Goal: Task Accomplishment & Management: Manage account settings

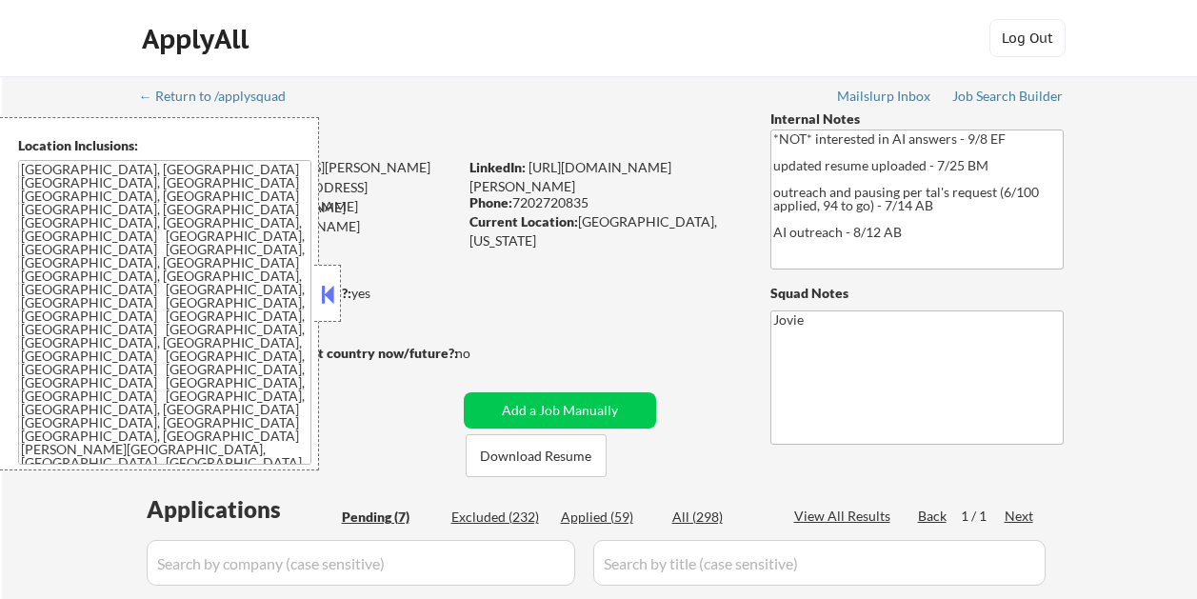
select select ""pending""
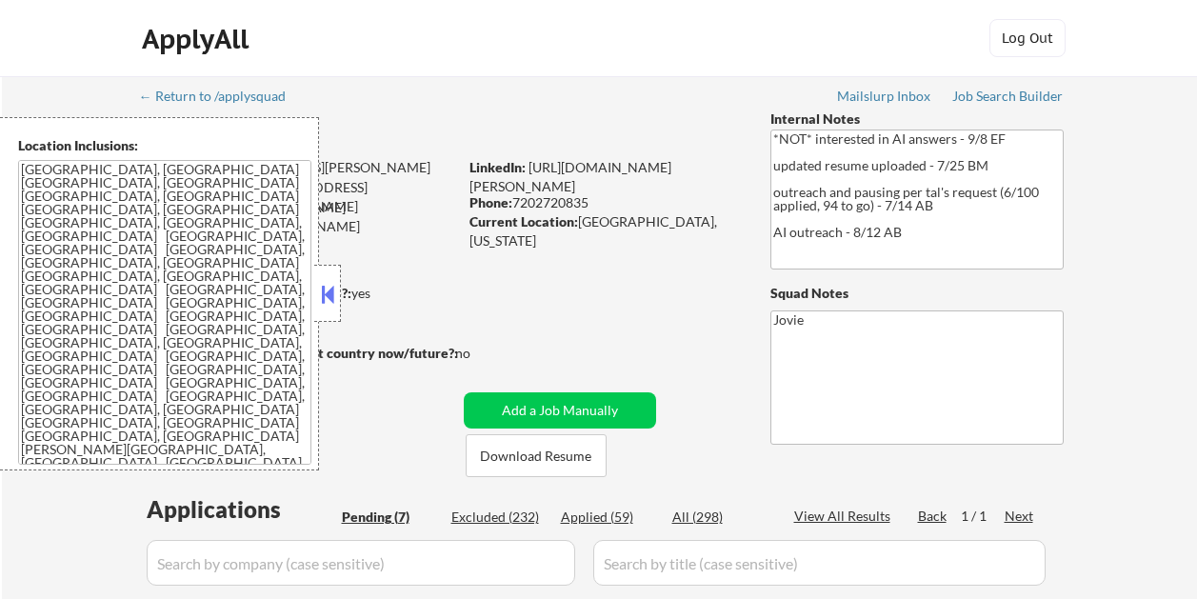
select select ""pending""
click at [325, 301] on button at bounding box center [327, 294] width 21 height 29
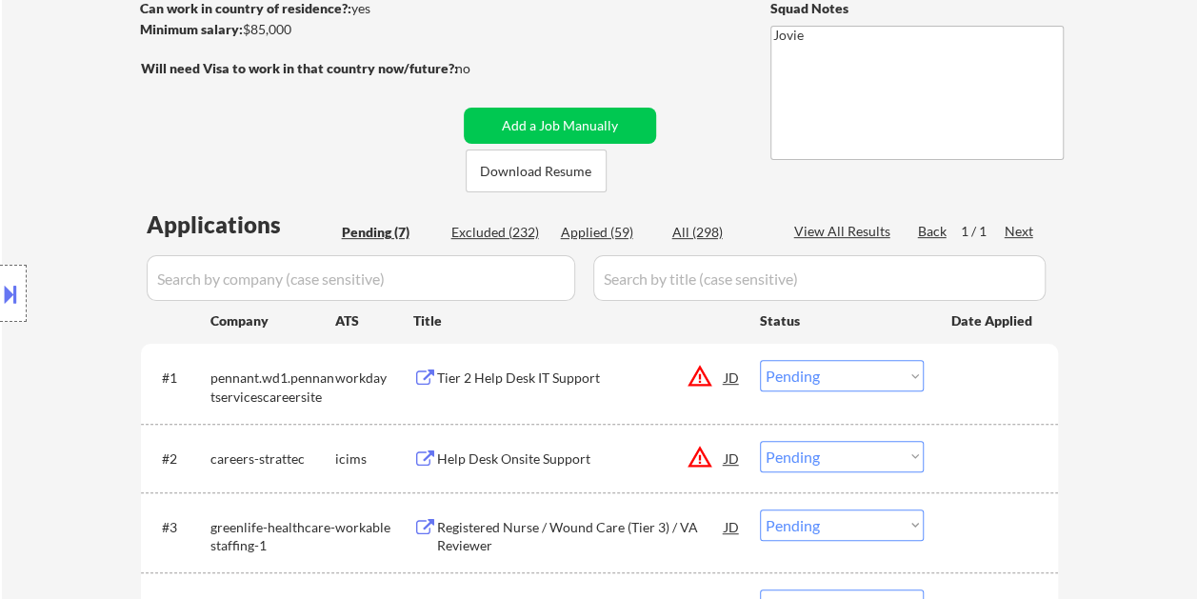
scroll to position [286, 0]
drag, startPoint x: 970, startPoint y: 370, endPoint x: 759, endPoint y: 354, distance: 211.1
click at [970, 370] on div at bounding box center [994, 376] width 84 height 34
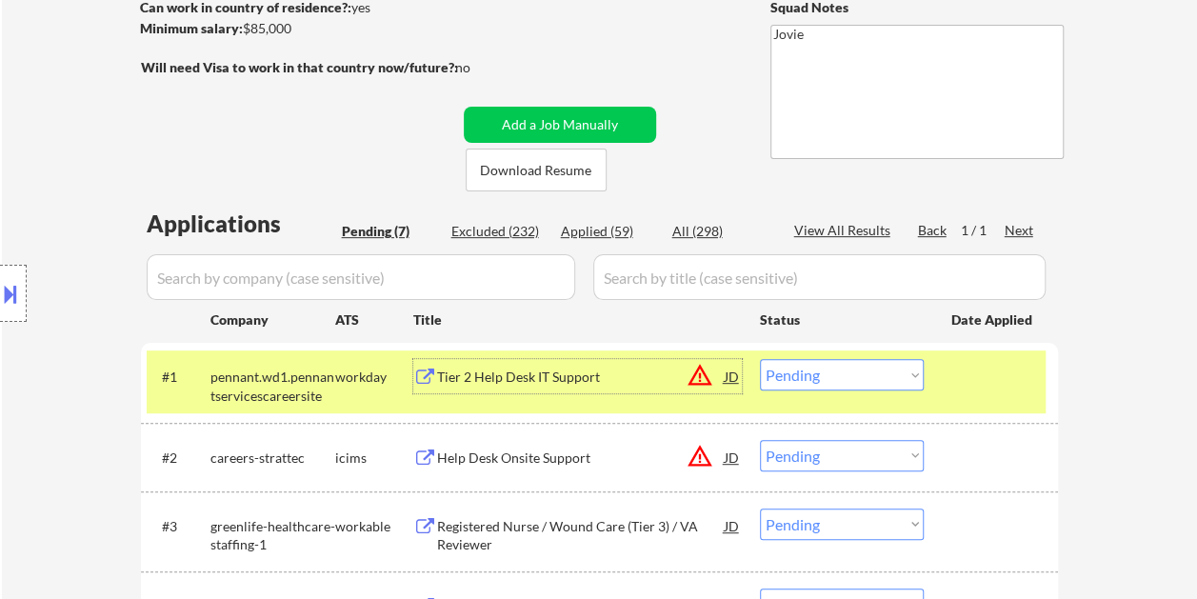
click at [575, 371] on div "Tier 2 Help Desk IT Support" at bounding box center [581, 377] width 288 height 19
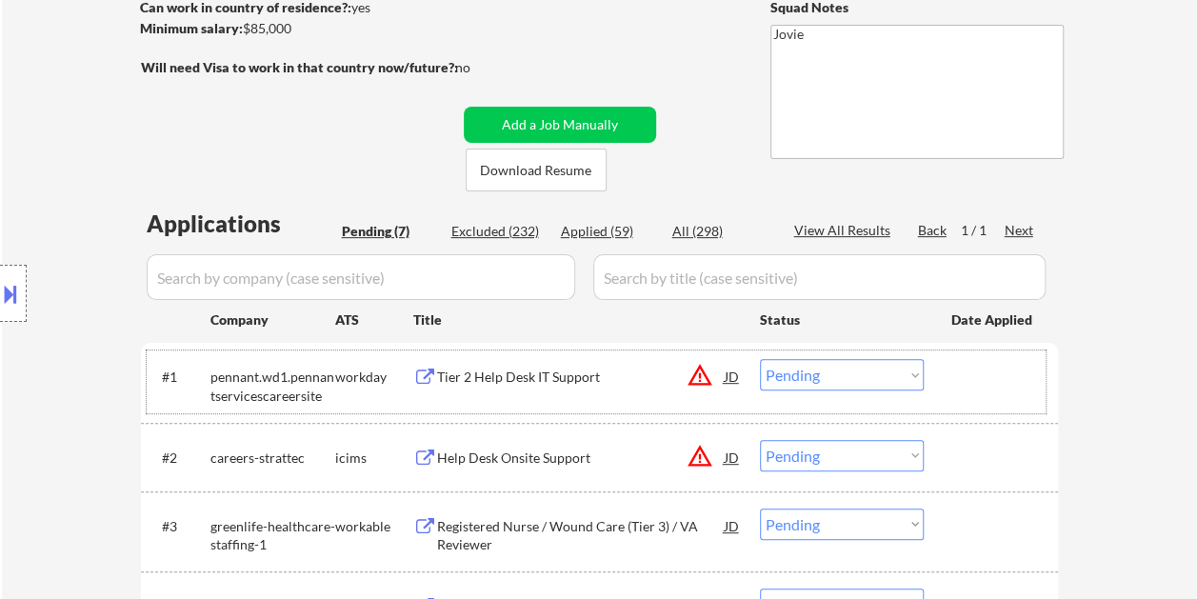
click at [974, 368] on div at bounding box center [994, 376] width 84 height 34
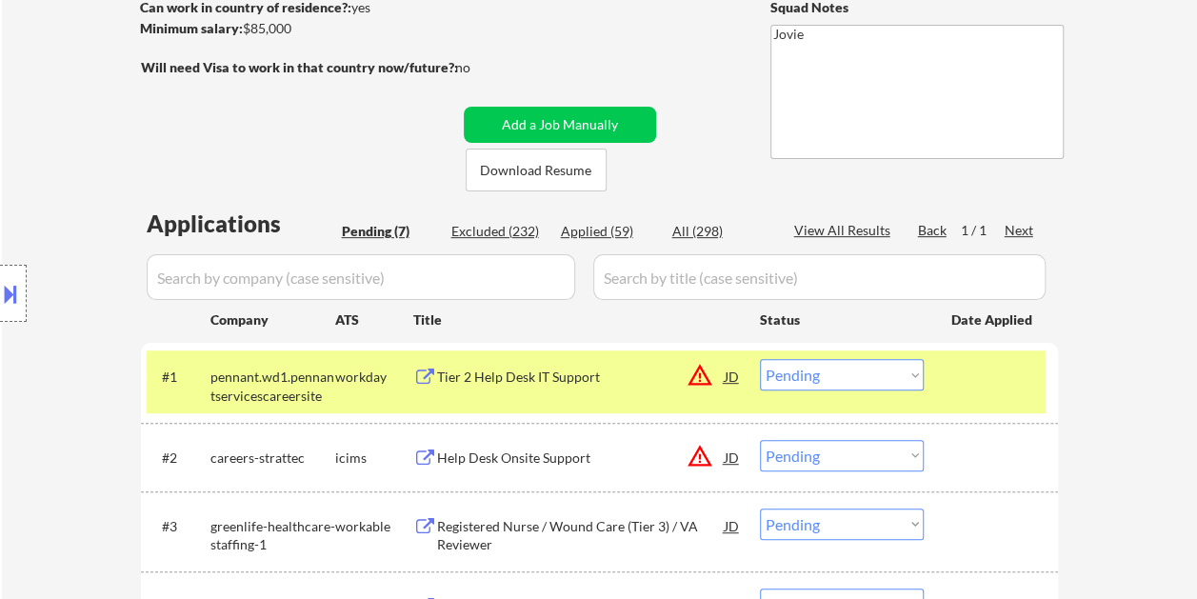
click at [912, 370] on select "Choose an option... Pending Applied Excluded (Questions) Excluded (Expired) Exc…" at bounding box center [842, 374] width 164 height 31
click at [760, 359] on select "Choose an option... Pending Applied Excluded (Questions) Excluded (Expired) Exc…" at bounding box center [842, 374] width 164 height 31
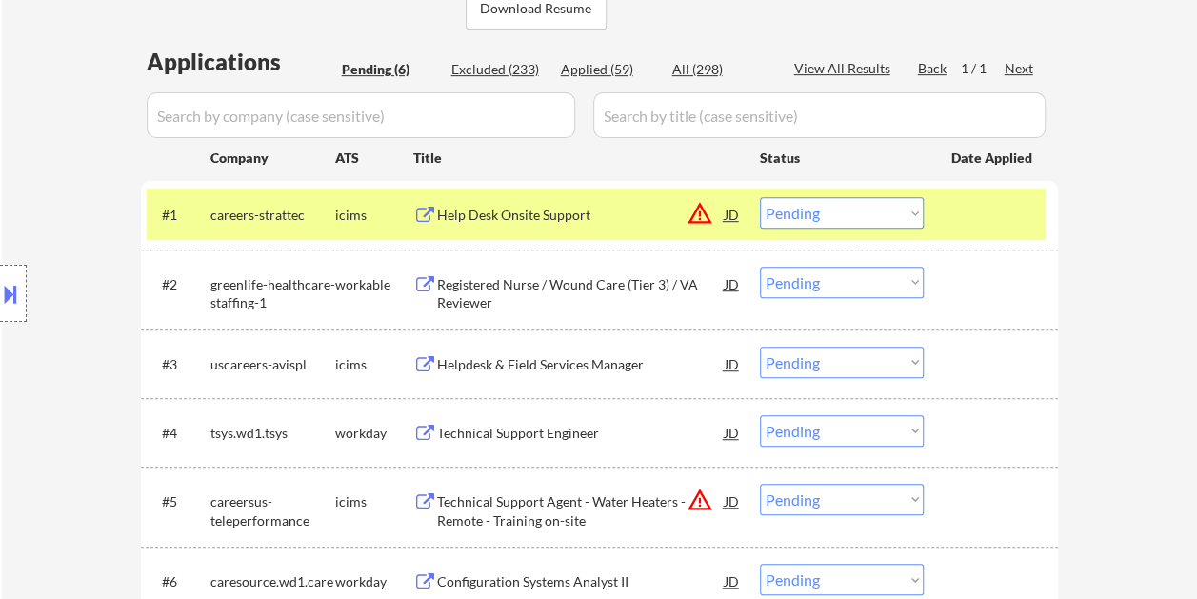
scroll to position [476, 0]
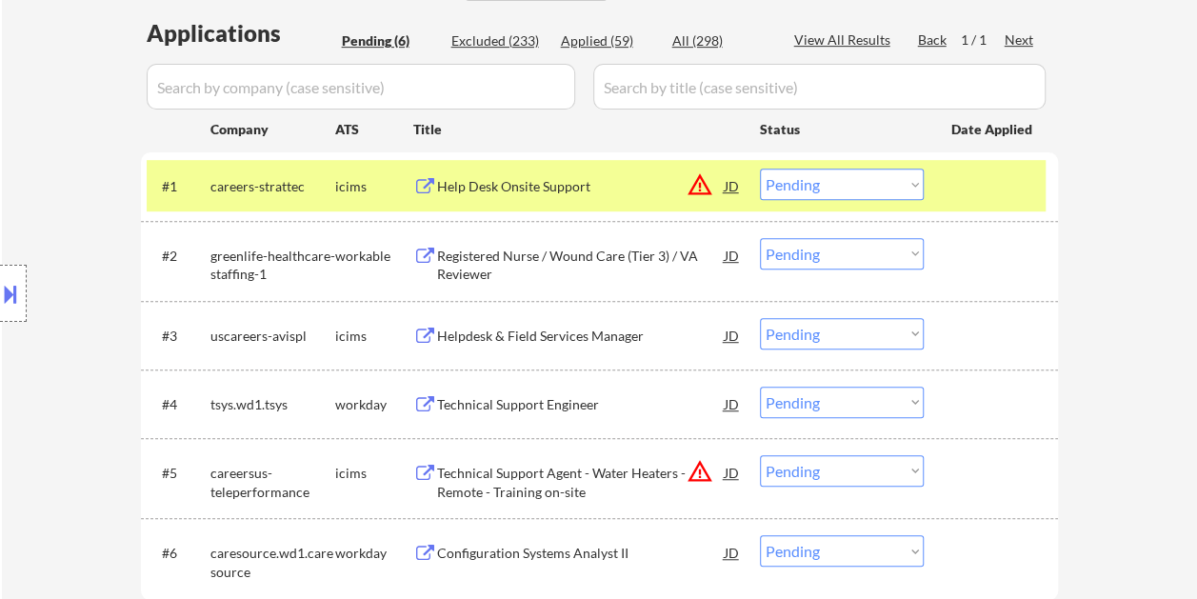
click at [968, 191] on div at bounding box center [994, 186] width 84 height 34
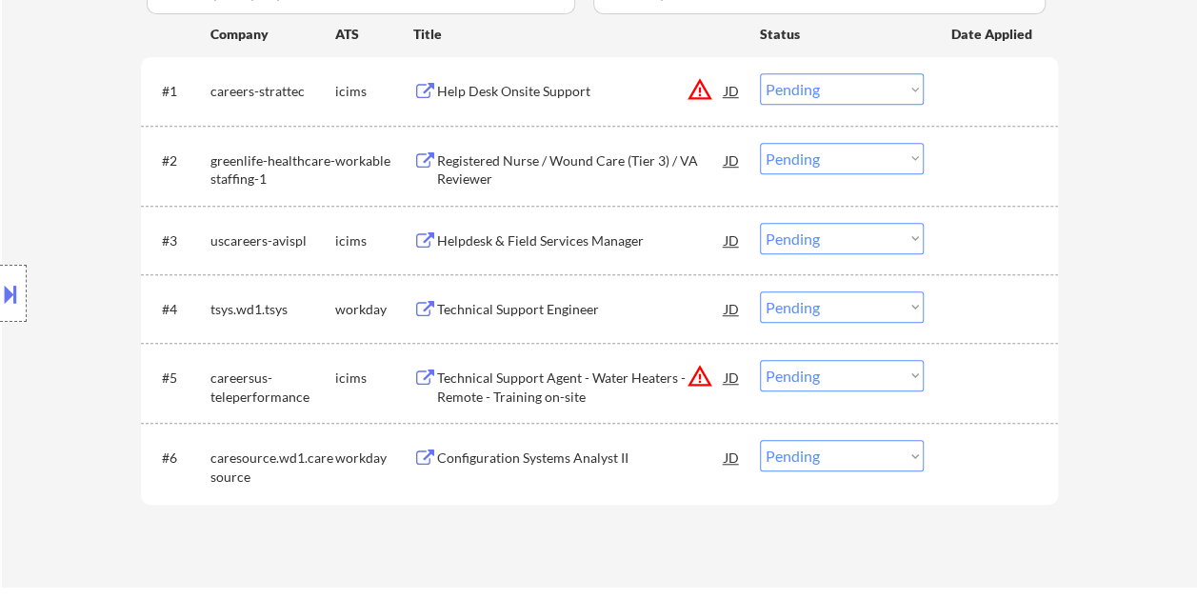
scroll to position [381, 0]
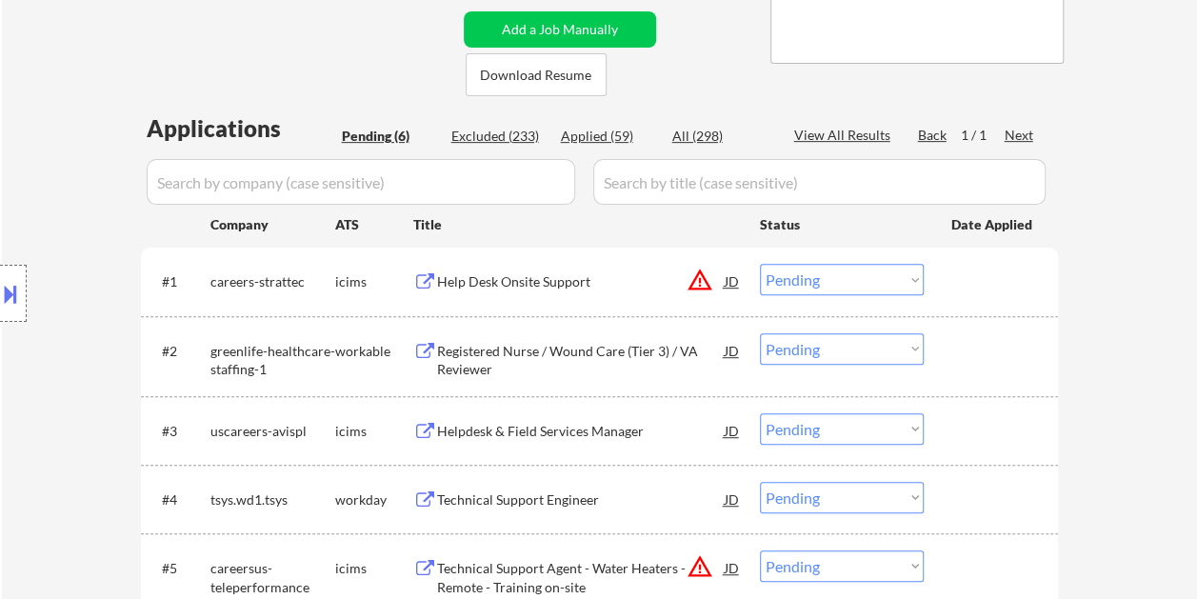
click at [958, 268] on div at bounding box center [994, 281] width 84 height 34
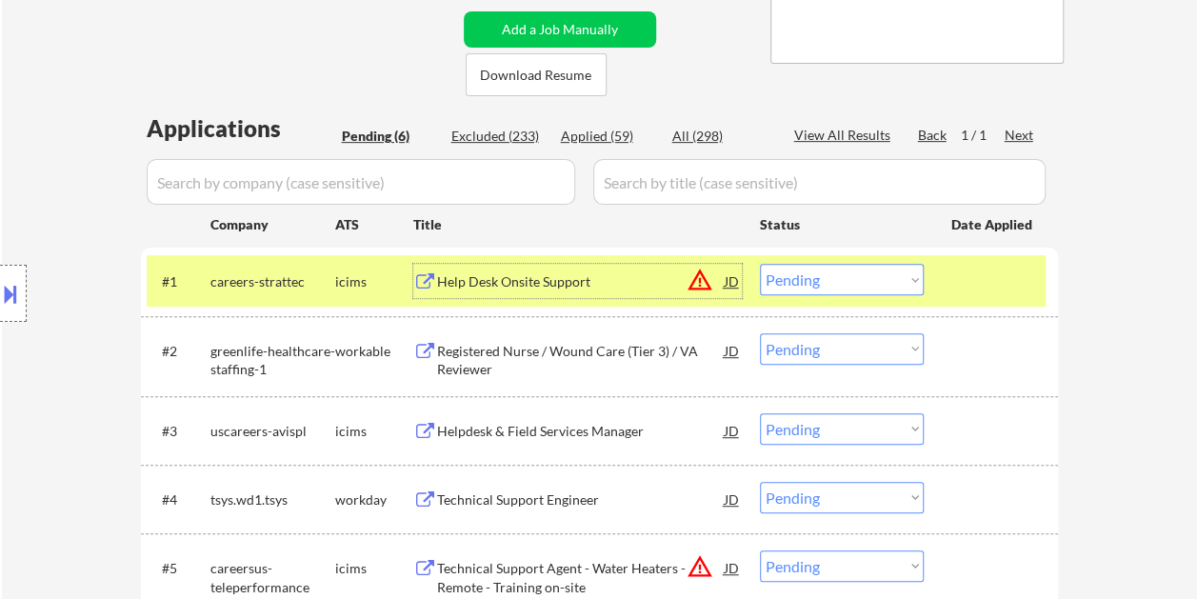
click at [508, 278] on div "Help Desk Onsite Support" at bounding box center [581, 281] width 288 height 19
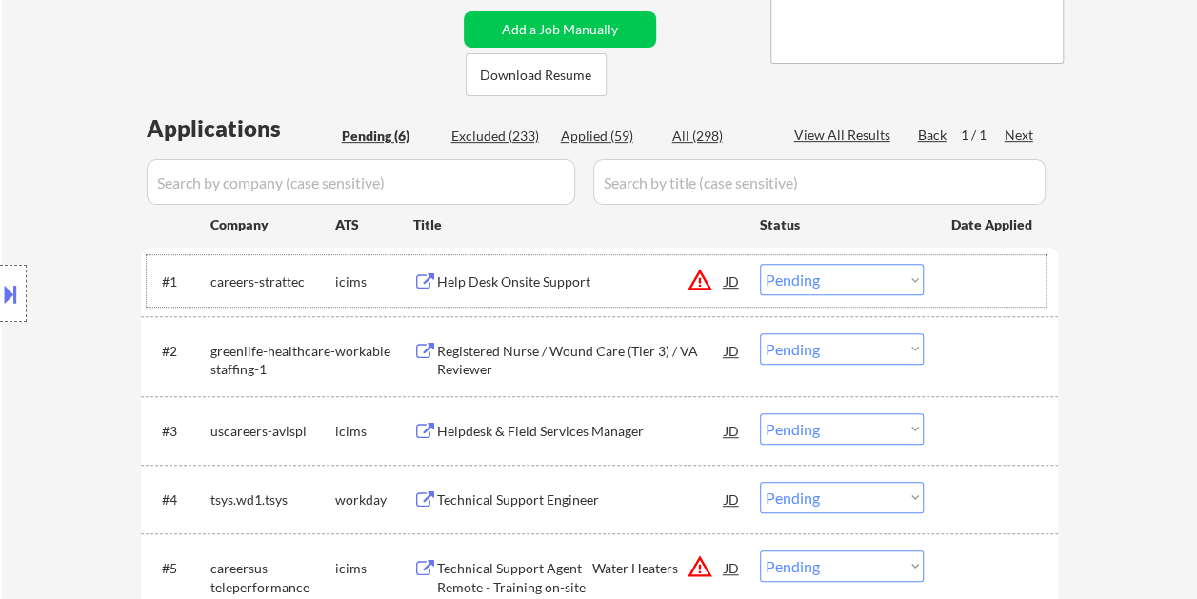
click at [971, 284] on div at bounding box center [994, 281] width 84 height 34
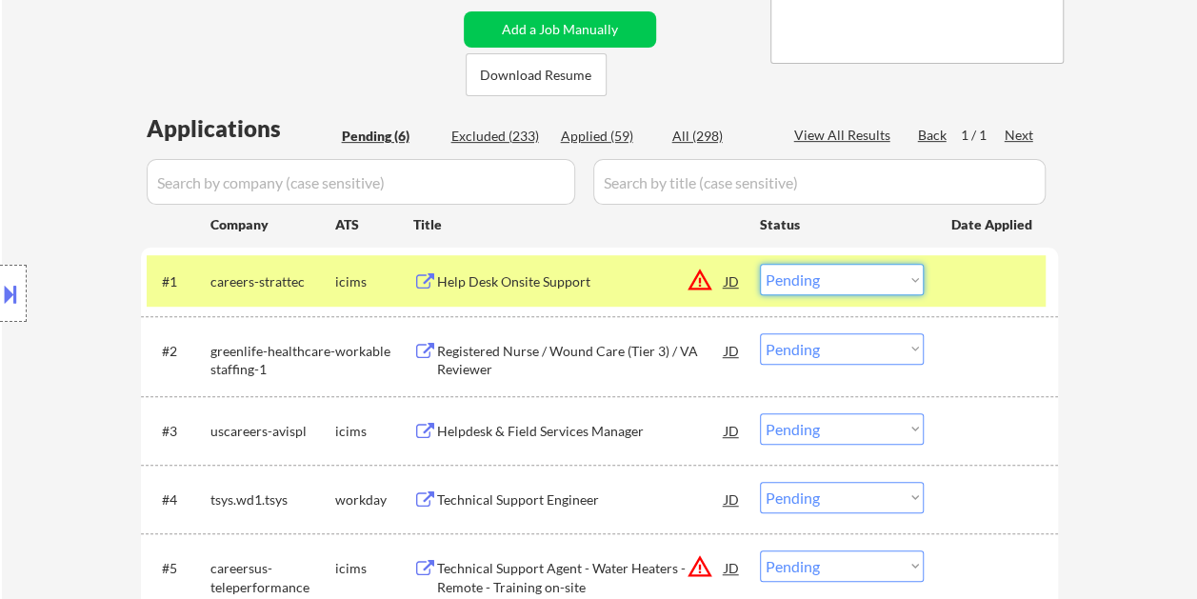
click at [912, 278] on select "Choose an option... Pending Applied Excluded (Questions) Excluded (Expired) Exc…" at bounding box center [842, 279] width 164 height 31
click at [760, 264] on select "Choose an option... Pending Applied Excluded (Questions) Excluded (Expired) Exc…" at bounding box center [842, 279] width 164 height 31
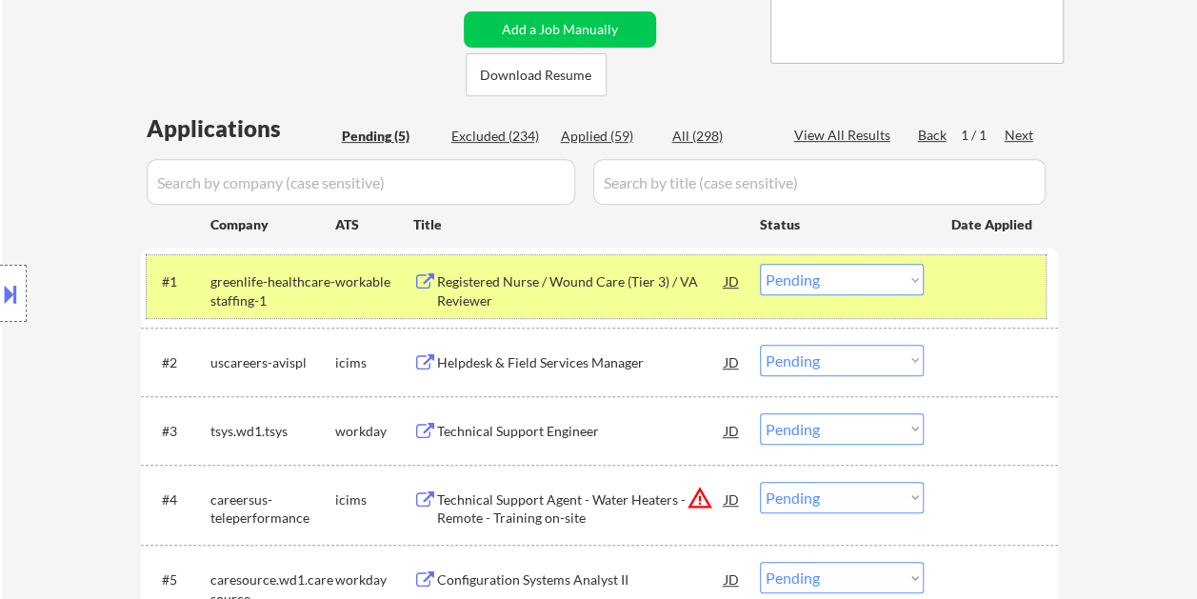
click at [963, 274] on div at bounding box center [994, 281] width 84 height 34
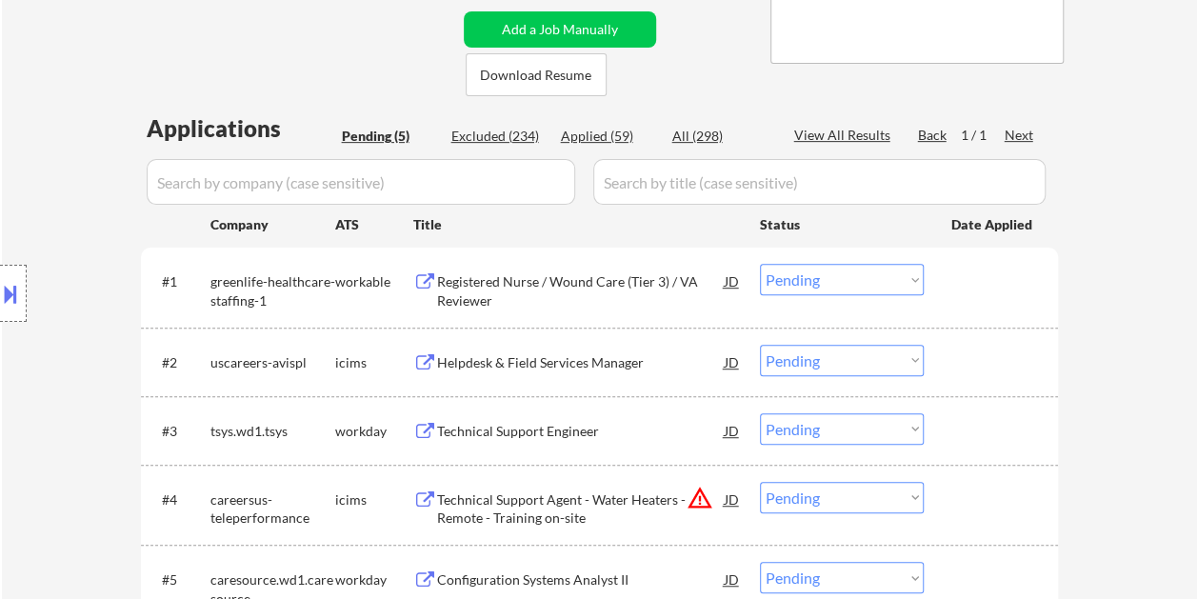
drag, startPoint x: 964, startPoint y: 274, endPoint x: 734, endPoint y: 306, distance: 231.7
click at [960, 275] on div at bounding box center [994, 281] width 84 height 34
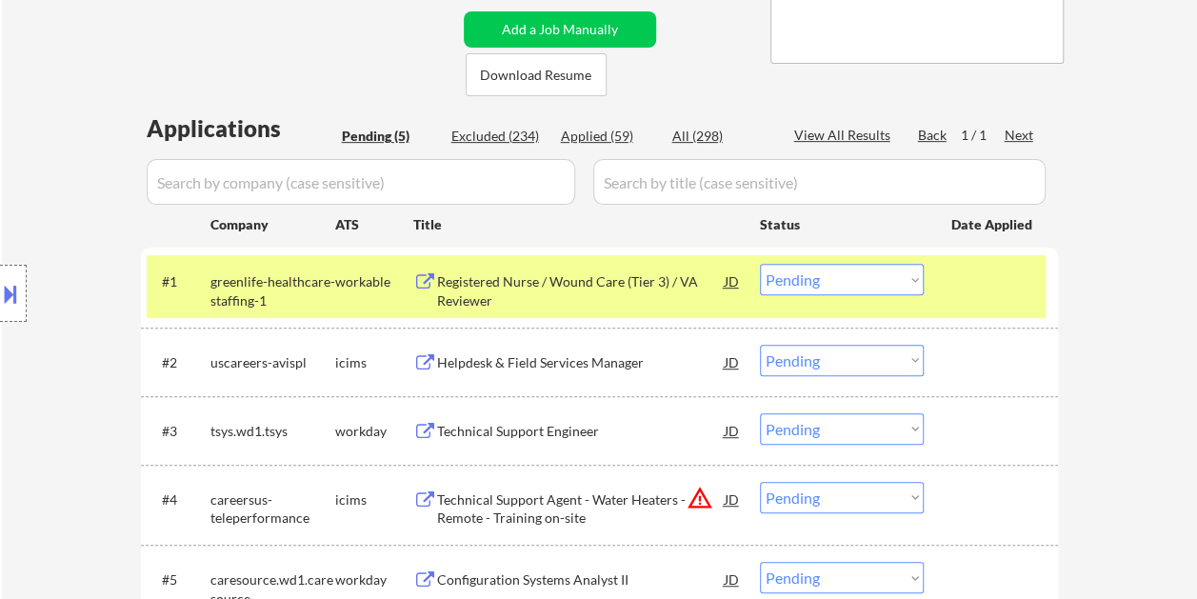
click at [570, 280] on div "Registered Nurse / Wound Care (Tier 3) / VA Reviewer" at bounding box center [581, 290] width 288 height 37
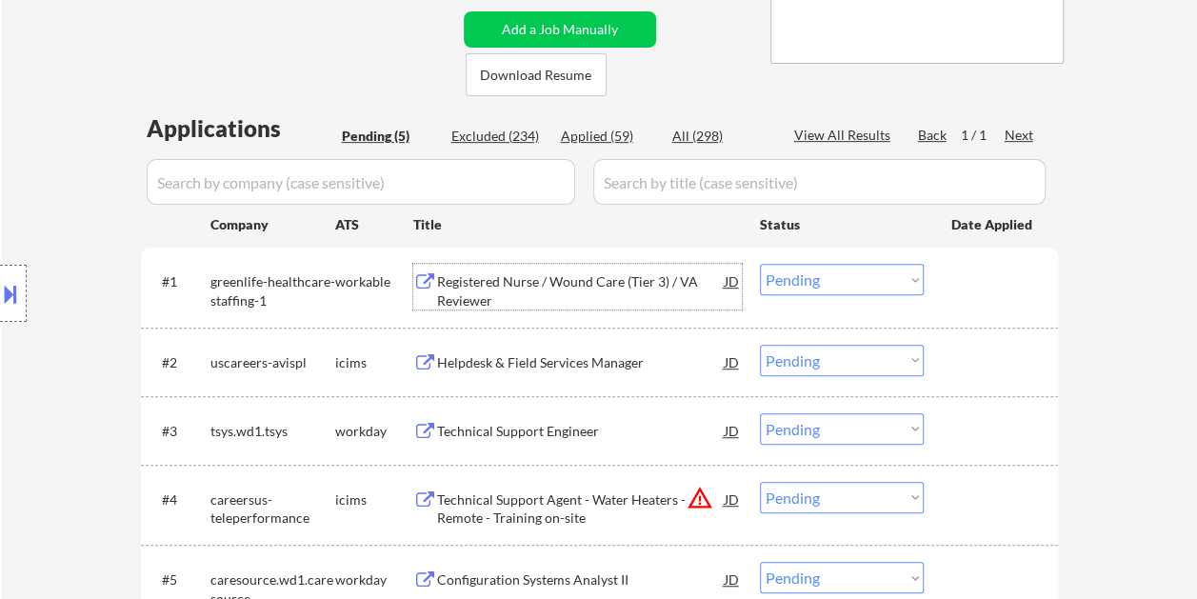
click at [933, 274] on div "#1 greenlife-healthcare-staffing-1 workable Registered Nurse / Wound Care (Tier…" at bounding box center [596, 286] width 899 height 63
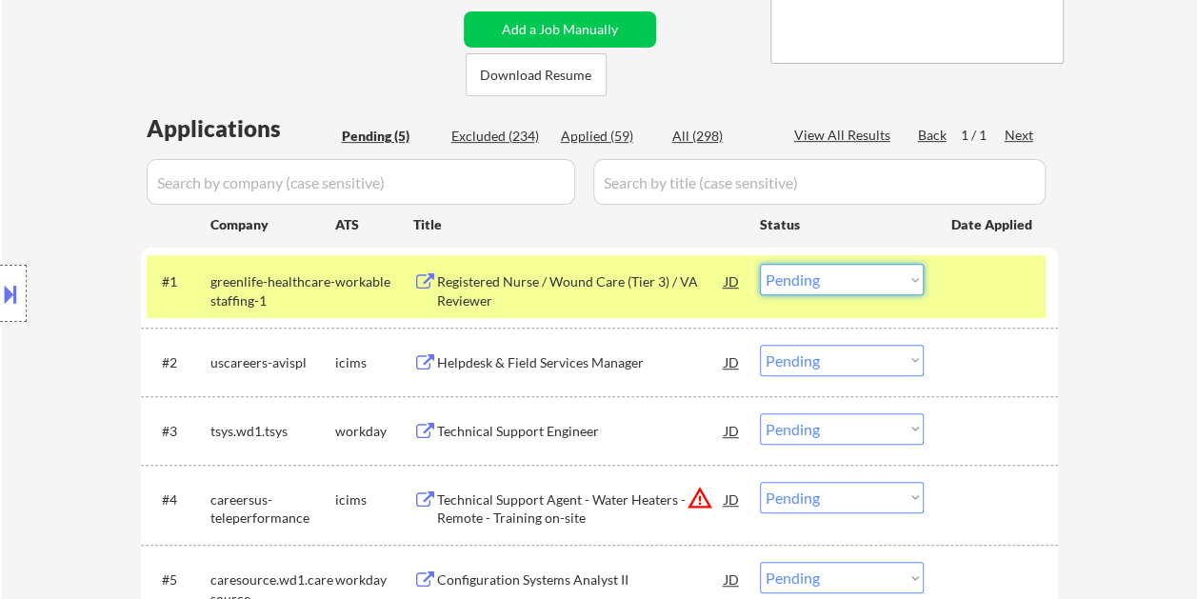
click at [922, 277] on select "Choose an option... Pending Applied Excluded (Questions) Excluded (Expired) Exc…" at bounding box center [842, 279] width 164 height 31
click at [760, 264] on select "Choose an option... Pending Applied Excluded (Questions) Excluded (Expired) Exc…" at bounding box center [842, 279] width 164 height 31
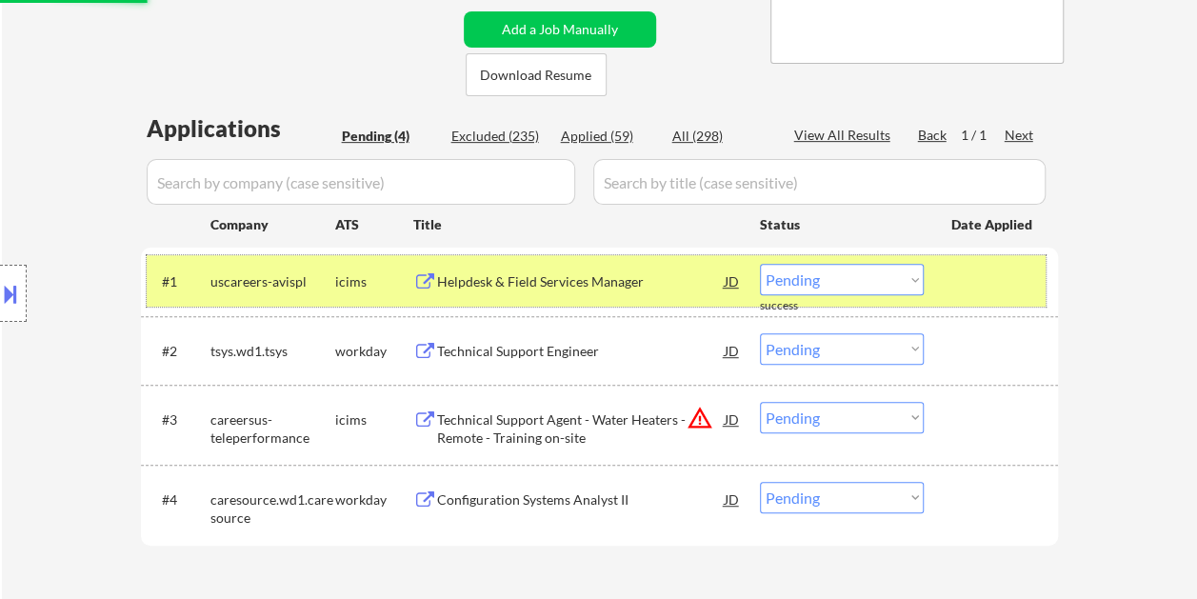
click at [976, 279] on div at bounding box center [994, 281] width 84 height 34
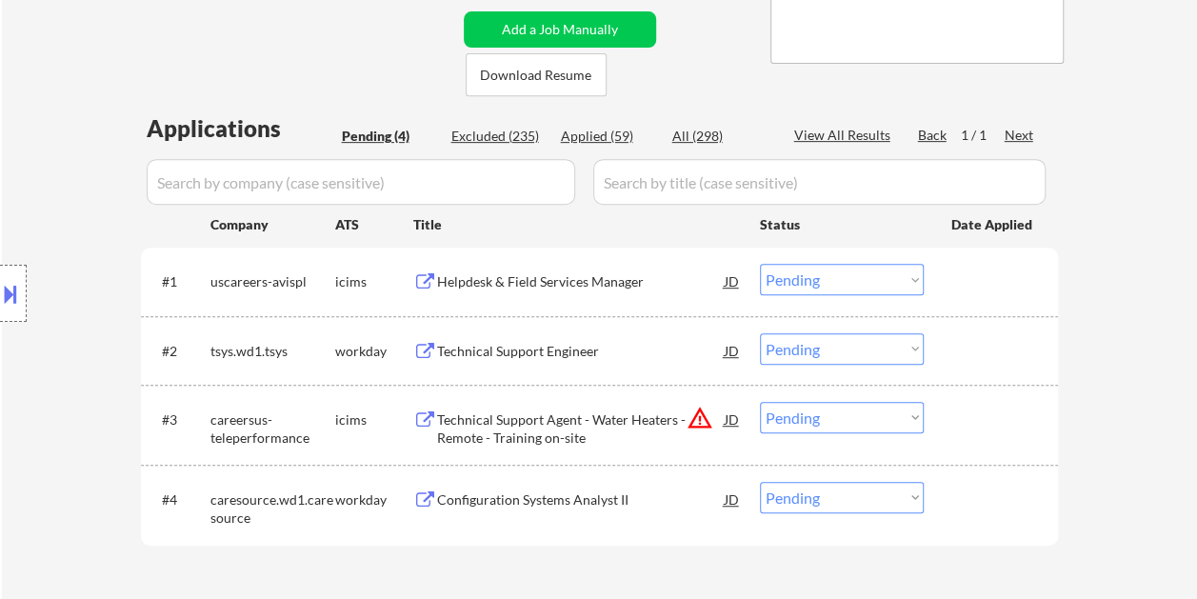
click at [990, 280] on div at bounding box center [994, 281] width 84 height 34
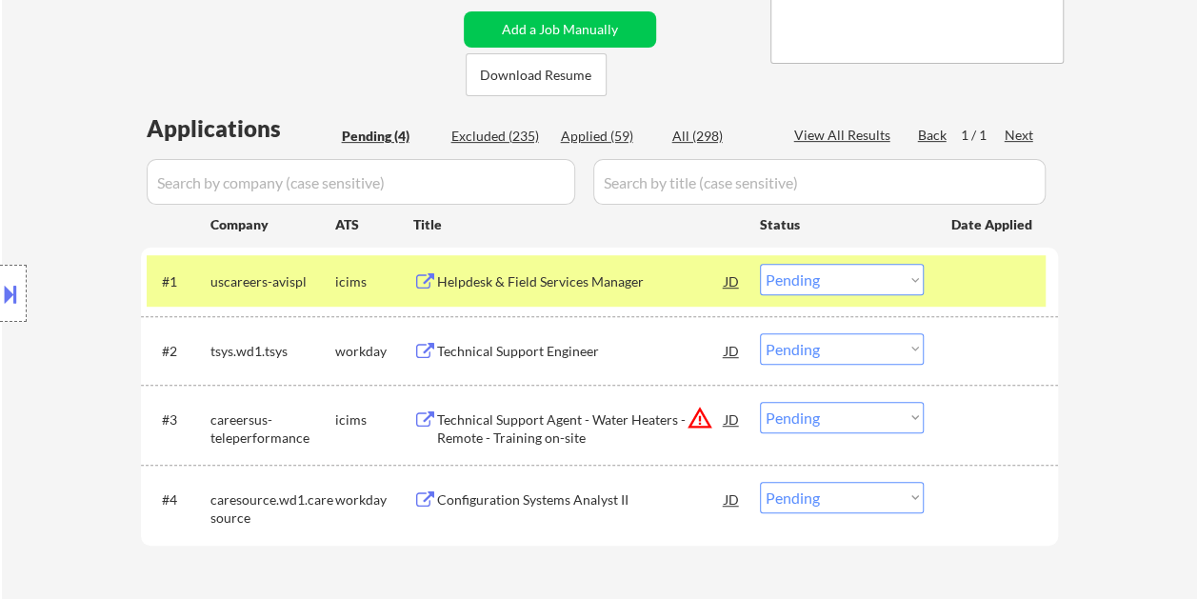
click at [671, 276] on div "Helpdesk & Field Services Manager" at bounding box center [581, 281] width 288 height 19
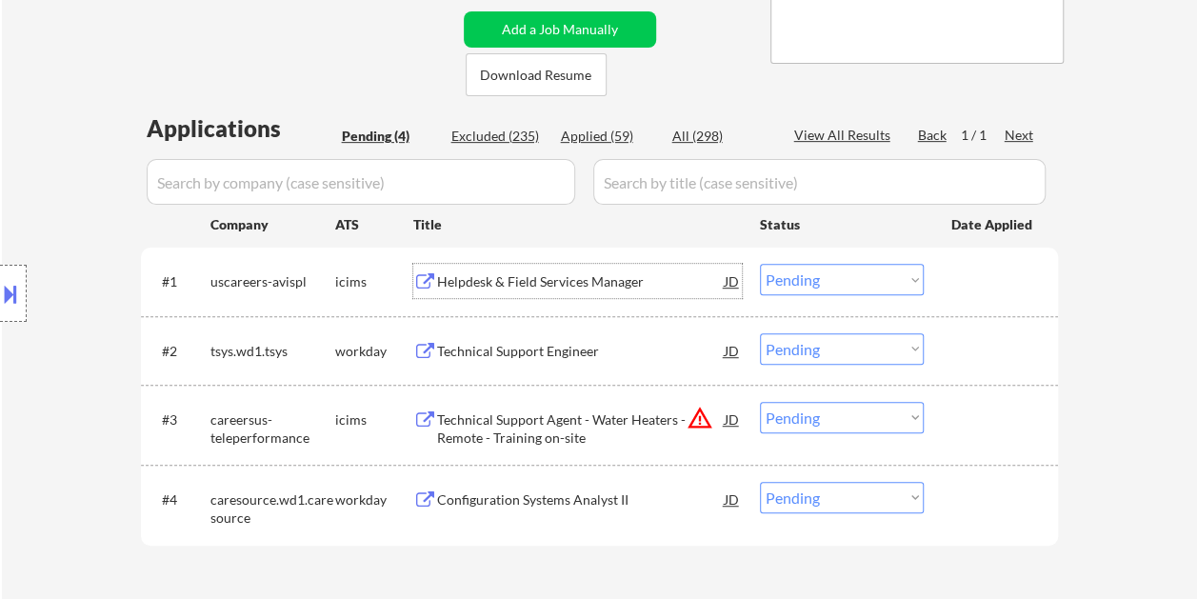
click at [4, 295] on button at bounding box center [10, 293] width 21 height 31
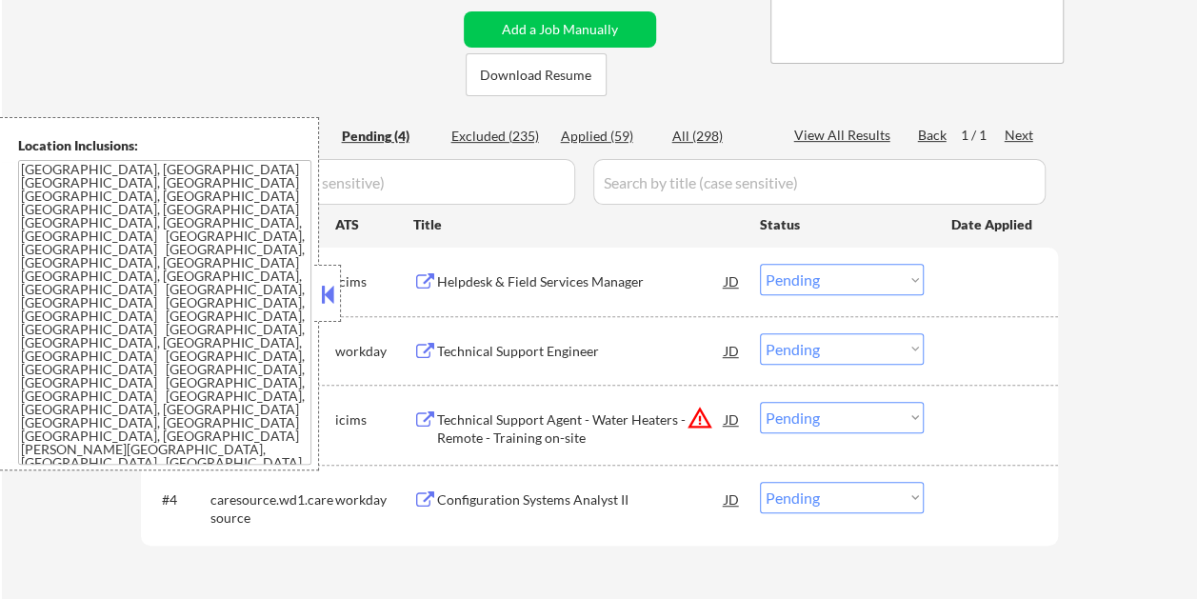
click at [327, 294] on button at bounding box center [327, 294] width 21 height 29
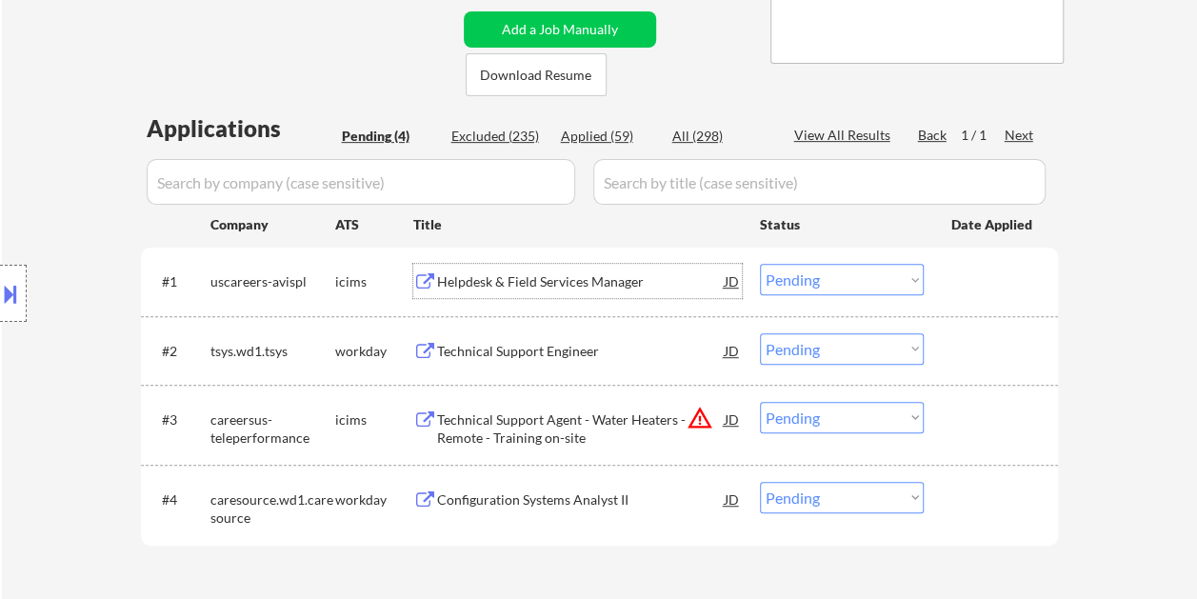
click at [676, 274] on div "Helpdesk & Field Services Manager" at bounding box center [581, 281] width 288 height 19
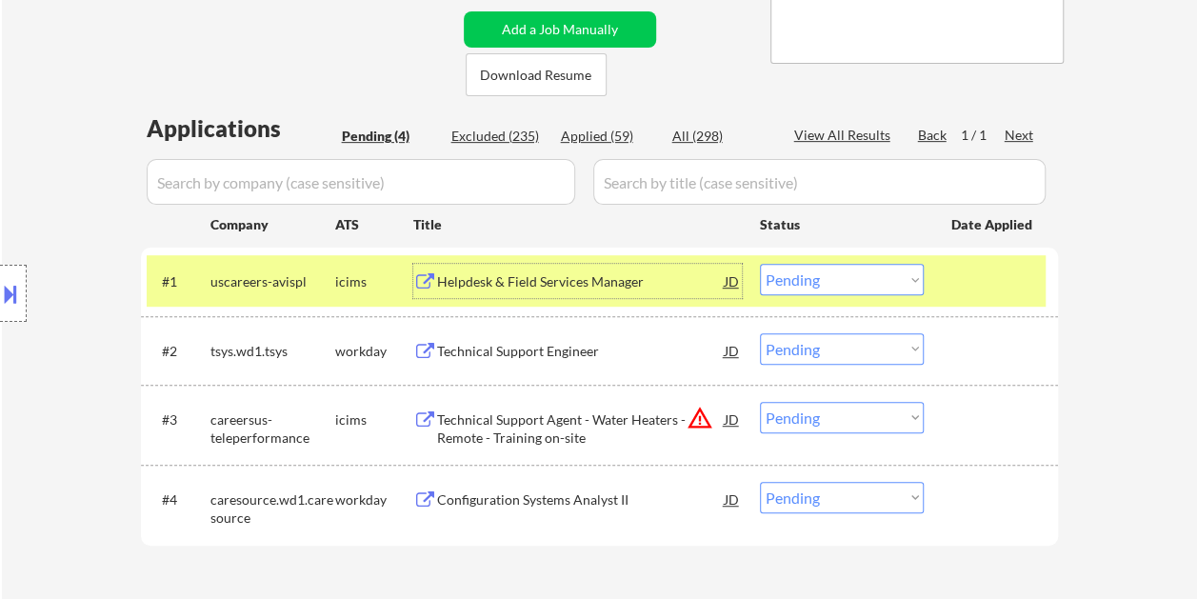
click at [13, 278] on button at bounding box center [10, 293] width 21 height 31
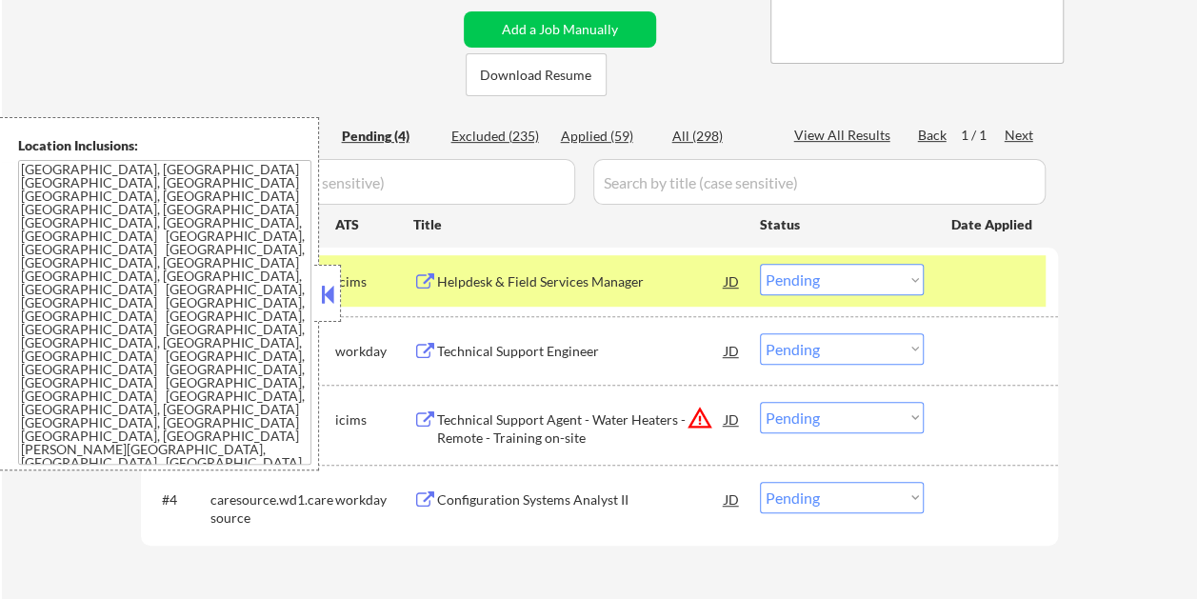
click at [341, 288] on div "icims" at bounding box center [374, 281] width 78 height 19
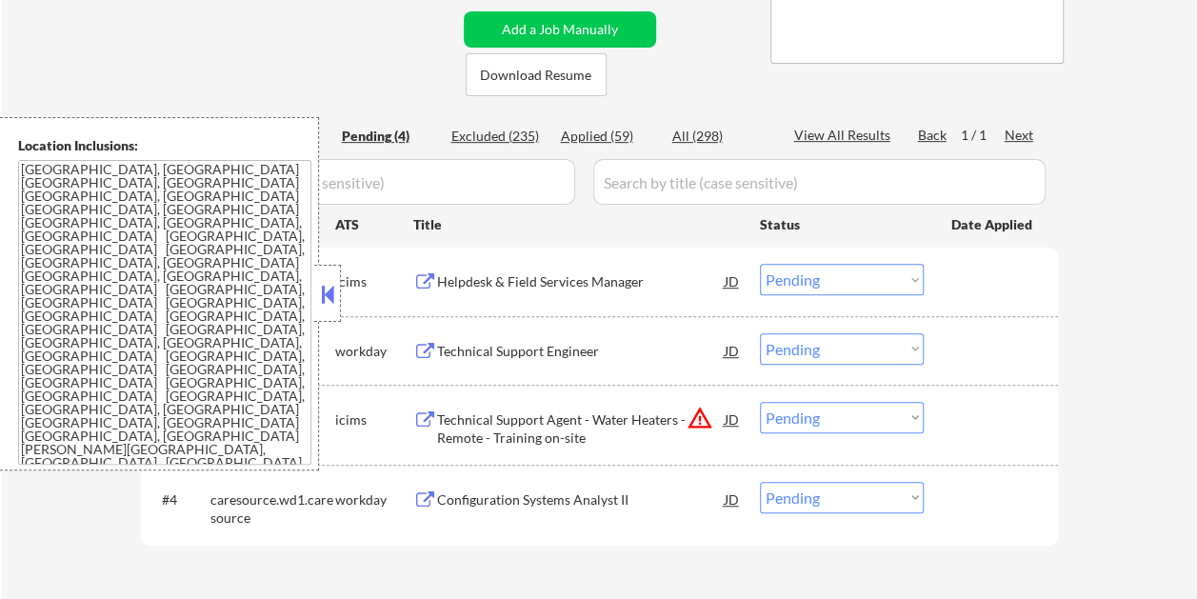
click at [313, 295] on div "Location Inclusions: Westminster, CO Broomfield, CO Arvada, CO Northglenn, CO T…" at bounding box center [159, 293] width 319 height 353
click at [331, 294] on button at bounding box center [327, 294] width 21 height 29
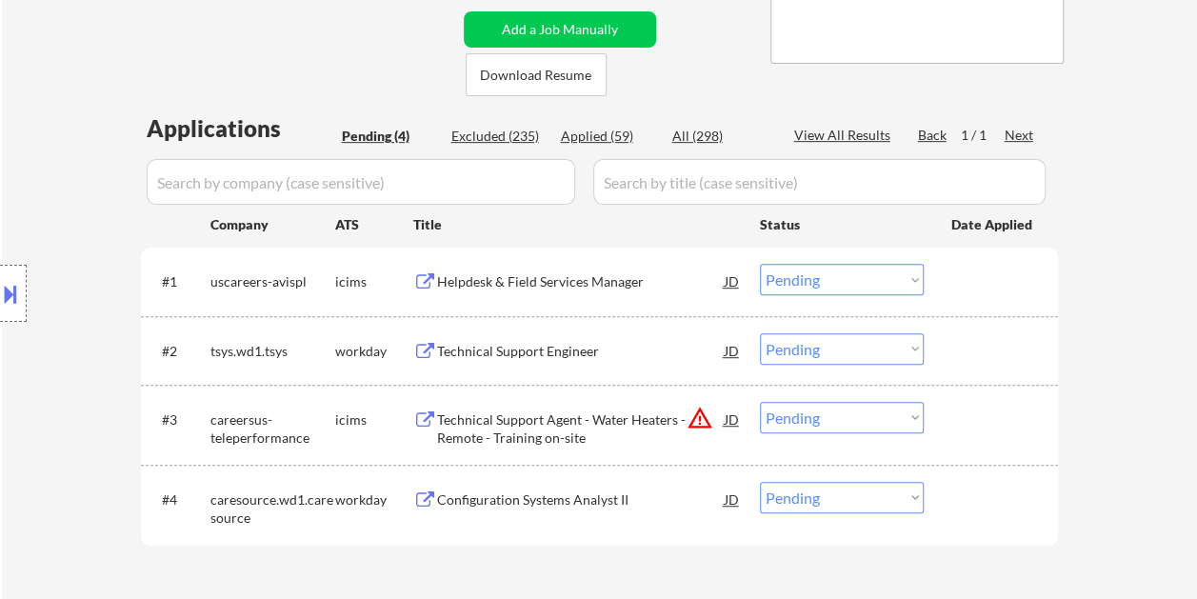
click at [331, 294] on div "Location Inclusions: Westminster, CO Broomfield, CO Arvada, CO Northglenn, CO T…" at bounding box center [170, 293] width 341 height 353
click at [415, 277] on button at bounding box center [425, 282] width 24 height 18
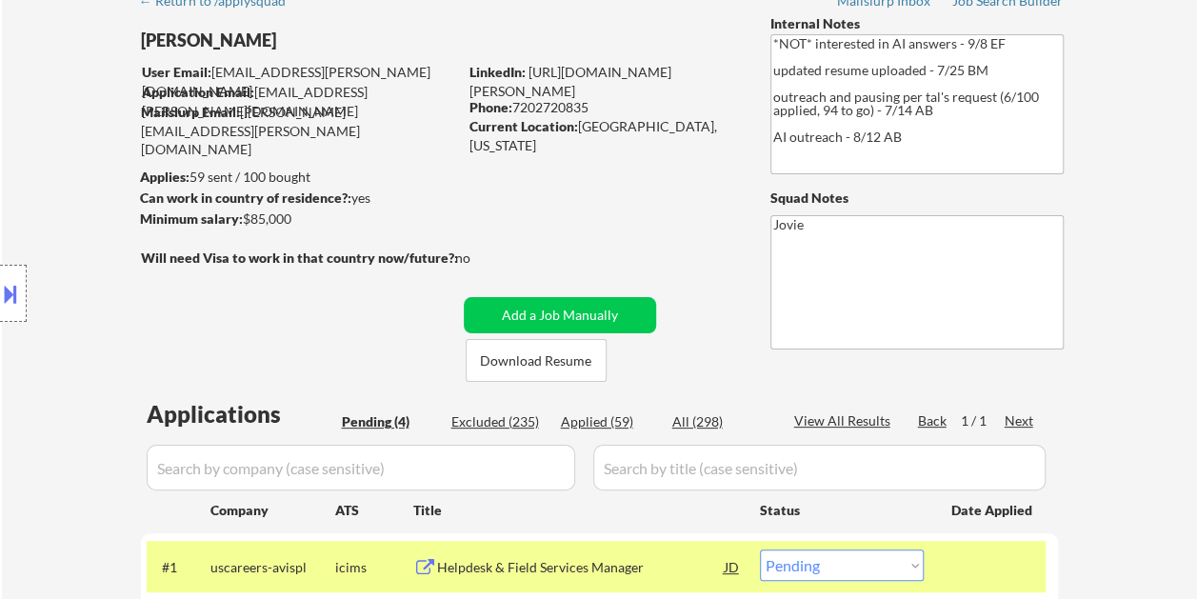
scroll to position [190, 0]
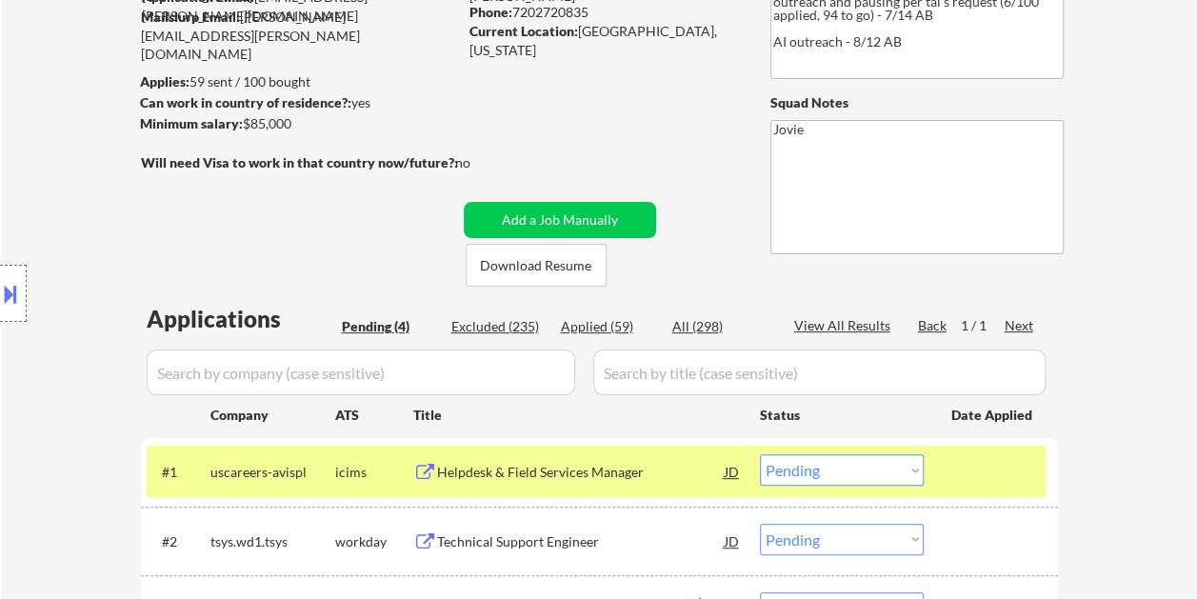
click at [912, 471] on select "Choose an option... Pending Applied Excluded (Questions) Excluded (Expired) Exc…" at bounding box center [842, 469] width 164 height 31
click at [760, 454] on select "Choose an option... Pending Applied Excluded (Questions) Excluded (Expired) Exc…" at bounding box center [842, 469] width 164 height 31
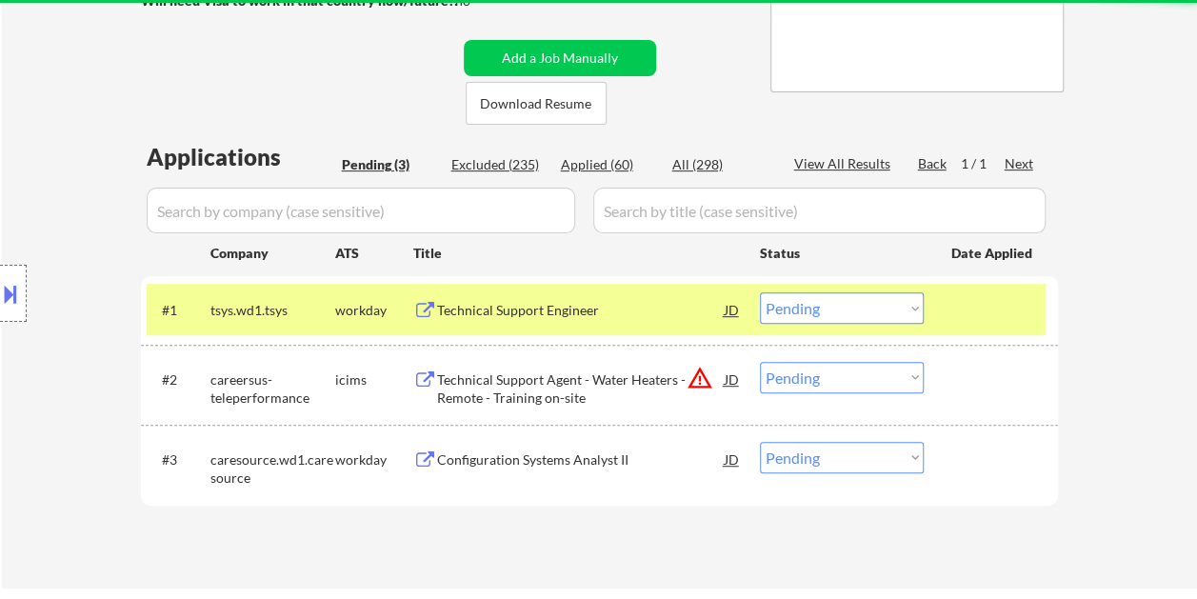
scroll to position [381, 0]
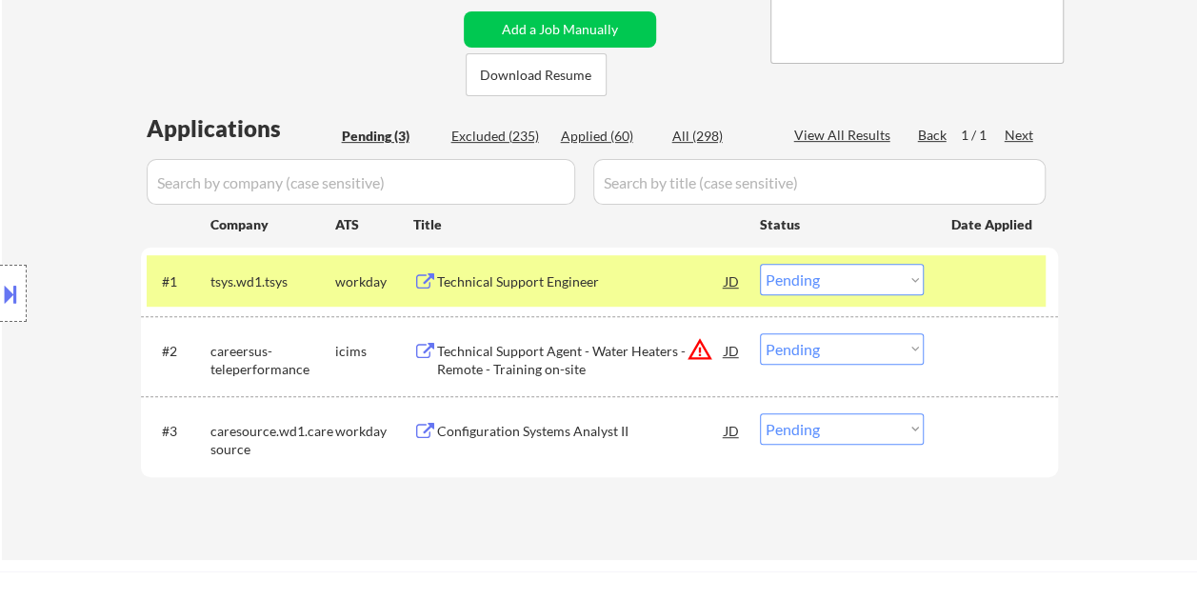
click at [967, 269] on div at bounding box center [994, 281] width 84 height 34
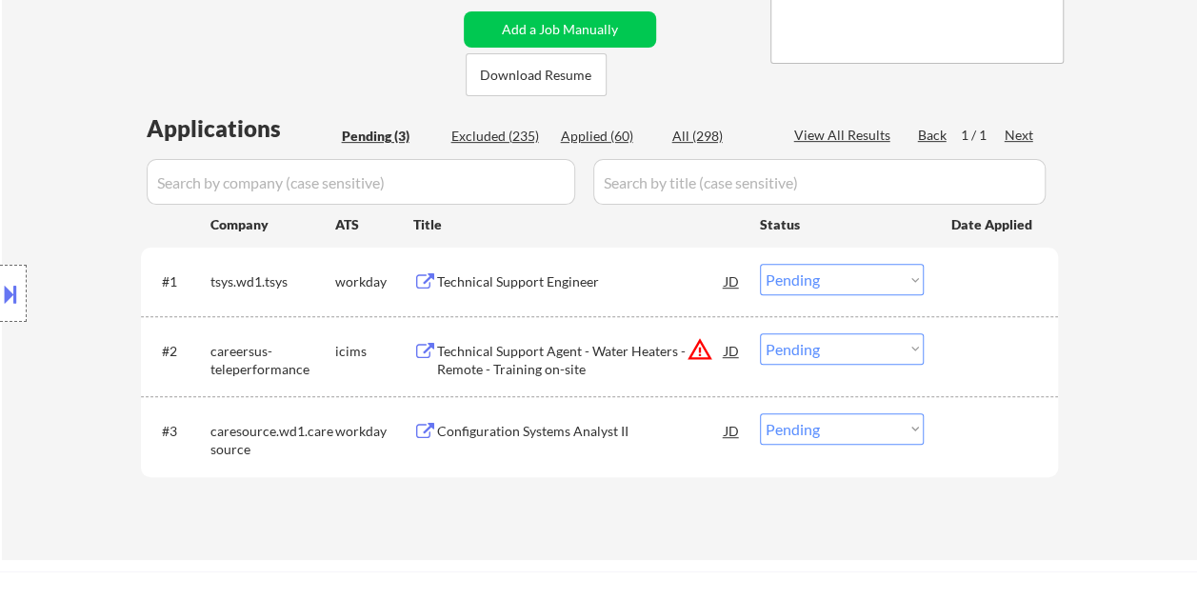
click at [992, 264] on div at bounding box center [994, 281] width 84 height 34
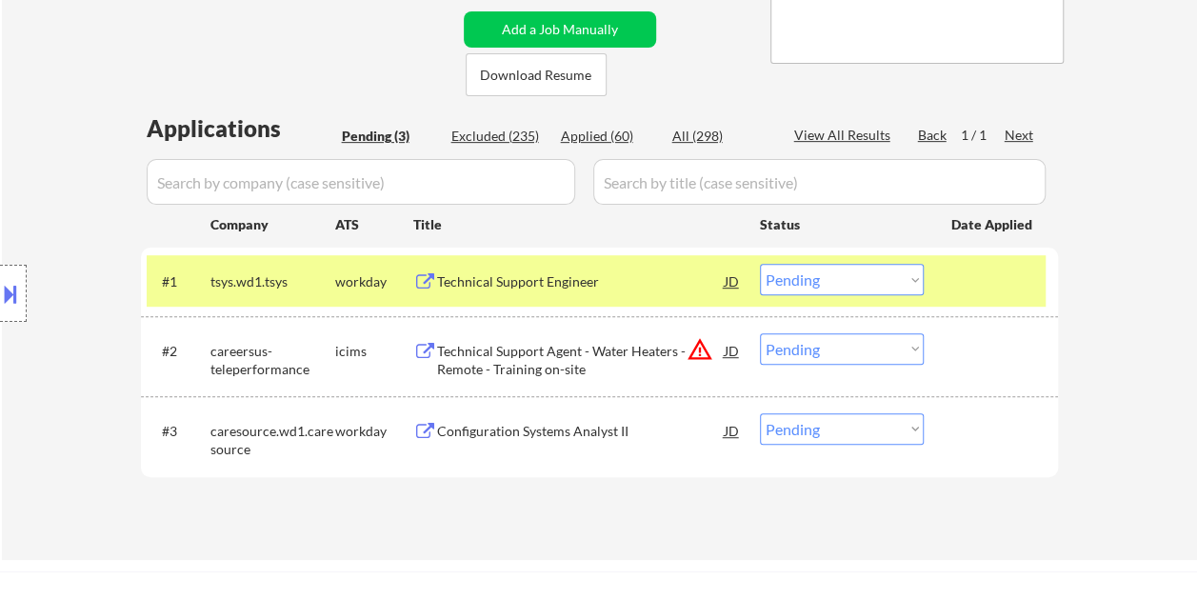
click at [659, 271] on div "Technical Support Engineer" at bounding box center [581, 281] width 288 height 34
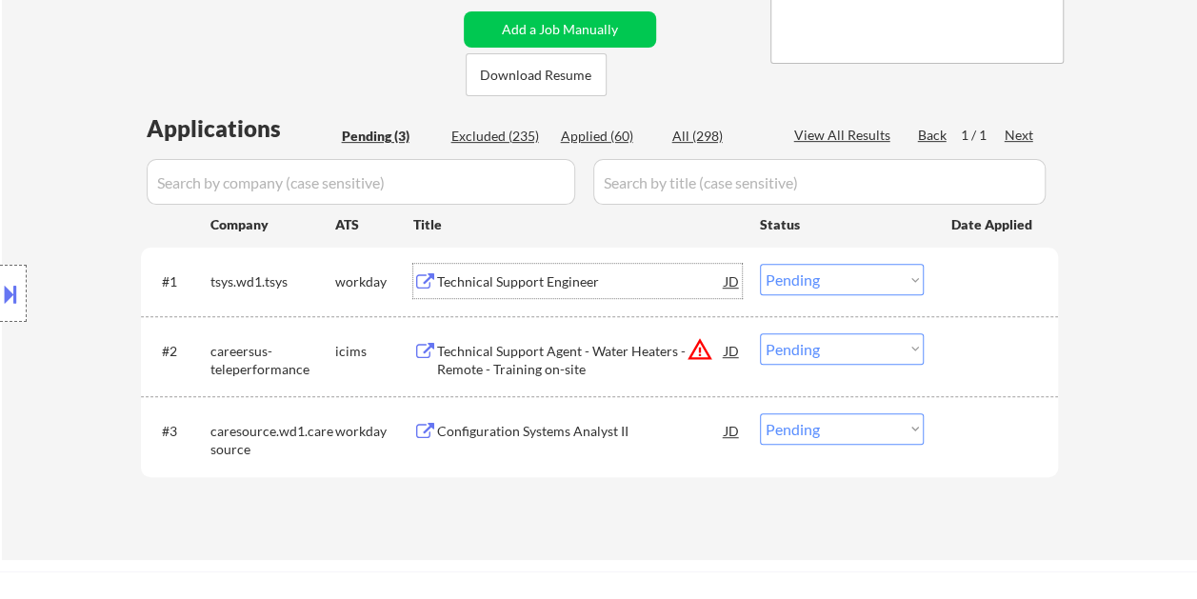
click at [966, 271] on div at bounding box center [994, 281] width 84 height 34
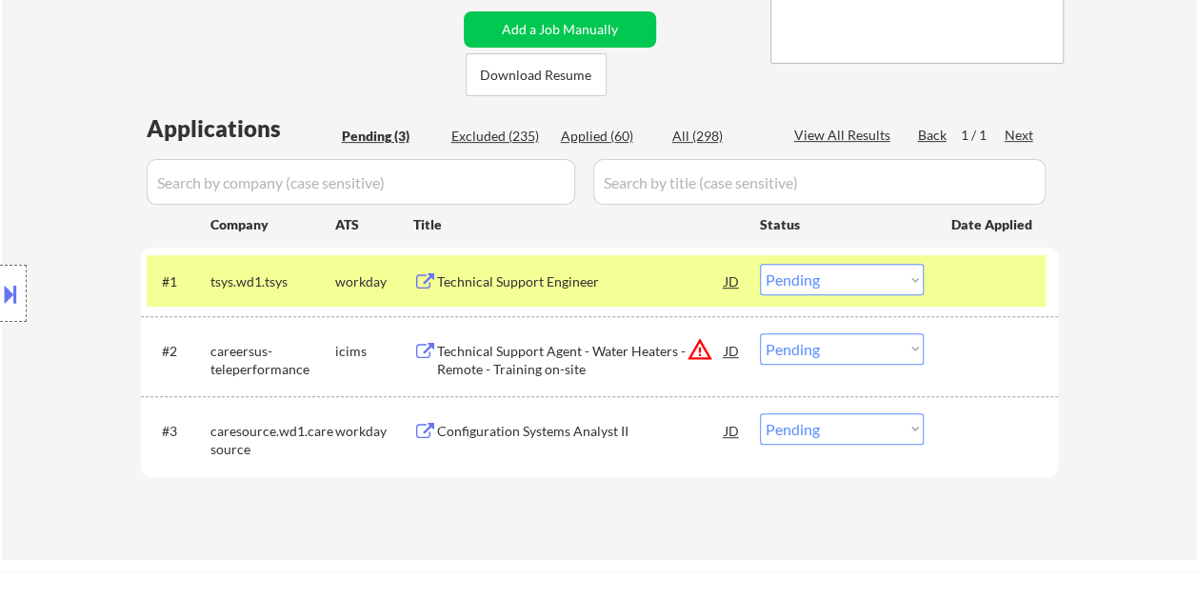
click at [906, 280] on select "Choose an option... Pending Applied Excluded (Questions) Excluded (Expired) Exc…" at bounding box center [842, 279] width 164 height 31
click at [760, 264] on select "Choose an option... Pending Applied Excluded (Questions) Excluded (Expired) Exc…" at bounding box center [842, 279] width 164 height 31
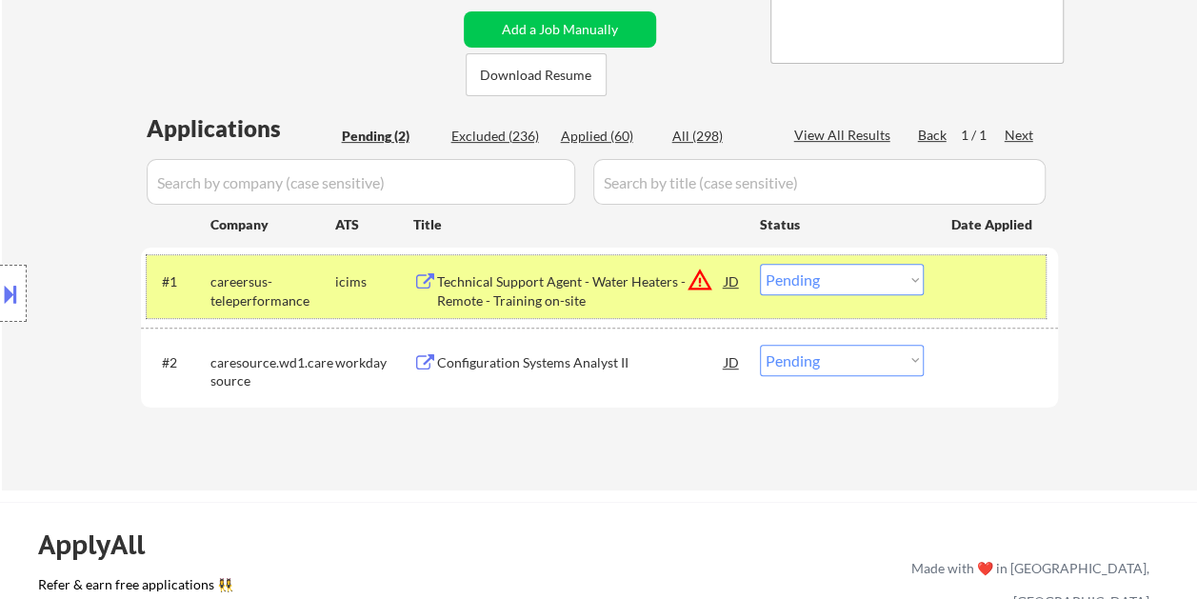
click at [936, 288] on div "#1 careersus-teleperformance icims Technical Support Agent - Water Heaters - Re…" at bounding box center [596, 286] width 899 height 63
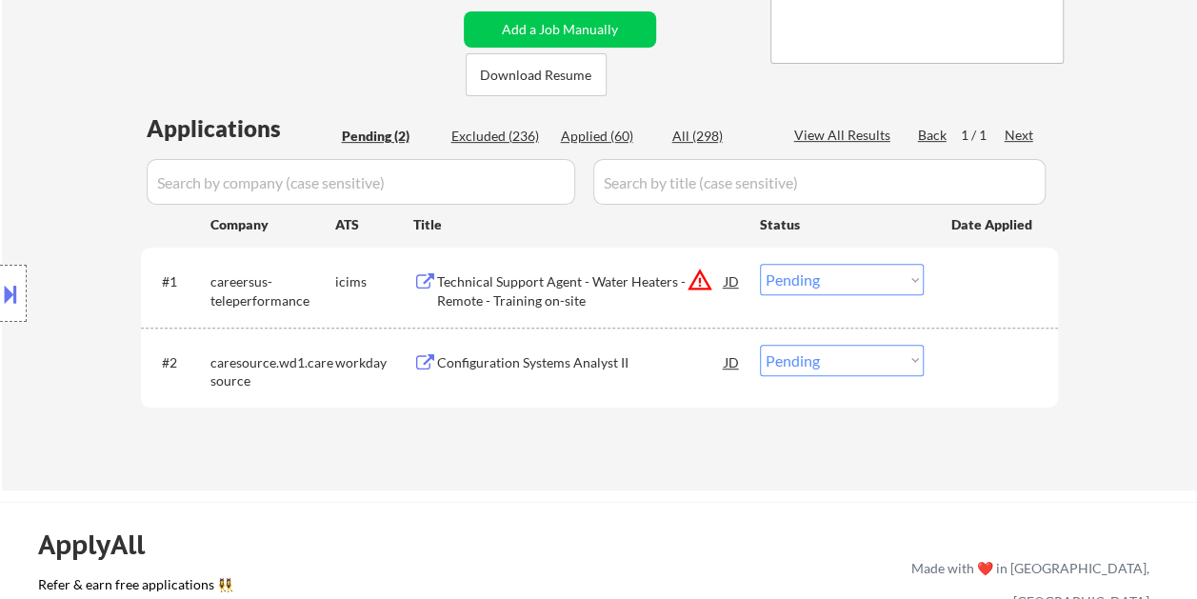
click at [976, 288] on div at bounding box center [994, 281] width 84 height 34
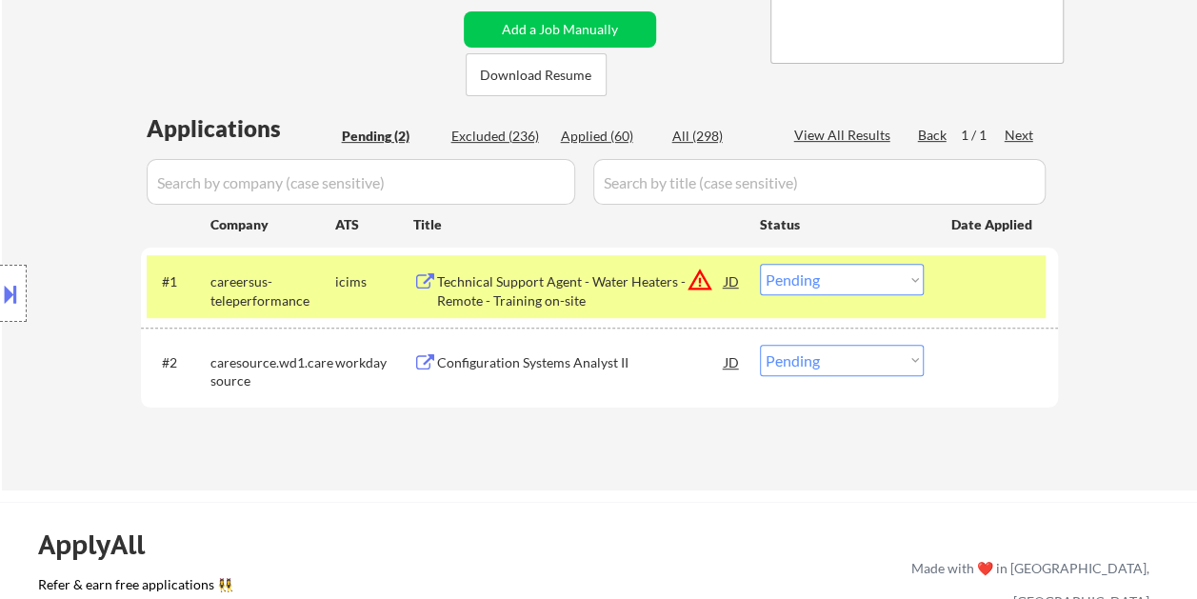
click at [623, 284] on div "Technical Support Agent - Water Heaters - Remote - Training on-site" at bounding box center [581, 290] width 288 height 37
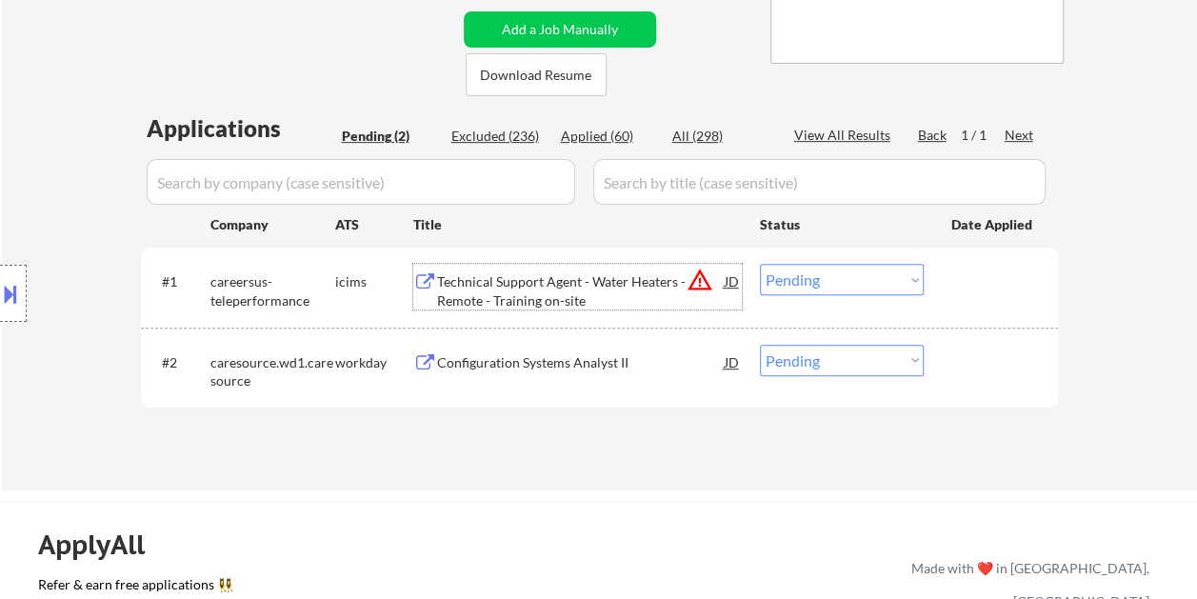
click at [936, 284] on div "#1 careersus-teleperformance icims Technical Support Agent - Water Heaters - Re…" at bounding box center [596, 286] width 899 height 63
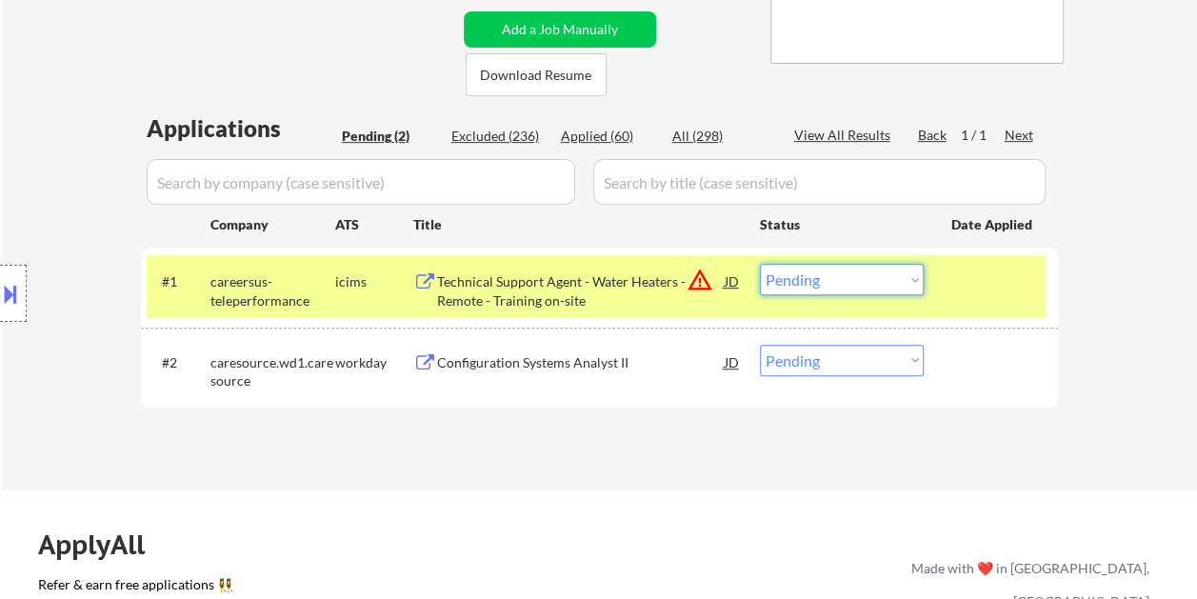
click at [914, 283] on select "Choose an option... Pending Applied Excluded (Questions) Excluded (Expired) Exc…" at bounding box center [842, 279] width 164 height 31
click at [760, 264] on select "Choose an option... Pending Applied Excluded (Questions) Excluded (Expired) Exc…" at bounding box center [842, 279] width 164 height 31
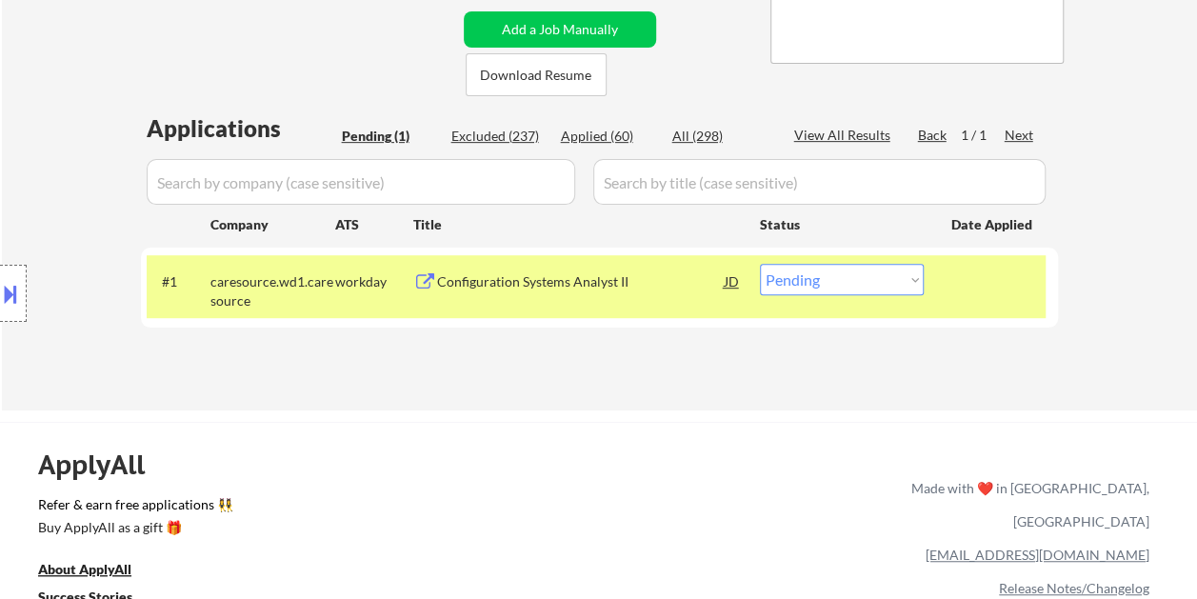
click at [952, 285] on div at bounding box center [994, 281] width 84 height 34
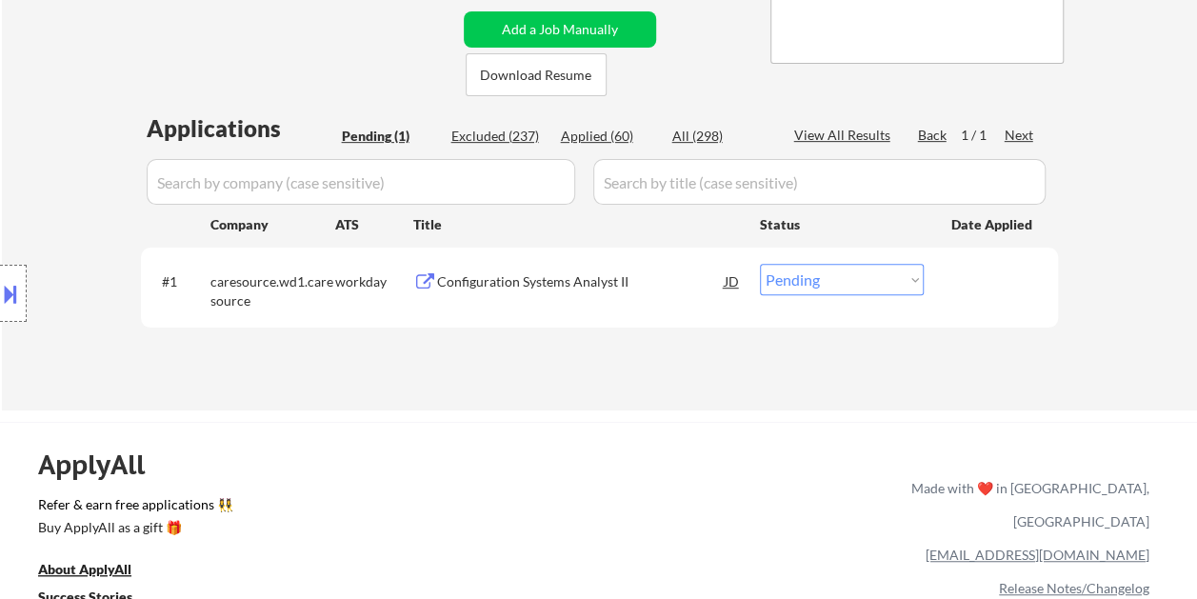
click at [947, 300] on div "#1 caresource.wd1.caresource workday Configuration Systems Analyst II JD warnin…" at bounding box center [596, 286] width 899 height 63
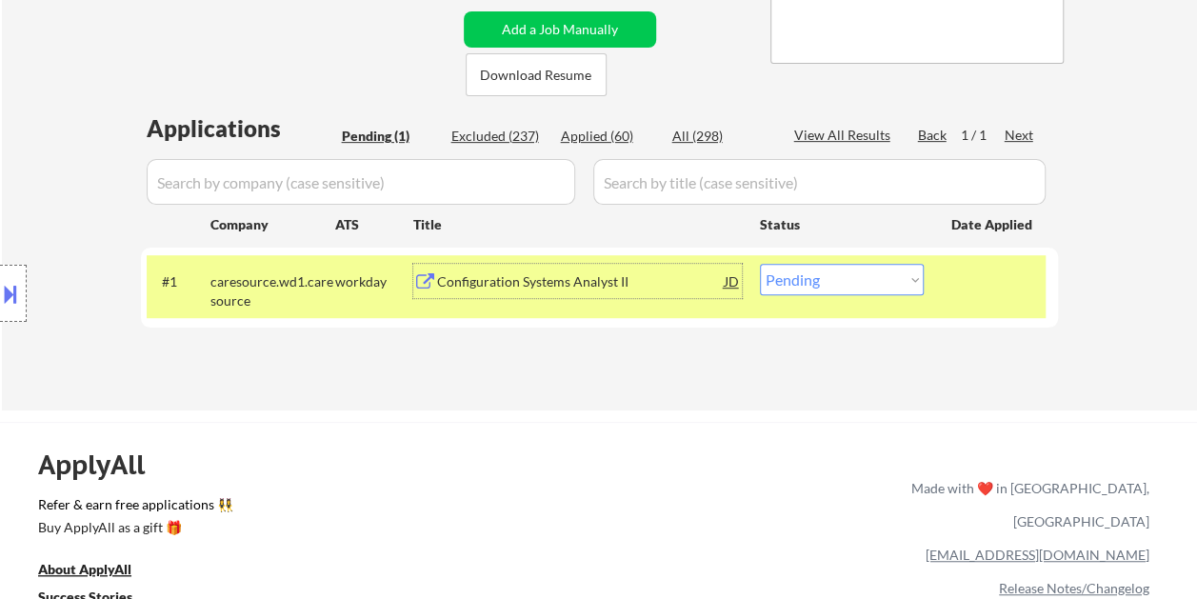
click at [658, 288] on div "Configuration Systems Analyst II" at bounding box center [581, 281] width 288 height 19
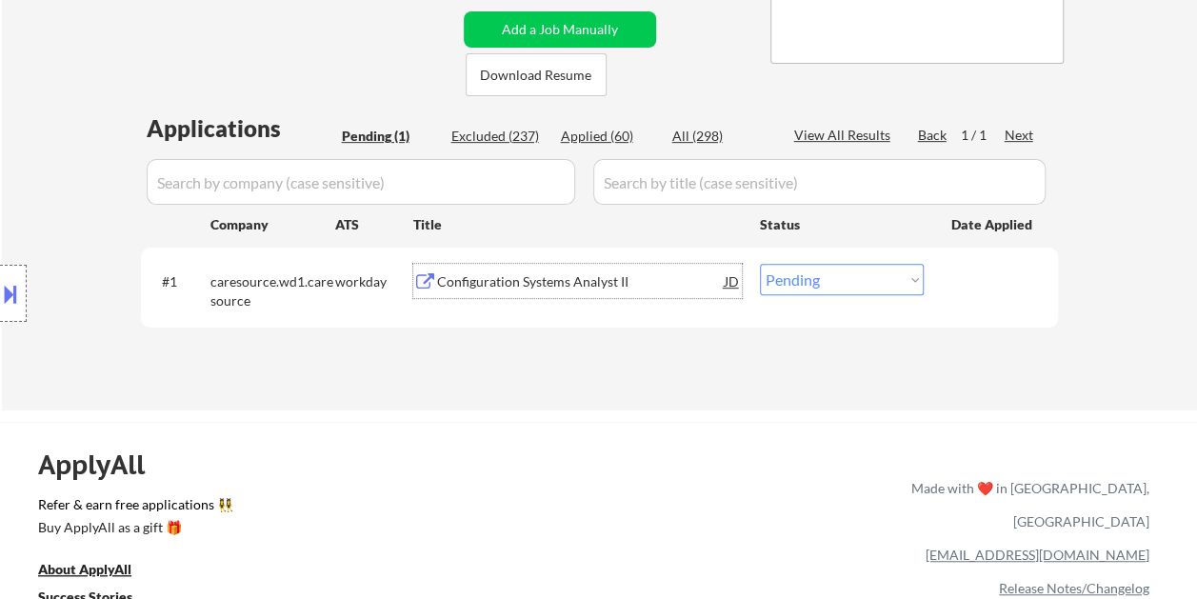
click at [964, 278] on div at bounding box center [994, 281] width 84 height 34
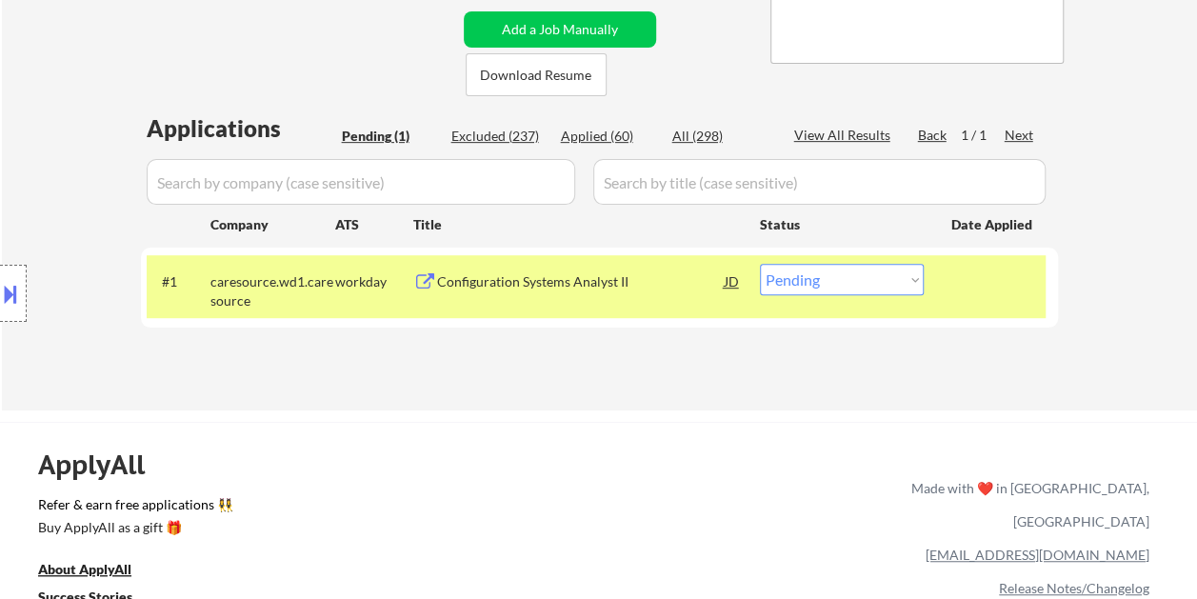
click at [897, 284] on select "Choose an option... Pending Applied Excluded (Questions) Excluded (Expired) Exc…" at bounding box center [842, 279] width 164 height 31
click at [760, 264] on select "Choose an option... Pending Applied Excluded (Questions) Excluded (Expired) Exc…" at bounding box center [842, 279] width 164 height 31
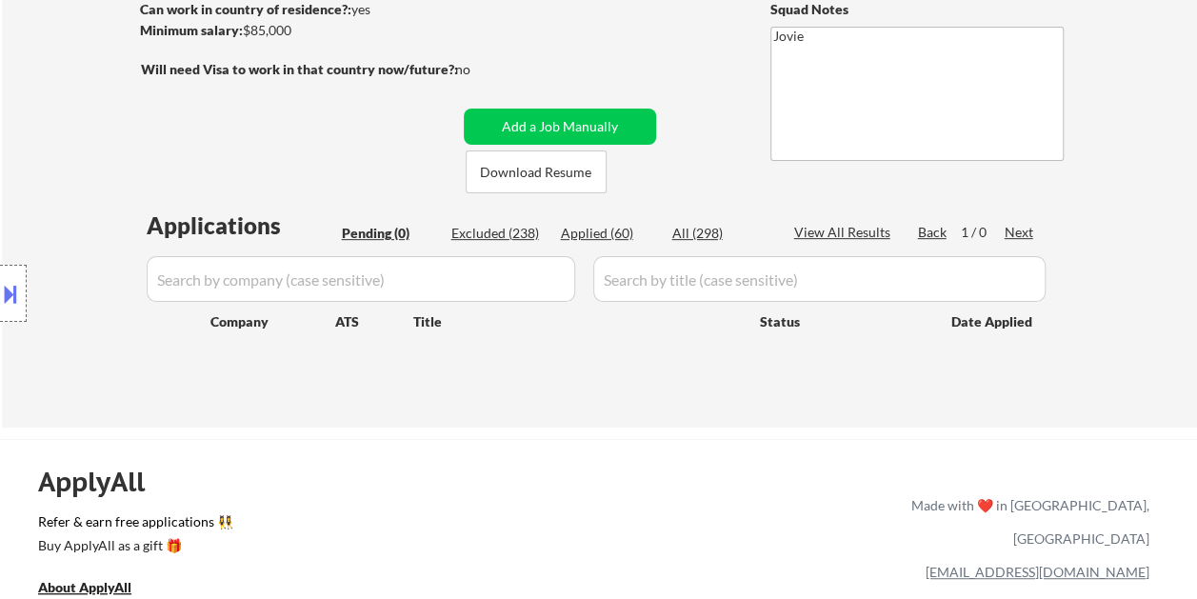
scroll to position [286, 0]
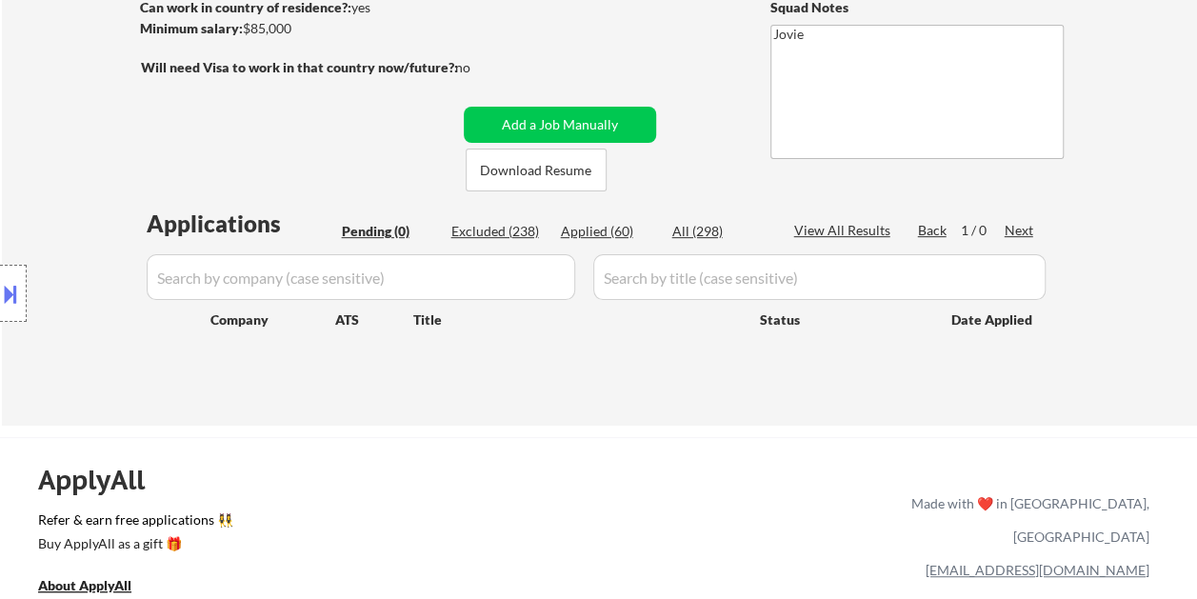
click at [591, 230] on div "Applied (60)" at bounding box center [608, 231] width 95 height 19
select select ""applied""
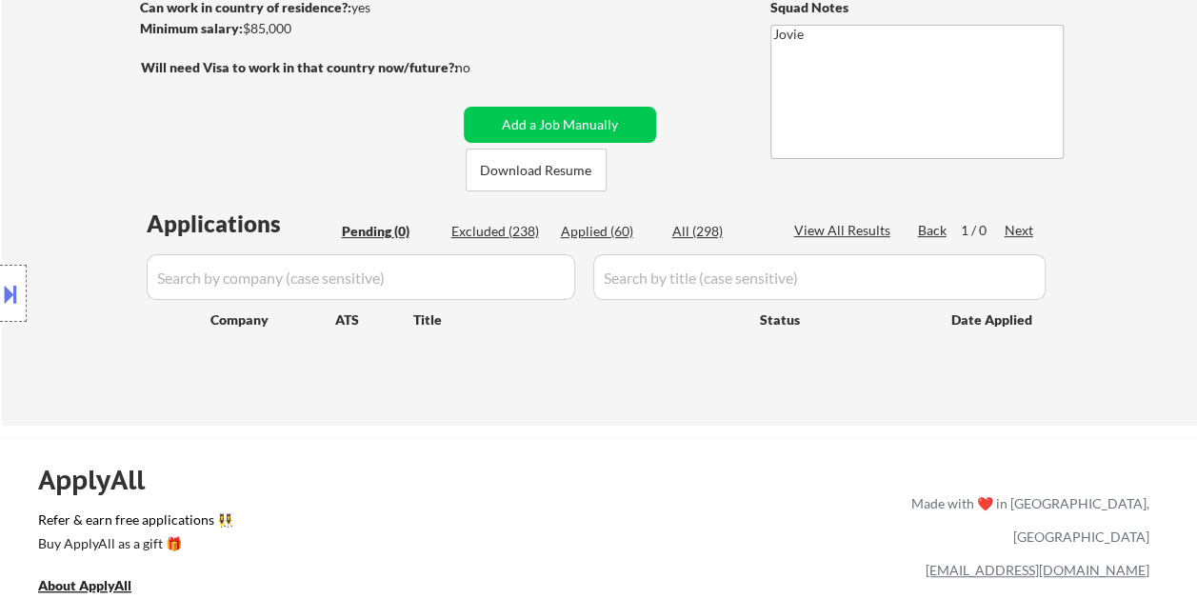
select select ""applied""
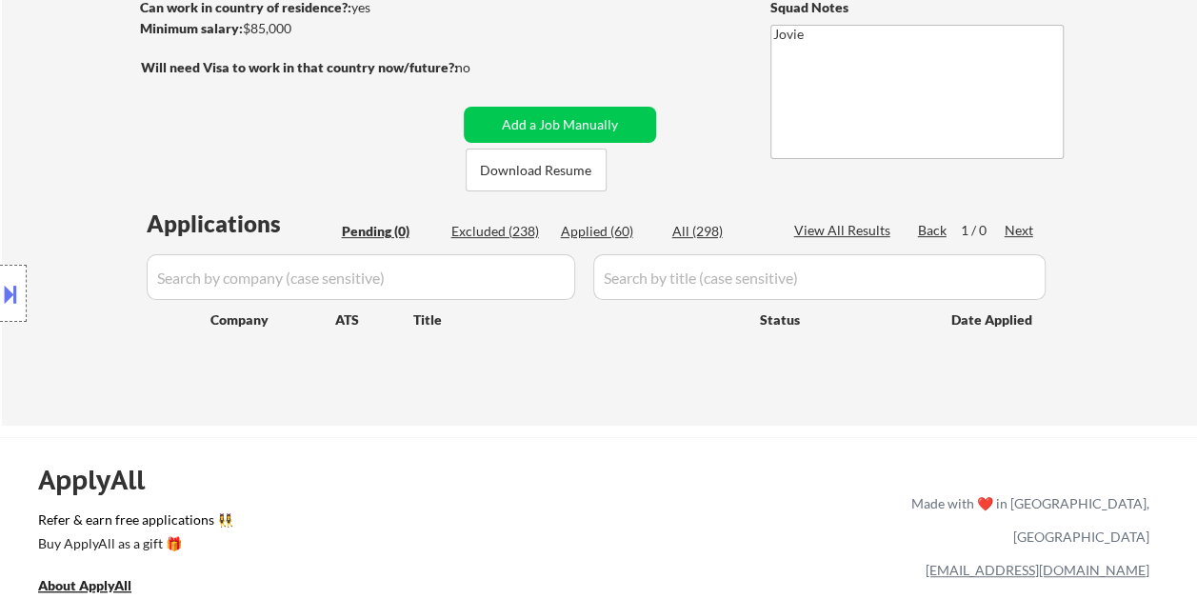
select select ""applied""
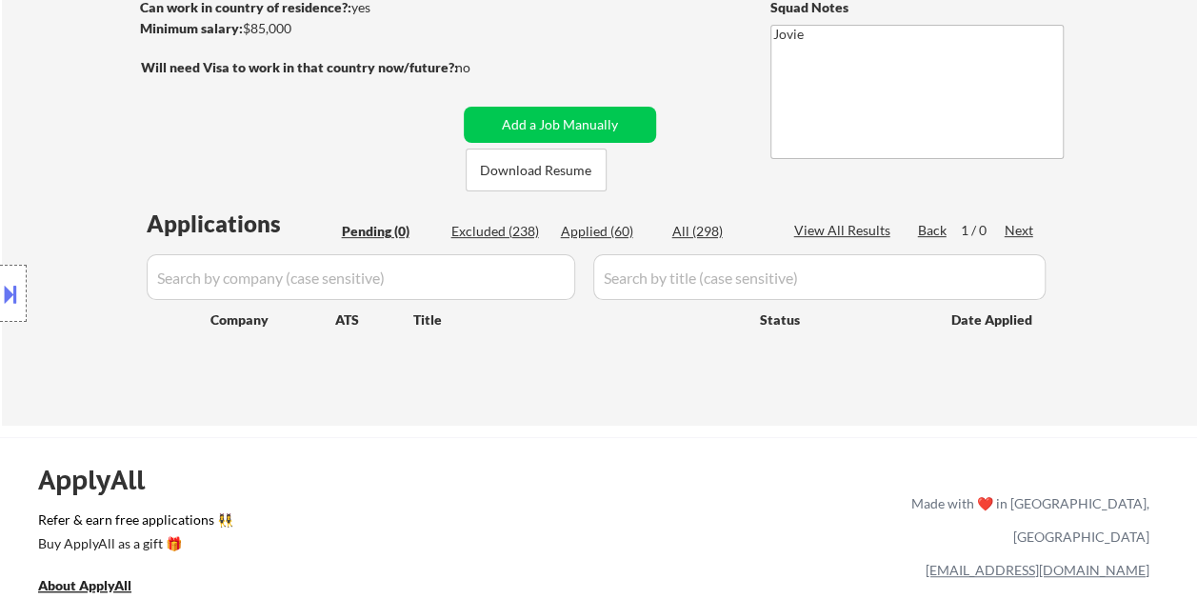
select select ""applied""
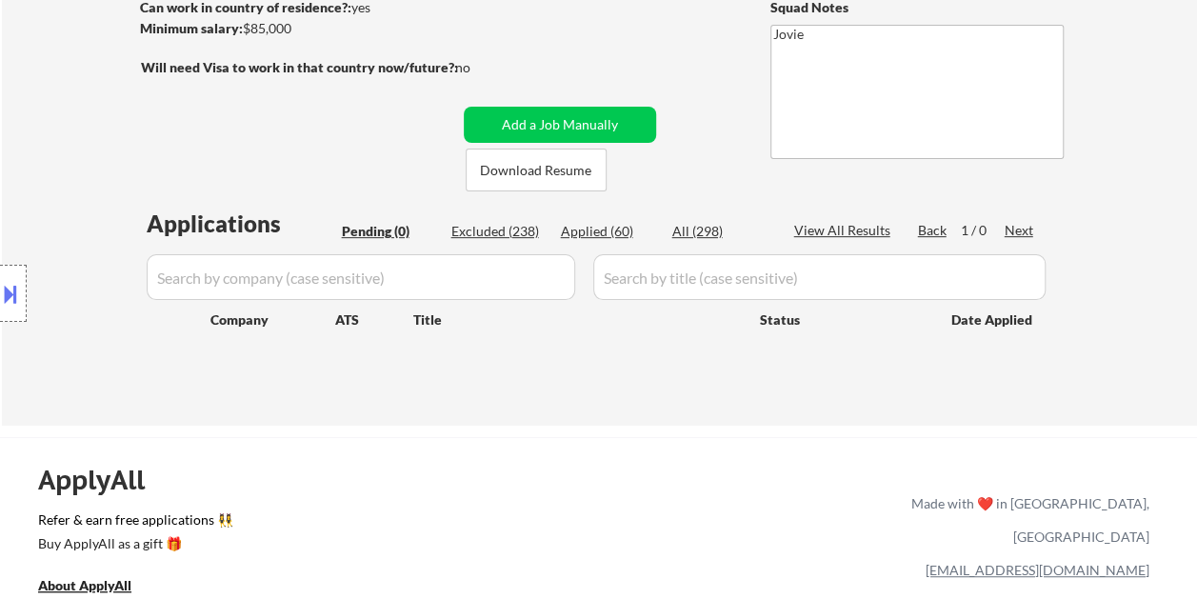
select select ""applied""
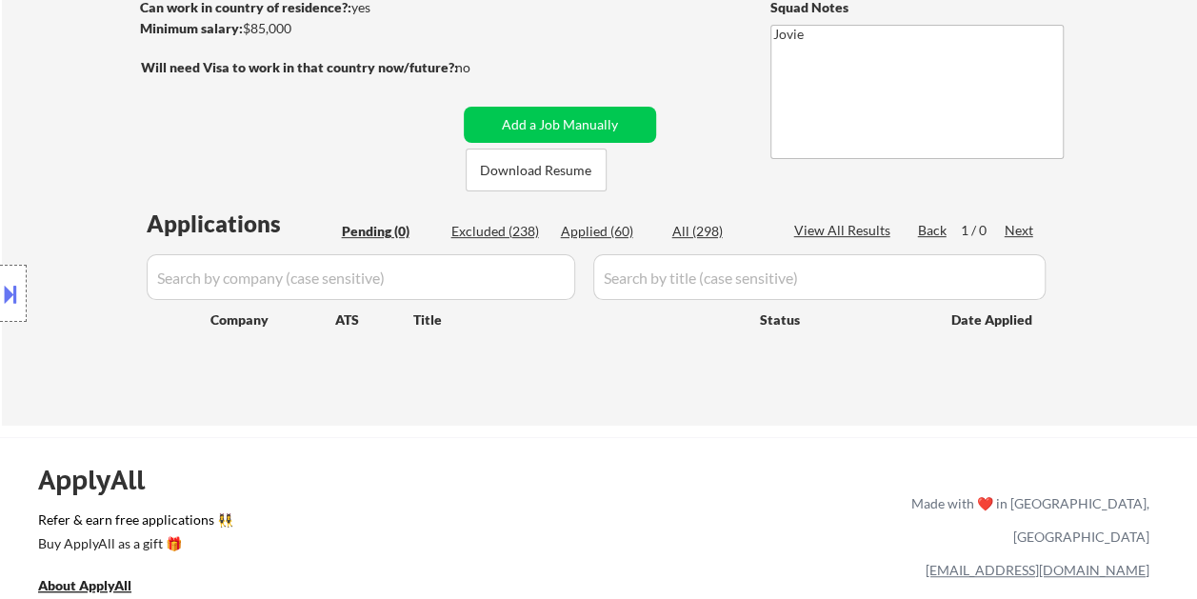
select select ""applied""
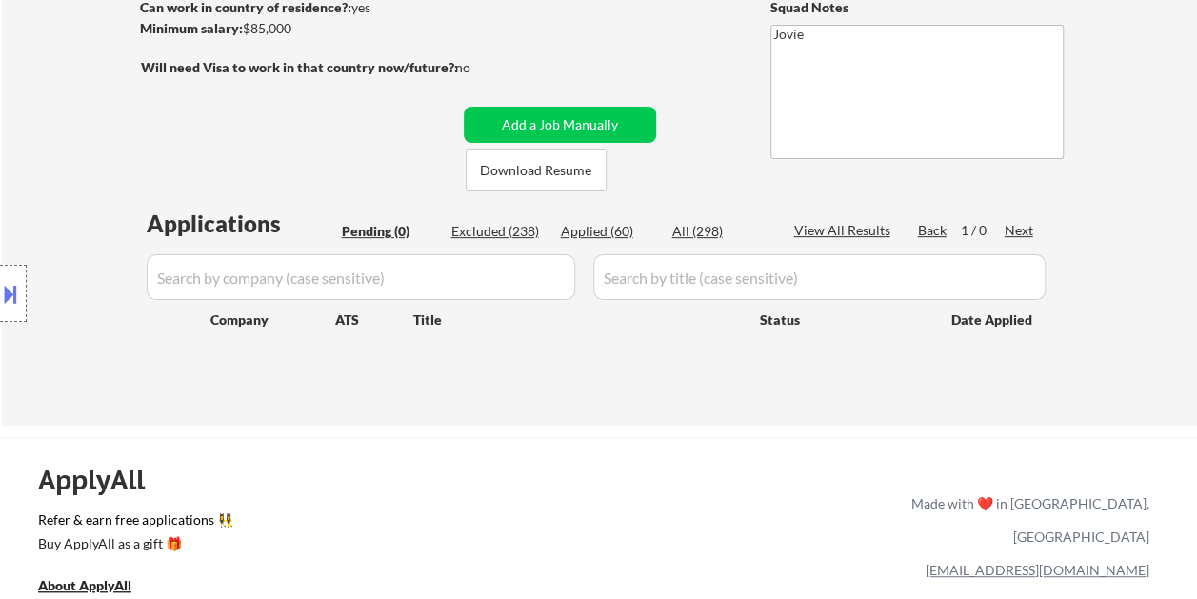
select select ""applied""
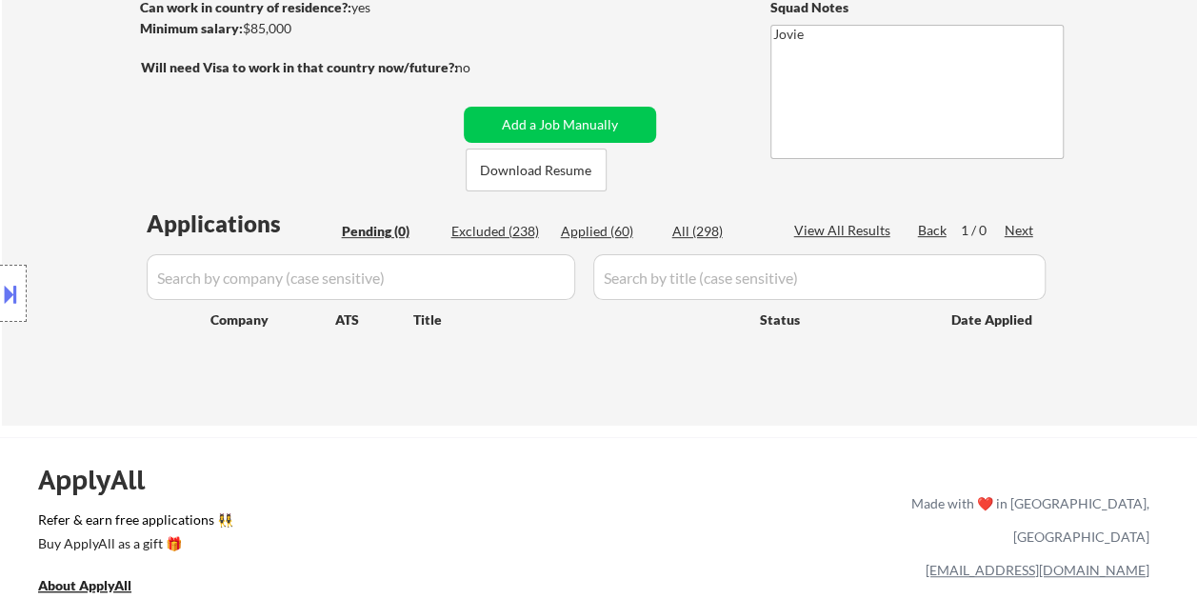
select select ""applied""
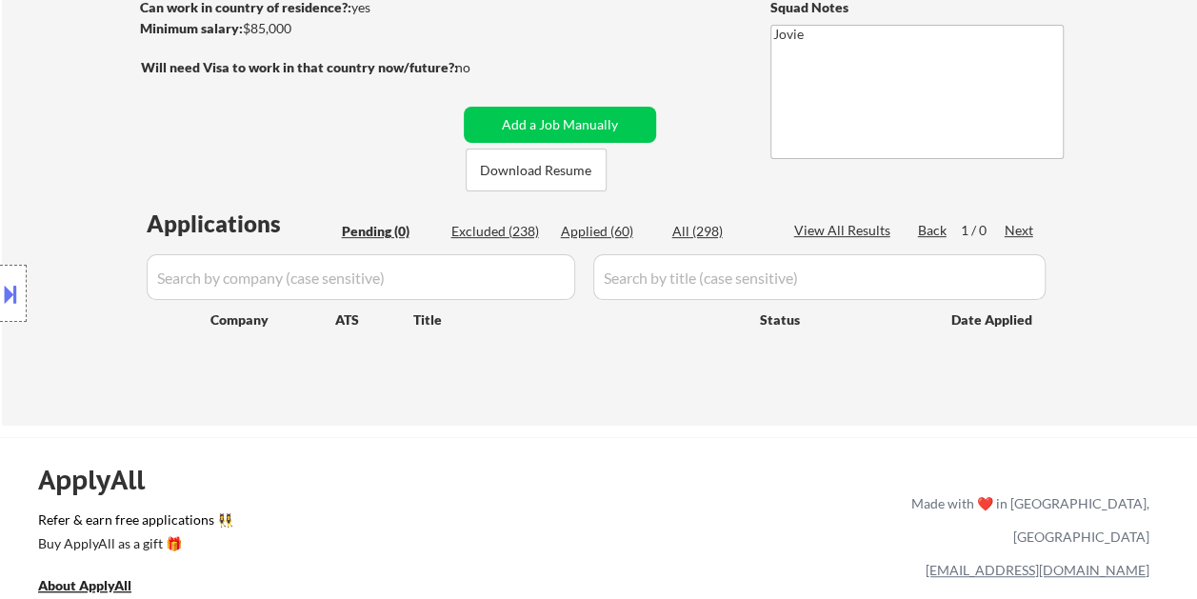
select select ""applied""
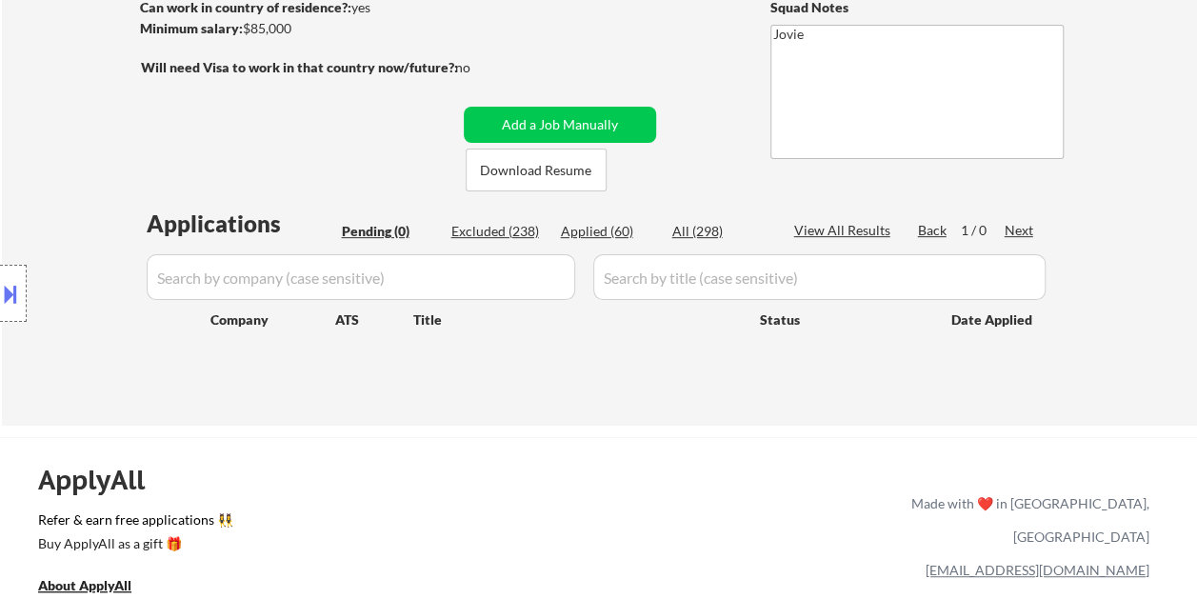
select select ""applied""
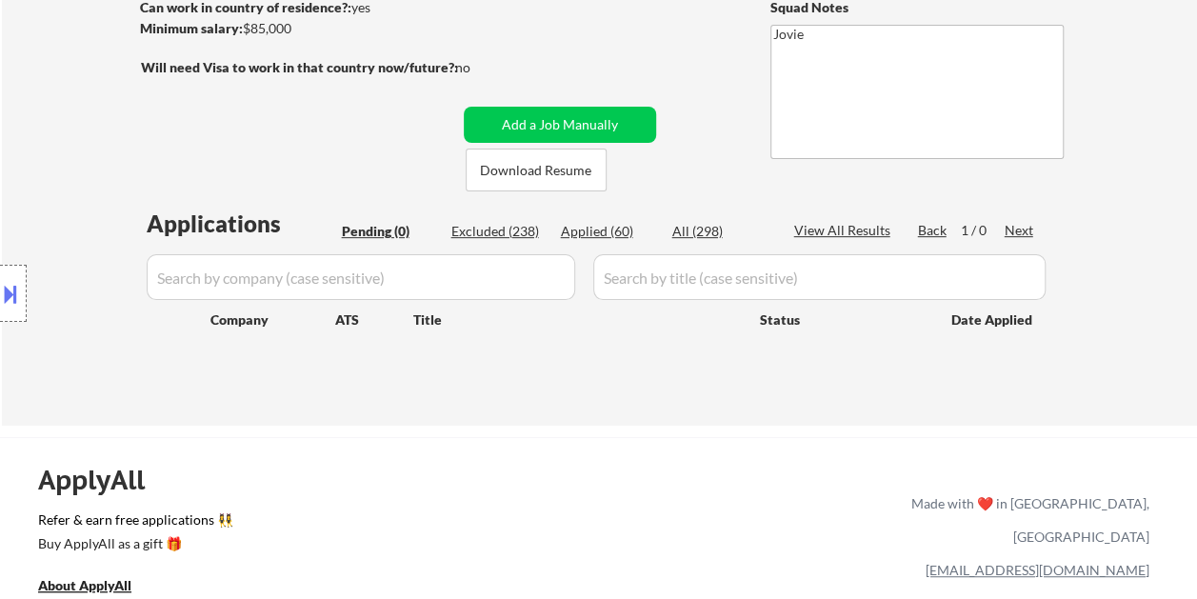
select select ""applied""
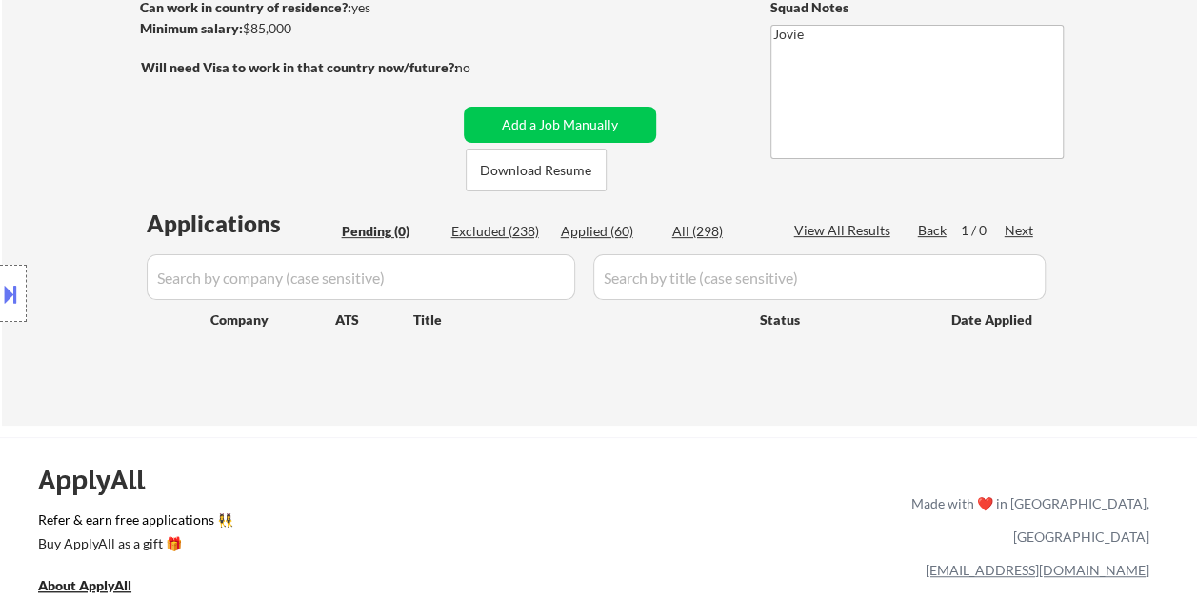
select select ""applied""
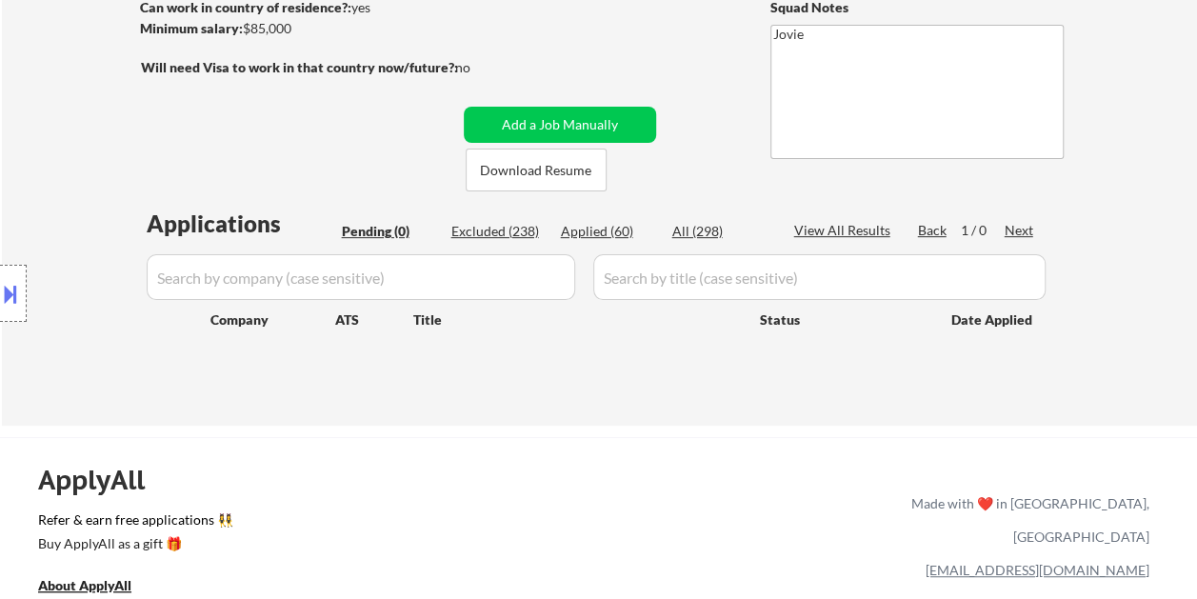
select select ""applied""
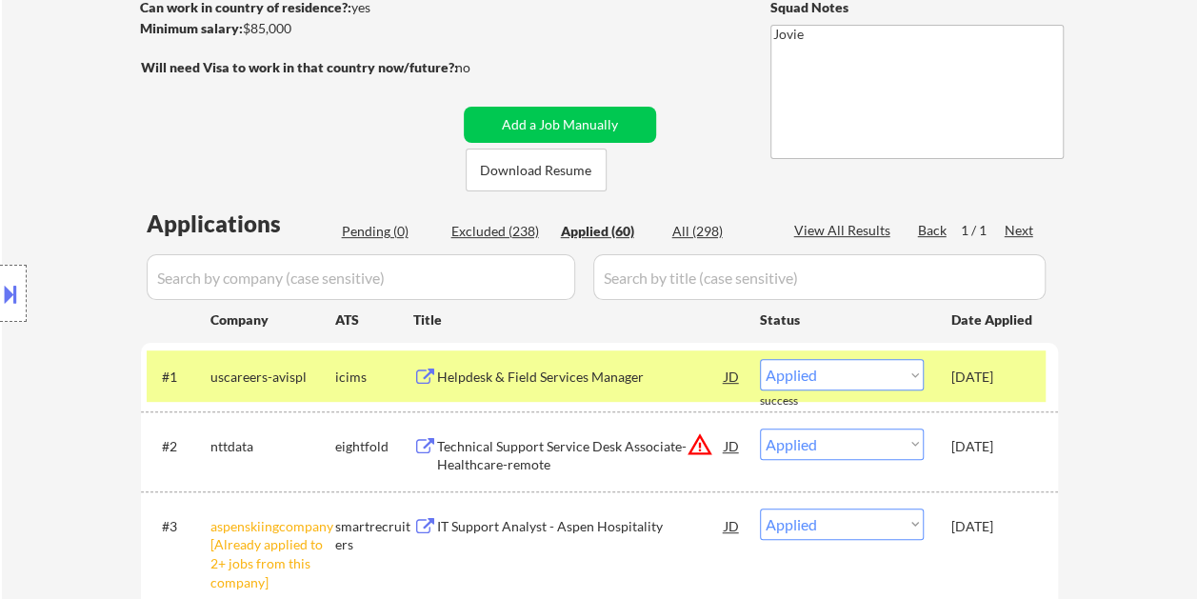
scroll to position [381, 0]
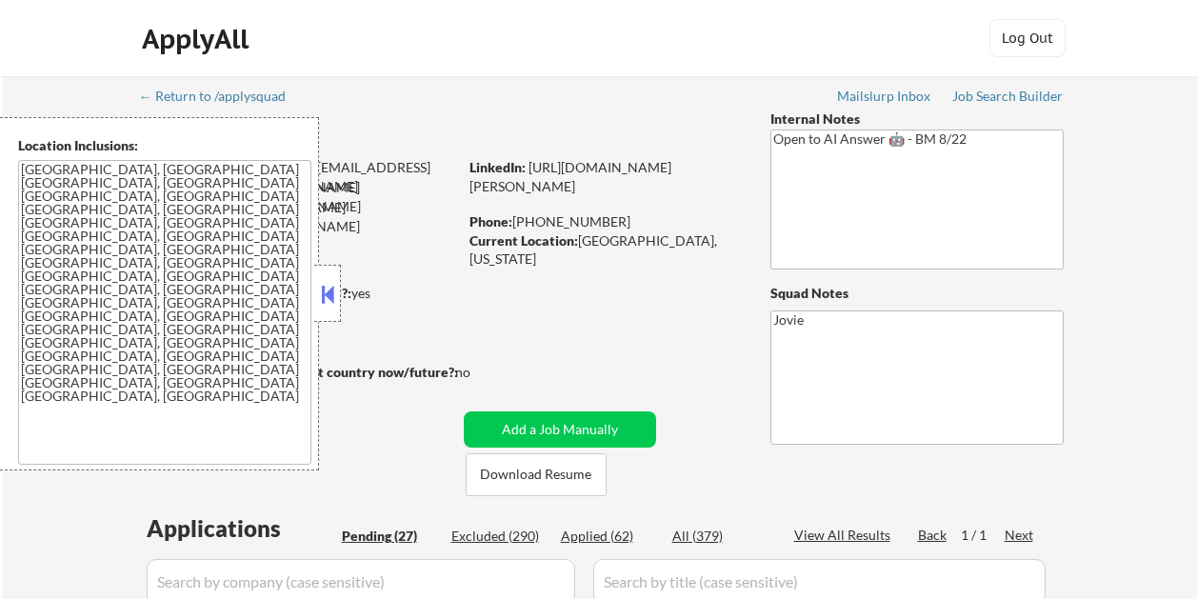
select select ""pending""
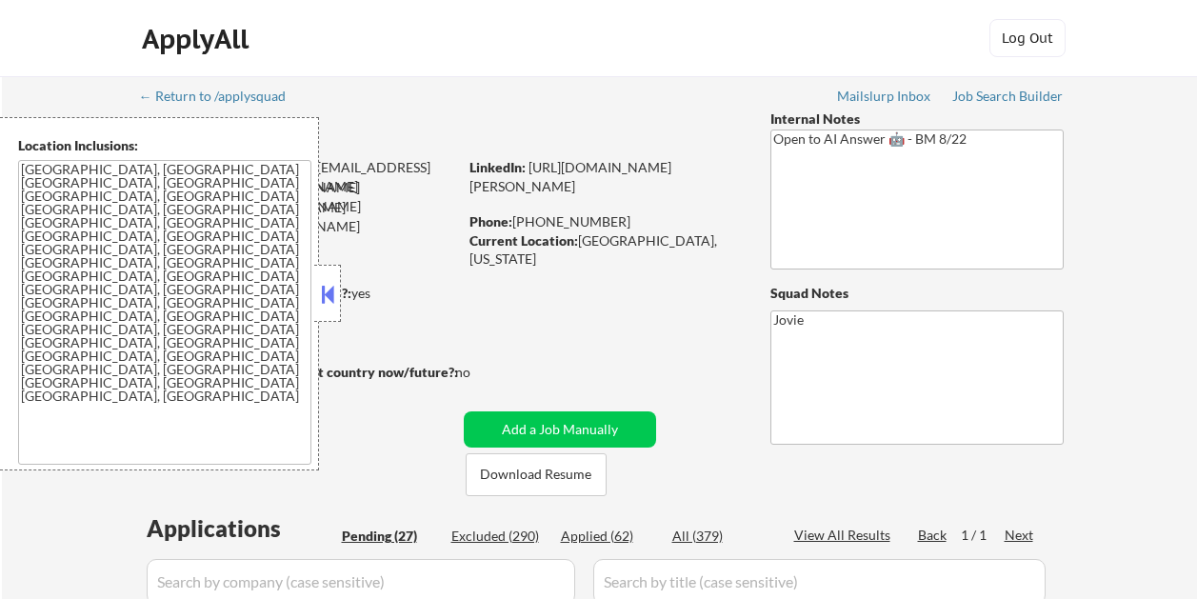
select select ""pending""
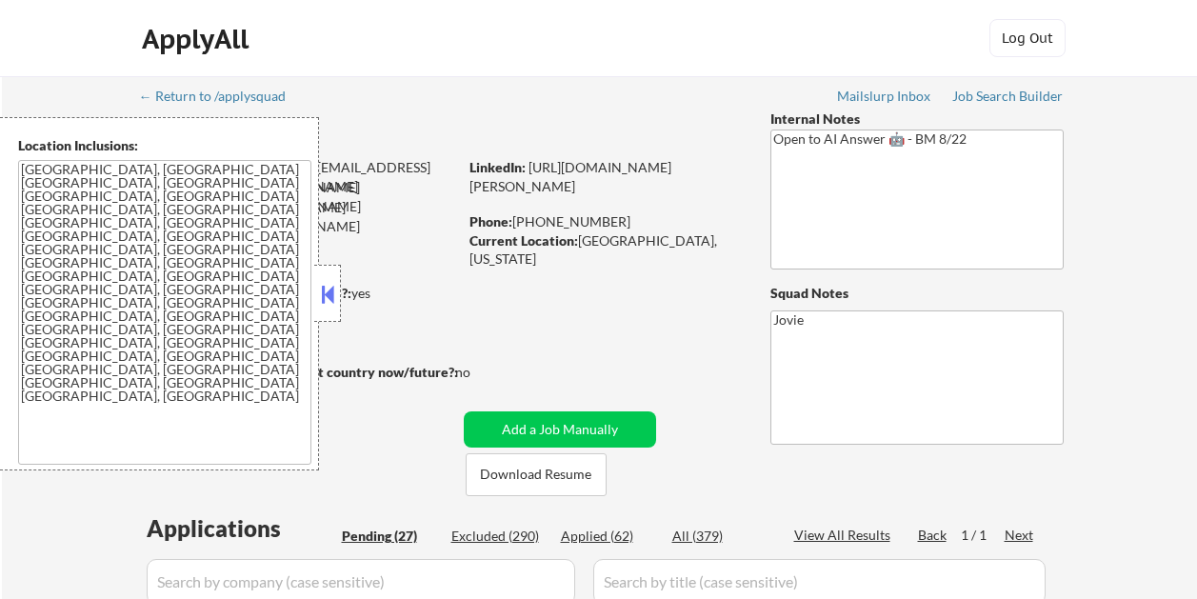
select select ""pending""
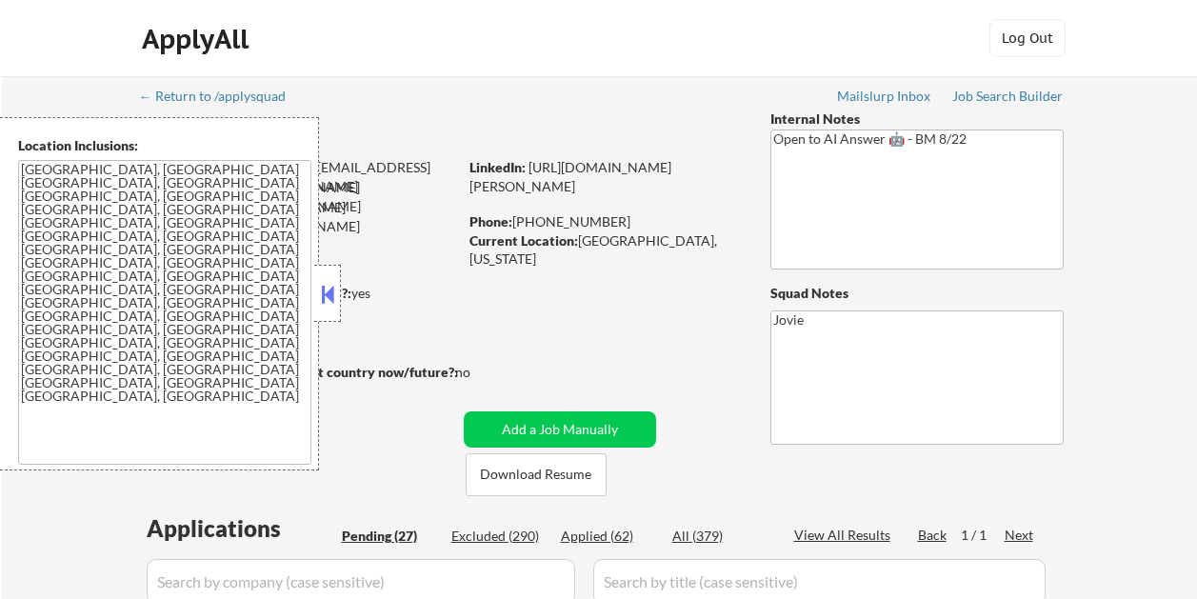
select select ""pending""
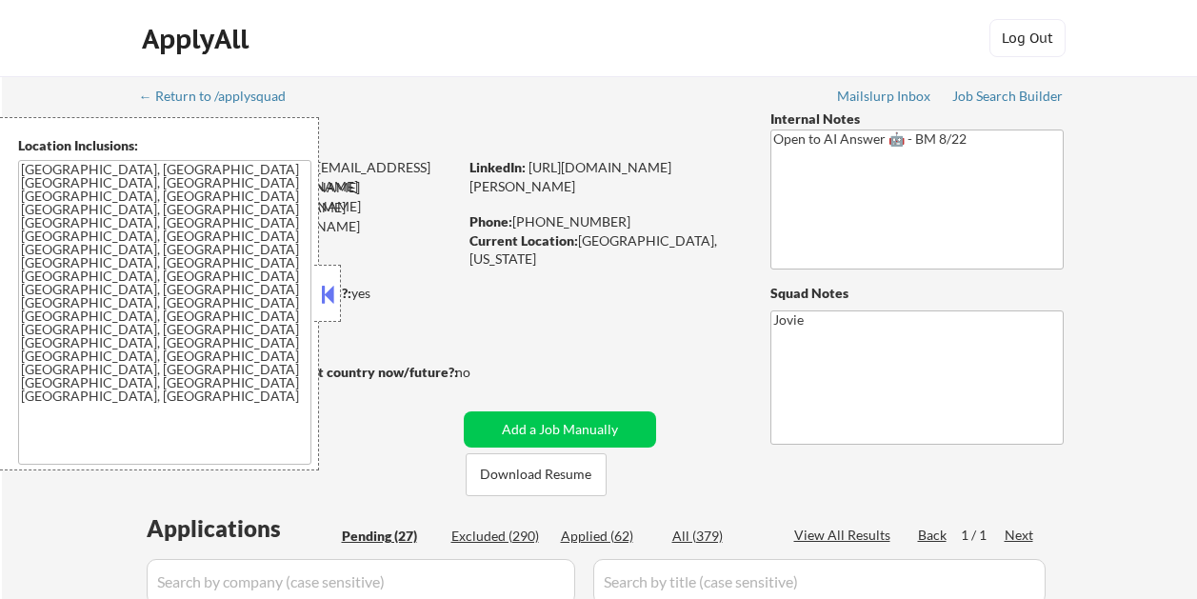
select select ""pending""
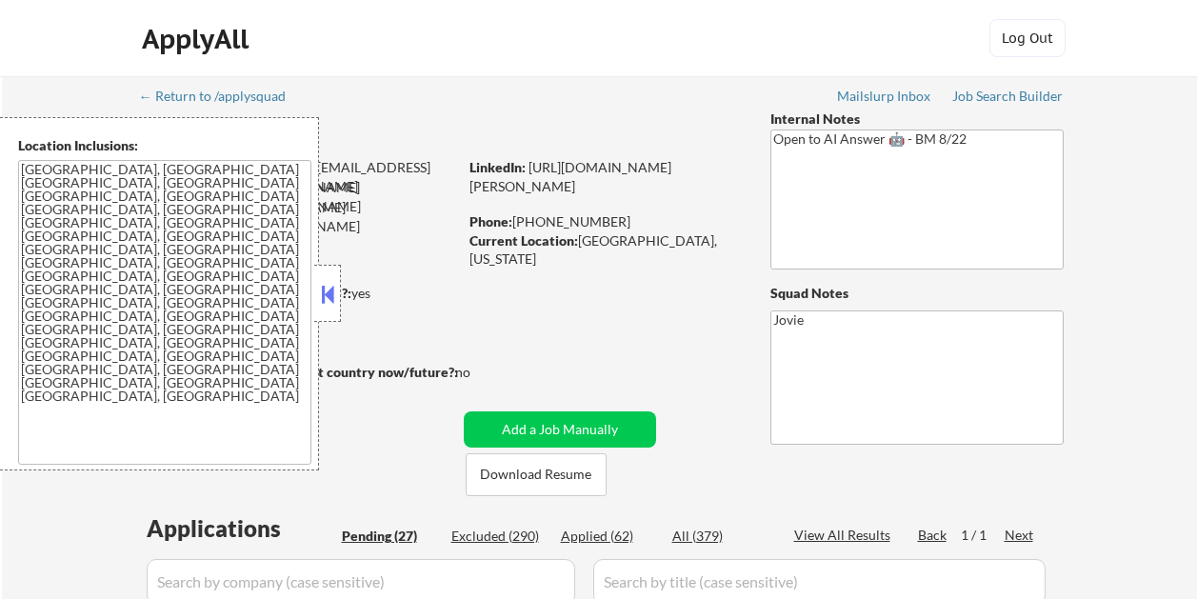
select select ""pending""
click at [331, 289] on button at bounding box center [327, 294] width 21 height 29
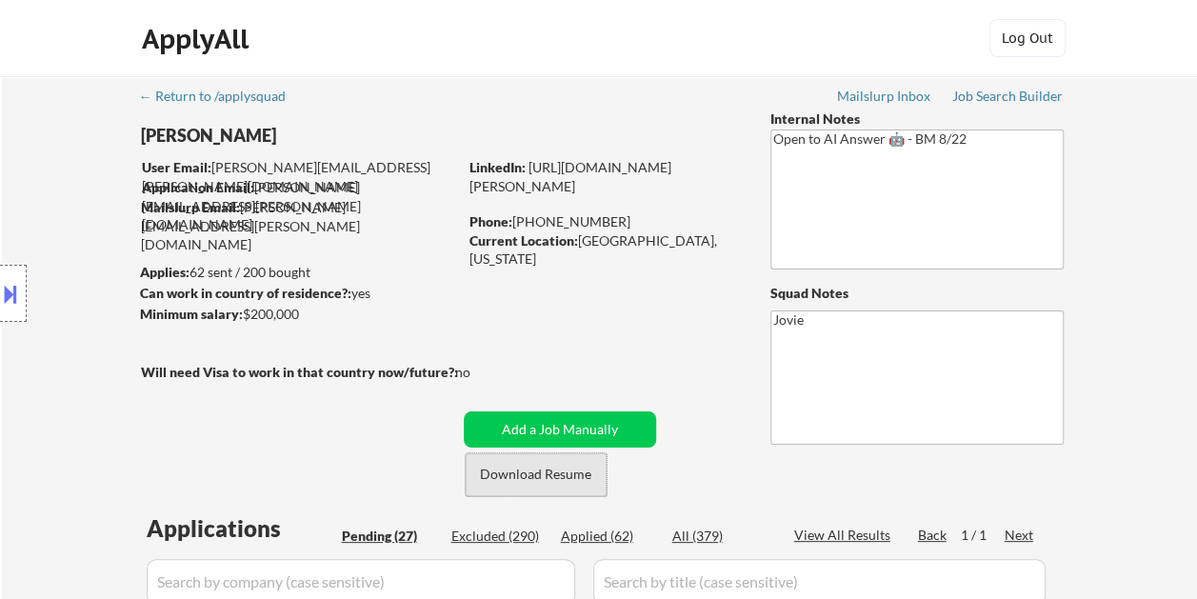
click at [531, 465] on button "Download Resume" at bounding box center [536, 474] width 141 height 43
click at [689, 67] on div "ApplyAll Log In Sign Up Log Out" at bounding box center [598, 38] width 1197 height 77
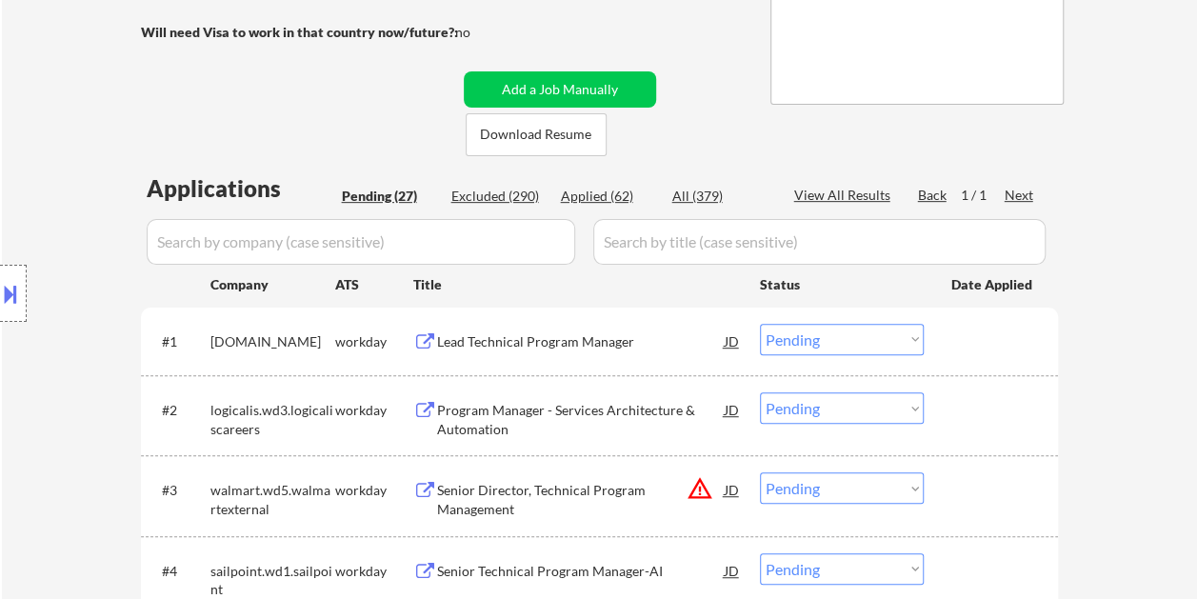
scroll to position [381, 0]
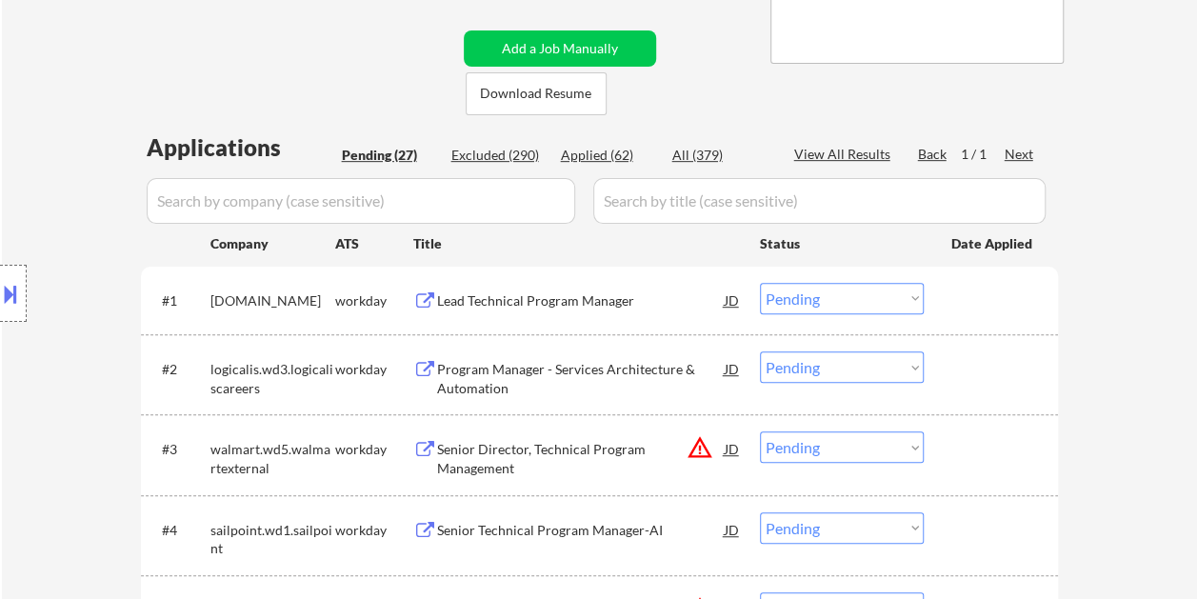
click at [971, 297] on div at bounding box center [994, 300] width 84 height 34
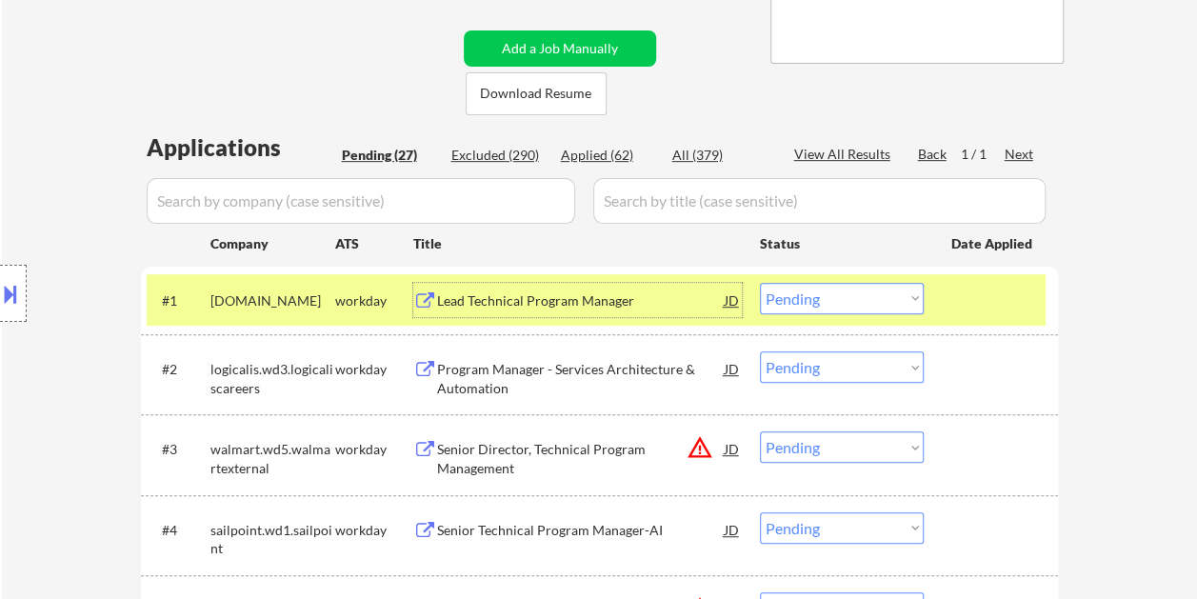
click at [580, 305] on div "Lead Technical Program Manager" at bounding box center [581, 300] width 288 height 19
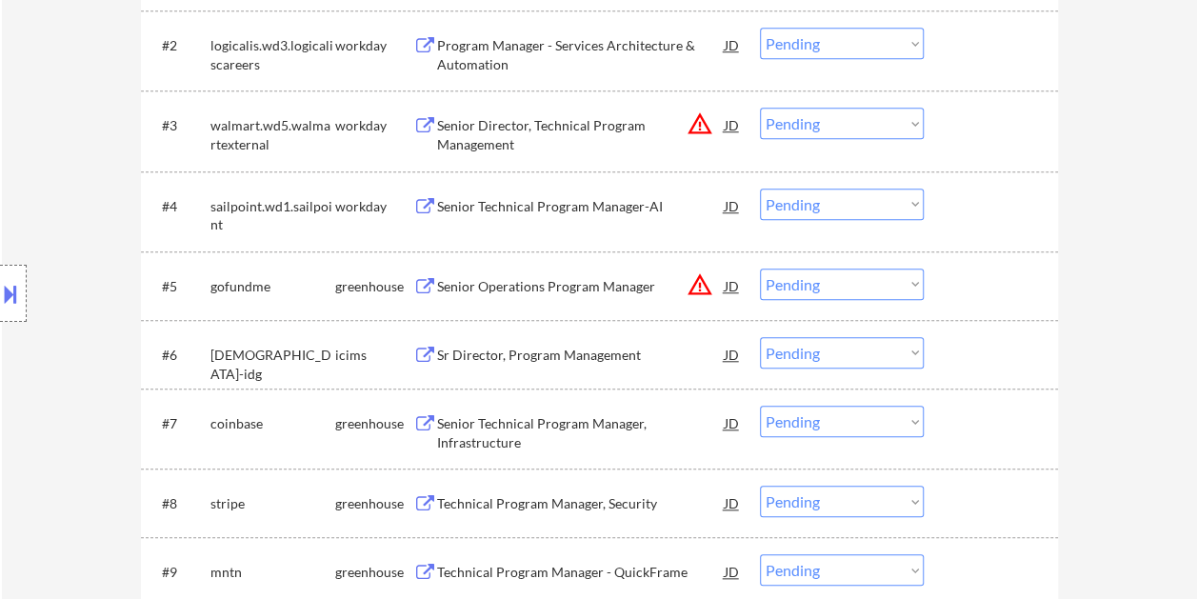
scroll to position [667, 0]
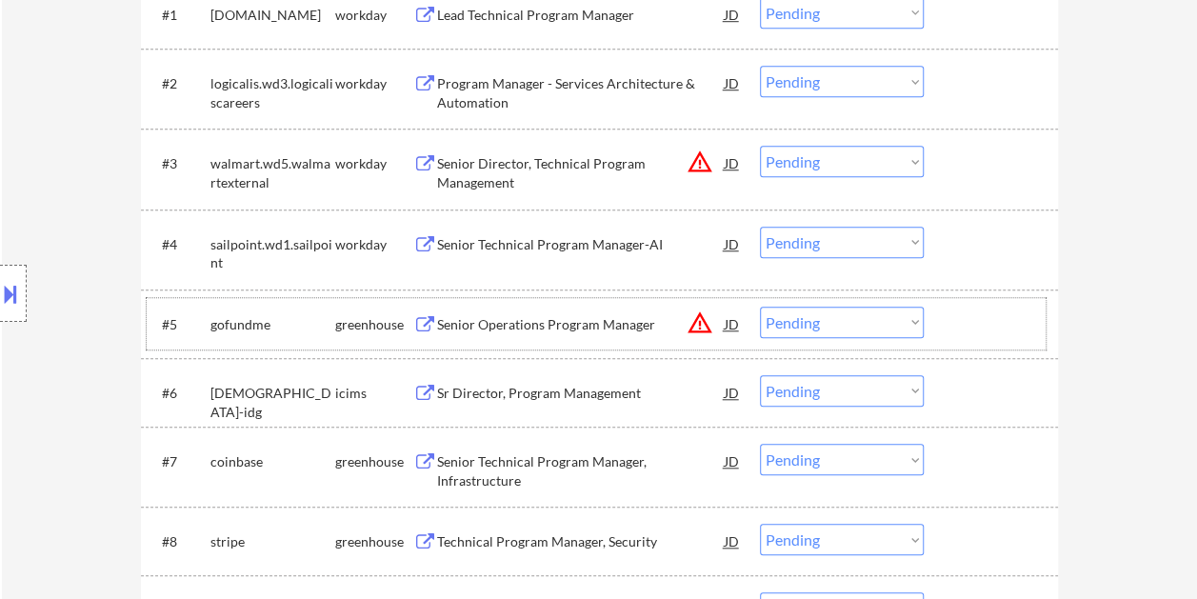
click at [982, 307] on div at bounding box center [994, 324] width 84 height 34
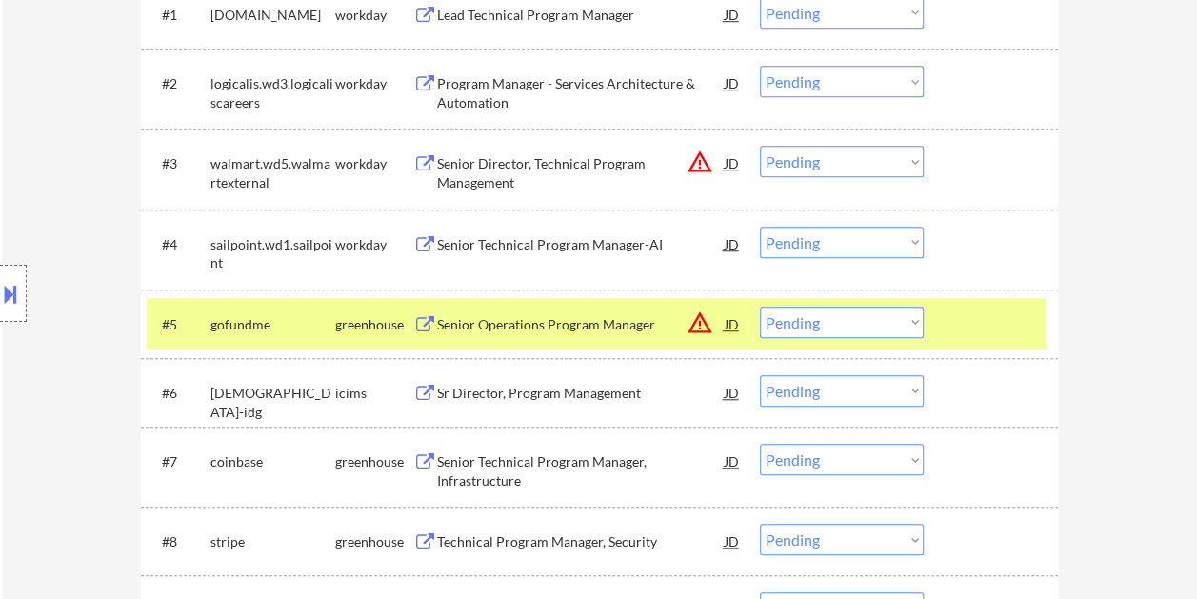
click at [563, 311] on div "Senior Operations Program Manager" at bounding box center [581, 324] width 288 height 34
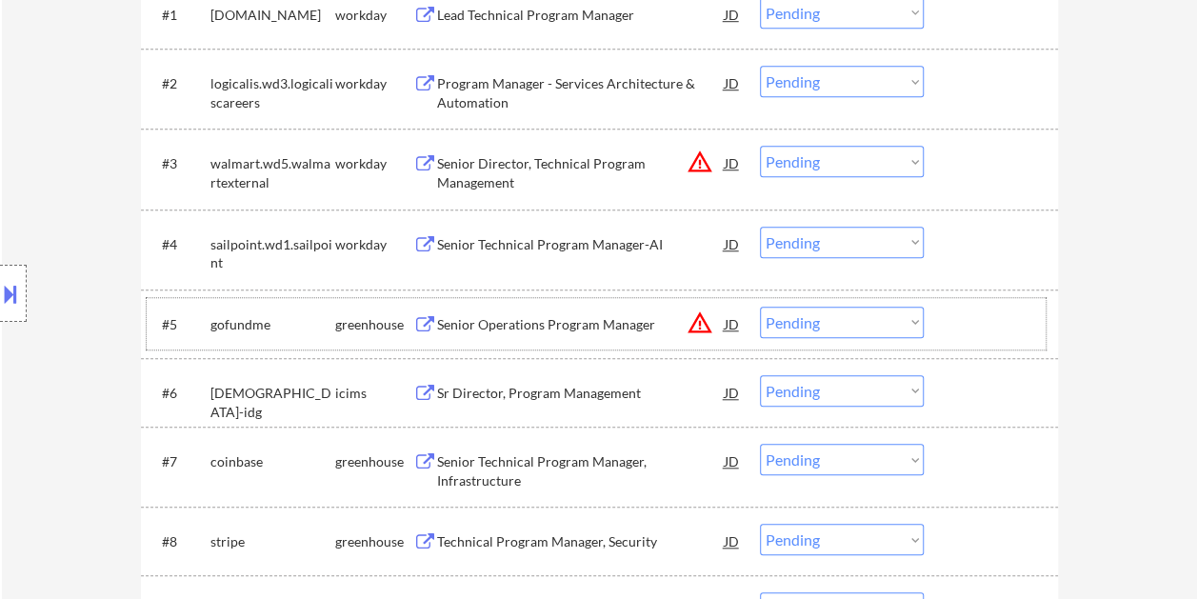
click at [961, 322] on div at bounding box center [994, 324] width 84 height 34
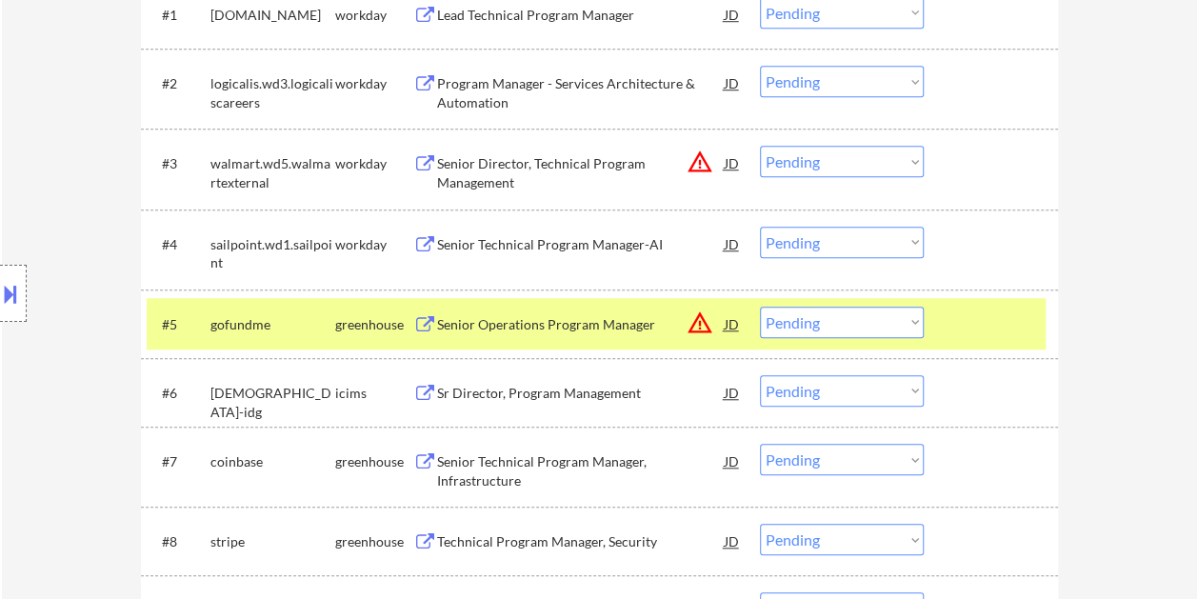
click at [911, 328] on select "Choose an option... Pending Applied Excluded (Questions) Excluded (Expired) Exc…" at bounding box center [842, 322] width 164 height 31
click at [760, 307] on select "Choose an option... Pending Applied Excluded (Questions) Excluded (Expired) Exc…" at bounding box center [842, 322] width 164 height 31
select select ""pending""
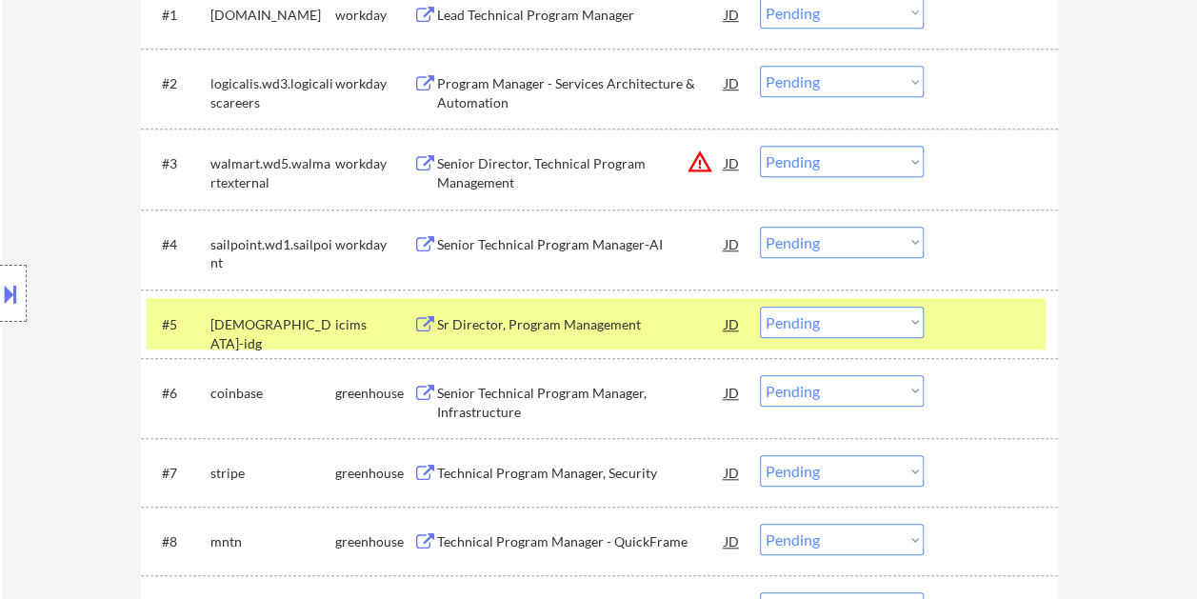
click at [948, 324] on div "#5 [DEMOGRAPHIC_DATA]-idg icims Sr Director, Program Management JD warning_ambe…" at bounding box center [596, 323] width 899 height 51
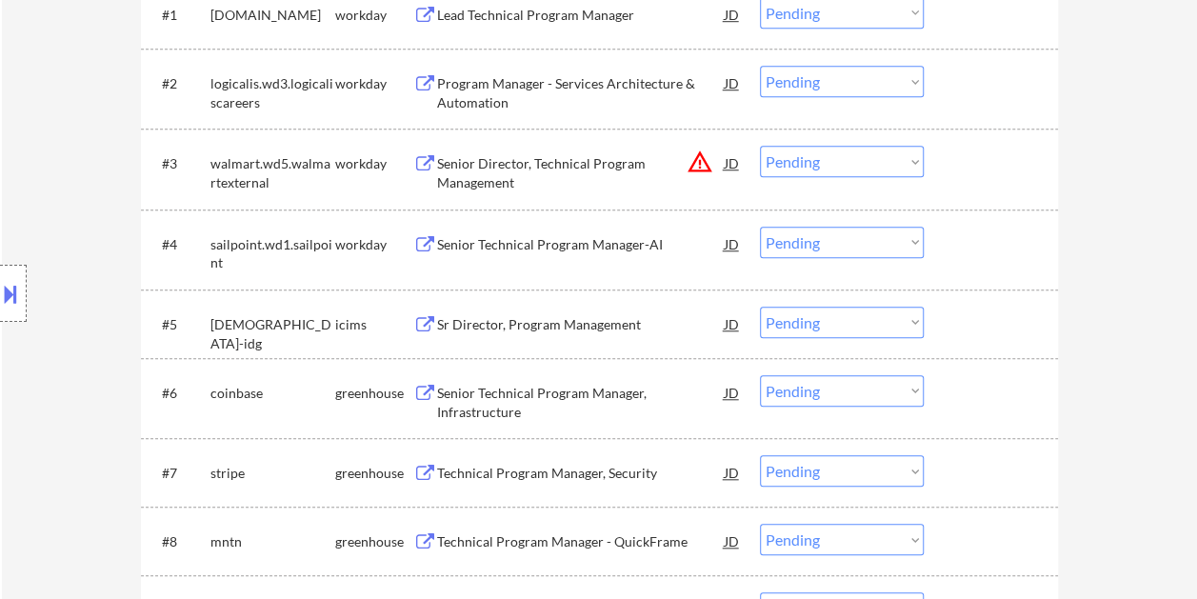
scroll to position [857, 0]
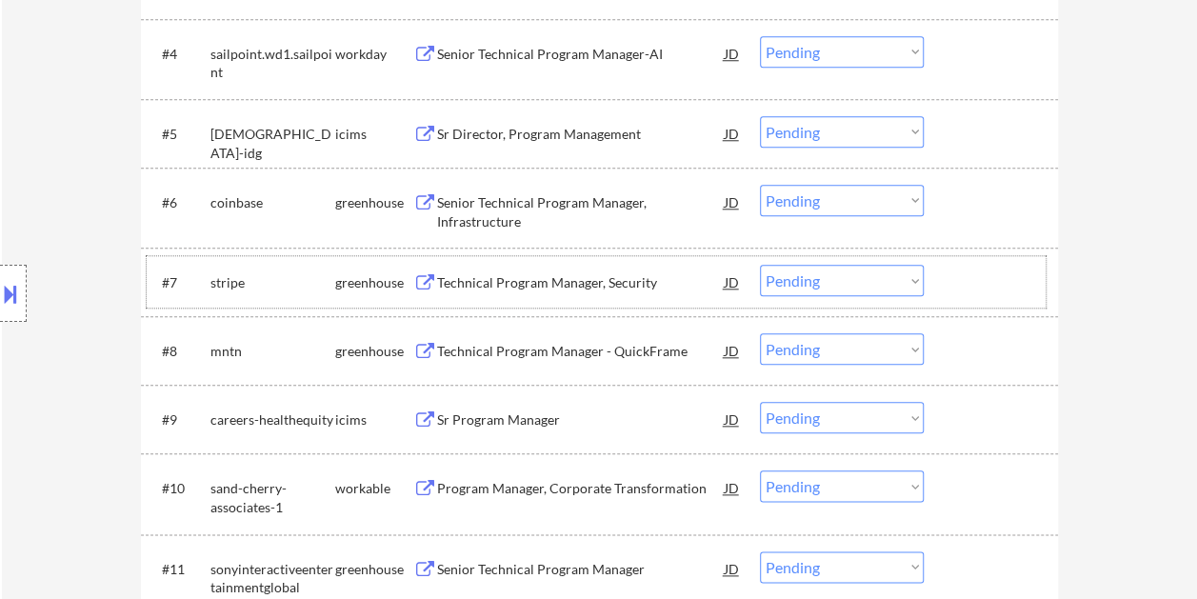
click at [977, 271] on div at bounding box center [994, 282] width 84 height 34
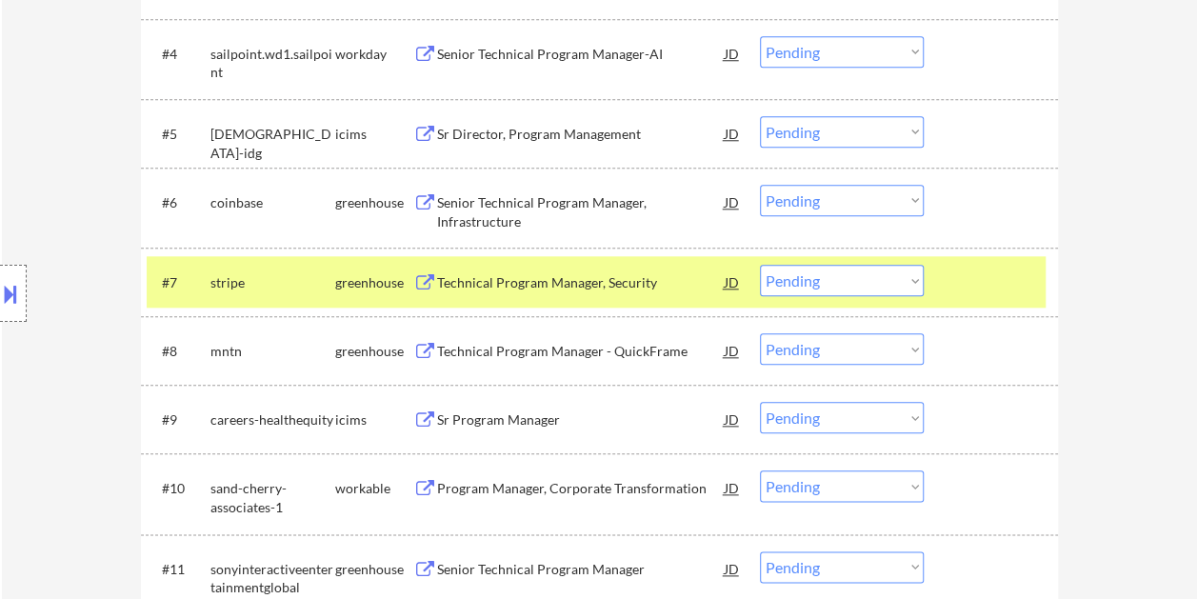
click at [678, 284] on div "Technical Program Manager, Security" at bounding box center [581, 282] width 288 height 19
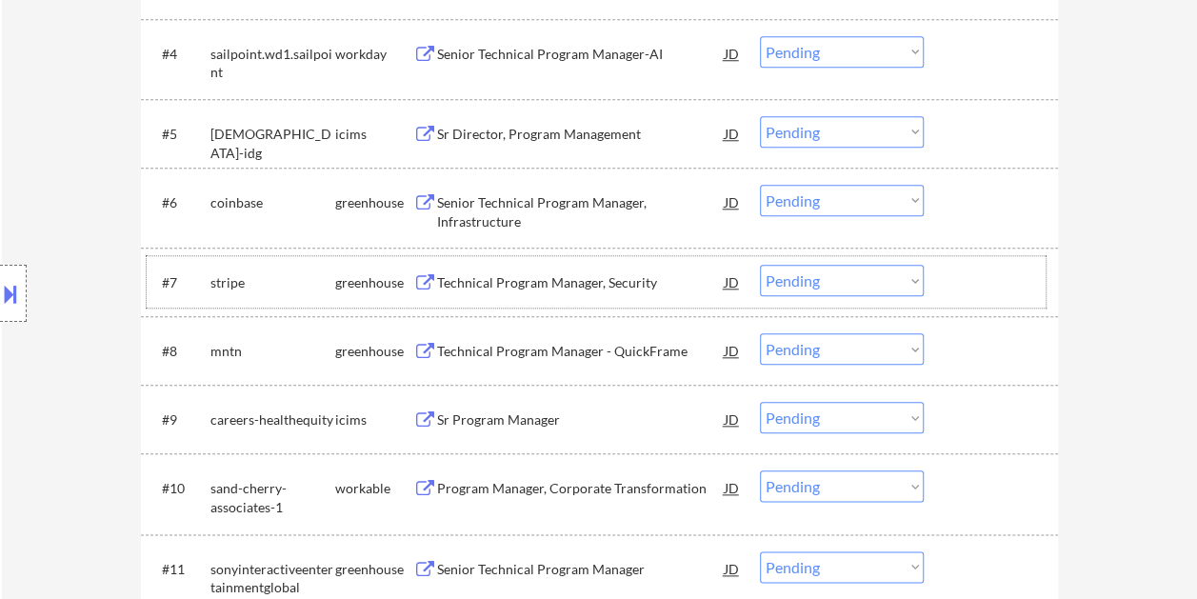
drag, startPoint x: 958, startPoint y: 291, endPoint x: 935, endPoint y: 285, distance: 23.8
click at [959, 290] on div at bounding box center [994, 282] width 84 height 34
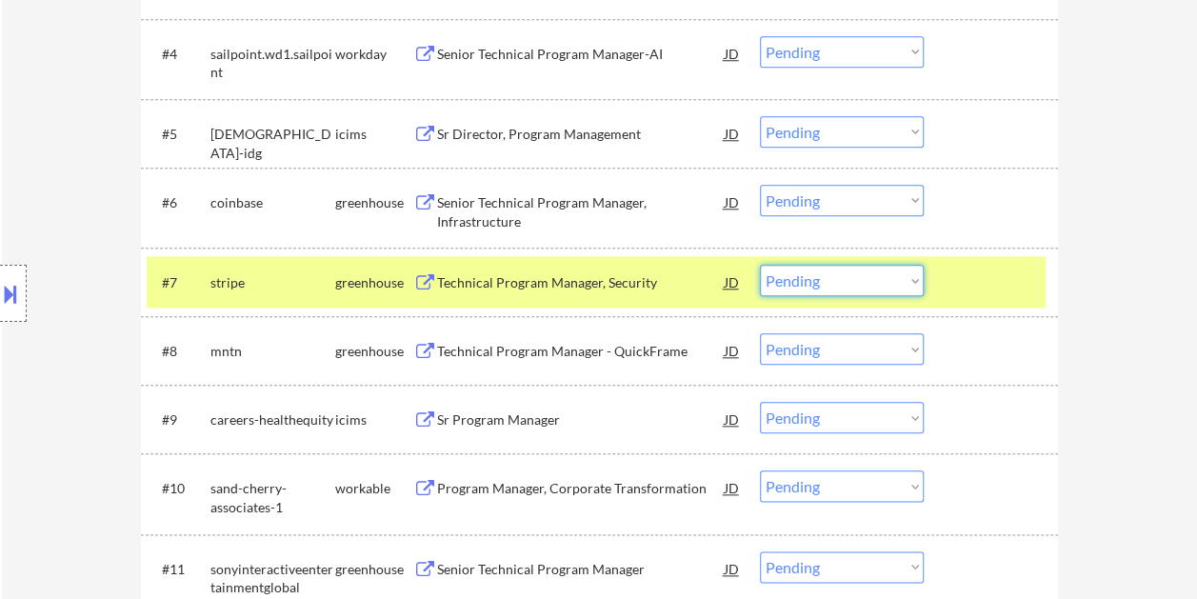
click at [896, 281] on select "Choose an option... Pending Applied Excluded (Questions) Excluded (Expired) Exc…" at bounding box center [842, 280] width 164 height 31
click at [760, 265] on select "Choose an option... Pending Applied Excluded (Questions) Excluded (Expired) Exc…" at bounding box center [842, 280] width 164 height 31
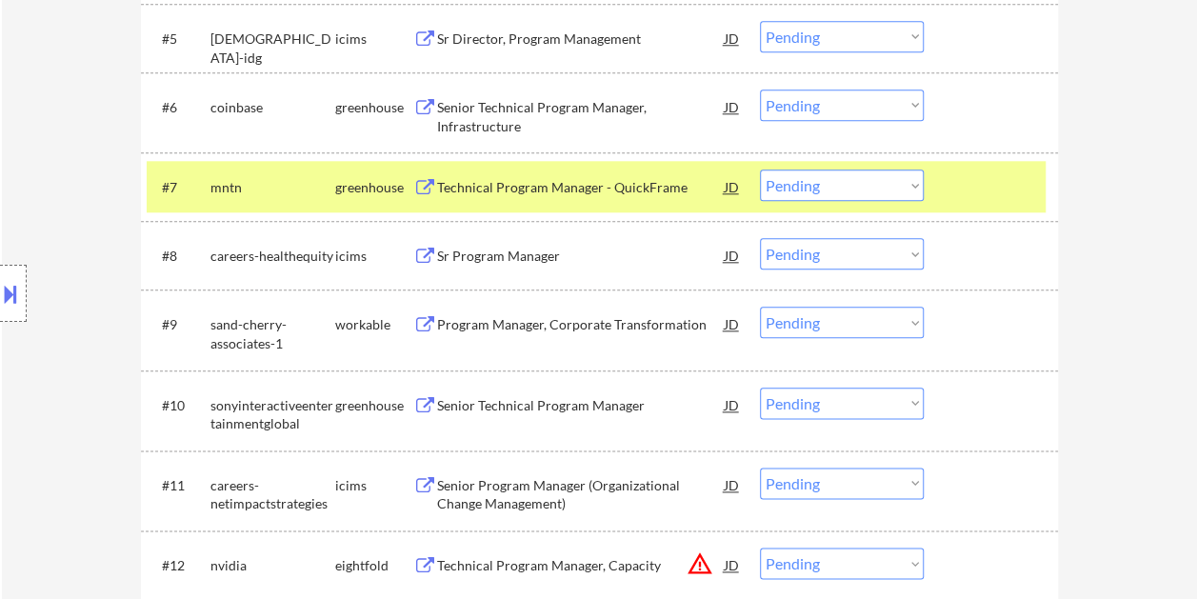
scroll to position [1048, 0]
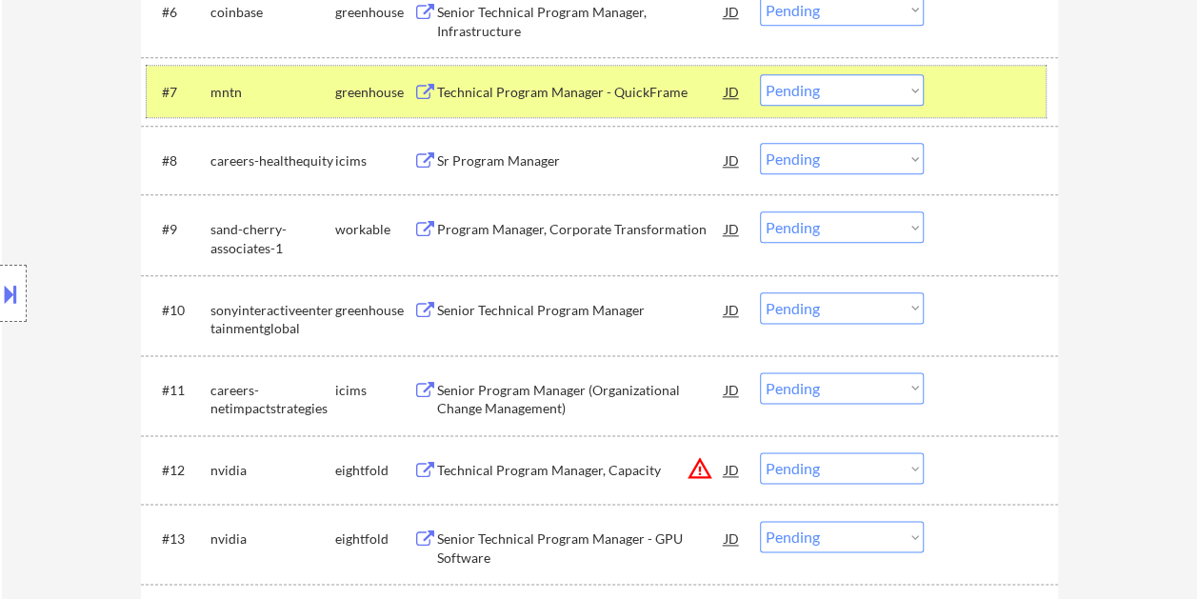
click at [979, 89] on div at bounding box center [994, 91] width 84 height 34
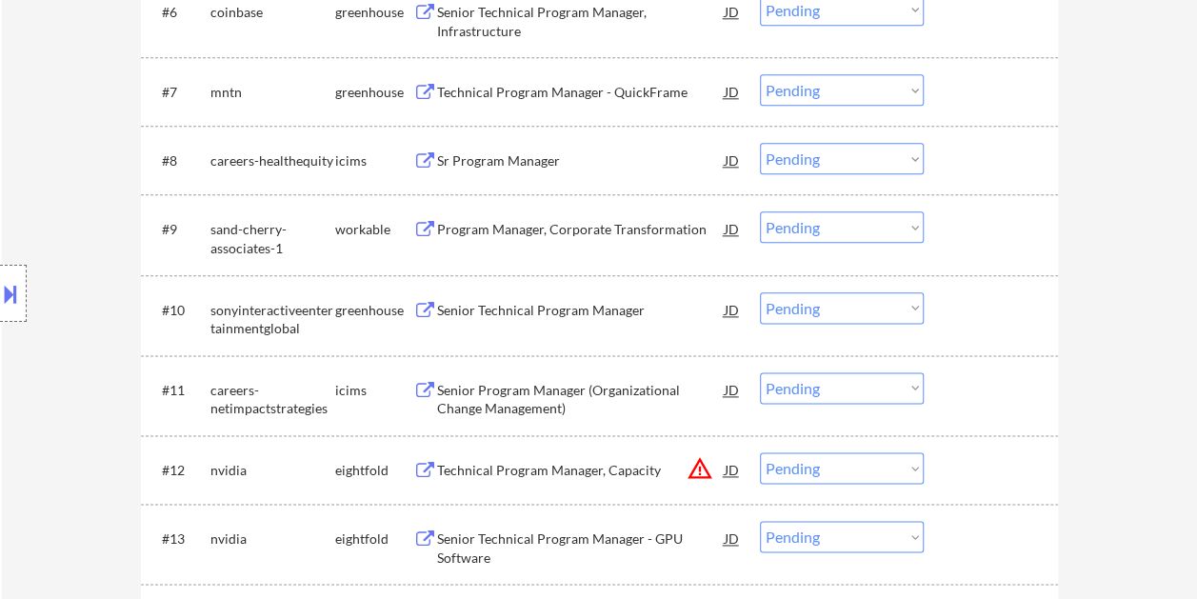
click at [976, 89] on div at bounding box center [994, 91] width 84 height 34
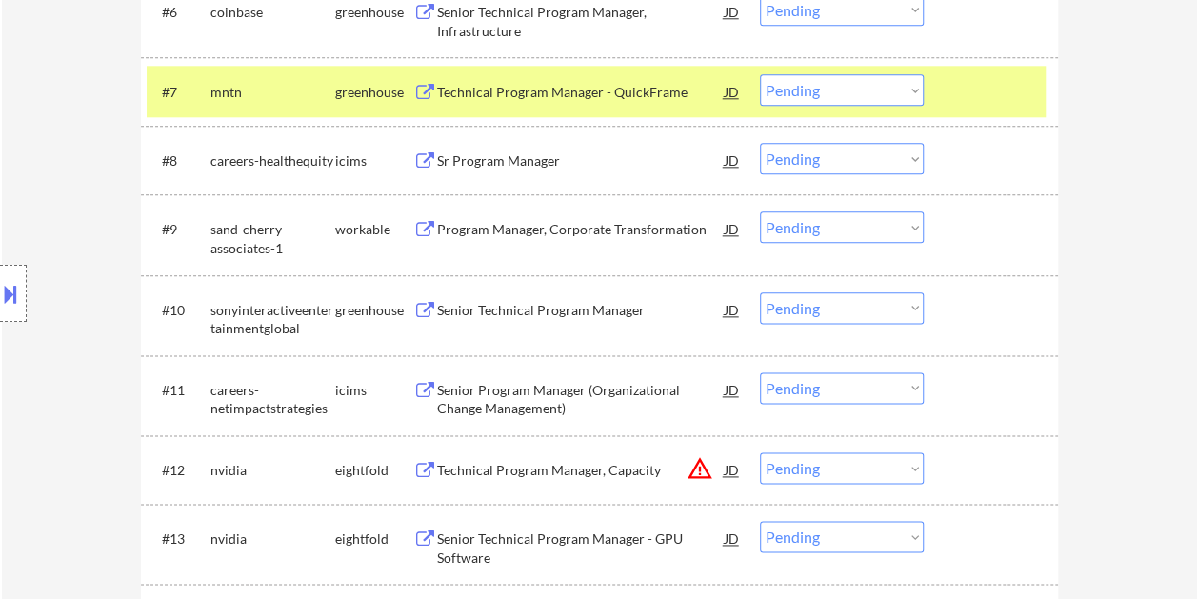
click at [592, 91] on div "Technical Program Manager - QuickFrame" at bounding box center [581, 92] width 288 height 19
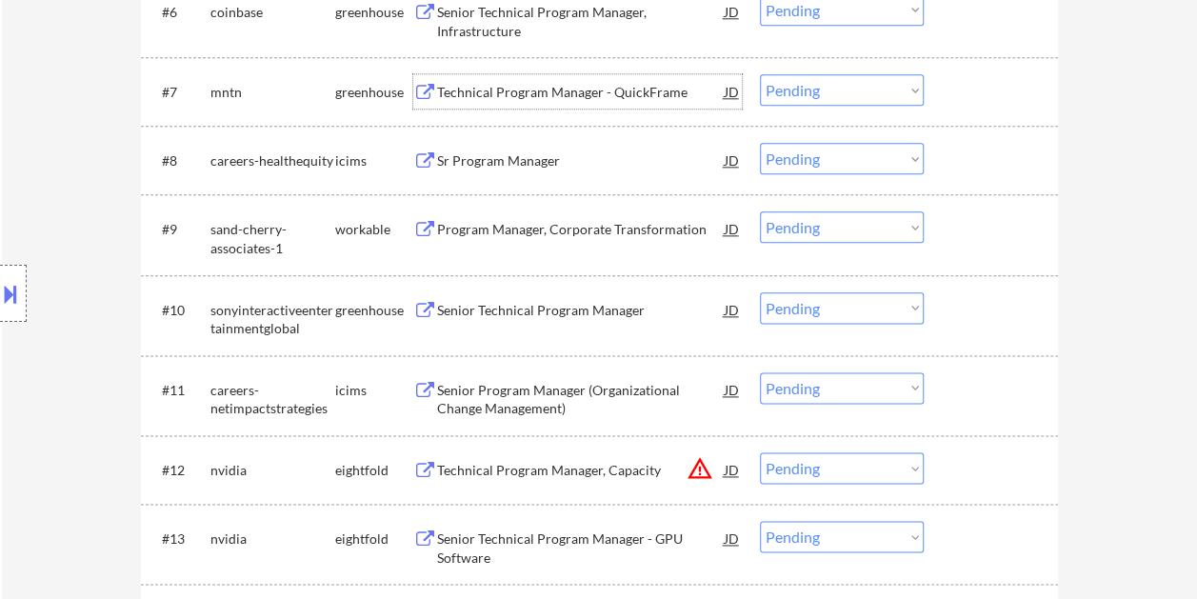
click at [968, 68] on div "#7 mntn greenhouse Technical Program Manager - QuickFrame JD Choose an option..…" at bounding box center [596, 91] width 899 height 51
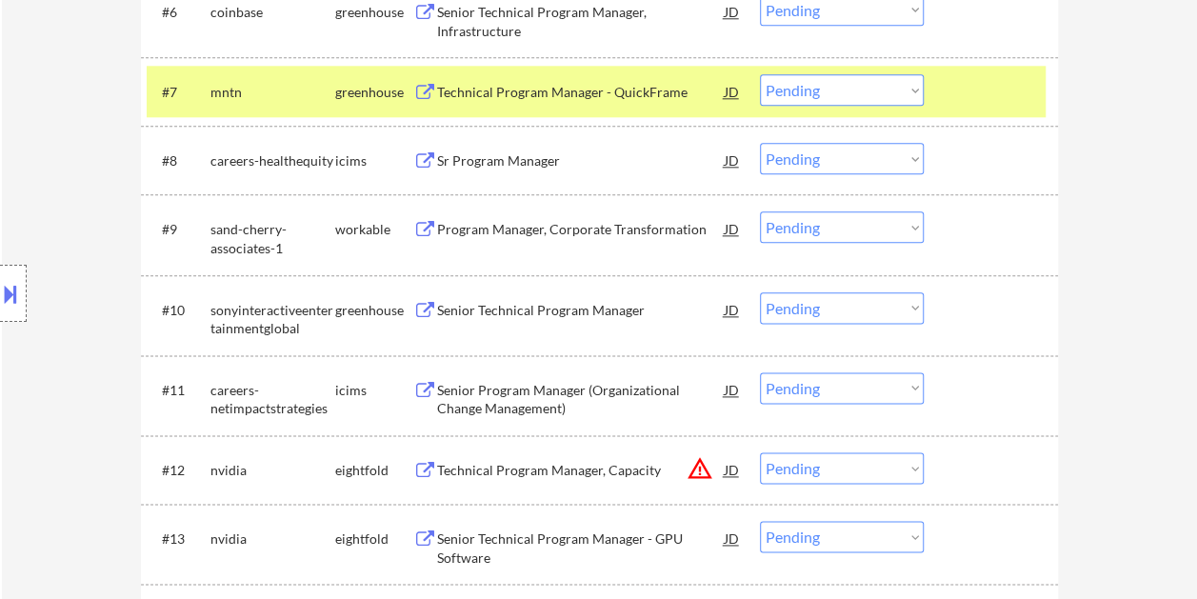
click at [913, 93] on select "Choose an option... Pending Applied Excluded (Questions) Excluded (Expired) Exc…" at bounding box center [842, 89] width 164 height 31
click at [760, 74] on select "Choose an option... Pending Applied Excluded (Questions) Excluded (Expired) Exc…" at bounding box center [842, 89] width 164 height 31
select select ""pending""
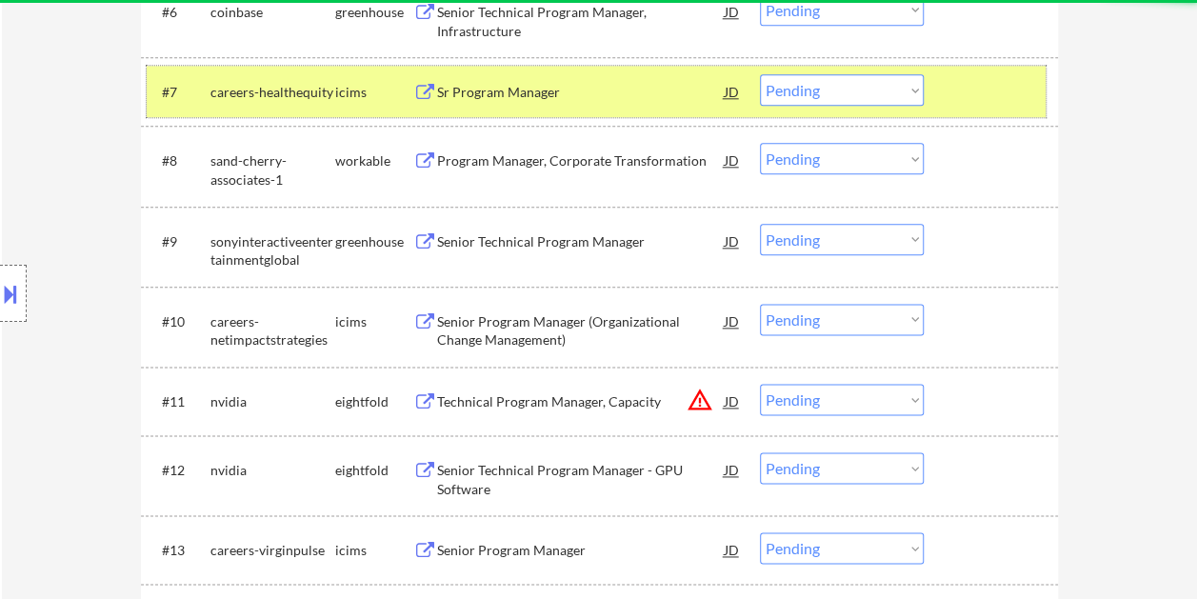
click at [955, 82] on div at bounding box center [994, 91] width 84 height 34
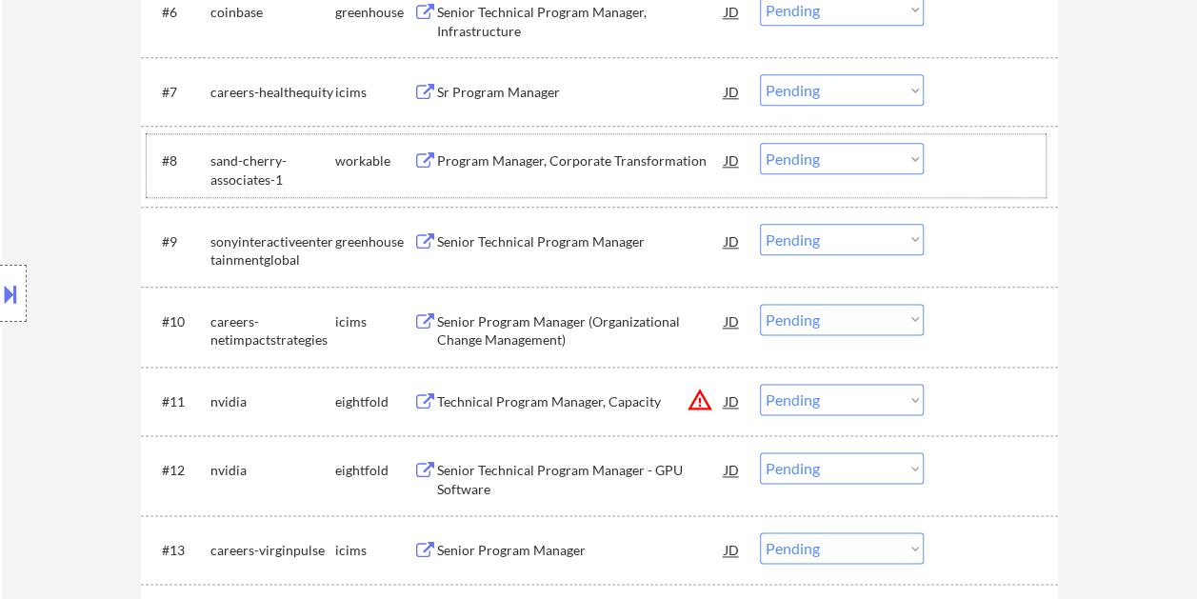
drag, startPoint x: 970, startPoint y: 154, endPoint x: 819, endPoint y: 169, distance: 151.2
click at [970, 155] on div at bounding box center [994, 160] width 84 height 34
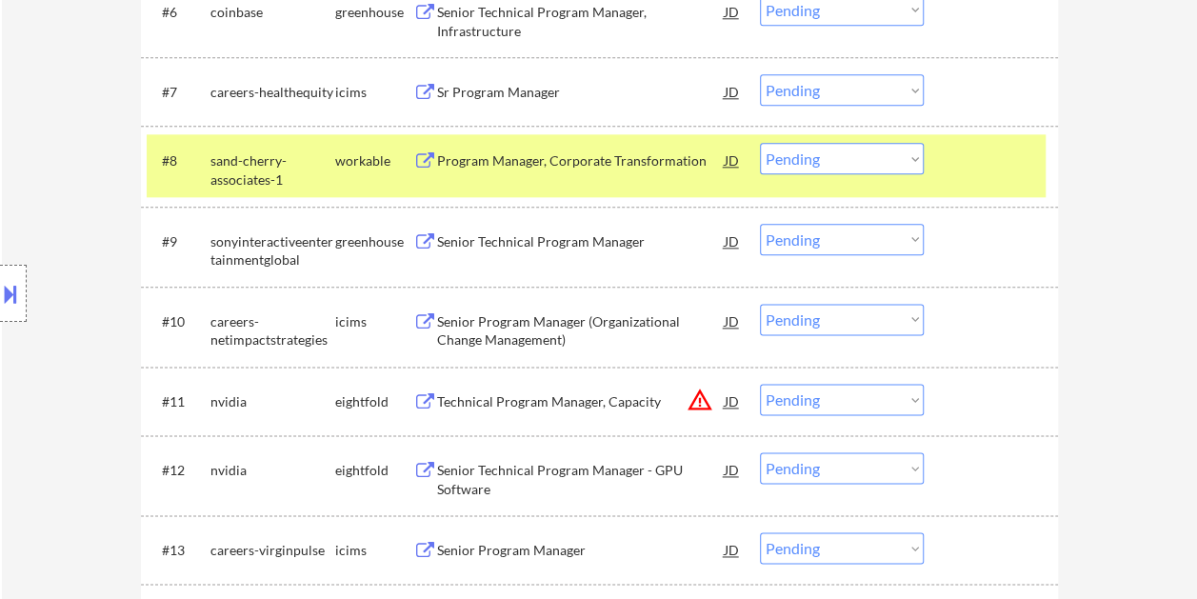
click at [624, 183] on div "#8 sand-cherry-associates-1 workable Program Manager, Corporate Transformation …" at bounding box center [596, 165] width 899 height 63
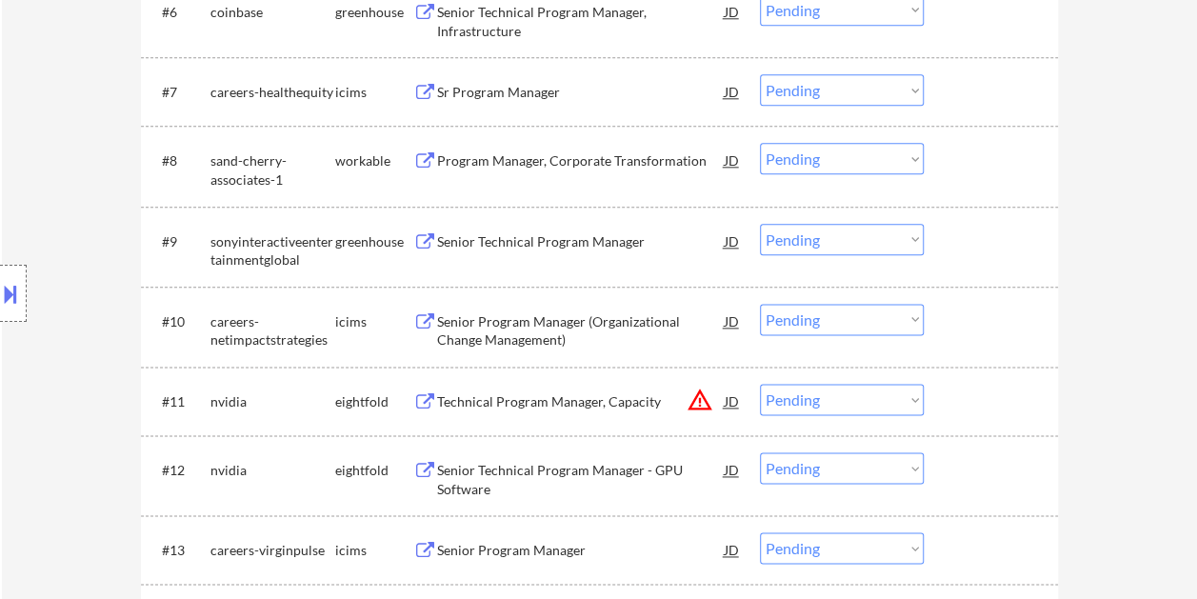
click at [999, 153] on div at bounding box center [994, 160] width 84 height 34
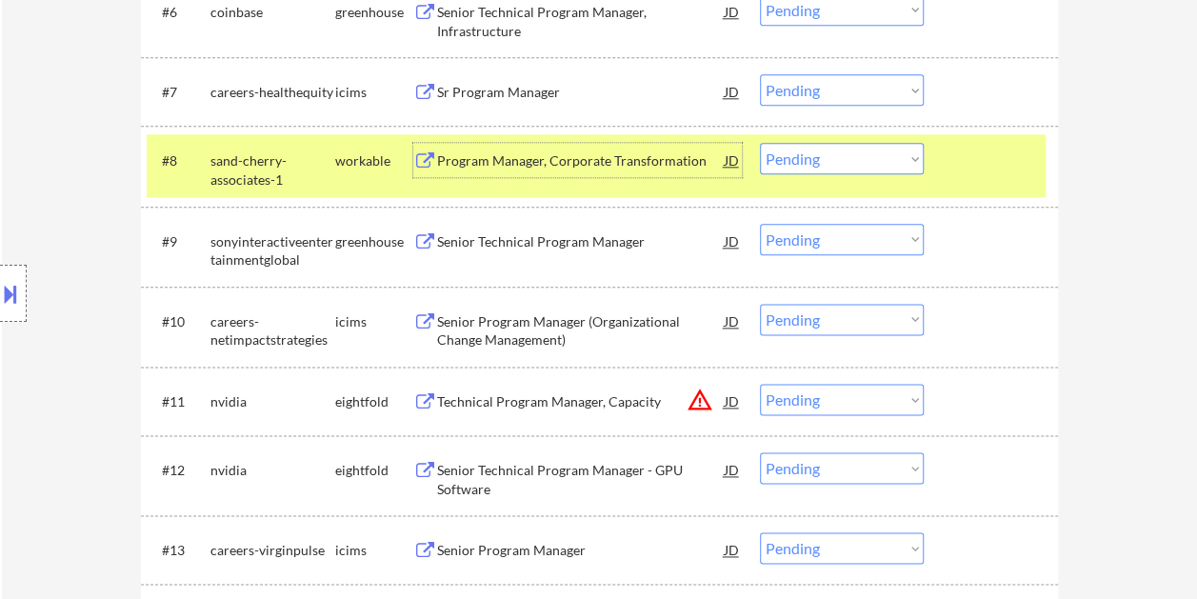
click at [596, 147] on div "Program Manager, Corporate Transformation" at bounding box center [581, 160] width 288 height 34
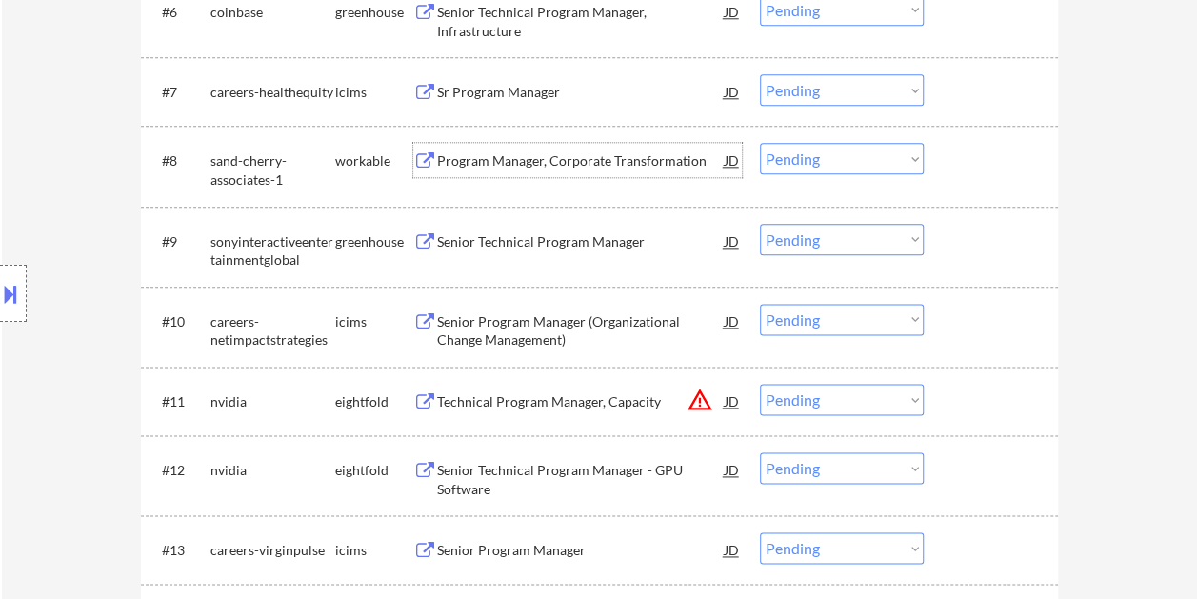
click at [967, 147] on div at bounding box center [994, 160] width 84 height 34
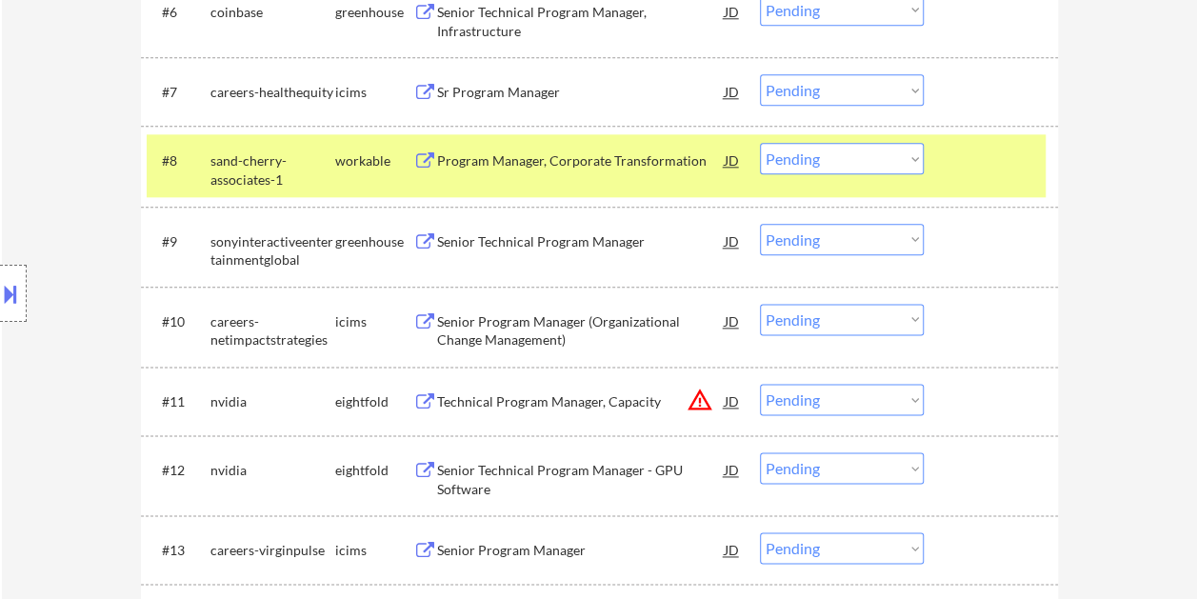
click at [892, 156] on select "Choose an option... Pending Applied Excluded (Questions) Excluded (Expired) Exc…" at bounding box center [842, 158] width 164 height 31
click at [760, 143] on select "Choose an option... Pending Applied Excluded (Questions) Excluded (Expired) Exc…" at bounding box center [842, 158] width 164 height 31
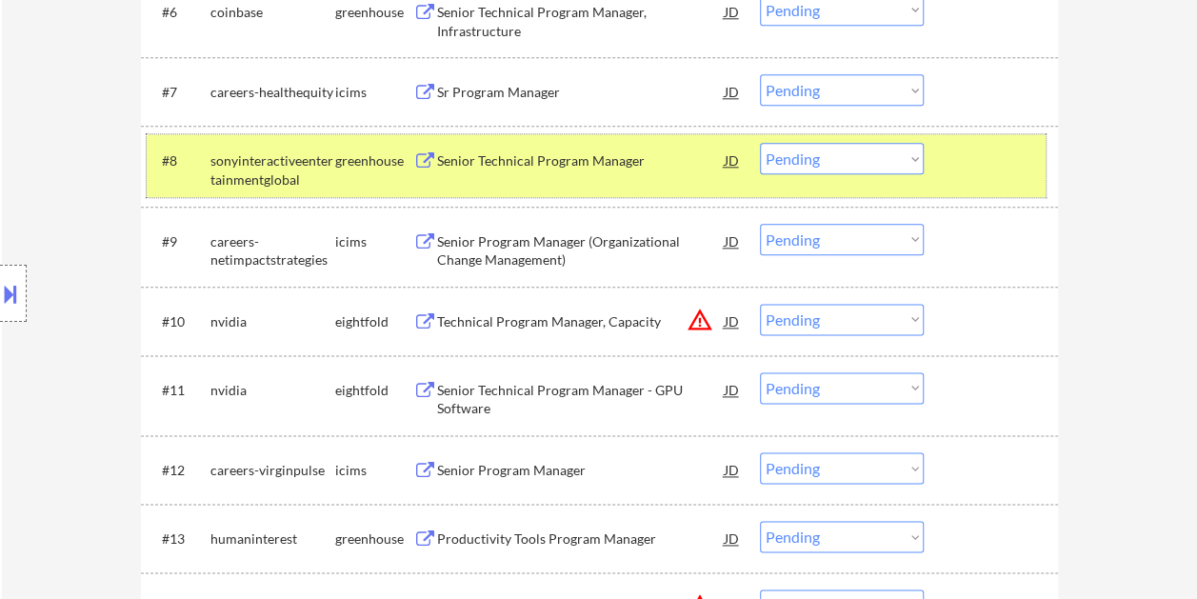
click at [994, 184] on div "#8 sonyinteractiveentertainmentglobal greenhouse Senior Technical Program Manag…" at bounding box center [596, 165] width 899 height 63
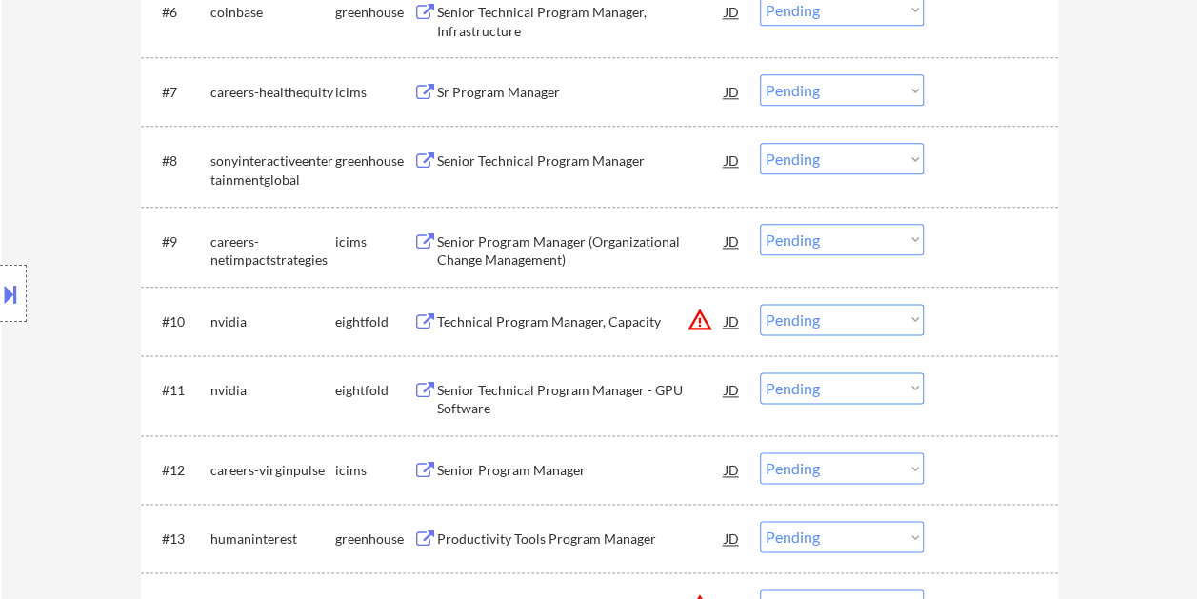
click at [1012, 163] on div at bounding box center [994, 160] width 84 height 34
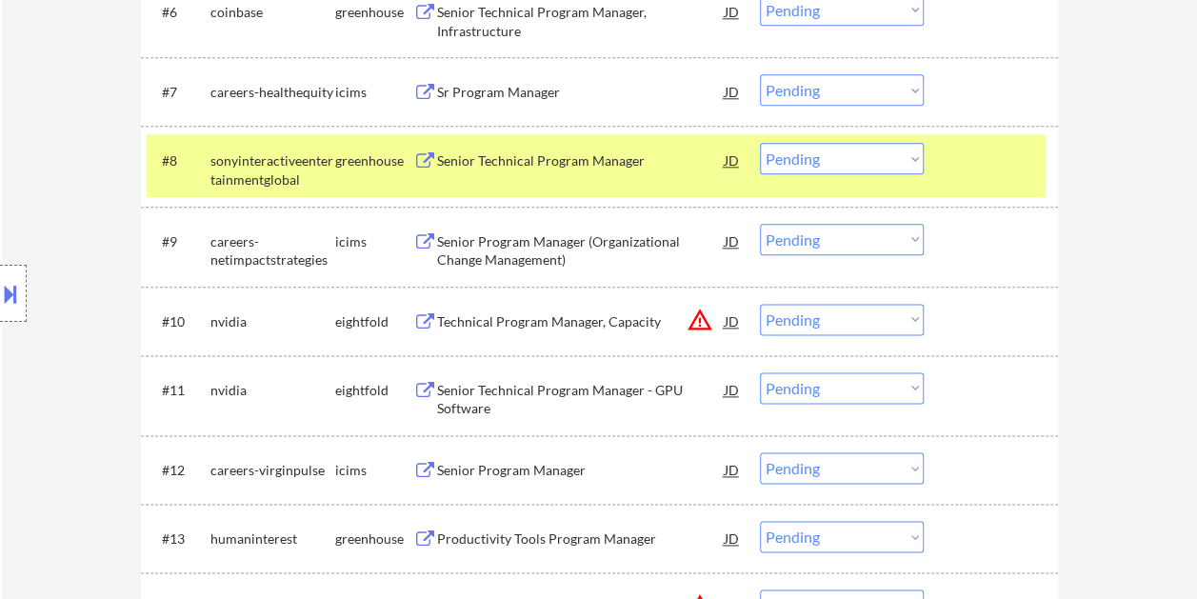
click at [610, 168] on div "Senior Technical Program Manager" at bounding box center [581, 160] width 288 height 19
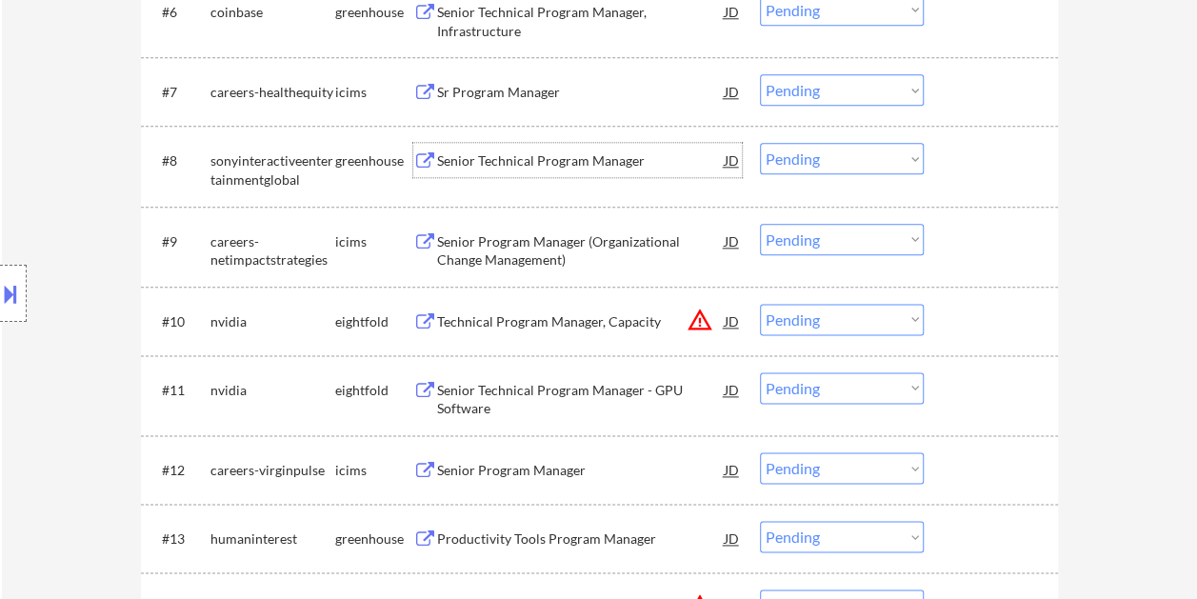
click at [965, 170] on div at bounding box center [994, 160] width 84 height 34
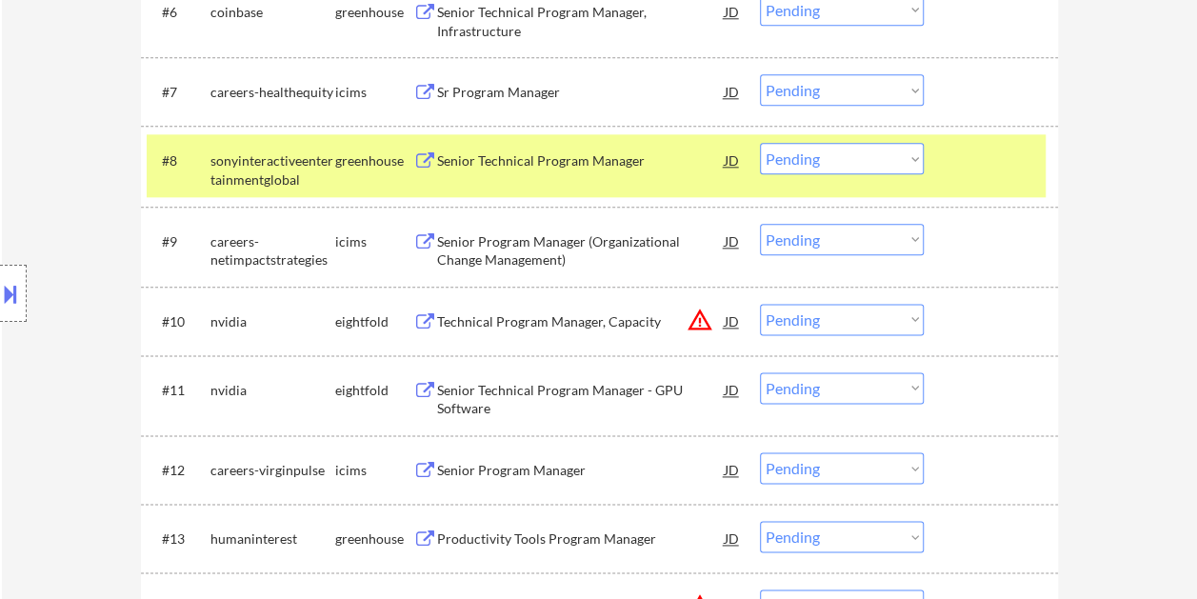
click at [911, 163] on select "Choose an option... Pending Applied Excluded (Questions) Excluded (Expired) Exc…" at bounding box center [842, 158] width 164 height 31
click at [760, 143] on select "Choose an option... Pending Applied Excluded (Questions) Excluded (Expired) Exc…" at bounding box center [842, 158] width 164 height 31
select select ""pending""
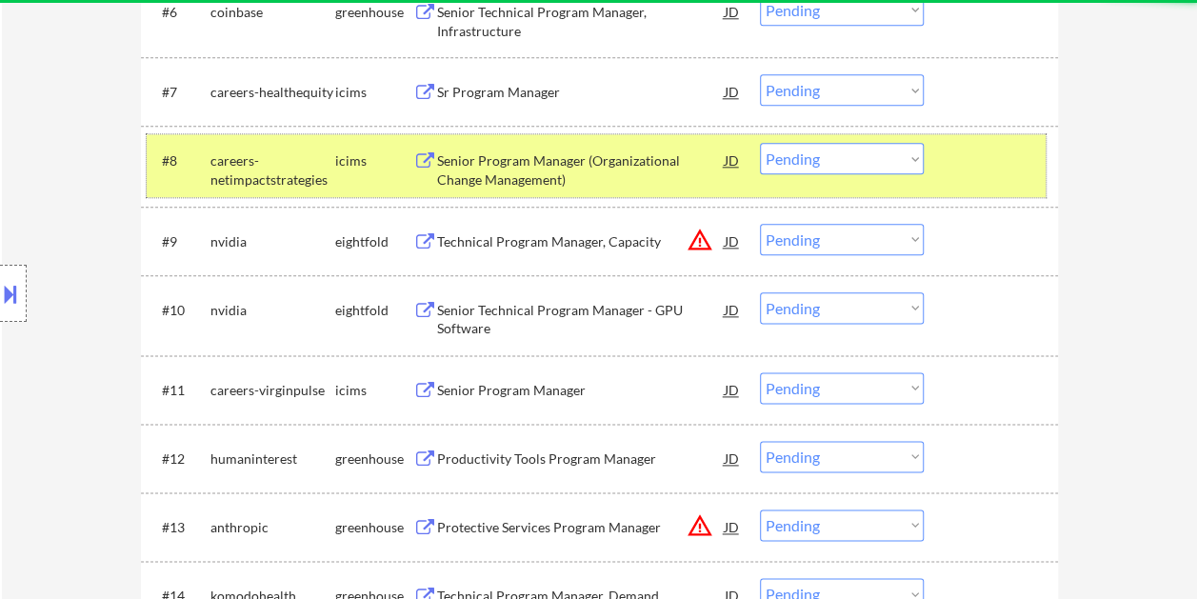
click at [972, 162] on div at bounding box center [994, 160] width 84 height 34
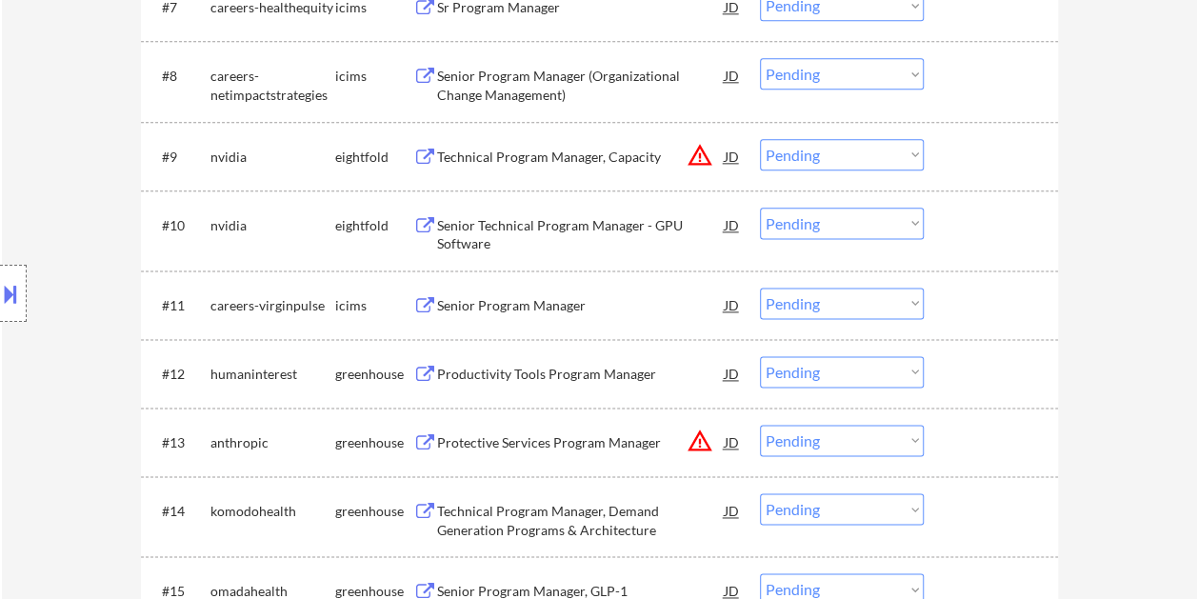
scroll to position [1238, 0]
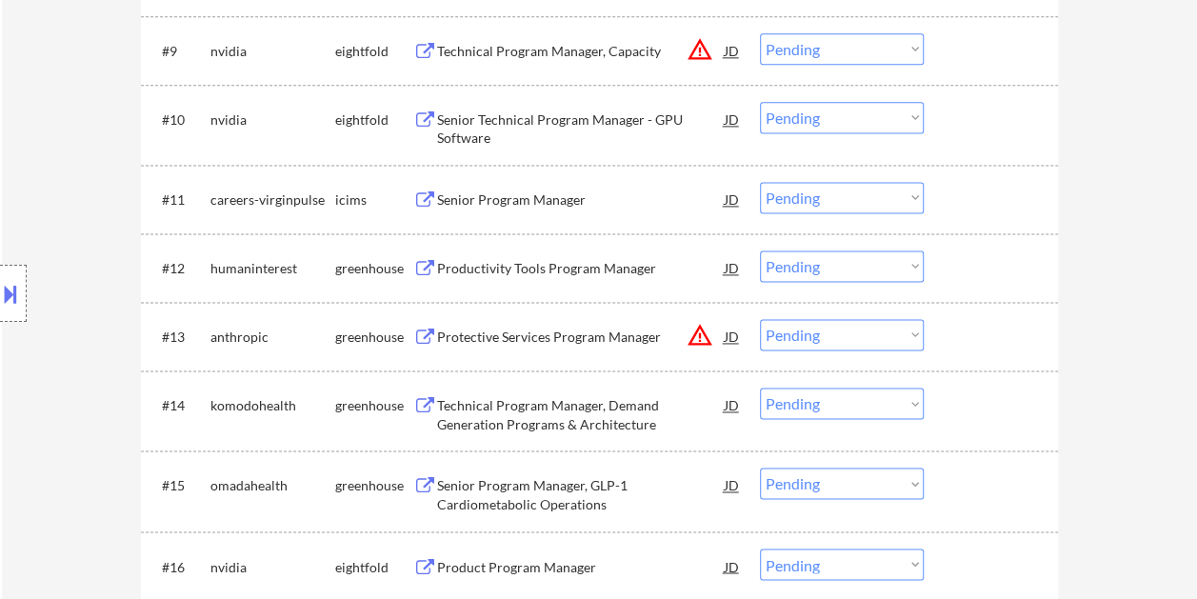
click at [992, 266] on div at bounding box center [994, 268] width 84 height 34
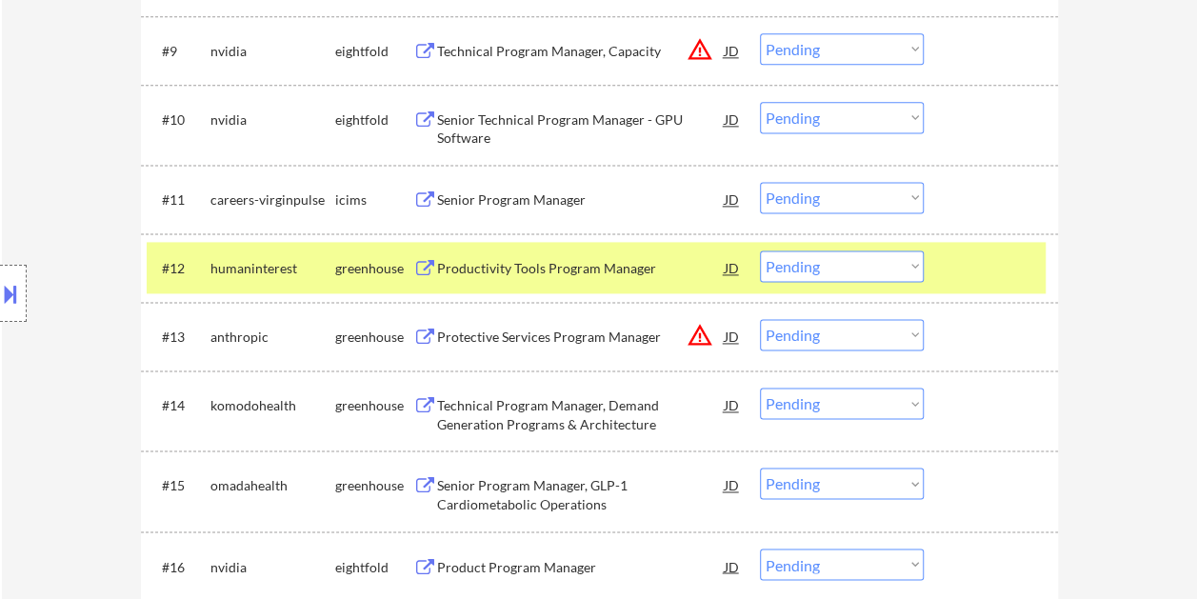
click at [635, 262] on div "Productivity Tools Program Manager" at bounding box center [581, 268] width 288 height 19
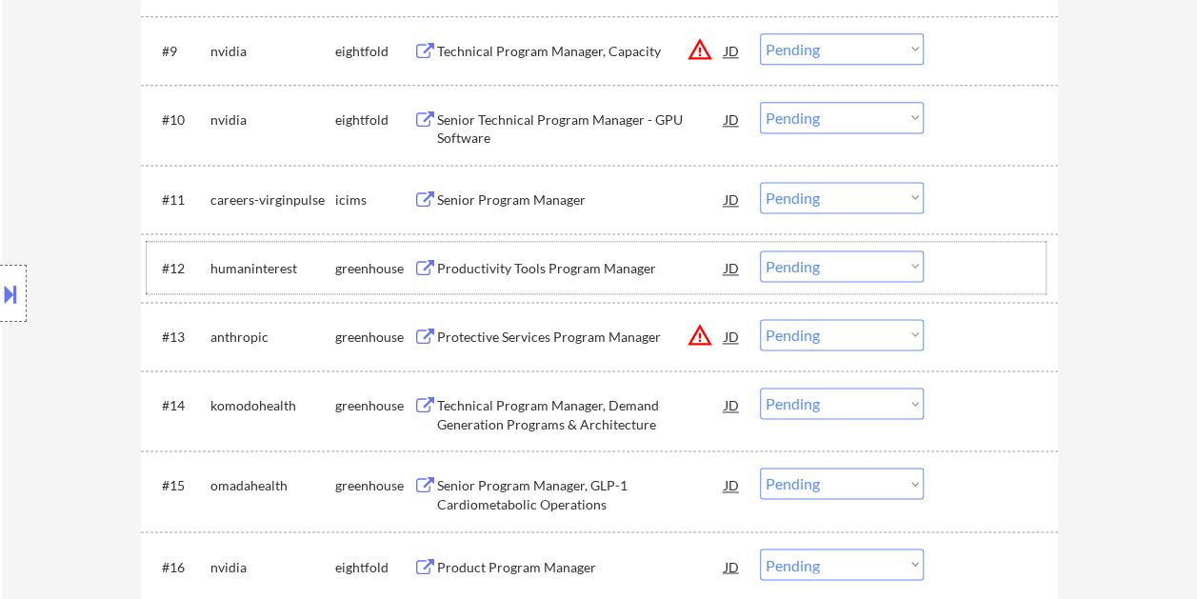
click at [968, 267] on div at bounding box center [994, 268] width 84 height 34
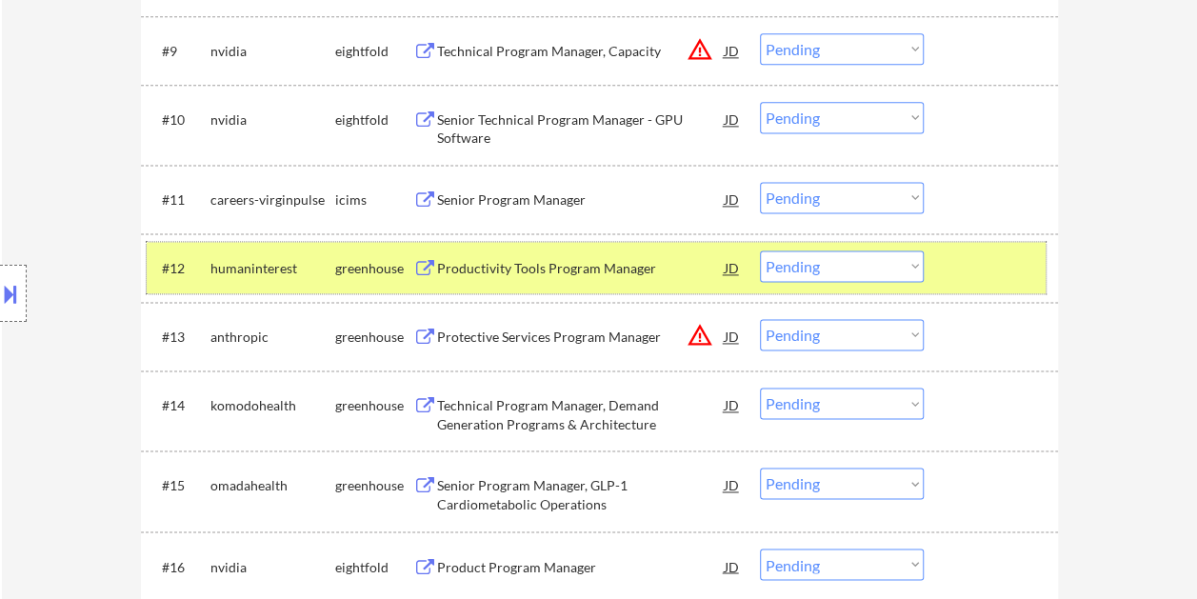
click at [871, 259] on select "Choose an option... Pending Applied Excluded (Questions) Excluded (Expired) Exc…" at bounding box center [842, 266] width 164 height 31
click at [760, 251] on select "Choose an option... Pending Applied Excluded (Questions) Excluded (Expired) Exc…" at bounding box center [842, 266] width 164 height 31
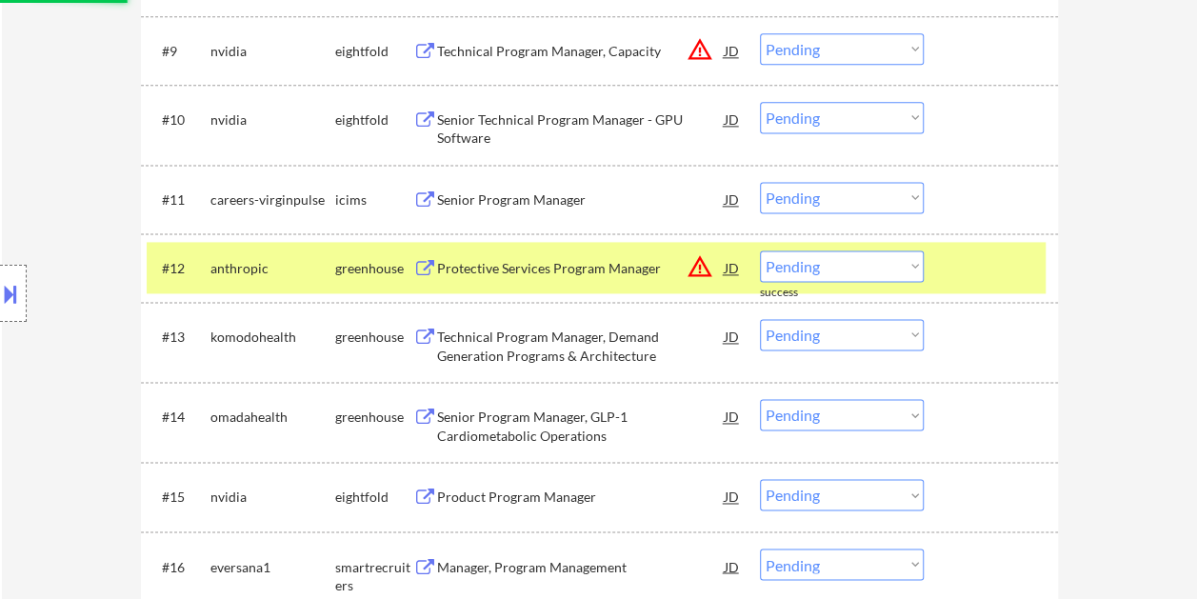
click at [948, 261] on div "#12 anthropic greenhouse Protective Services Program Manager JD warning_amber C…" at bounding box center [596, 267] width 899 height 51
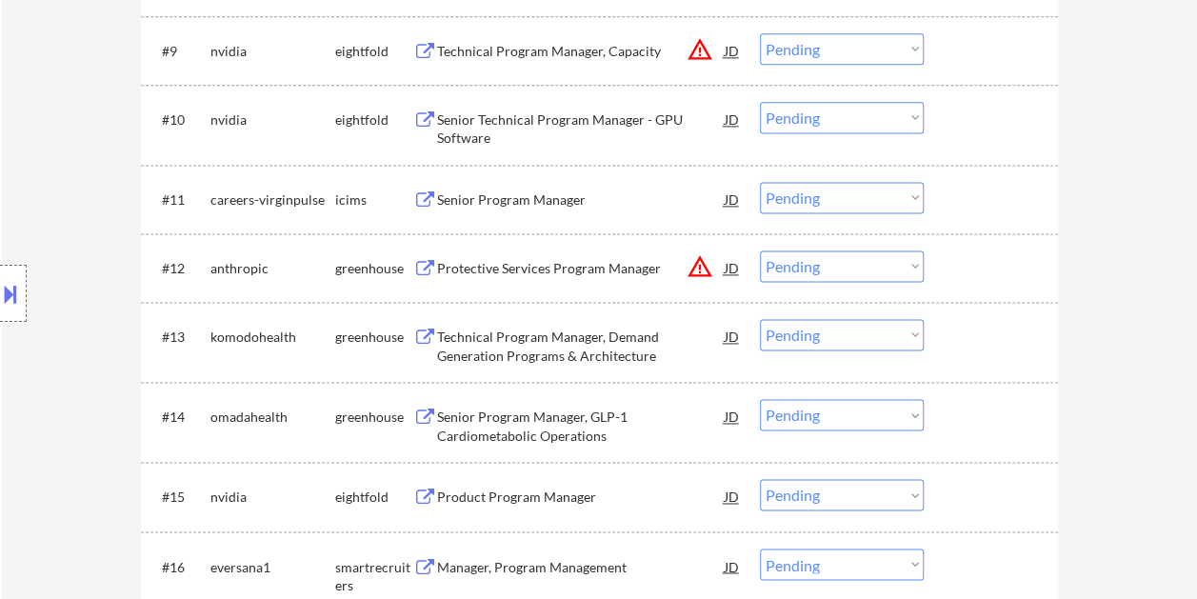
drag, startPoint x: 995, startPoint y: 279, endPoint x: 808, endPoint y: 285, distance: 187.7
click at [994, 280] on div at bounding box center [994, 268] width 84 height 34
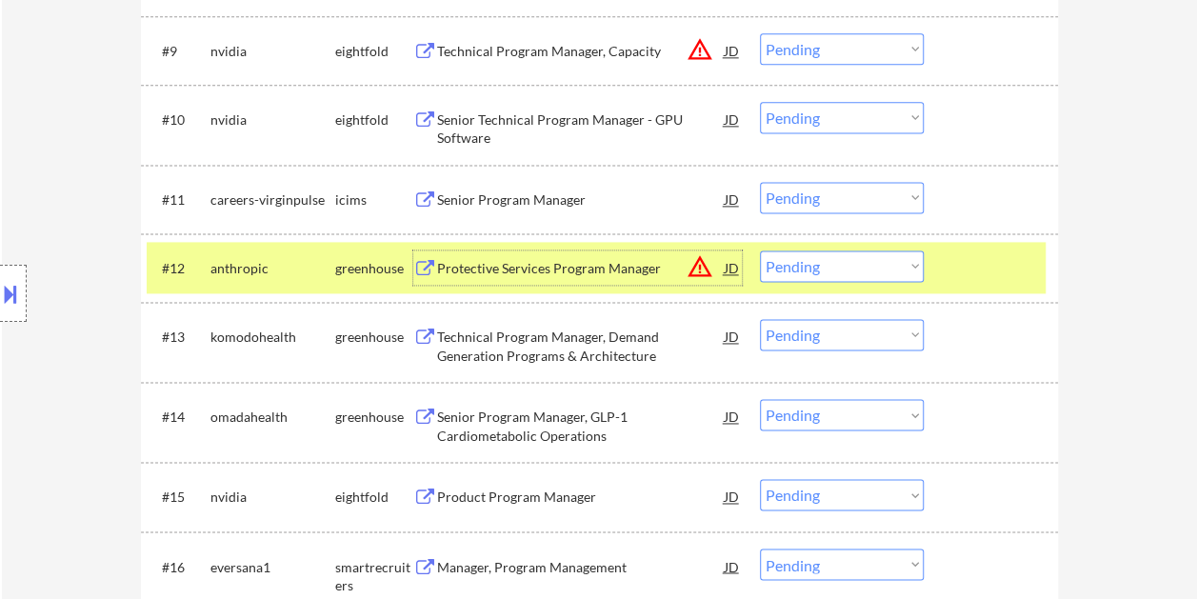
click at [658, 267] on div "Protective Services Program Manager" at bounding box center [581, 268] width 288 height 19
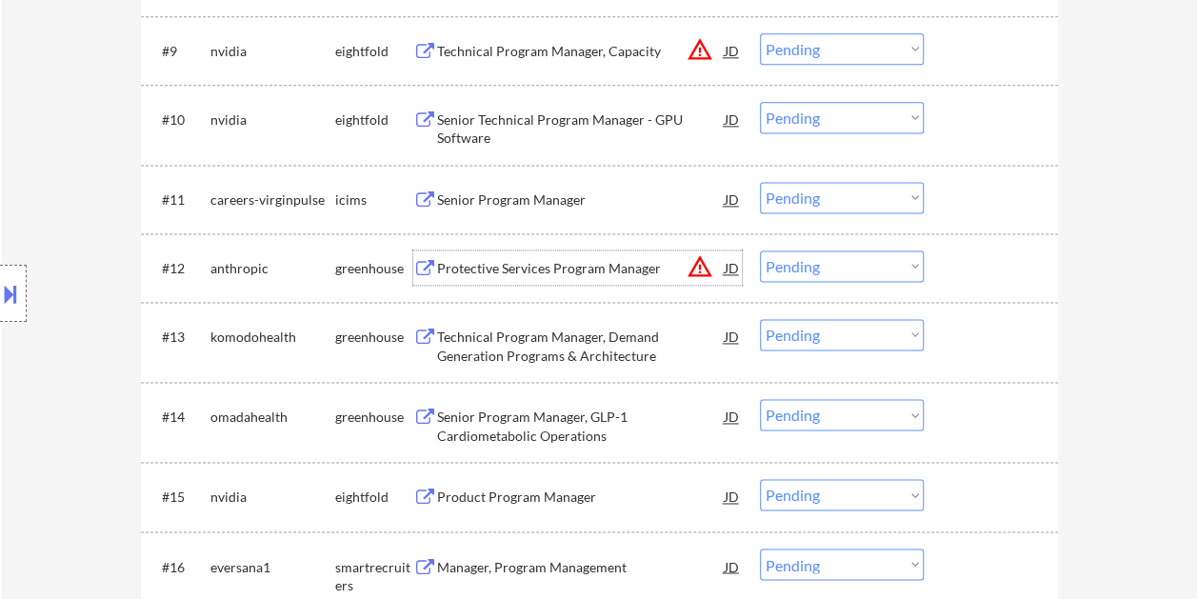
click at [962, 271] on div at bounding box center [994, 268] width 84 height 34
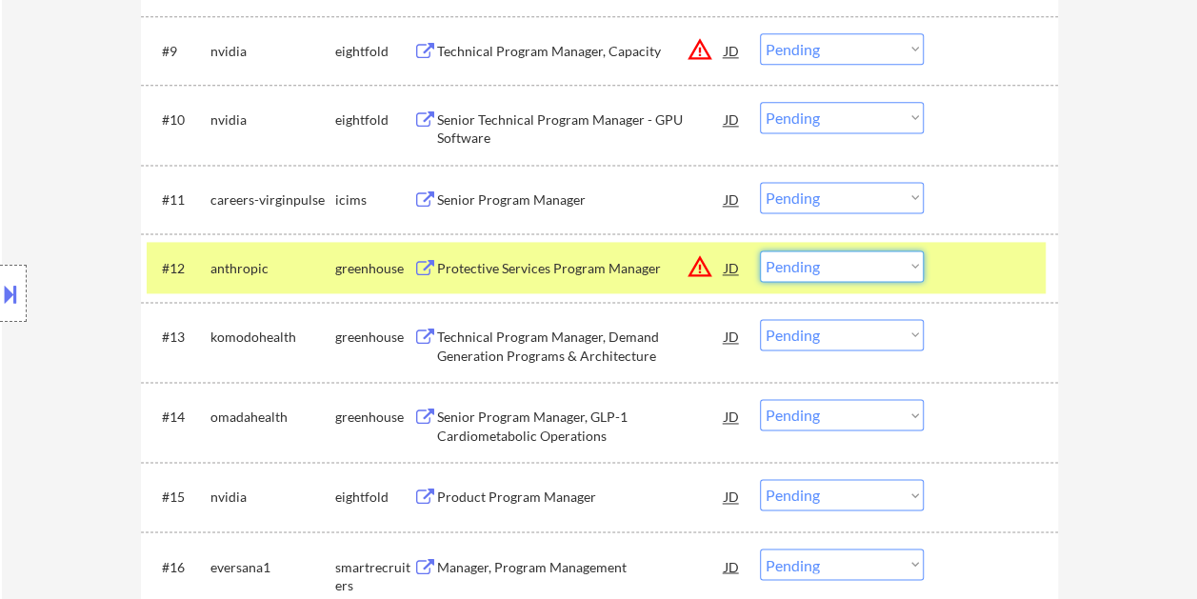
click at [884, 265] on select "Choose an option... Pending Applied Excluded (Questions) Excluded (Expired) Exc…" at bounding box center [842, 266] width 164 height 31
click at [760, 251] on select "Choose an option... Pending Applied Excluded (Questions) Excluded (Expired) Exc…" at bounding box center [842, 266] width 164 height 31
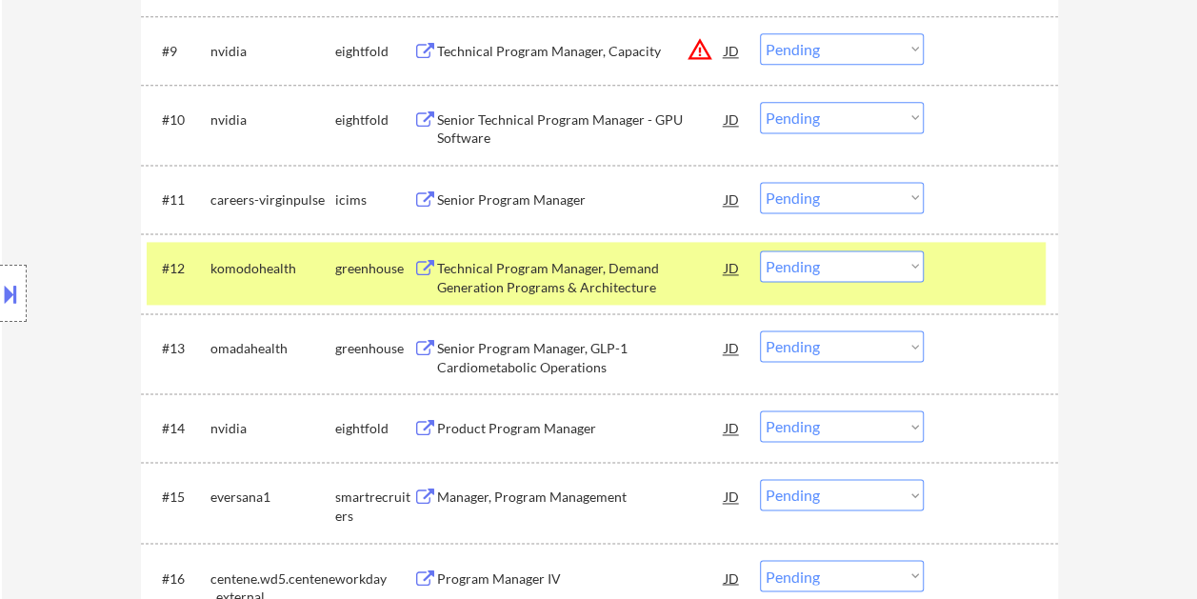
click at [998, 269] on div at bounding box center [994, 268] width 84 height 34
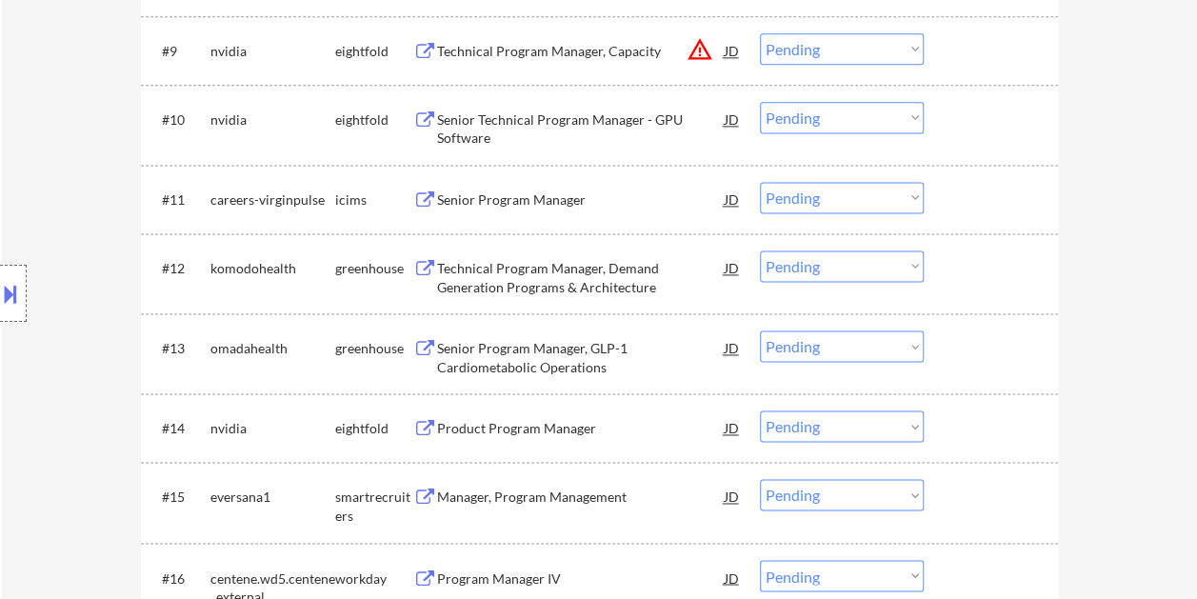
click at [989, 271] on div at bounding box center [994, 268] width 84 height 34
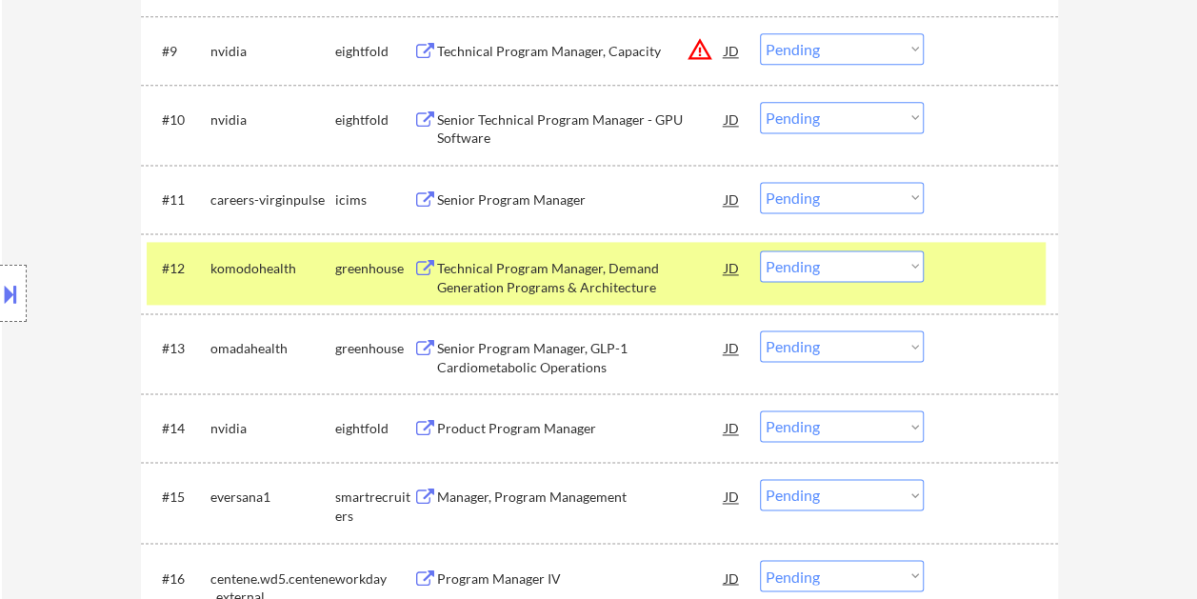
click at [615, 269] on div "Technical Program Manager, Demand Generation Programs & Architecture" at bounding box center [581, 277] width 288 height 37
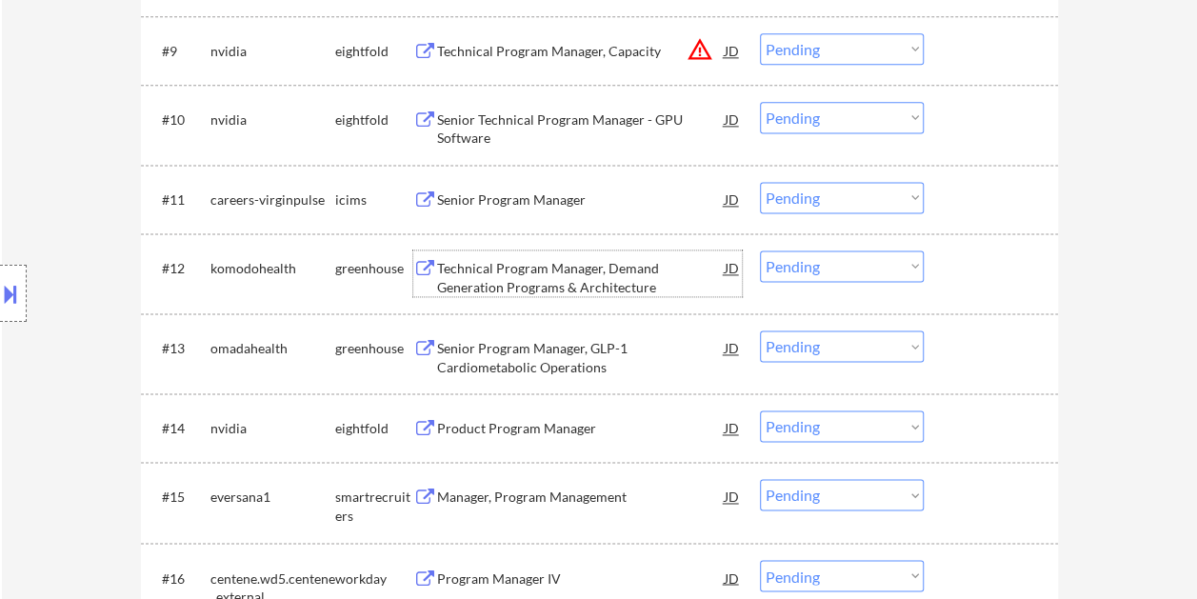
click at [954, 278] on div at bounding box center [994, 268] width 84 height 34
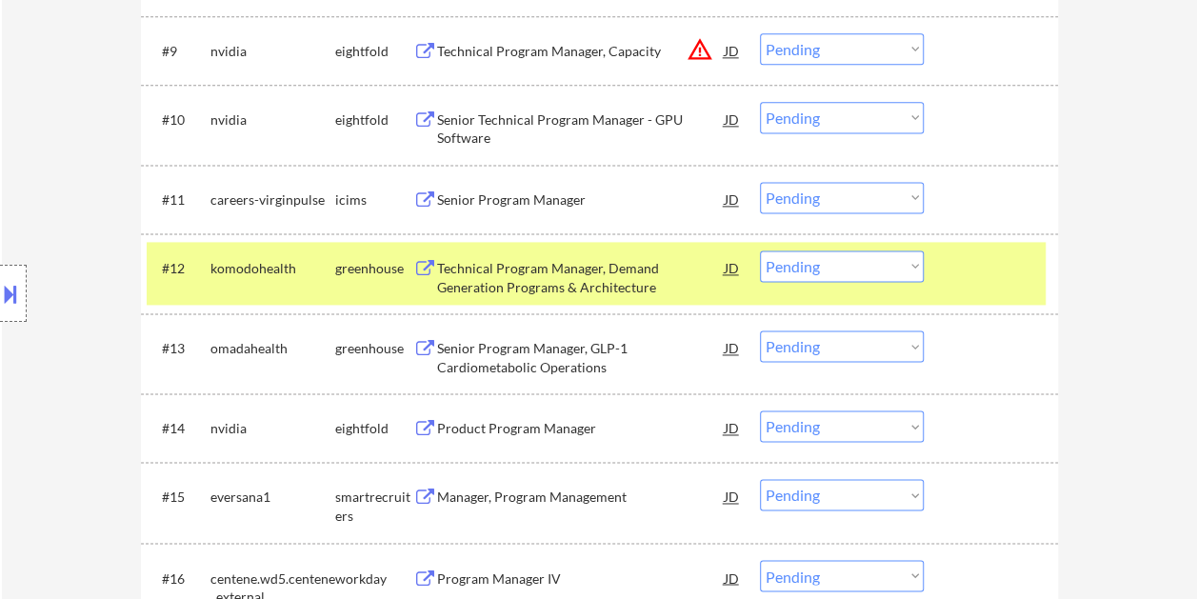
click at [884, 267] on select "Choose an option... Pending Applied Excluded (Questions) Excluded (Expired) Exc…" at bounding box center [842, 266] width 164 height 31
click at [760, 251] on select "Choose an option... Pending Applied Excluded (Questions) Excluded (Expired) Exc…" at bounding box center [842, 266] width 164 height 31
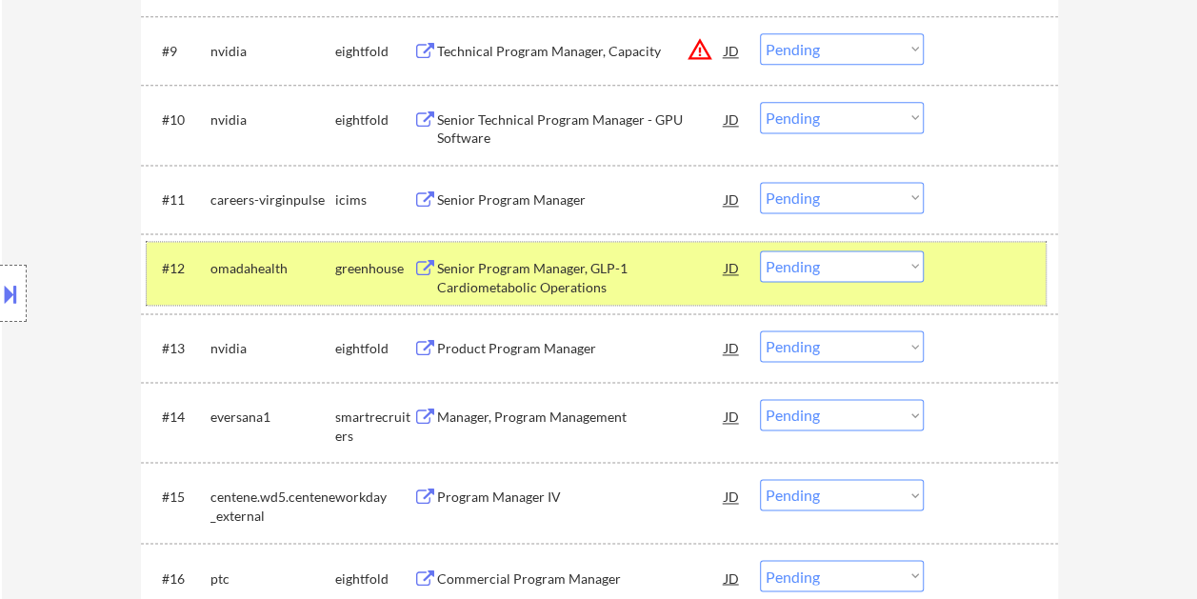
click at [963, 256] on div at bounding box center [994, 268] width 84 height 34
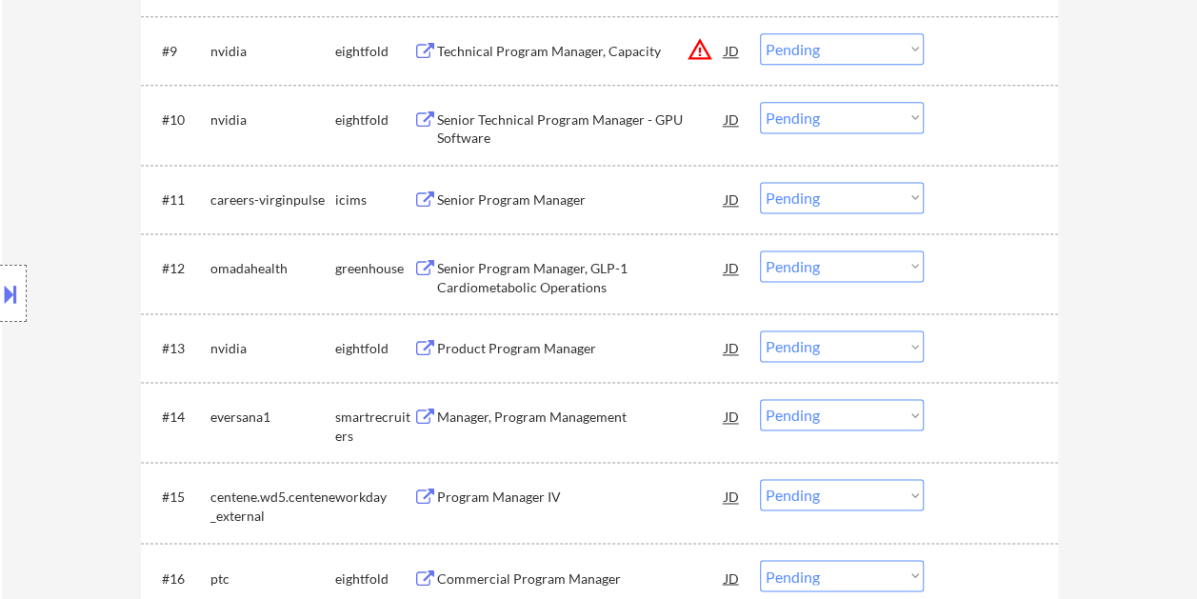
click at [966, 261] on div at bounding box center [994, 268] width 84 height 34
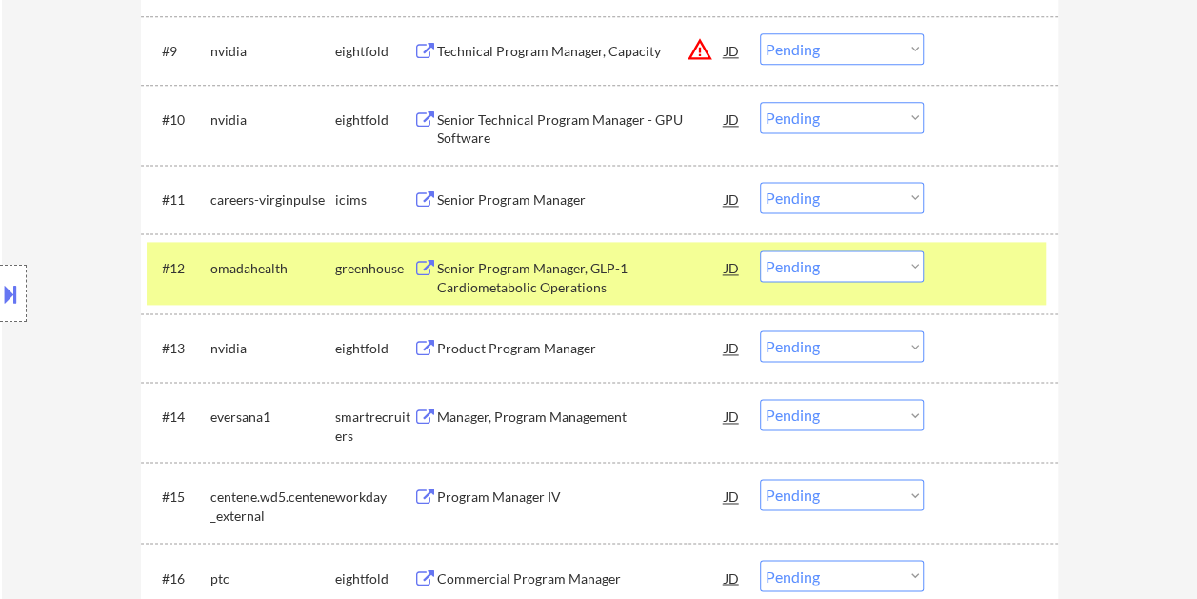
click at [608, 272] on div "Senior Program Manager, GLP-1 Cardiometabolic Operations" at bounding box center [581, 277] width 288 height 37
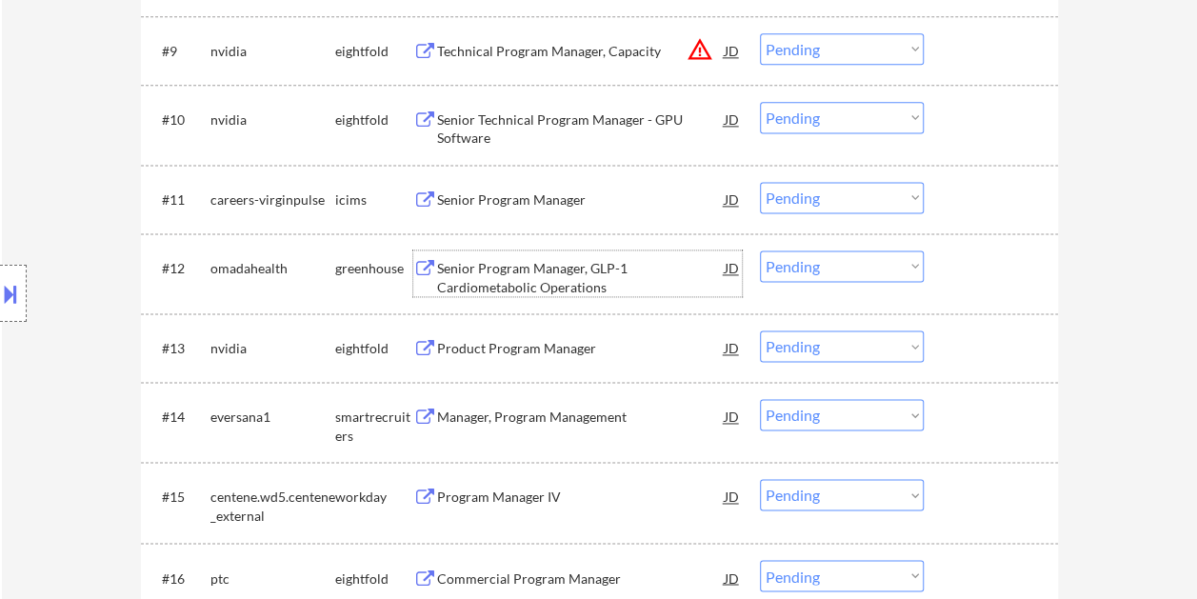
drag, startPoint x: 995, startPoint y: 271, endPoint x: 935, endPoint y: 276, distance: 60.3
click at [994, 271] on div at bounding box center [994, 268] width 84 height 34
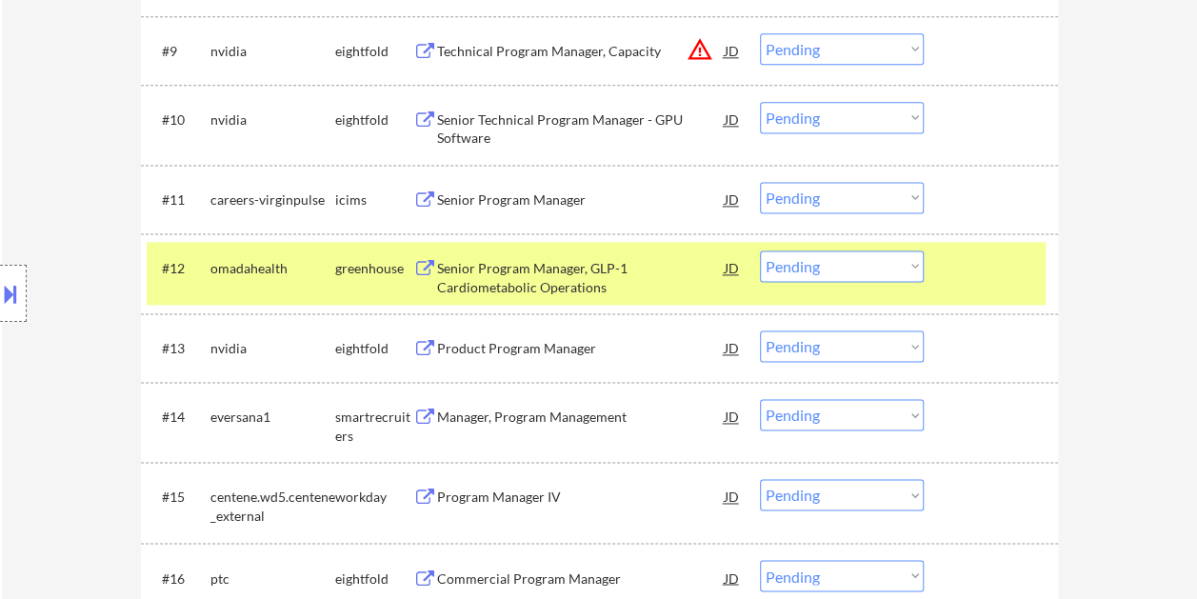
click at [907, 277] on select "Choose an option... Pending Applied Excluded (Questions) Excluded (Expired) Exc…" at bounding box center [842, 266] width 164 height 31
click at [760, 251] on select "Choose an option... Pending Applied Excluded (Questions) Excluded (Expired) Exc…" at bounding box center [842, 266] width 164 height 31
select select ""pending""
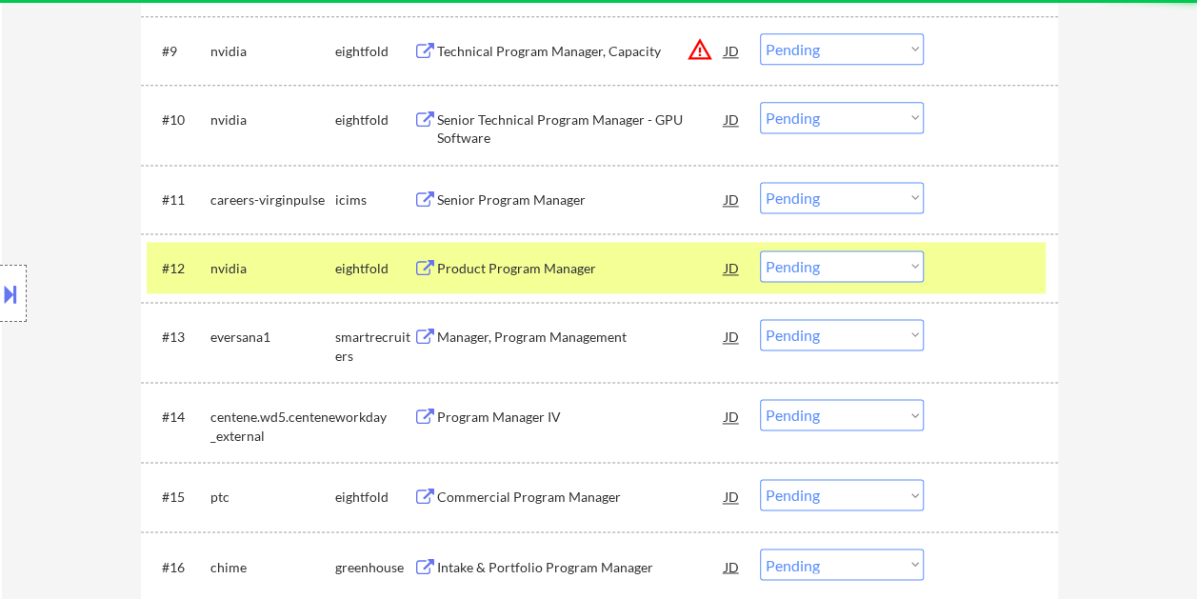
click at [955, 263] on div at bounding box center [994, 268] width 84 height 34
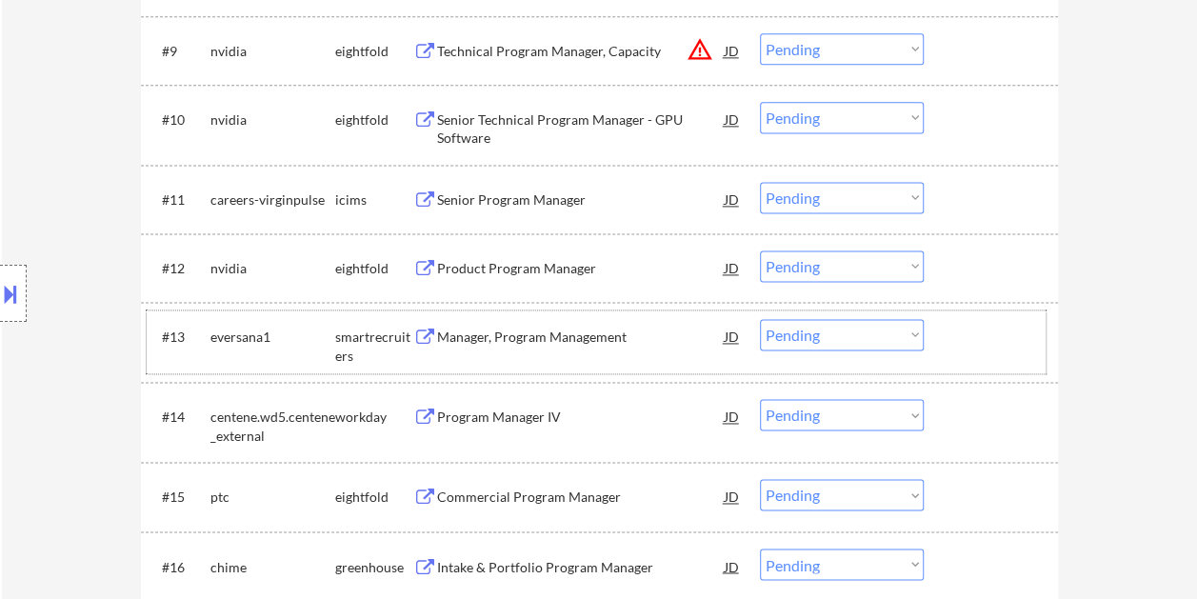
click at [1000, 351] on div at bounding box center [994, 336] width 84 height 34
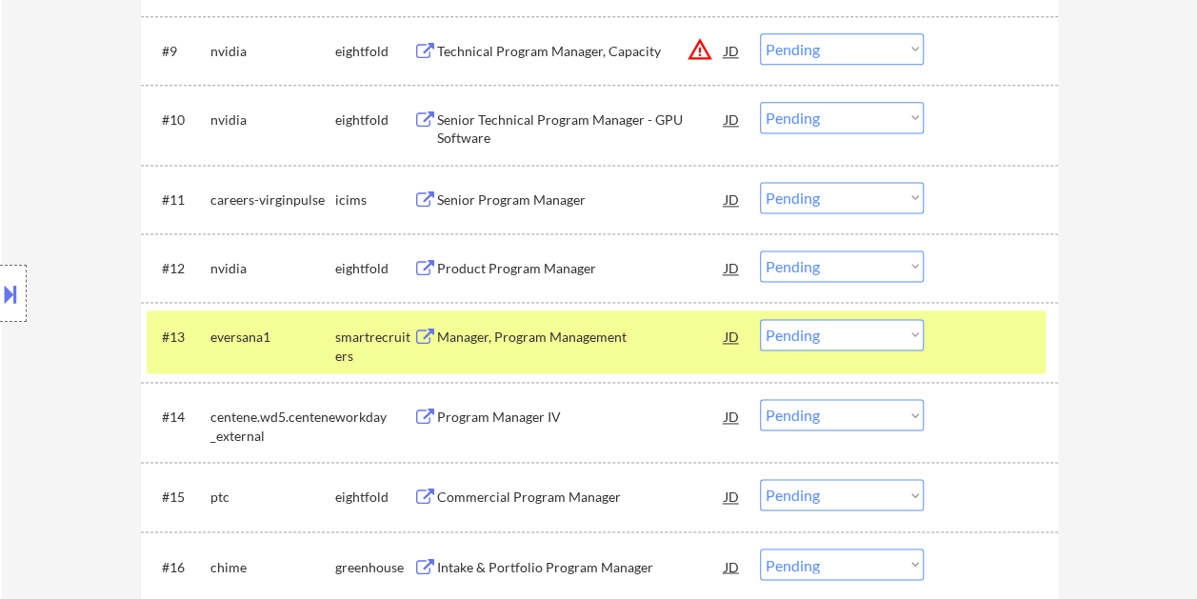
click at [591, 324] on div "Manager, Program Management" at bounding box center [581, 336] width 288 height 34
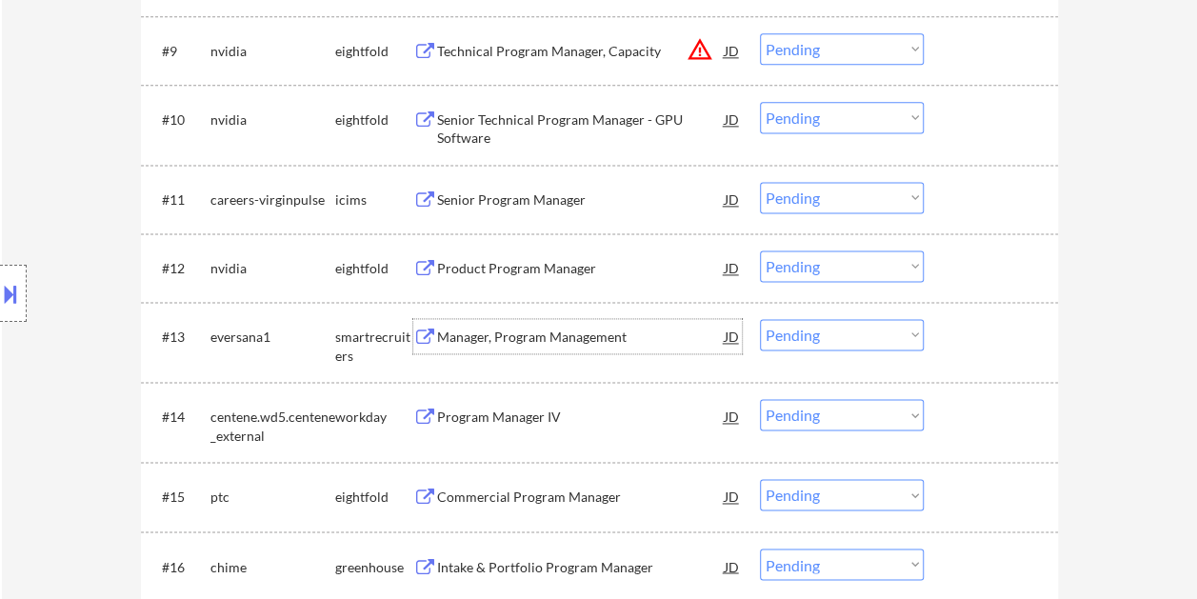
click at [960, 331] on div at bounding box center [994, 336] width 84 height 34
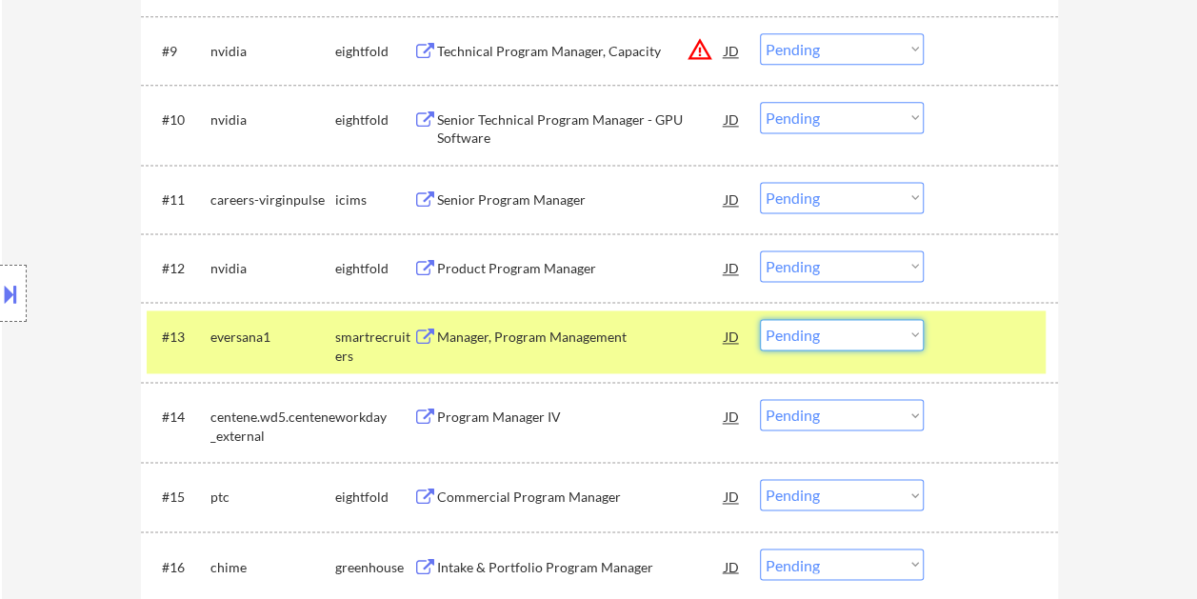
click at [912, 336] on select "Choose an option... Pending Applied Excluded (Questions) Excluded (Expired) Exc…" at bounding box center [842, 334] width 164 height 31
click at [760, 319] on select "Choose an option... Pending Applied Excluded (Questions) Excluded (Expired) Exc…" at bounding box center [842, 334] width 164 height 31
select select ""pending""
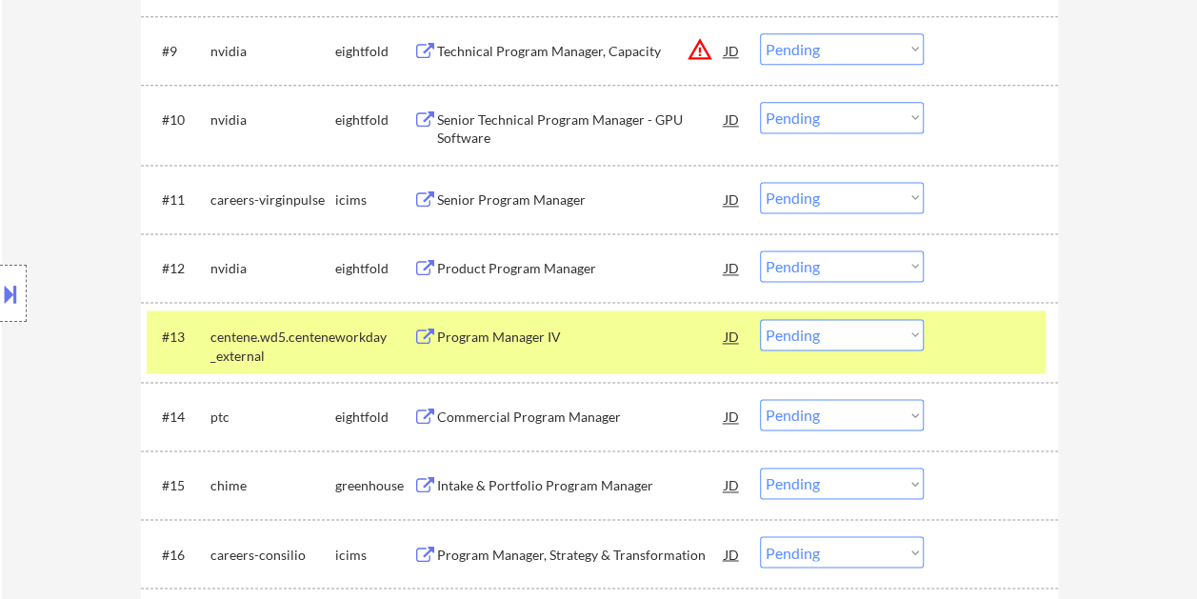
click at [974, 359] on div "#13 centene.wd5.centene_external workday Program Manager IV JD warning_amber Ch…" at bounding box center [596, 342] width 899 height 63
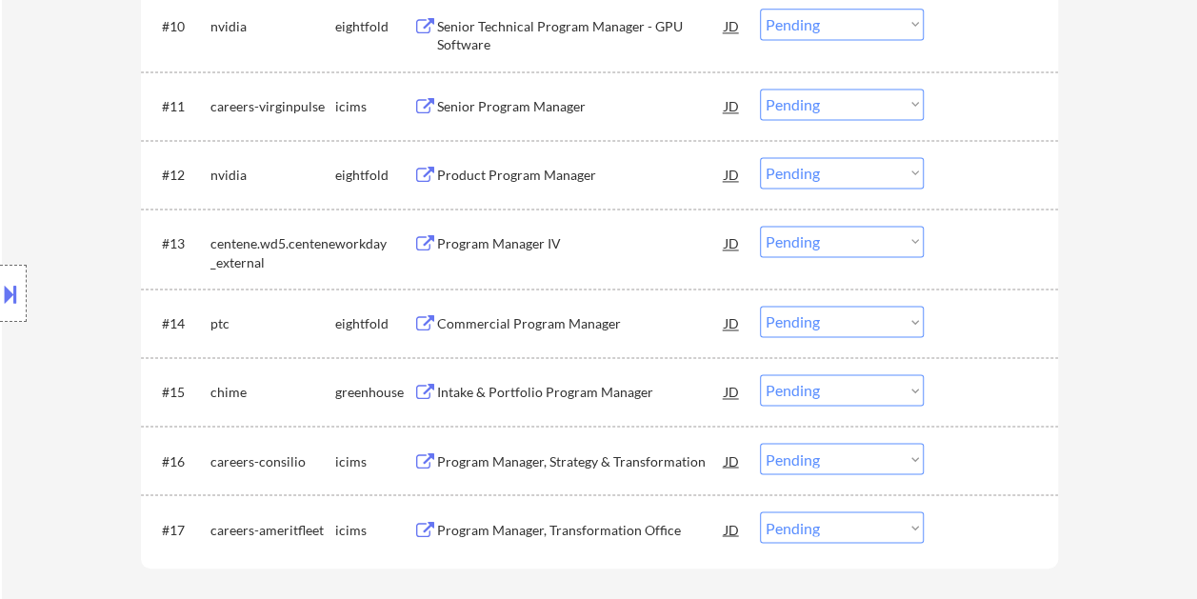
scroll to position [1429, 0]
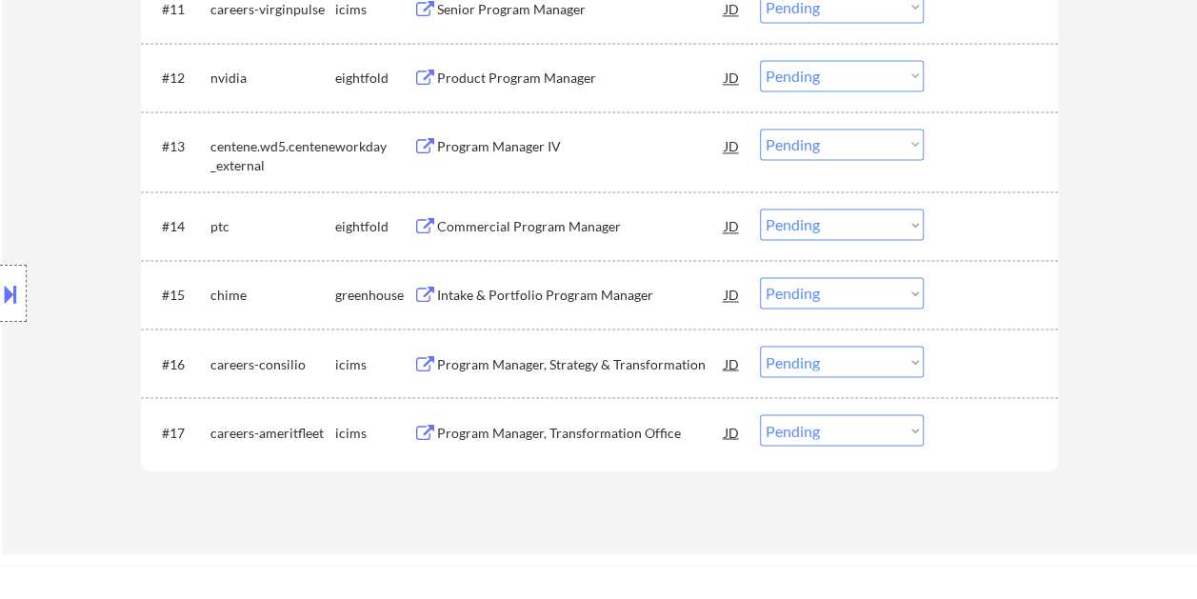
click at [952, 311] on div at bounding box center [994, 294] width 84 height 34
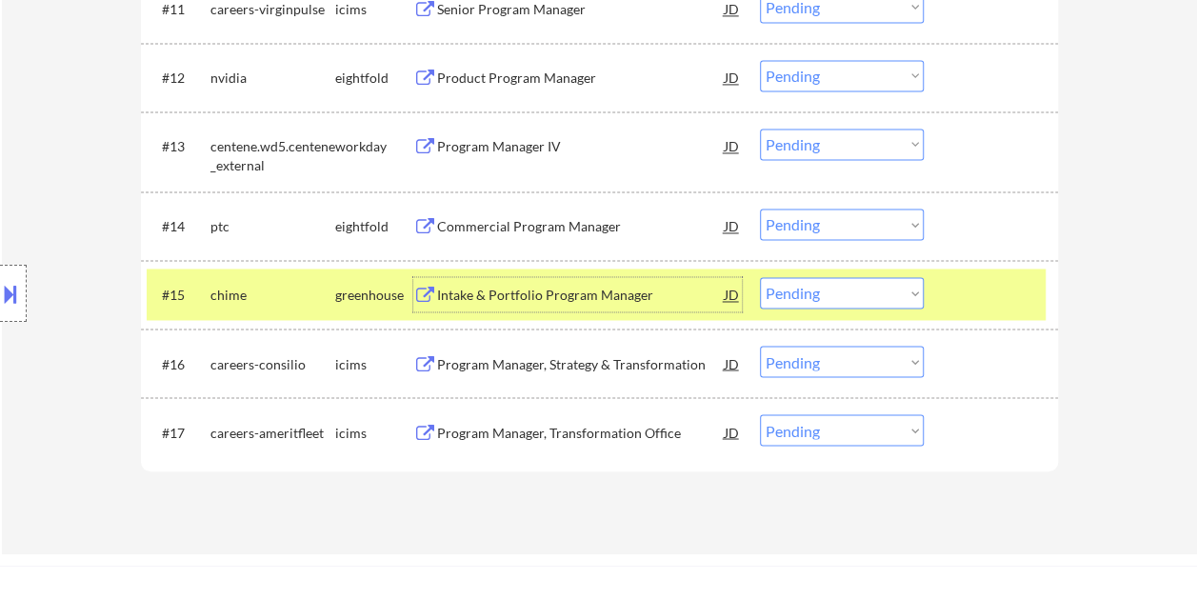
click at [583, 292] on div "Intake & Portfolio Program Manager" at bounding box center [581, 295] width 288 height 19
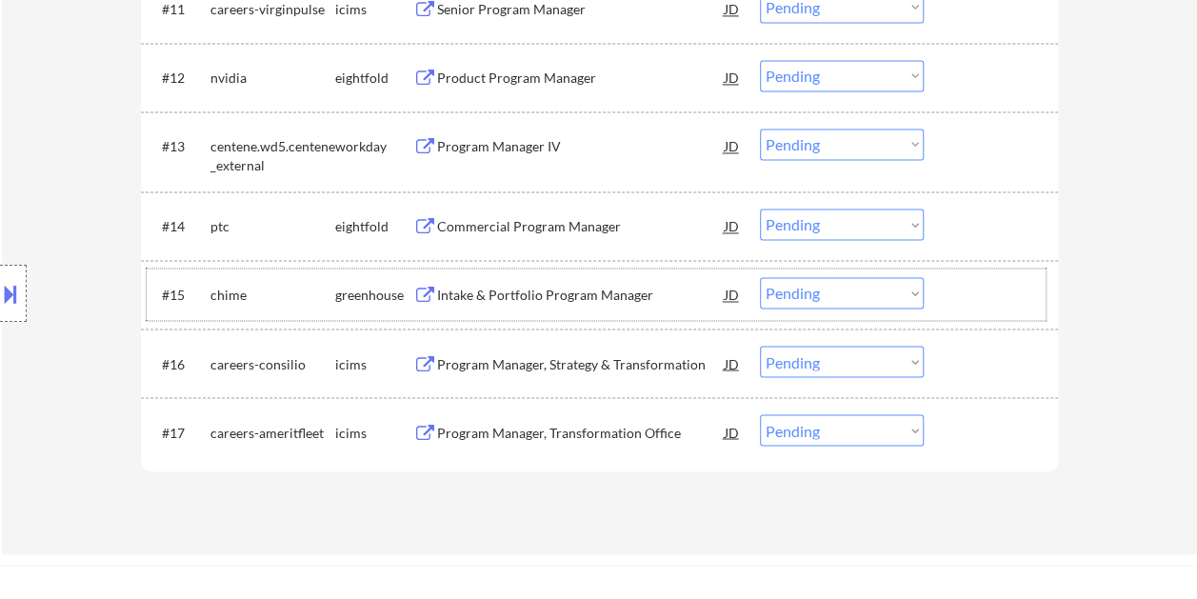
click at [968, 307] on div at bounding box center [994, 294] width 84 height 34
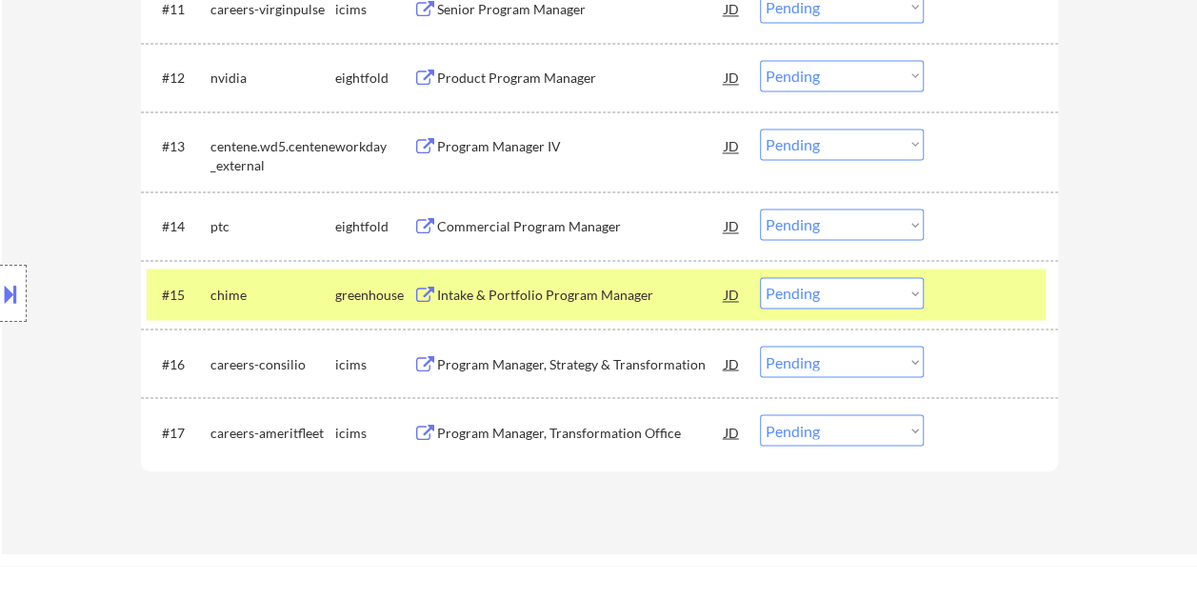
click at [903, 286] on select "Choose an option... Pending Applied Excluded (Questions) Excluded (Expired) Exc…" at bounding box center [842, 292] width 164 height 31
click at [760, 277] on select "Choose an option... Pending Applied Excluded (Questions) Excluded (Expired) Exc…" at bounding box center [842, 292] width 164 height 31
select select ""pending""
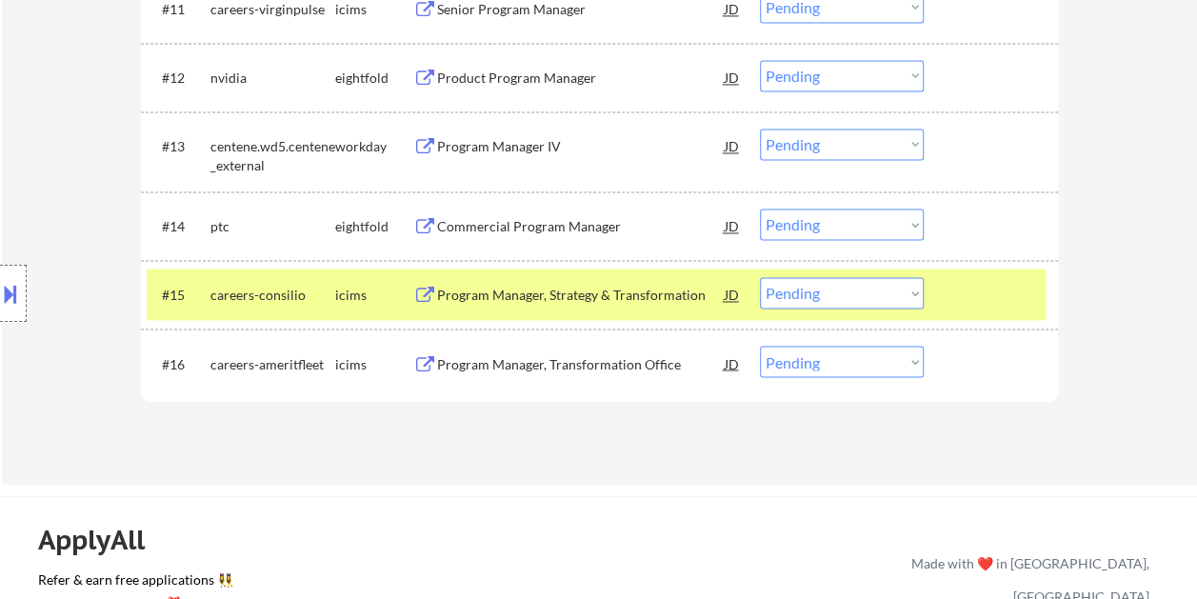
click at [984, 296] on div at bounding box center [994, 294] width 84 height 34
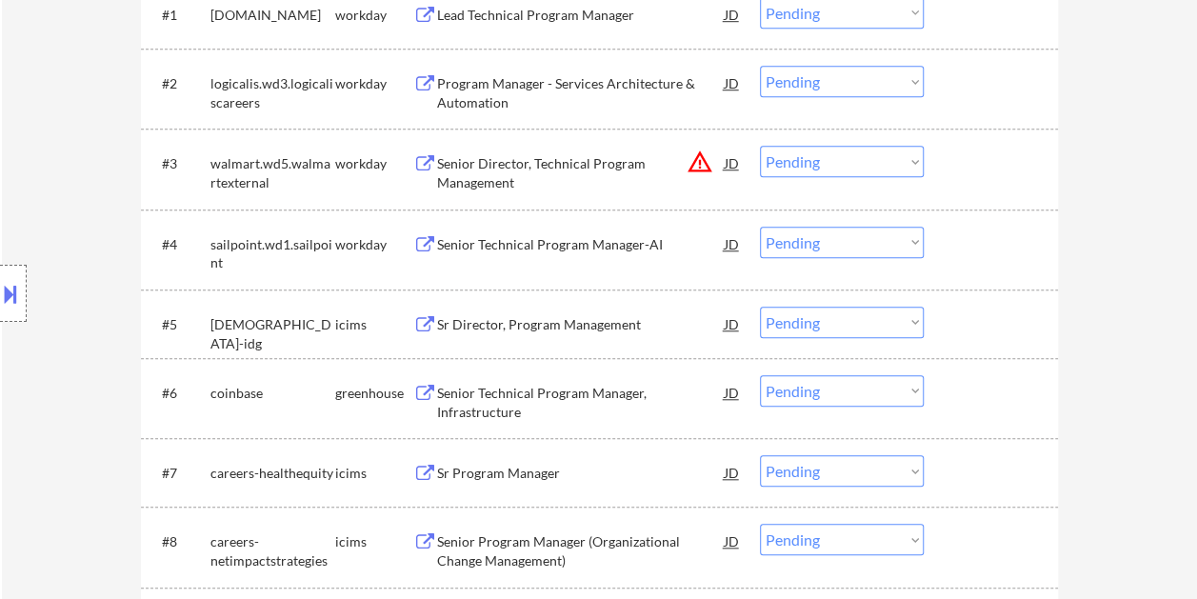
scroll to position [857, 0]
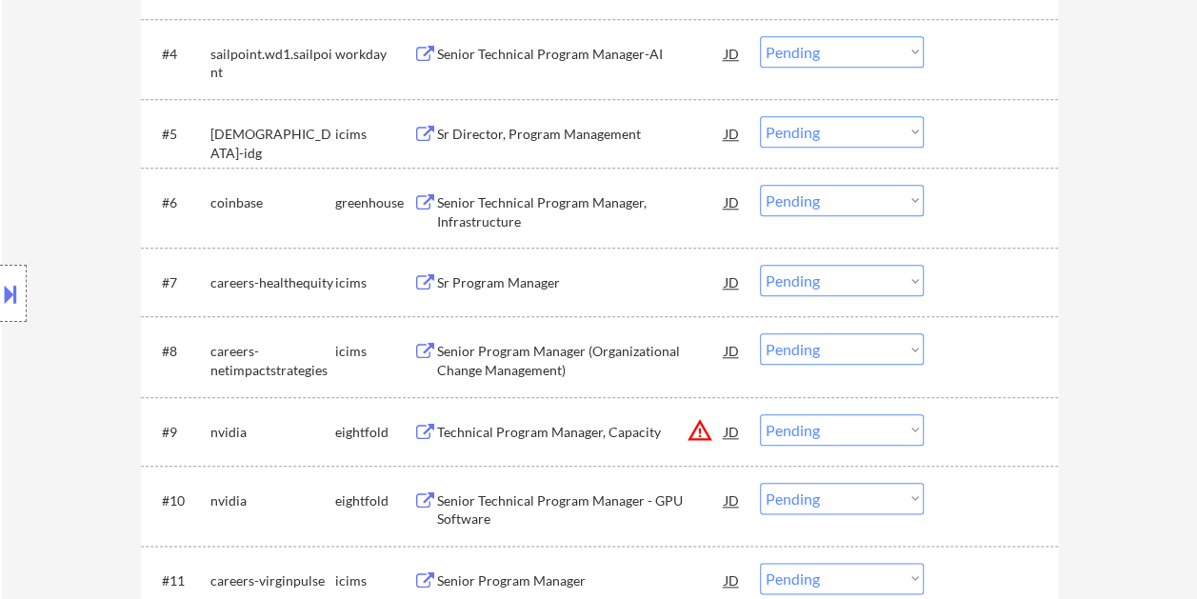
click at [969, 195] on div at bounding box center [994, 202] width 84 height 34
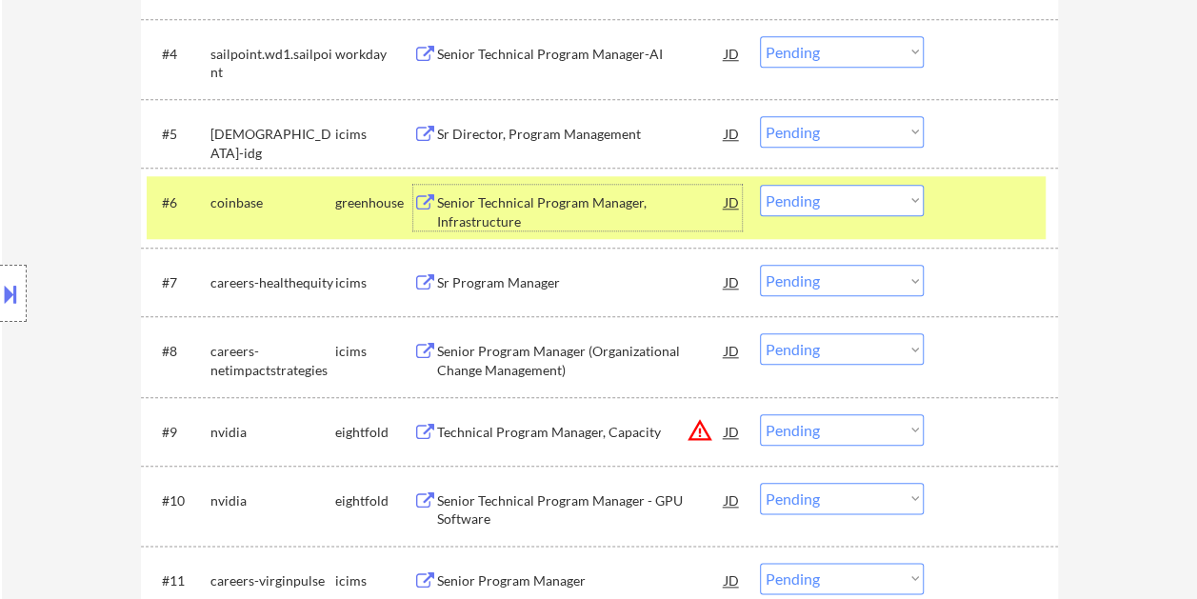
click at [667, 208] on div "Senior Technical Program Manager, Infrastructure" at bounding box center [581, 211] width 288 height 37
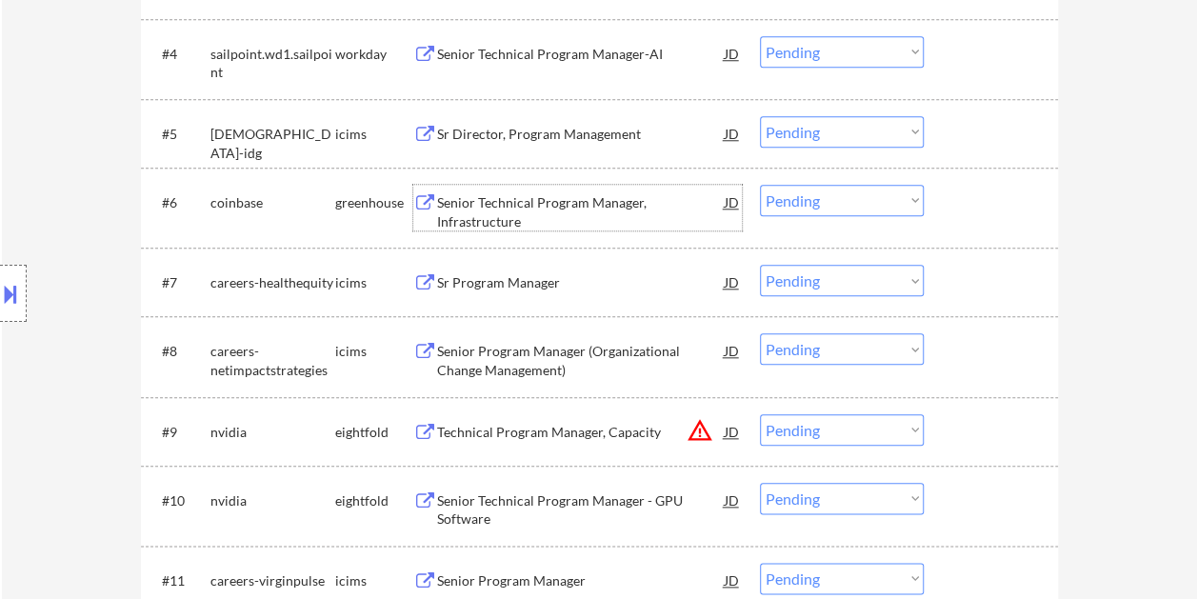
click at [954, 211] on div at bounding box center [994, 202] width 84 height 34
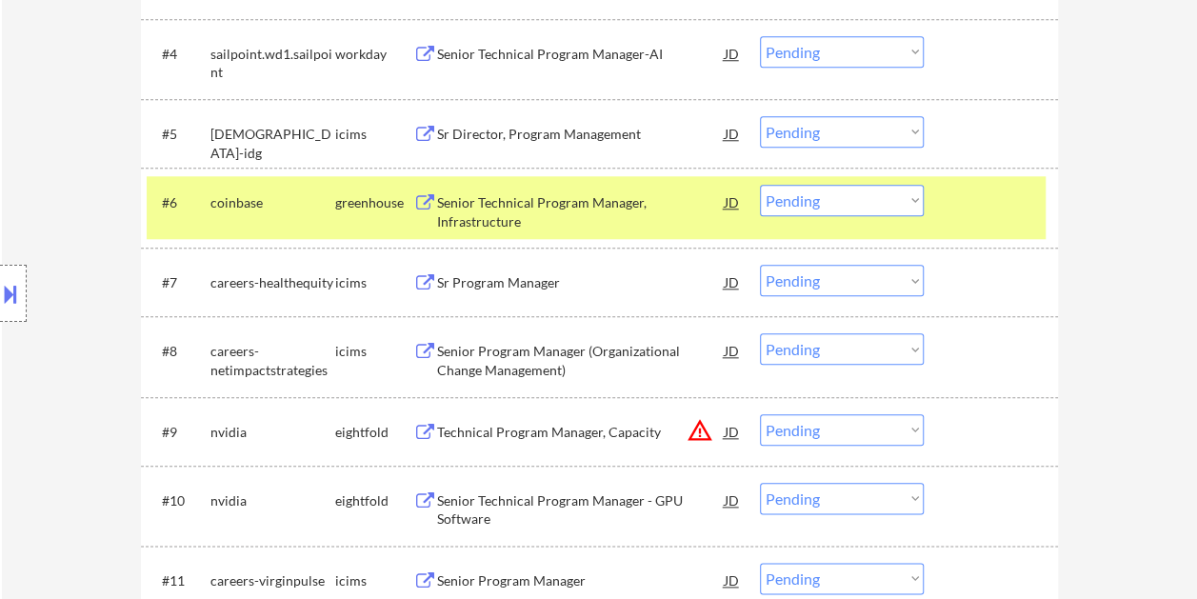
click at [897, 191] on select "Choose an option... Pending Applied Excluded (Questions) Excluded (Expired) Exc…" at bounding box center [842, 200] width 164 height 31
click at [760, 185] on select "Choose an option... Pending Applied Excluded (Questions) Excluded (Expired) Exc…" at bounding box center [842, 200] width 164 height 31
select select ""pending""
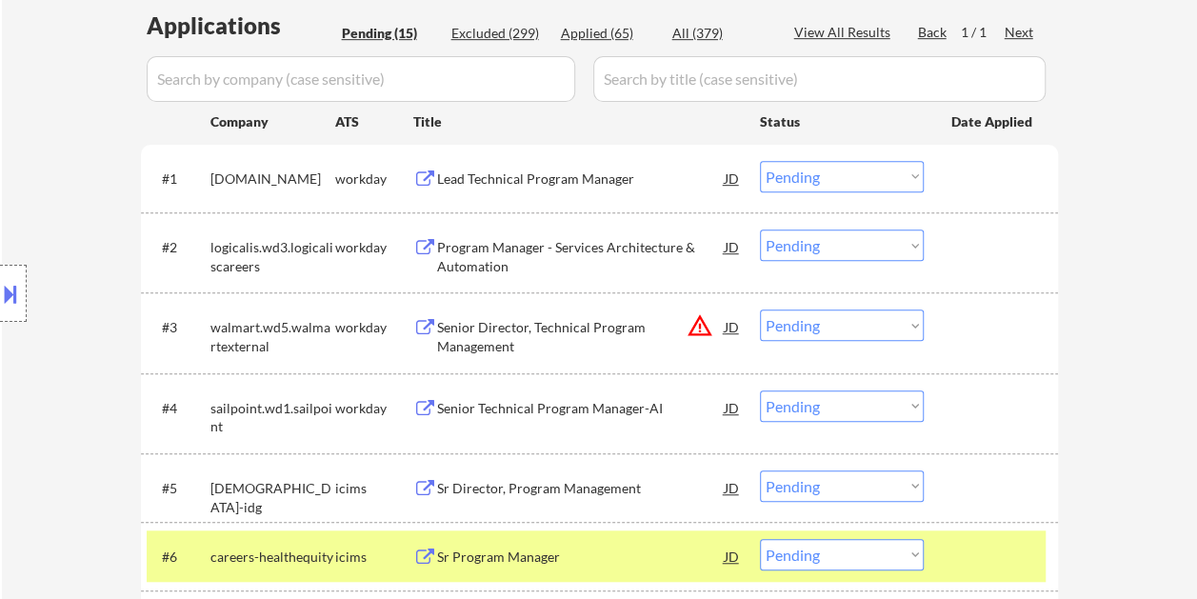
scroll to position [476, 0]
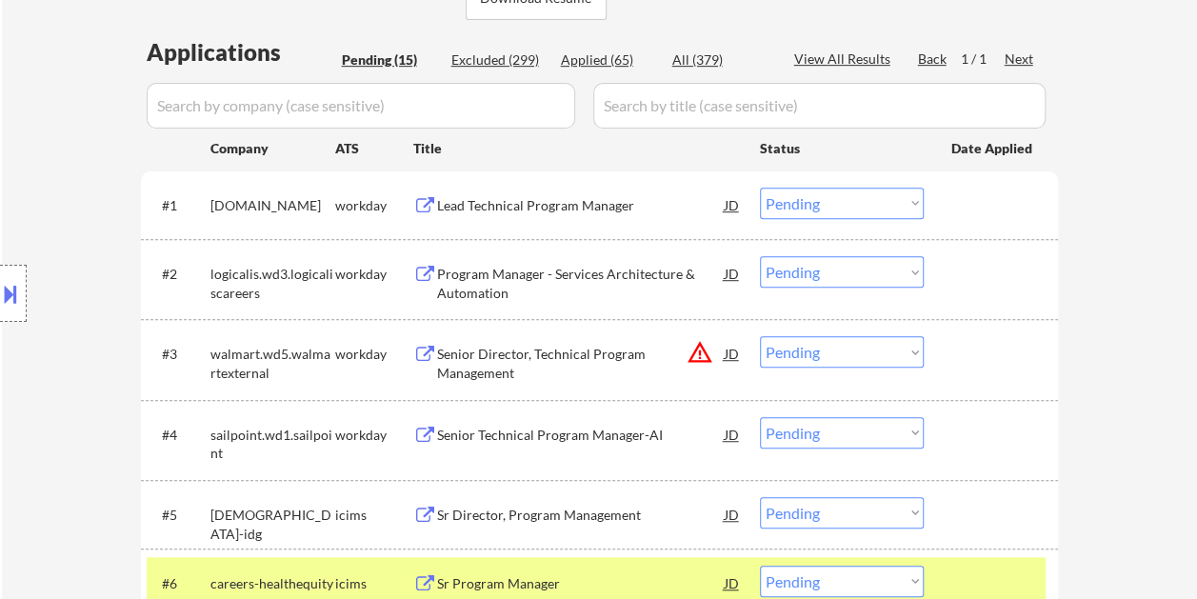
click at [980, 206] on div at bounding box center [994, 205] width 84 height 34
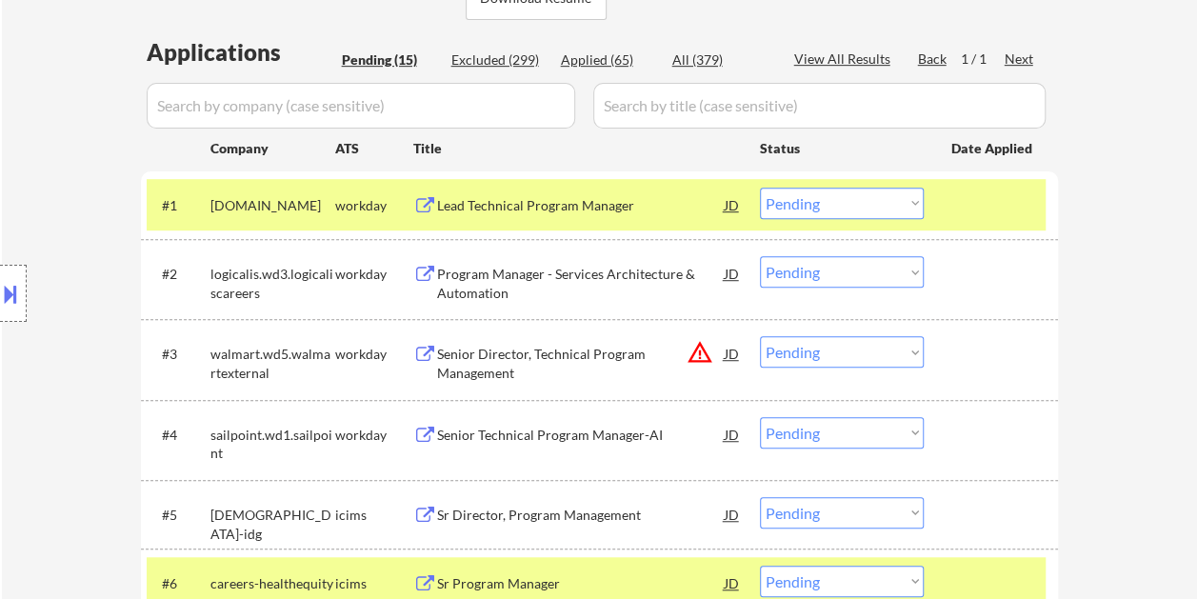
click at [572, 213] on div "Lead Technical Program Manager" at bounding box center [581, 205] width 288 height 19
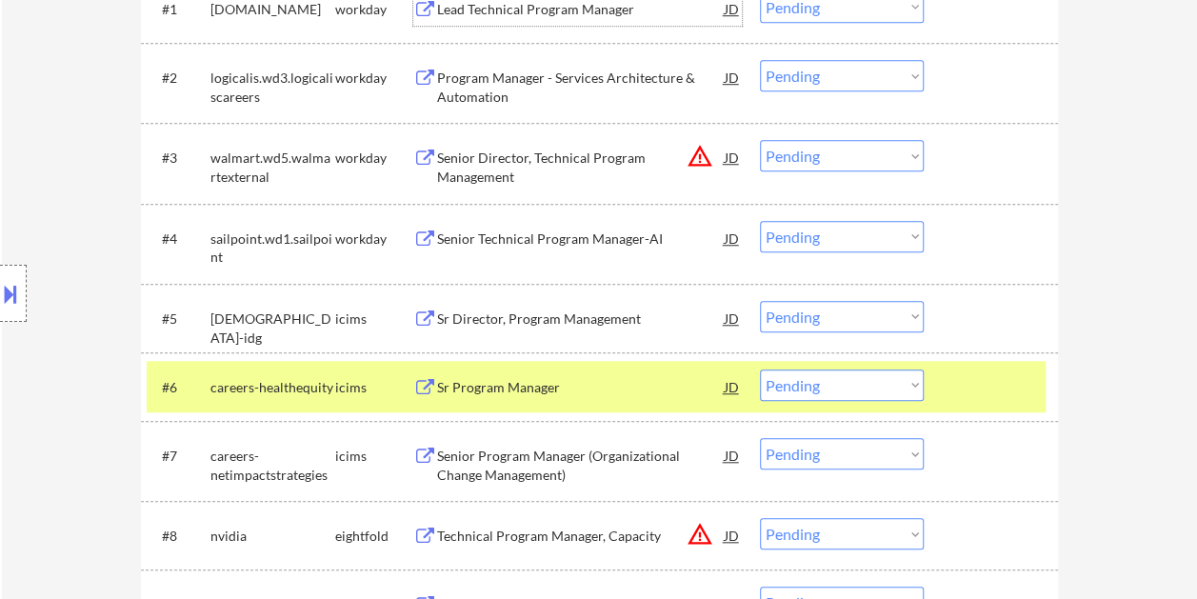
scroll to position [762, 0]
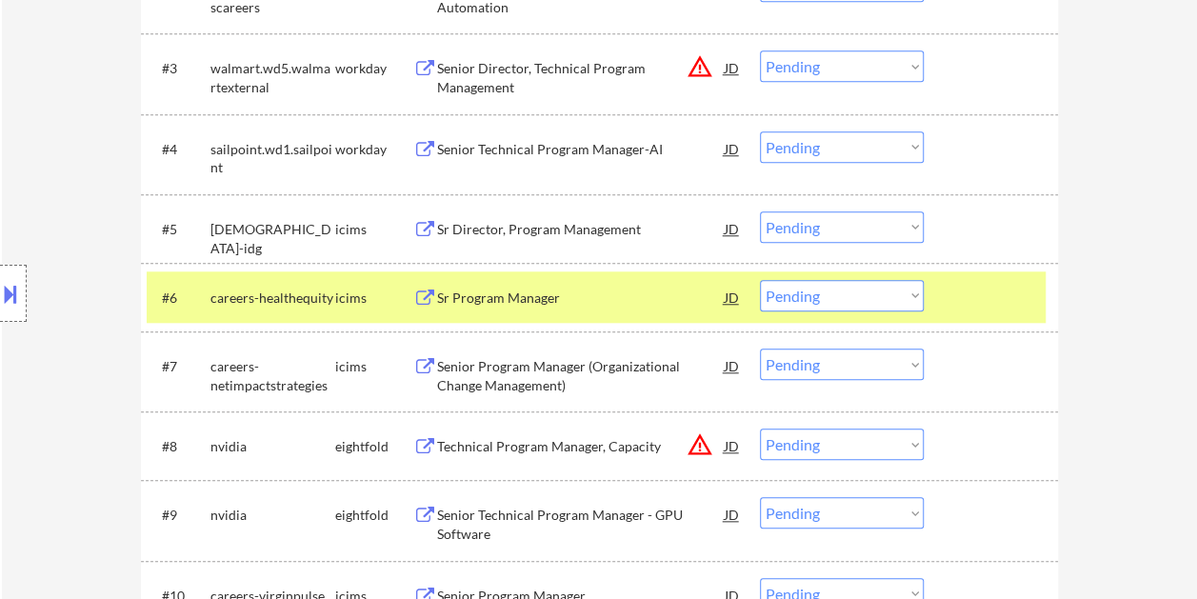
click at [978, 316] on div "#6 careers-healthequity icims Sr Program Manager JD Choose an option... Pending…" at bounding box center [596, 296] width 899 height 51
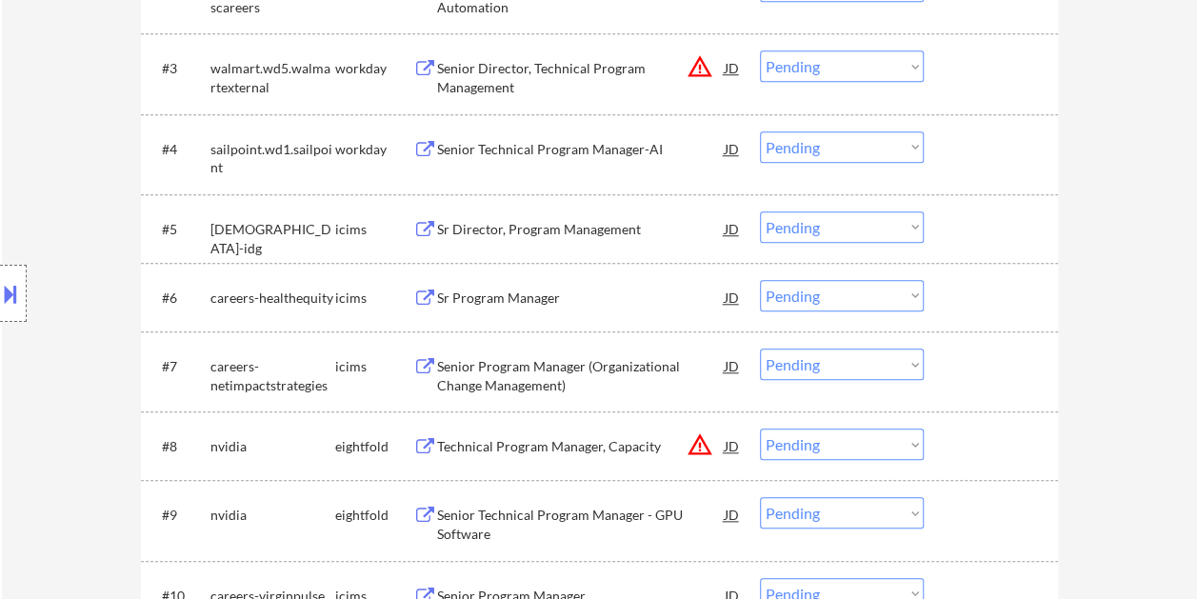
drag, startPoint x: 991, startPoint y: 212, endPoint x: 806, endPoint y: 225, distance: 185.2
click at [990, 211] on div at bounding box center [994, 228] width 84 height 34
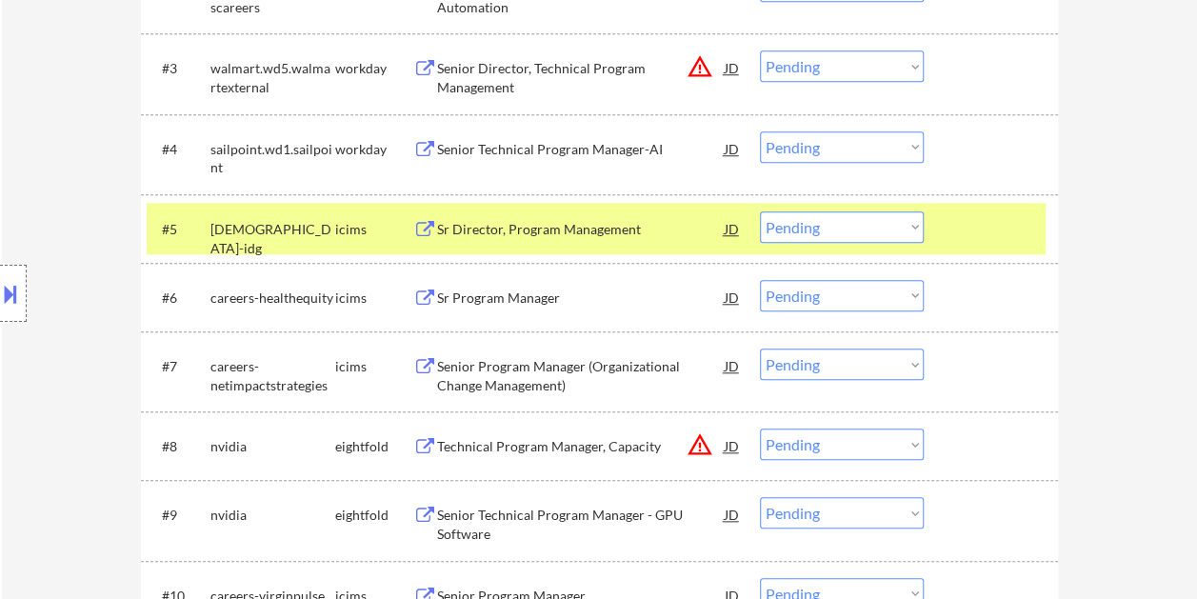
click at [610, 217] on div "Sr Director, Program Management" at bounding box center [581, 228] width 288 height 34
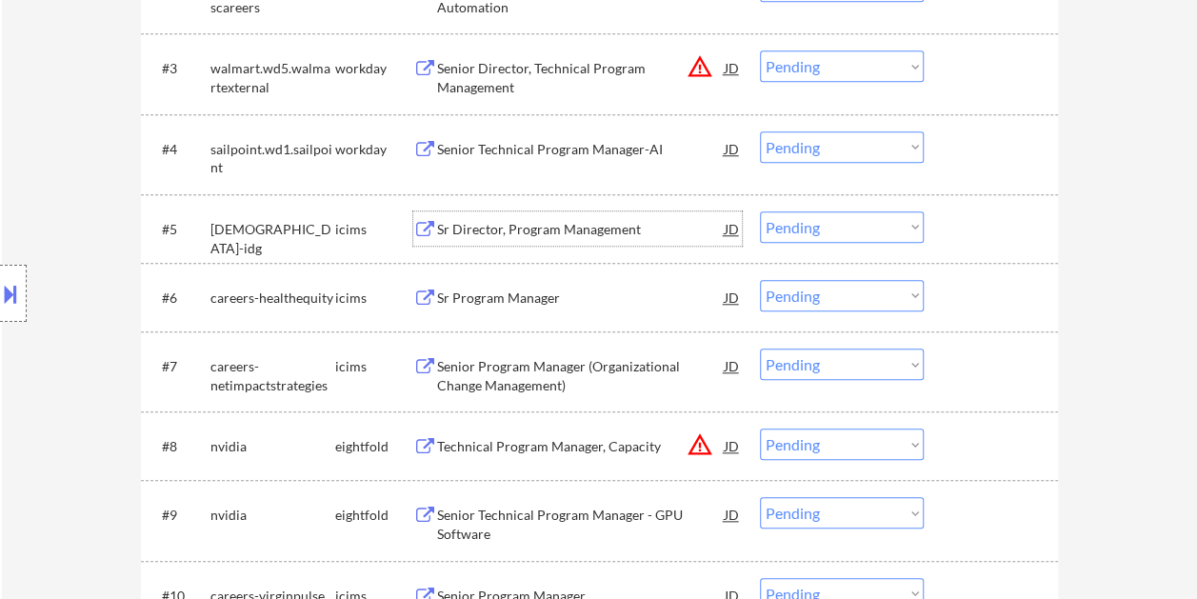
click at [954, 227] on div at bounding box center [994, 228] width 84 height 34
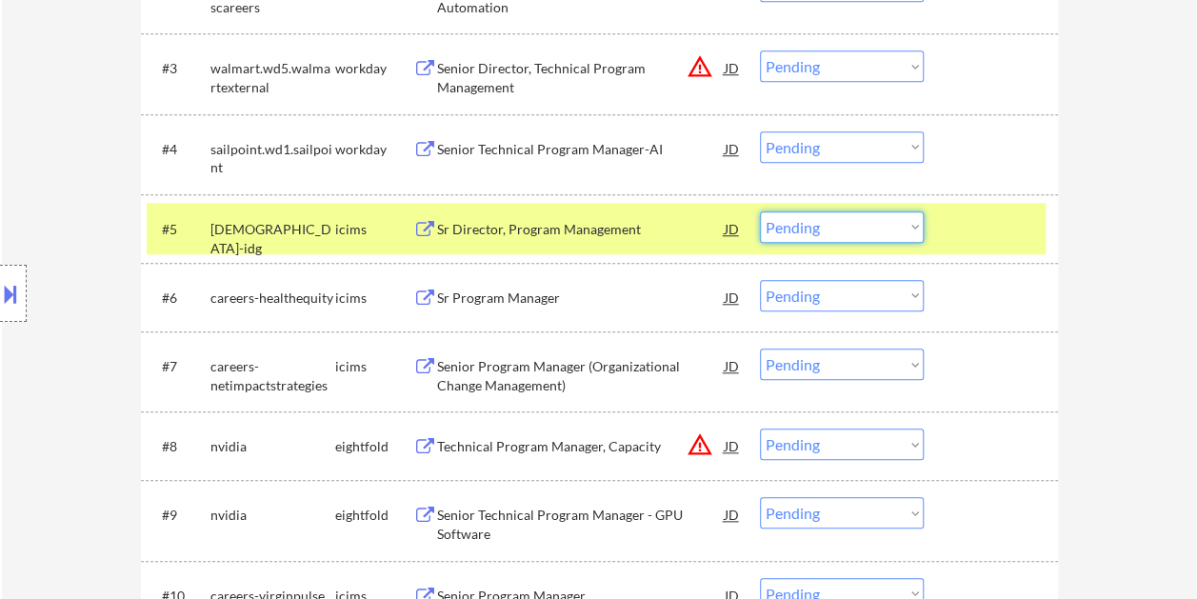
click at [914, 227] on select "Choose an option... Pending Applied Excluded (Questions) Excluded (Expired) Exc…" at bounding box center [842, 226] width 164 height 31
click at [760, 211] on select "Choose an option... Pending Applied Excluded (Questions) Excluded (Expired) Exc…" at bounding box center [842, 226] width 164 height 31
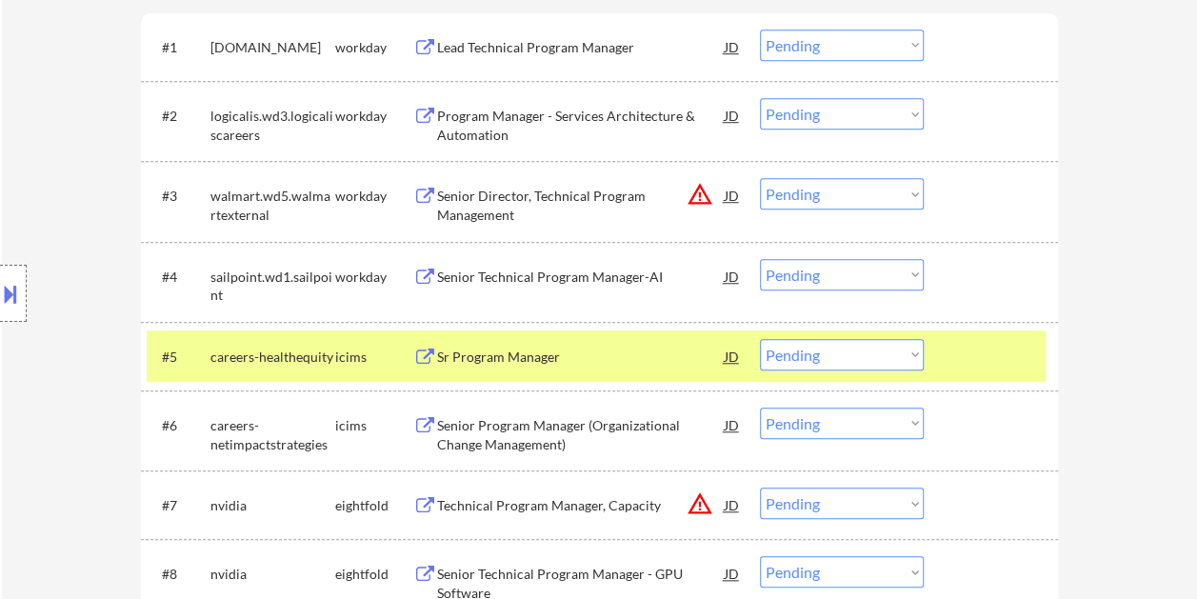
scroll to position [571, 0]
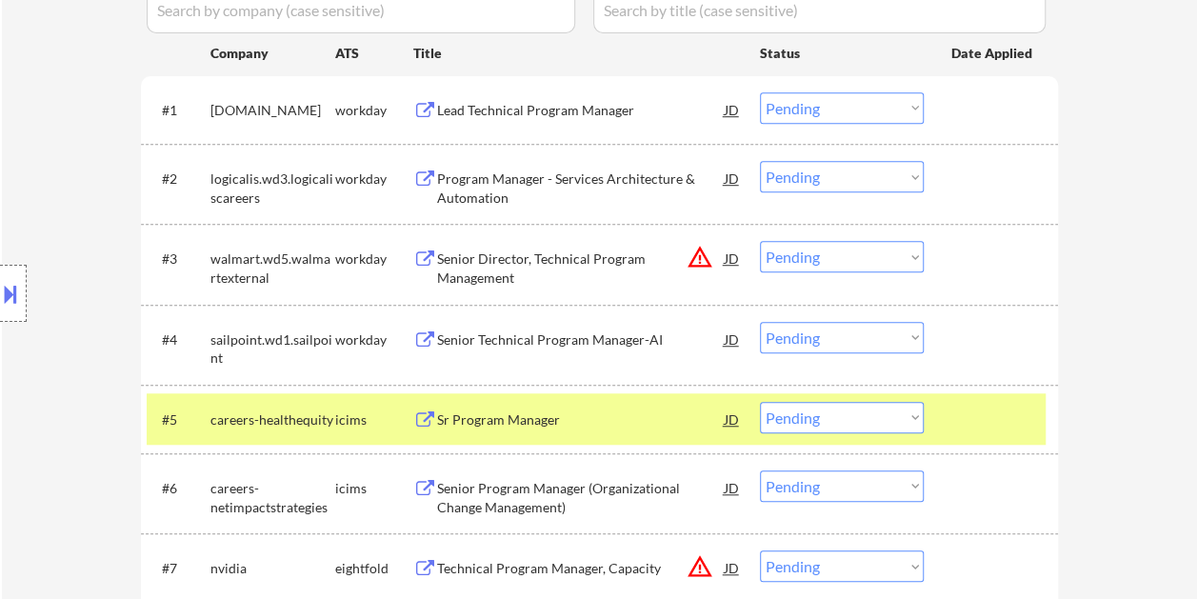
click at [964, 411] on div at bounding box center [994, 419] width 84 height 34
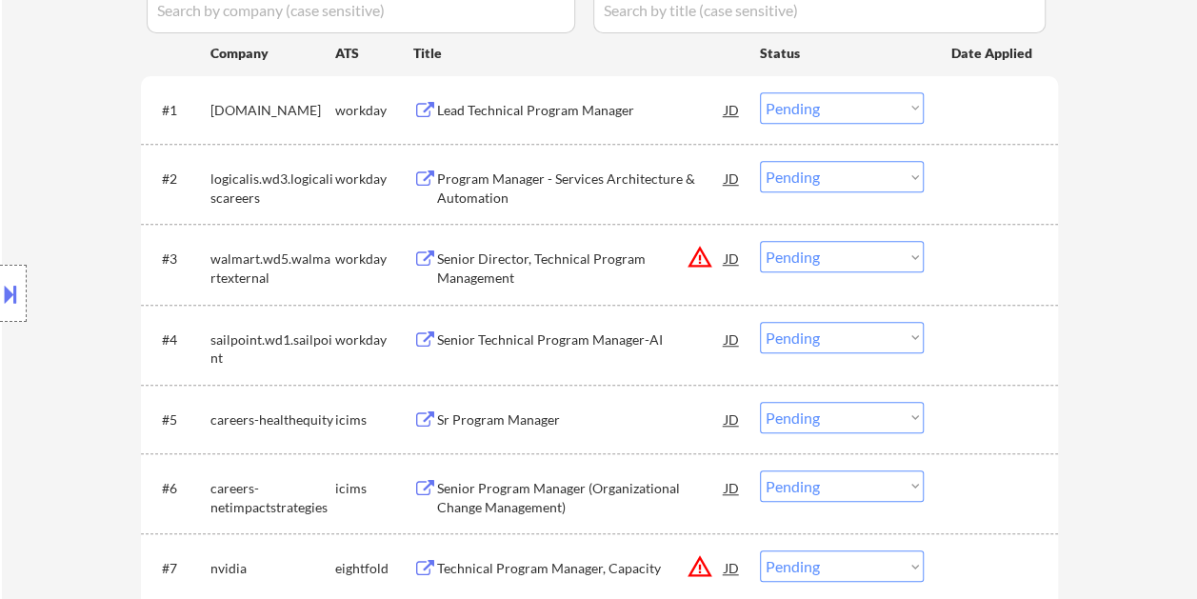
click at [963, 412] on div at bounding box center [994, 419] width 84 height 34
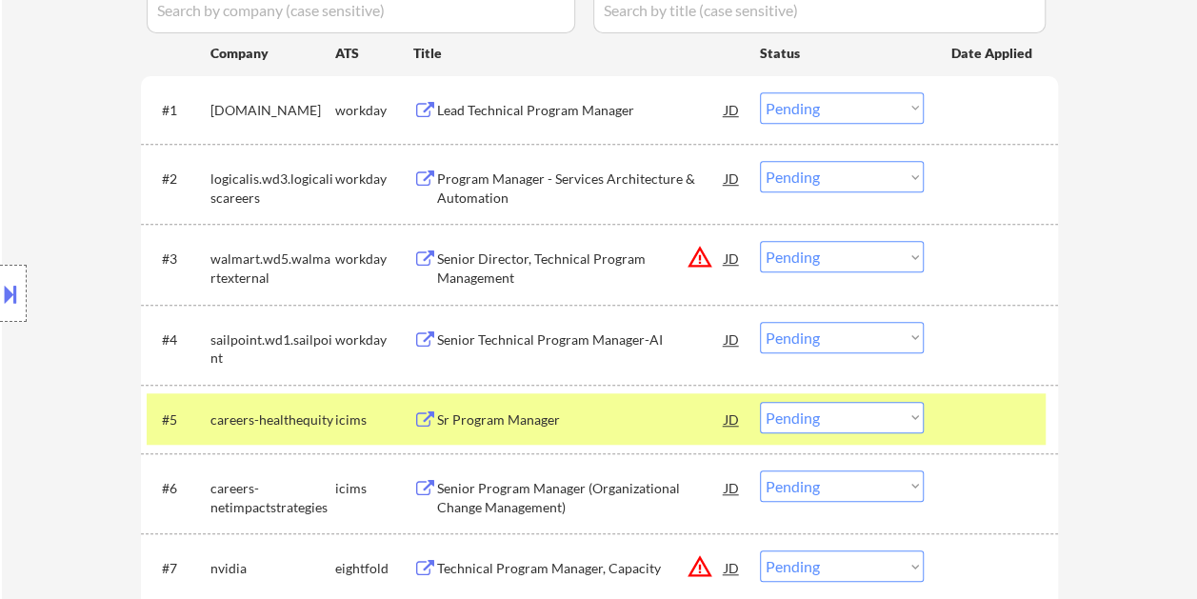
click at [558, 411] on div "Sr Program Manager" at bounding box center [581, 420] width 288 height 19
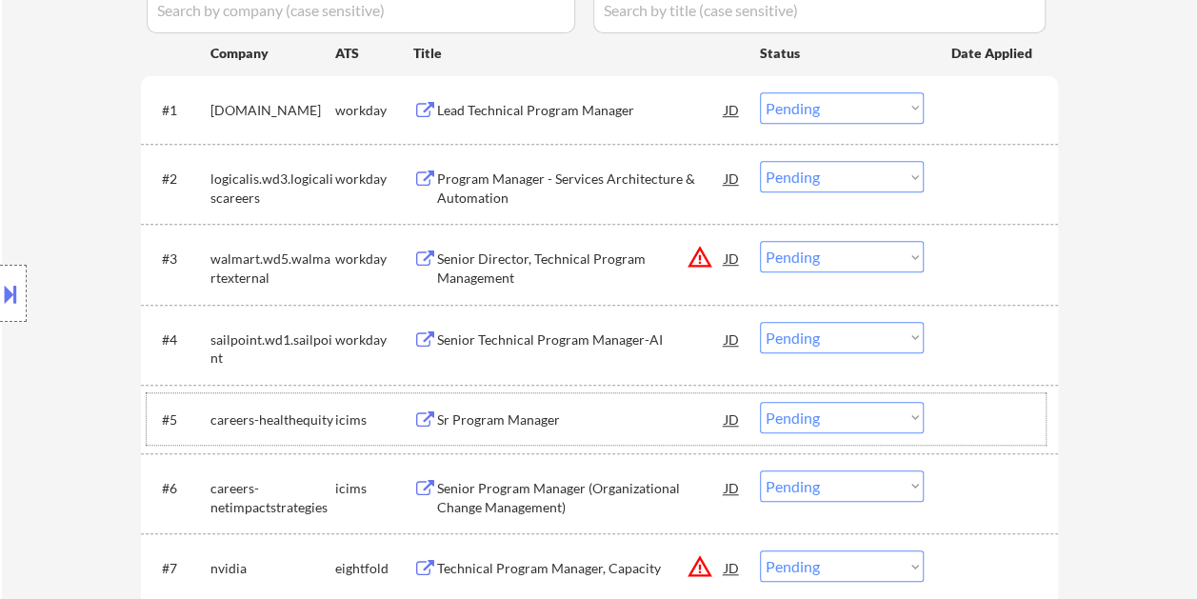
drag, startPoint x: 989, startPoint y: 422, endPoint x: 917, endPoint y: 406, distance: 73.2
click at [984, 423] on div at bounding box center [994, 419] width 84 height 34
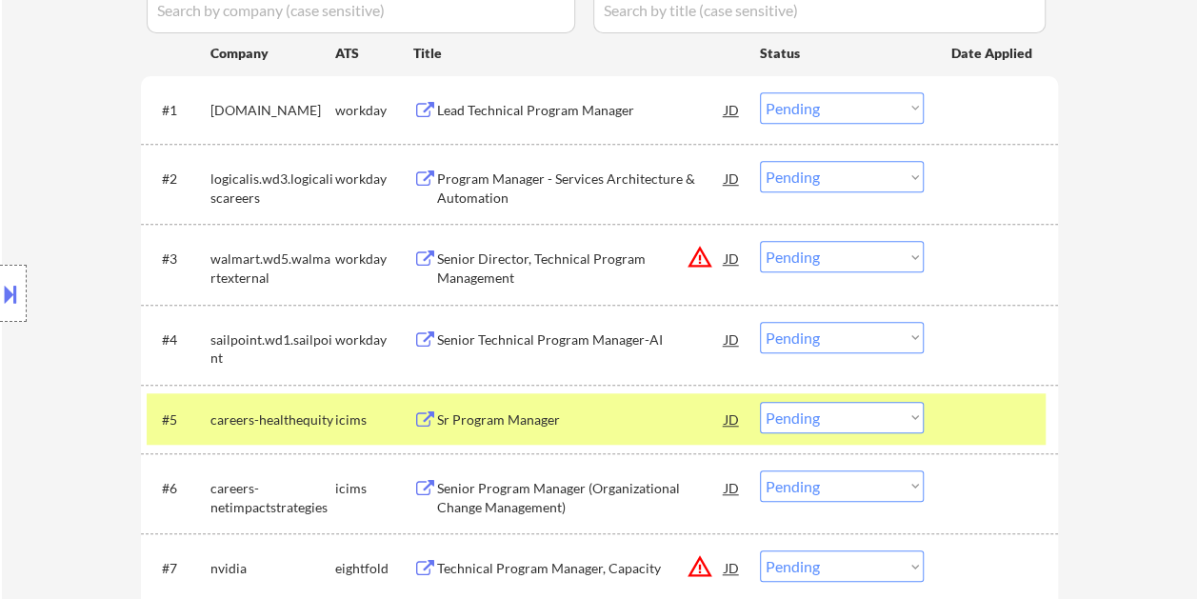
click at [913, 407] on select "Choose an option... Pending Applied Excluded (Questions) Excluded (Expired) Exc…" at bounding box center [842, 417] width 164 height 31
click at [760, 402] on select "Choose an option... Pending Applied Excluded (Questions) Excluded (Expired) Exc…" at bounding box center [842, 417] width 164 height 31
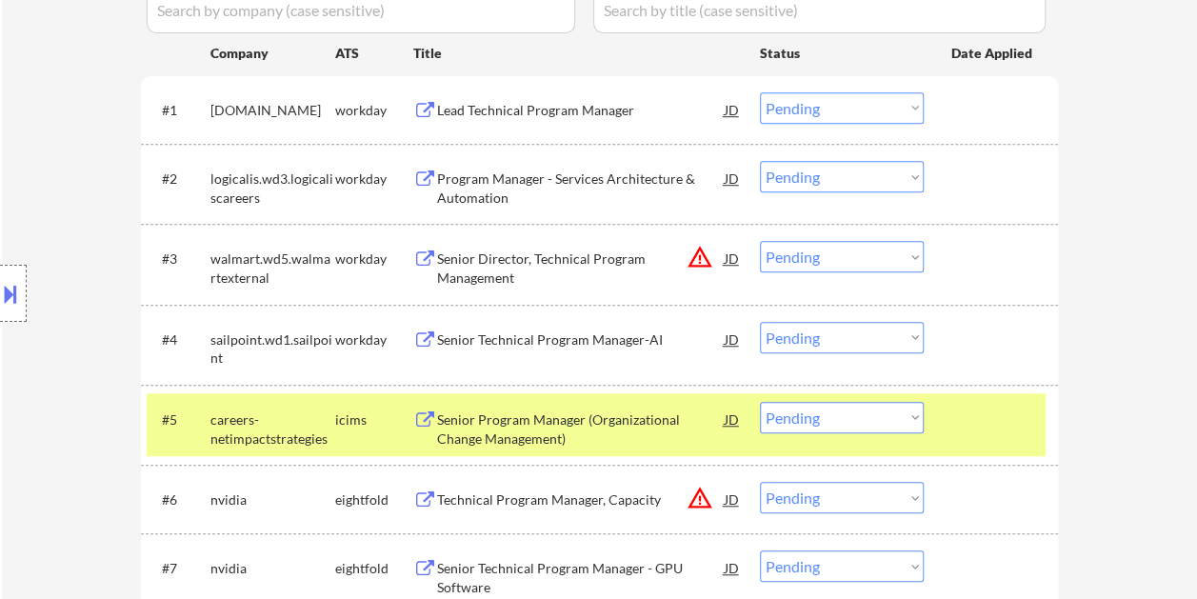
click at [966, 414] on div at bounding box center [994, 419] width 84 height 34
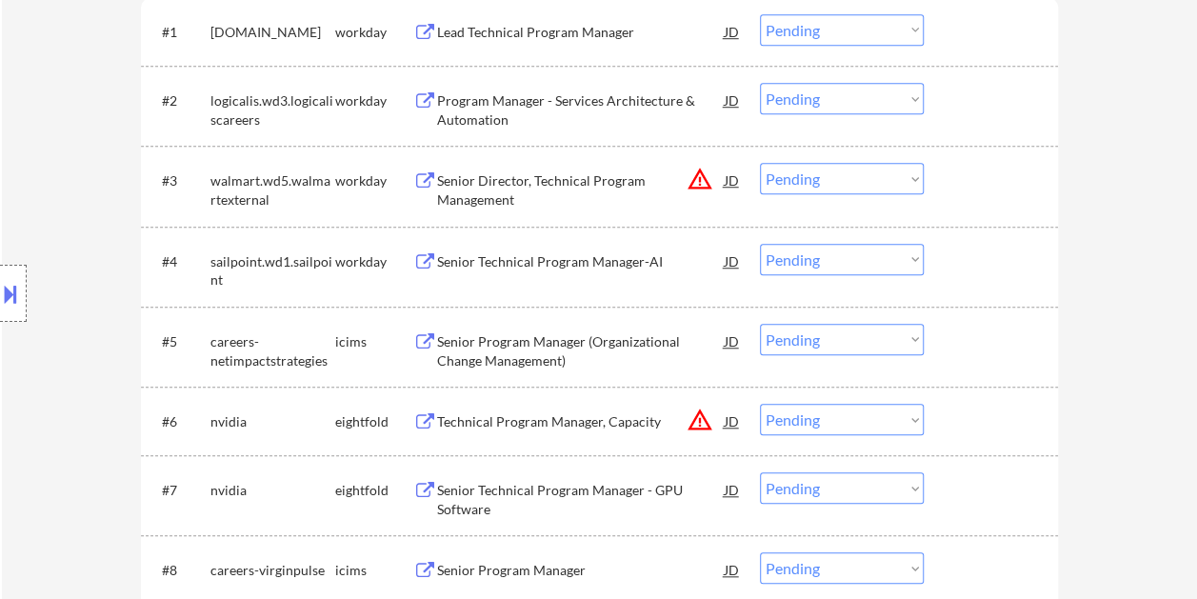
scroll to position [762, 0]
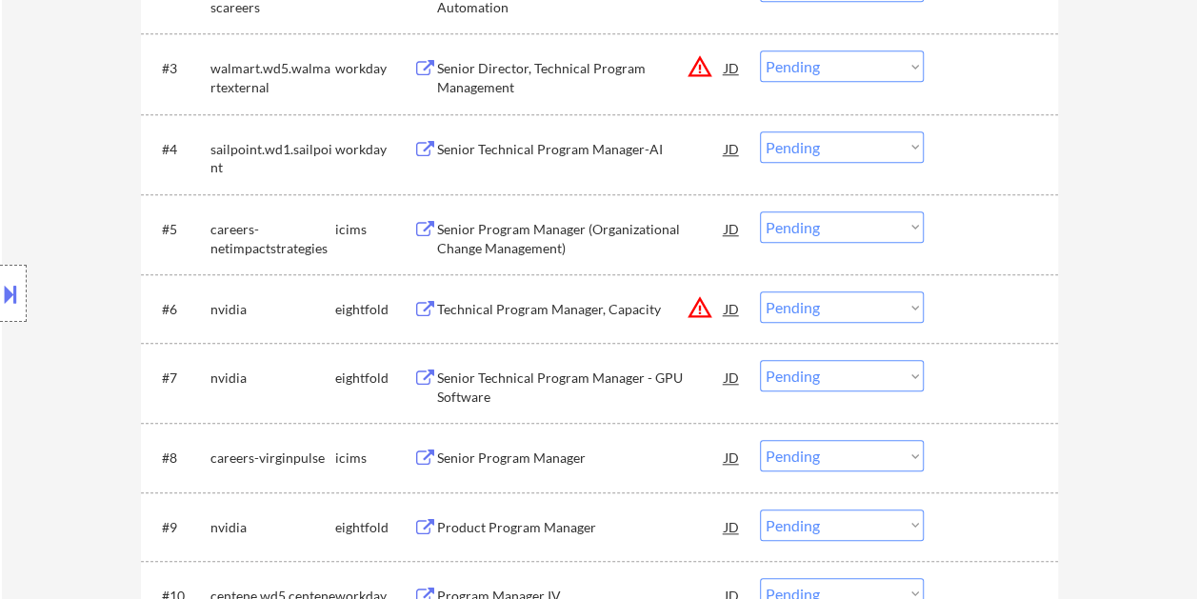
click at [964, 222] on div at bounding box center [994, 228] width 84 height 34
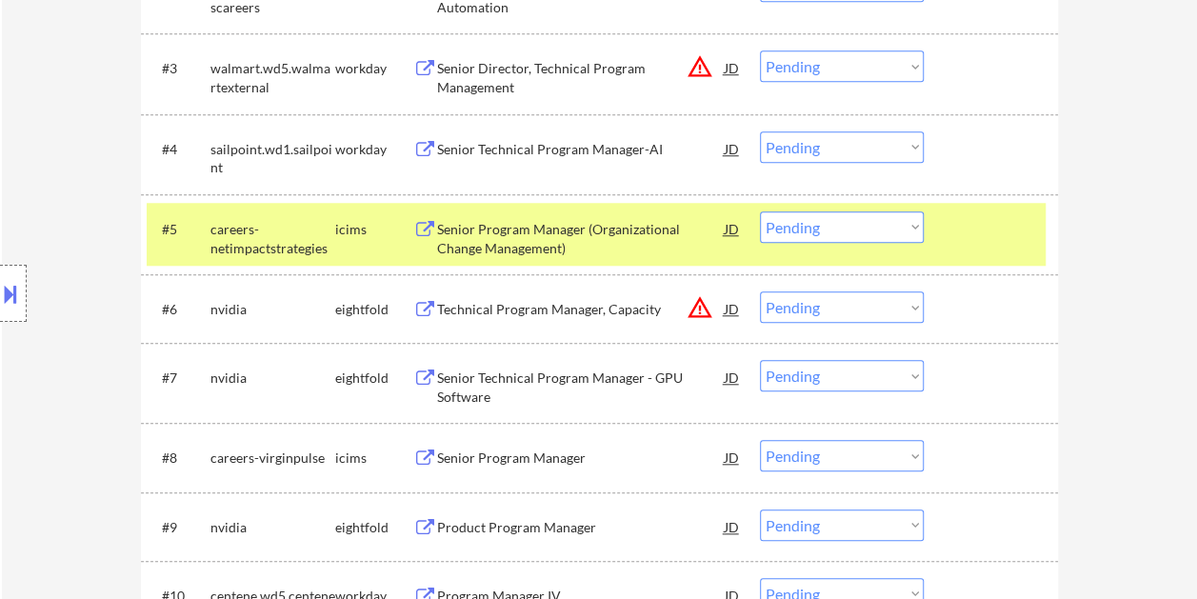
click at [592, 229] on div "Senior Program Manager (Organizational Change Management)" at bounding box center [581, 238] width 288 height 37
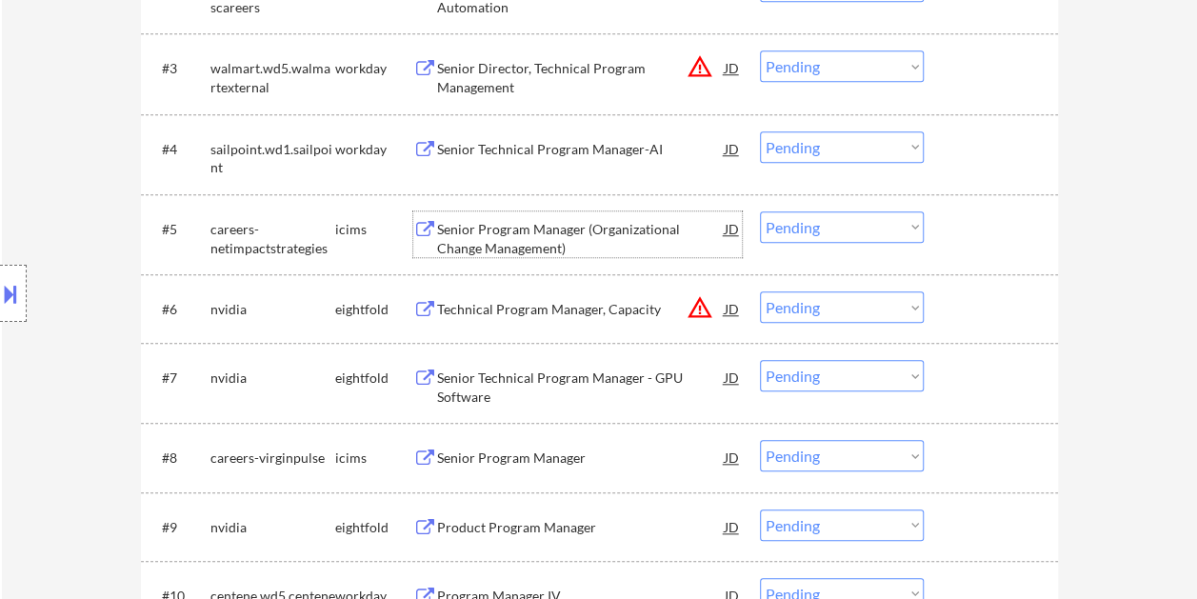
click at [958, 211] on div at bounding box center [994, 228] width 84 height 34
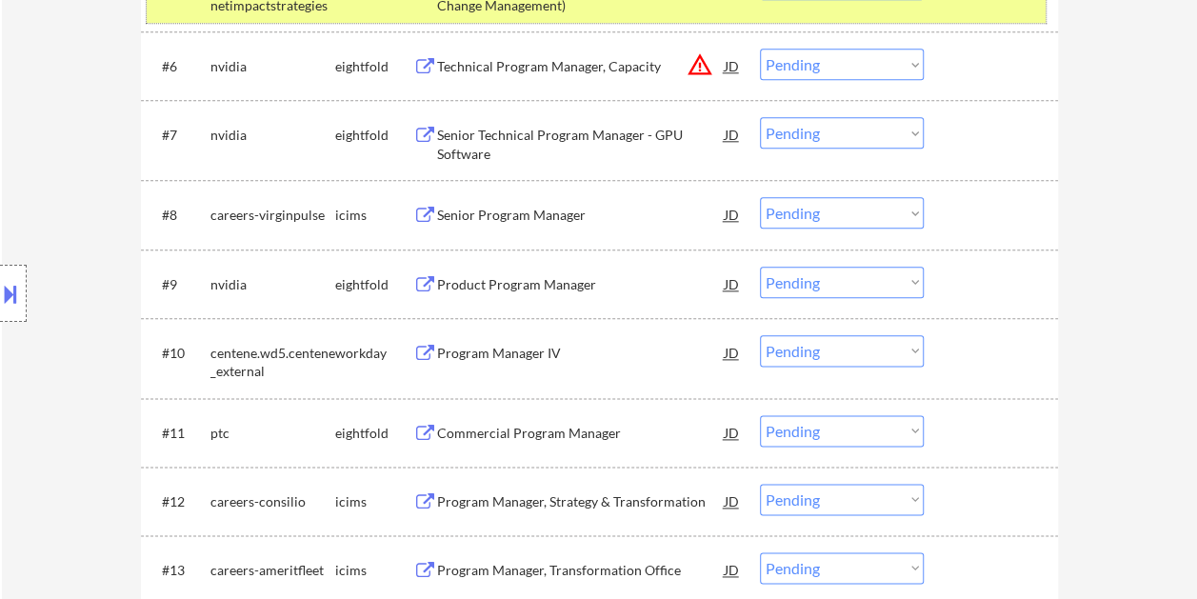
scroll to position [814, 0]
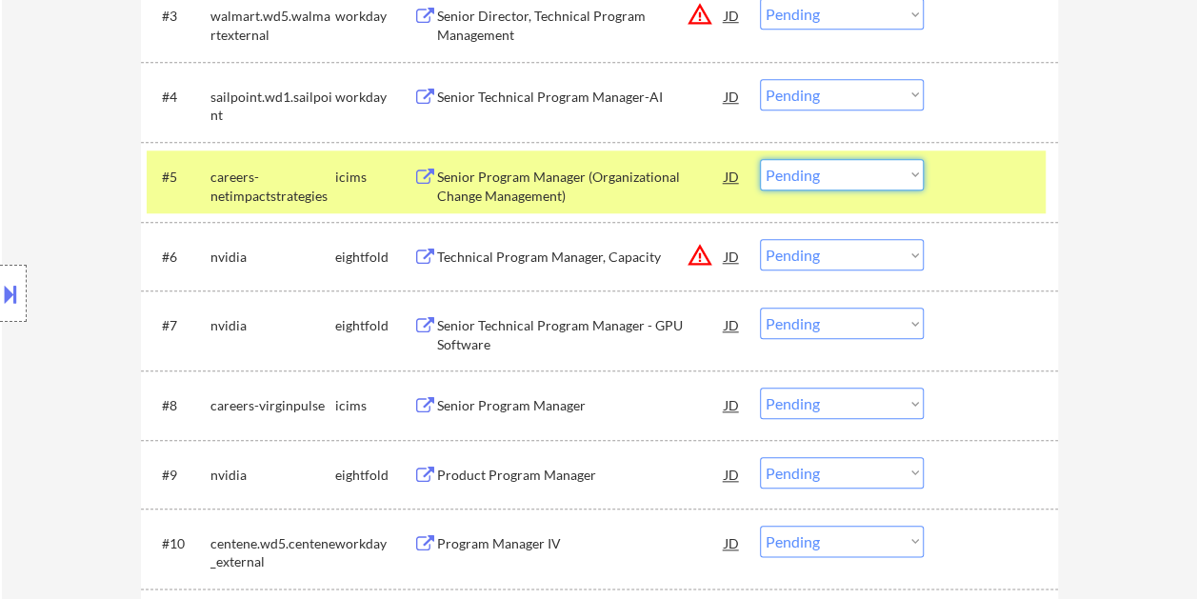
click at [876, 182] on select "Choose an option... Pending Applied Excluded (Questions) Excluded (Expired) Exc…" at bounding box center [842, 174] width 164 height 31
click at [760, 159] on select "Choose an option... Pending Applied Excluded (Questions) Excluded (Expired) Exc…" at bounding box center [842, 174] width 164 height 31
select select ""pending""
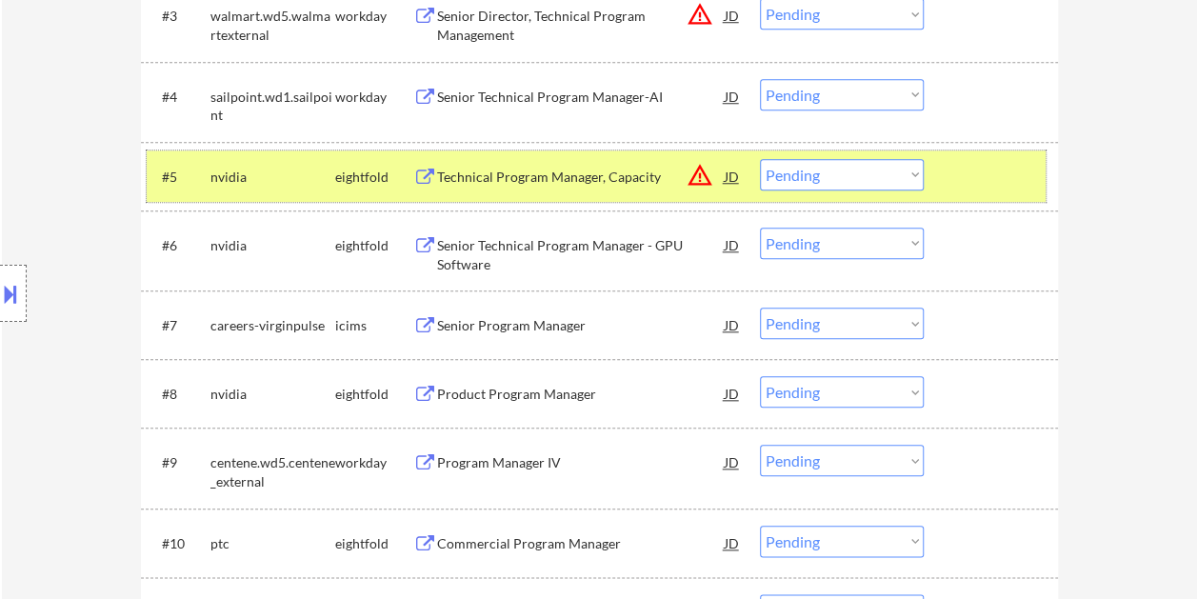
click at [933, 183] on div "#5 nvidia eightfold Technical Program Manager, Capacity JD warning_amber Choose…" at bounding box center [596, 175] width 899 height 51
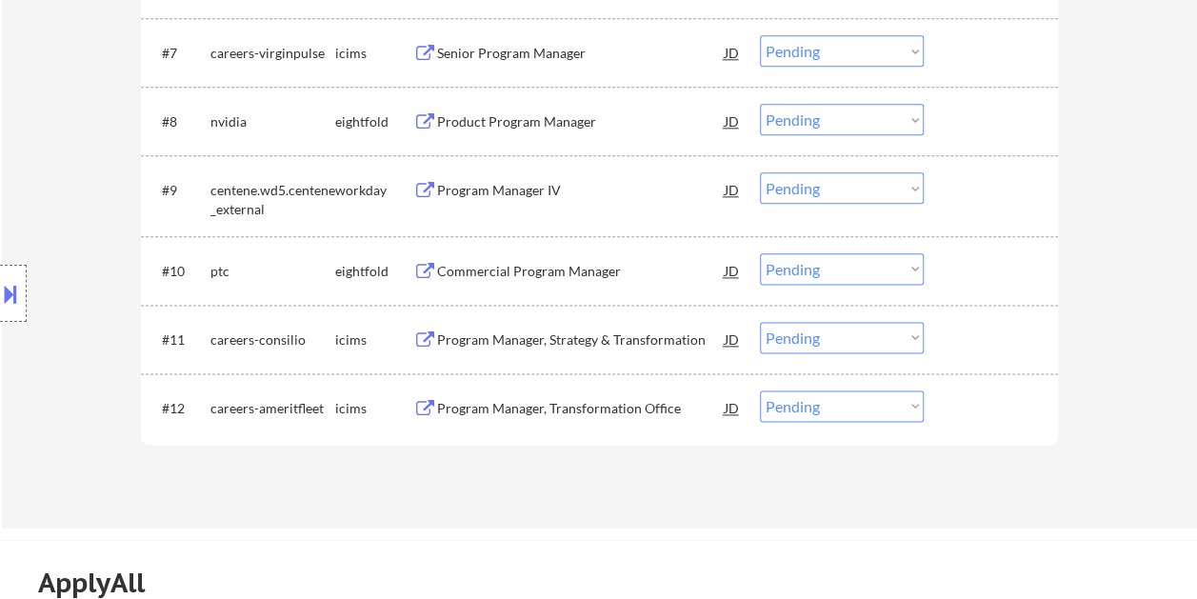
scroll to position [910, 0]
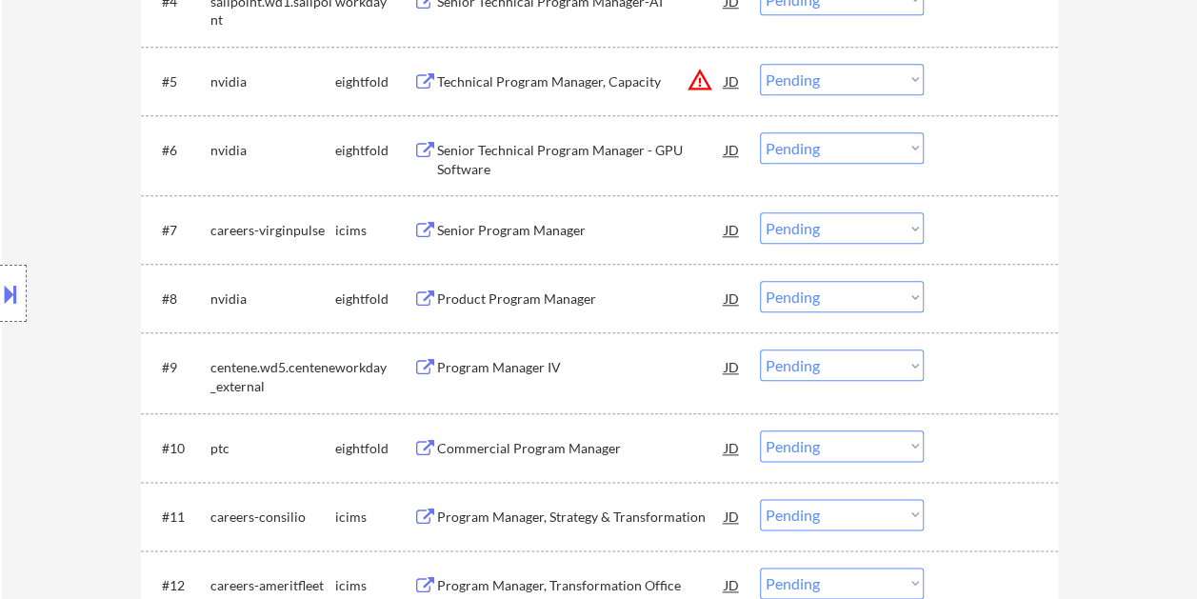
click at [902, 365] on select "Choose an option... Pending Applied Excluded (Questions) Excluded (Expired) Exc…" at bounding box center [842, 365] width 164 height 31
click at [760, 350] on select "Choose an option... Pending Applied Excluded (Questions) Excluded (Expired) Exc…" at bounding box center [842, 365] width 164 height 31
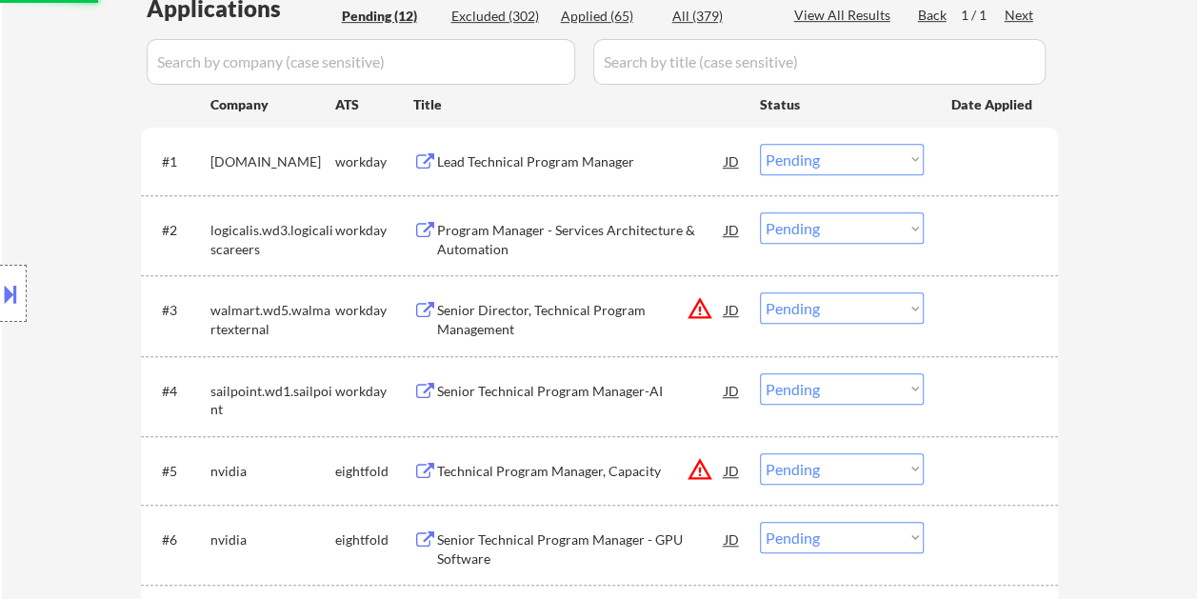
scroll to position [624, 0]
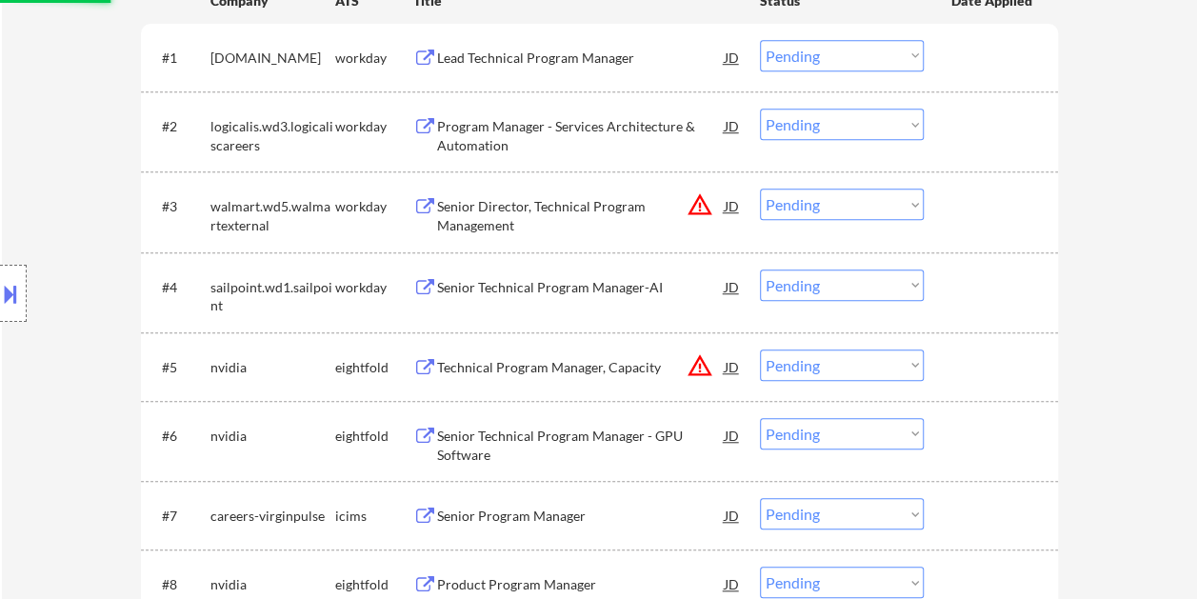
select select ""pending""
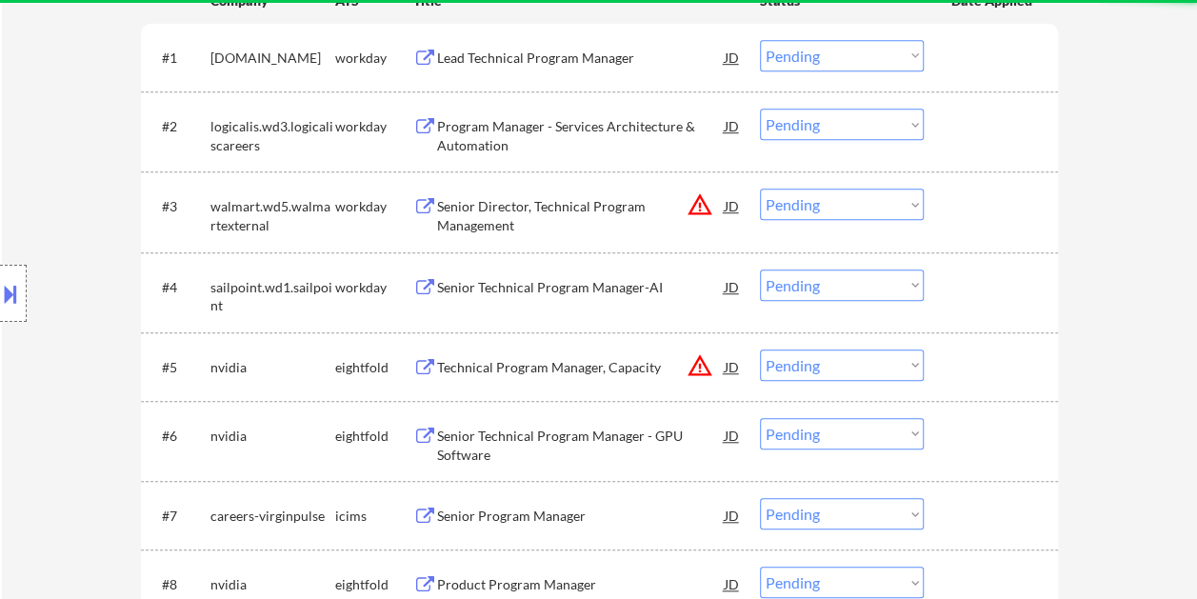
click at [966, 357] on div at bounding box center [994, 367] width 84 height 34
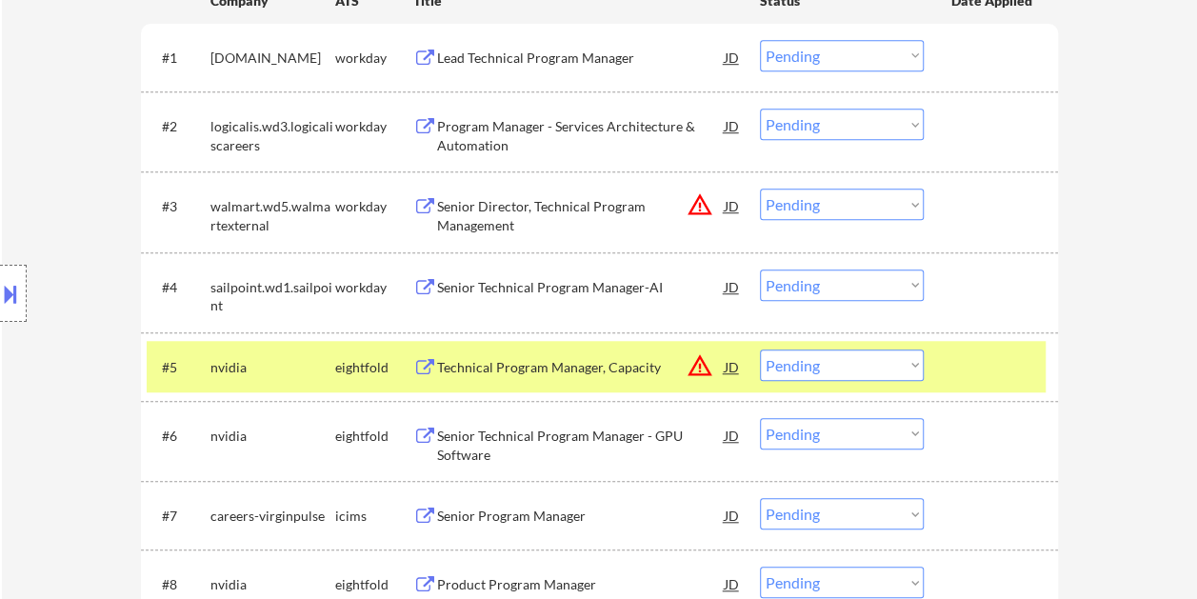
click at [522, 358] on div "Technical Program Manager, Capacity" at bounding box center [581, 367] width 288 height 19
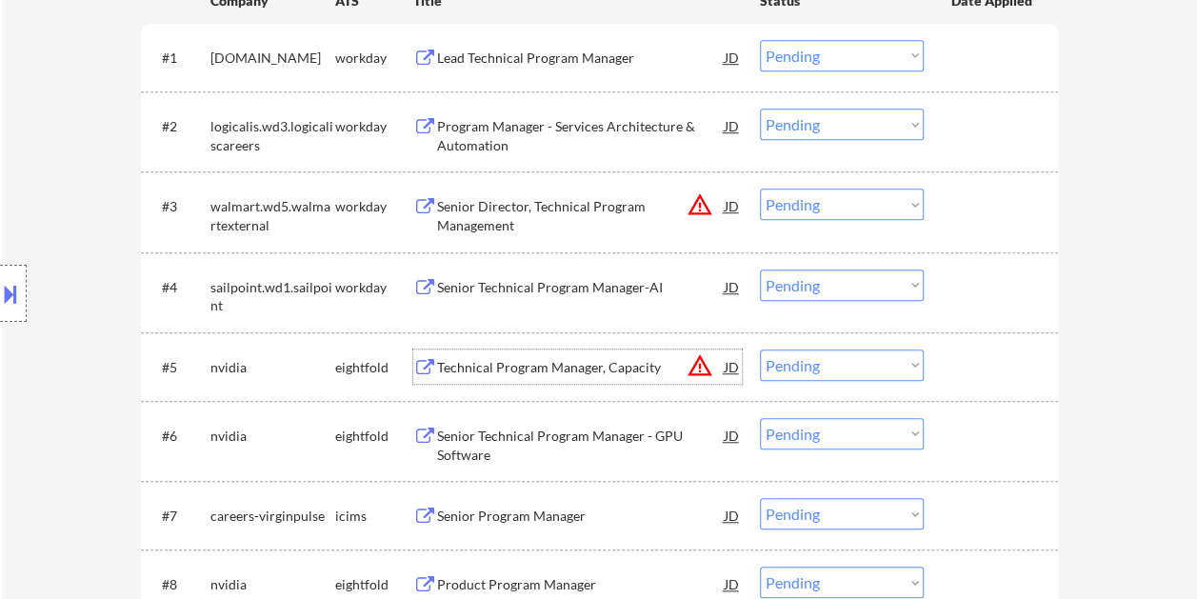
click at [958, 371] on div at bounding box center [994, 367] width 84 height 34
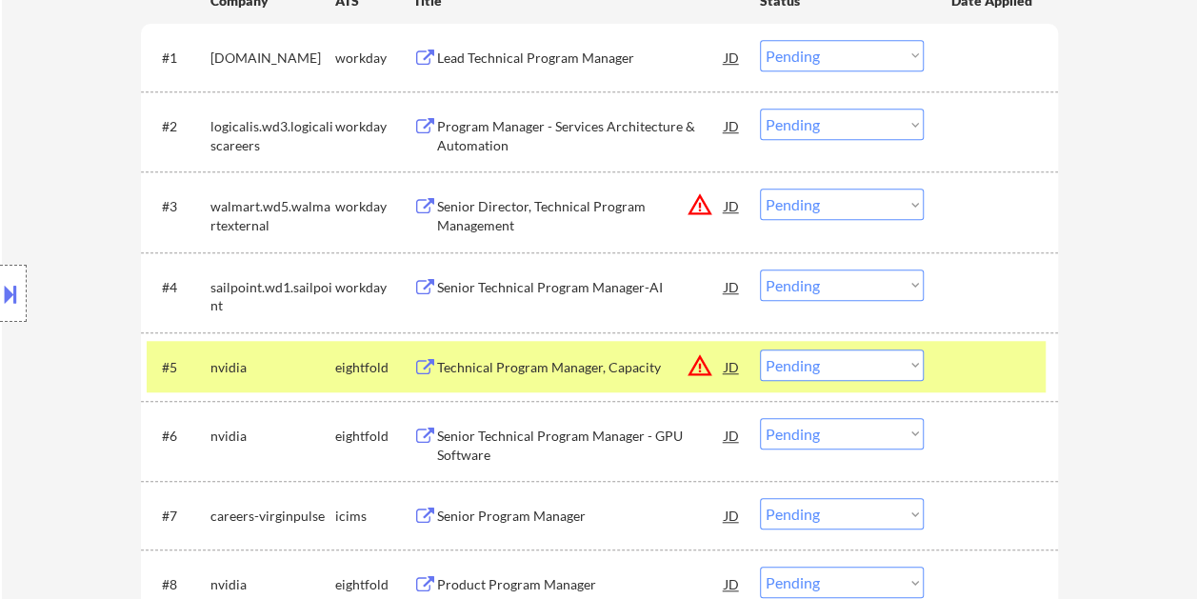
click at [913, 370] on select "Choose an option... Pending Applied Excluded (Questions) Excluded (Expired) Exc…" at bounding box center [842, 365] width 164 height 31
click at [760, 350] on select "Choose an option... Pending Applied Excluded (Questions) Excluded (Expired) Exc…" at bounding box center [842, 365] width 164 height 31
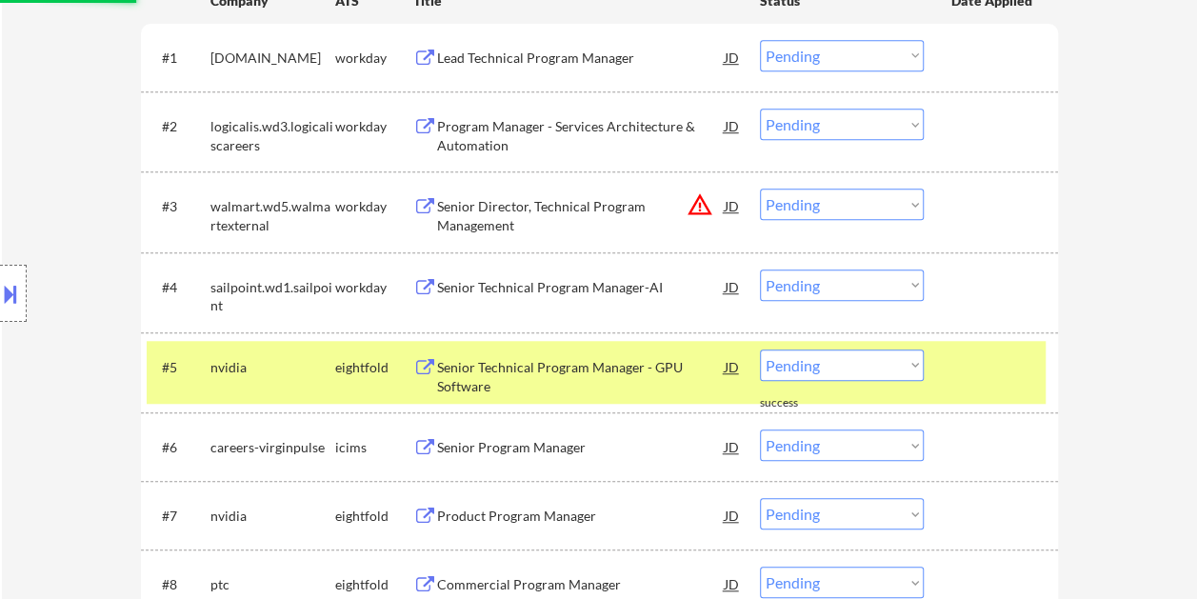
click at [966, 369] on div at bounding box center [994, 367] width 84 height 34
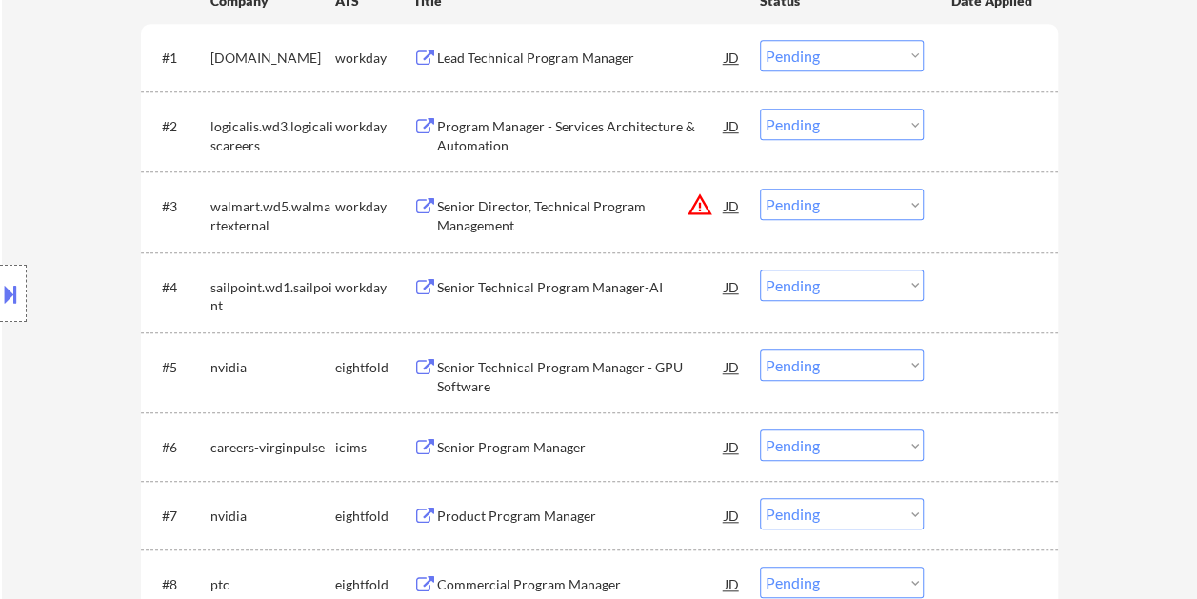
click at [960, 370] on div at bounding box center [994, 367] width 84 height 34
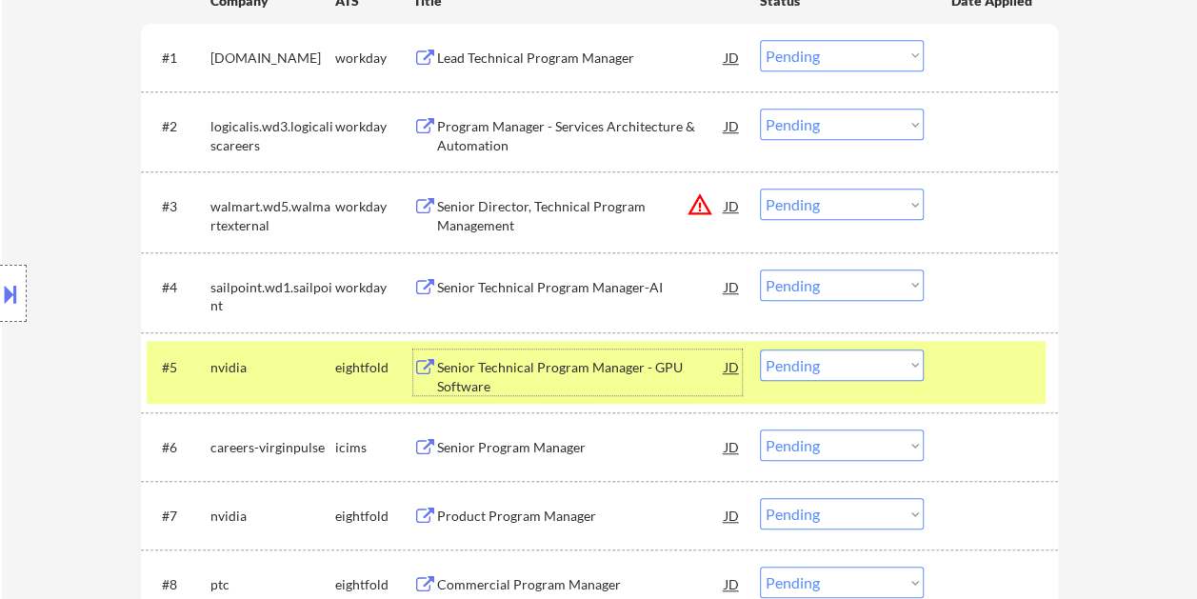
click at [598, 383] on div "Senior Technical Program Manager - GPU Software" at bounding box center [581, 376] width 288 height 37
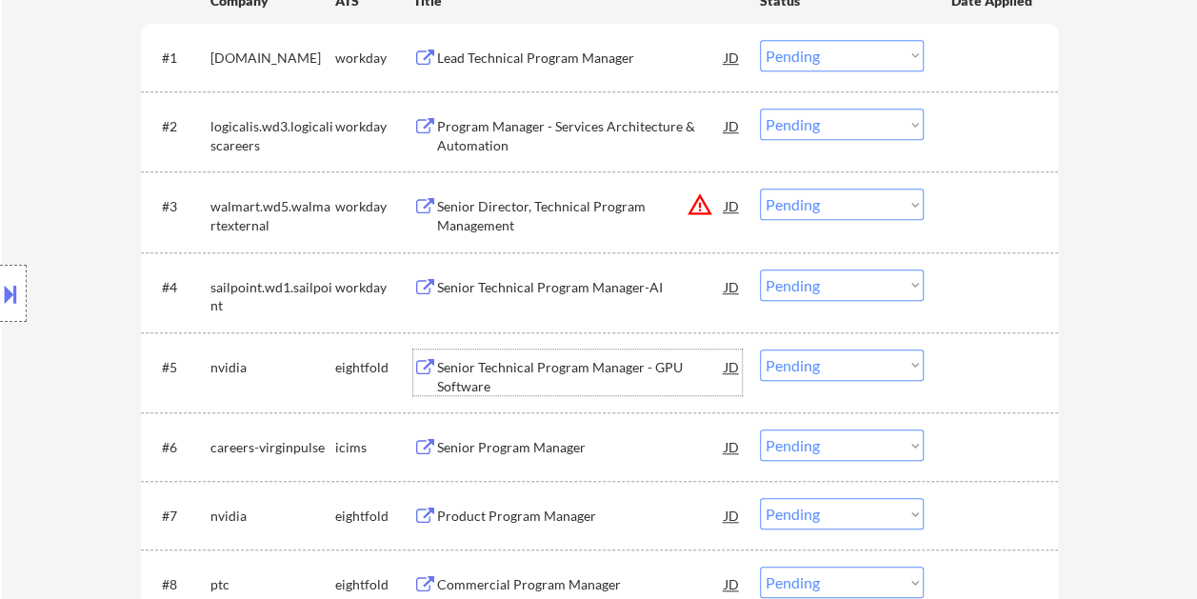
click at [968, 383] on div at bounding box center [994, 367] width 84 height 34
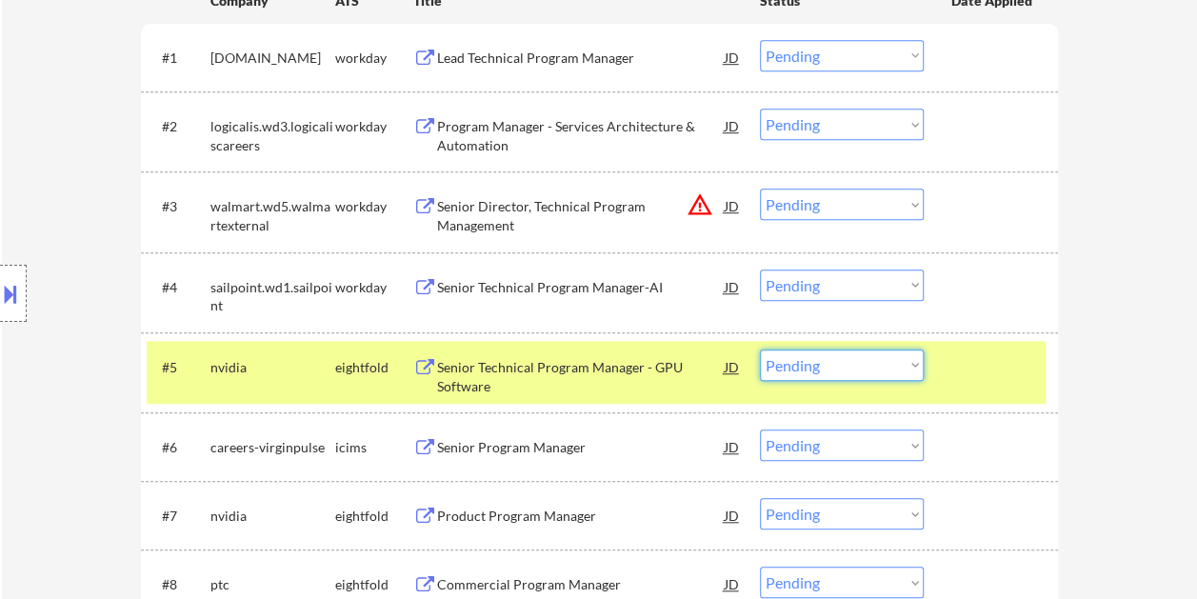
click at [900, 362] on select "Choose an option... Pending Applied Excluded (Questions) Excluded (Expired) Exc…" at bounding box center [842, 365] width 164 height 31
click at [760, 350] on select "Choose an option... Pending Applied Excluded (Questions) Excluded (Expired) Exc…" at bounding box center [842, 365] width 164 height 31
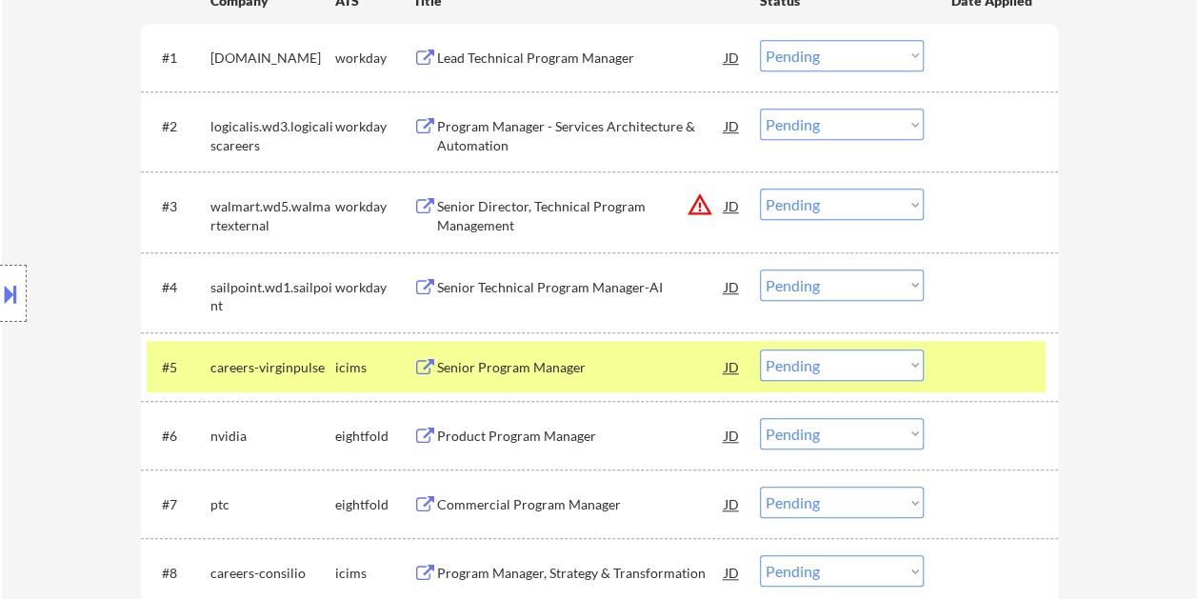
click at [988, 377] on div at bounding box center [994, 367] width 84 height 34
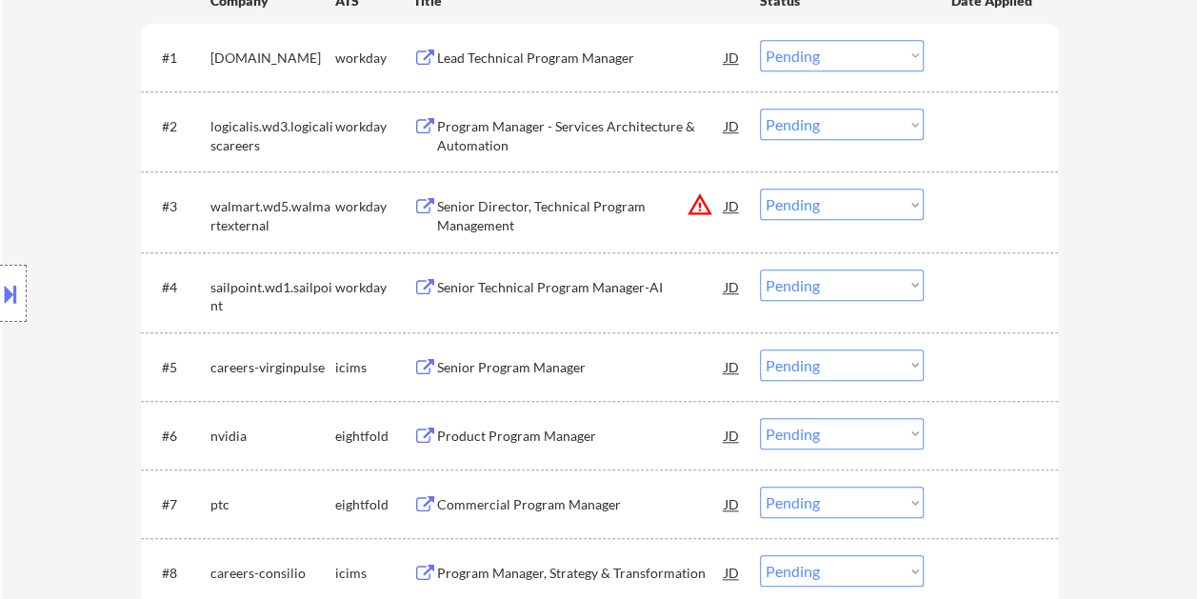
scroll to position [719, 0]
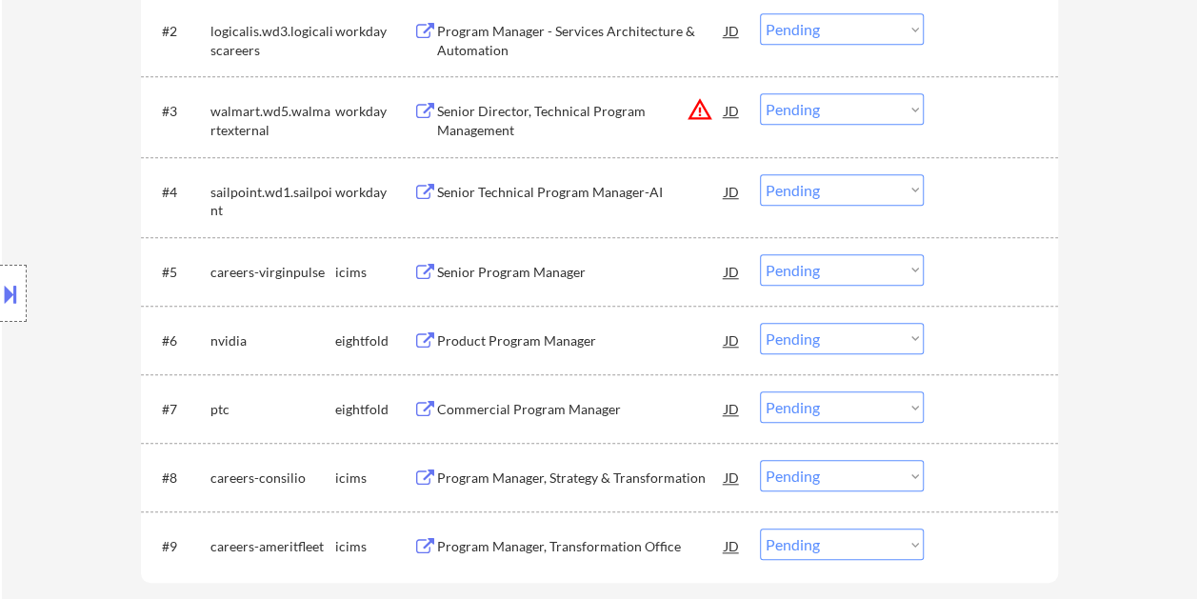
click at [968, 267] on div at bounding box center [994, 271] width 84 height 34
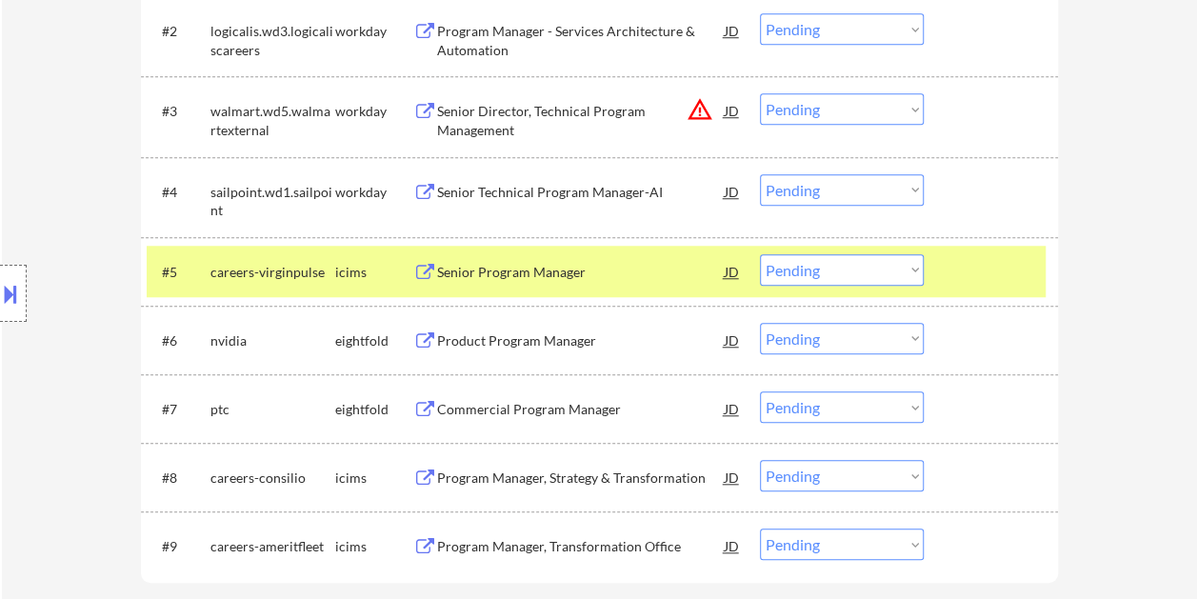
click at [539, 273] on div "Senior Program Manager" at bounding box center [581, 272] width 288 height 19
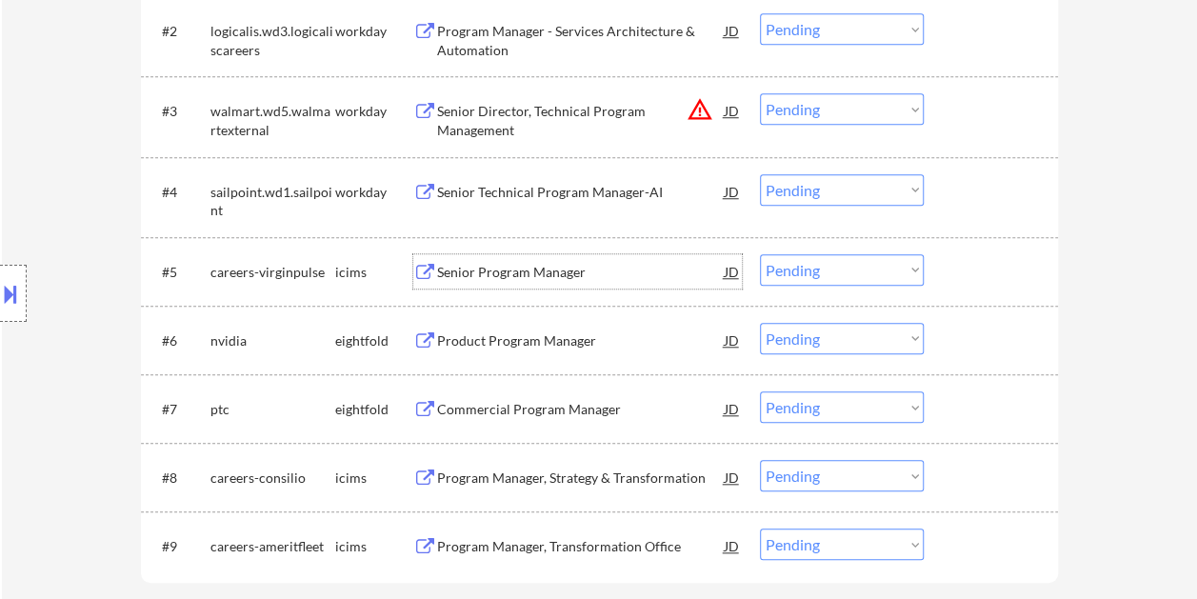
click at [945, 259] on div "#5 careers-virginpulse icims Senior Program Manager JD warning_amber Choose an …" at bounding box center [596, 271] width 899 height 51
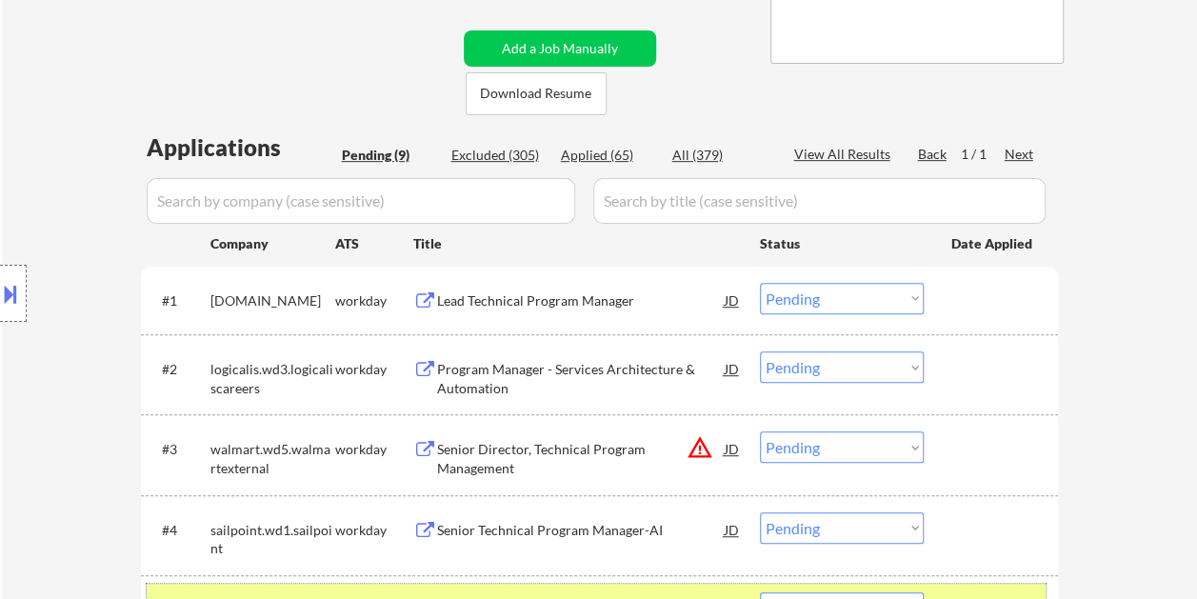
scroll to position [762, 0]
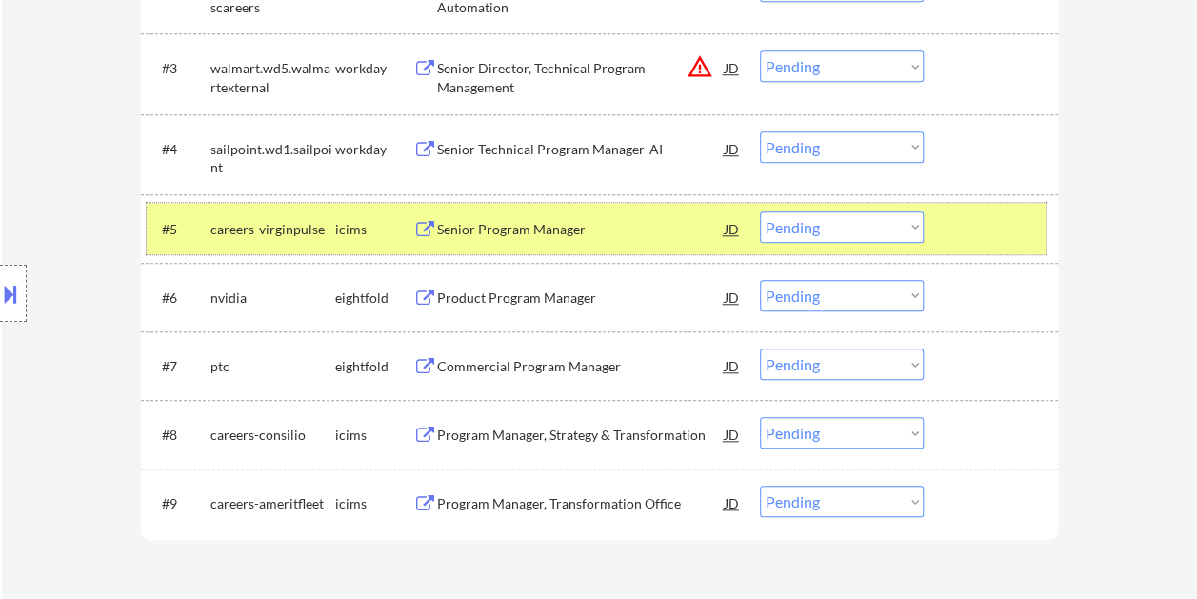
click at [867, 223] on select "Choose an option... Pending Applied Excluded (Questions) Excluded (Expired) Exc…" at bounding box center [842, 226] width 164 height 31
click at [760, 211] on select "Choose an option... Pending Applied Excluded (Questions) Excluded (Expired) Exc…" at bounding box center [842, 226] width 164 height 31
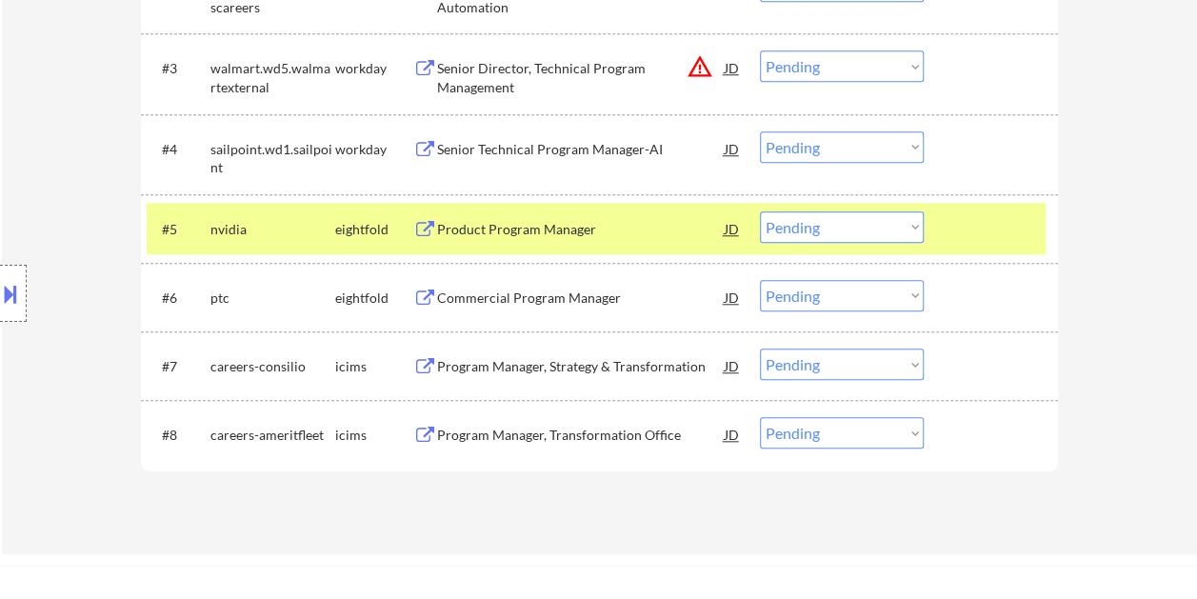
click at [975, 218] on div at bounding box center [994, 228] width 84 height 34
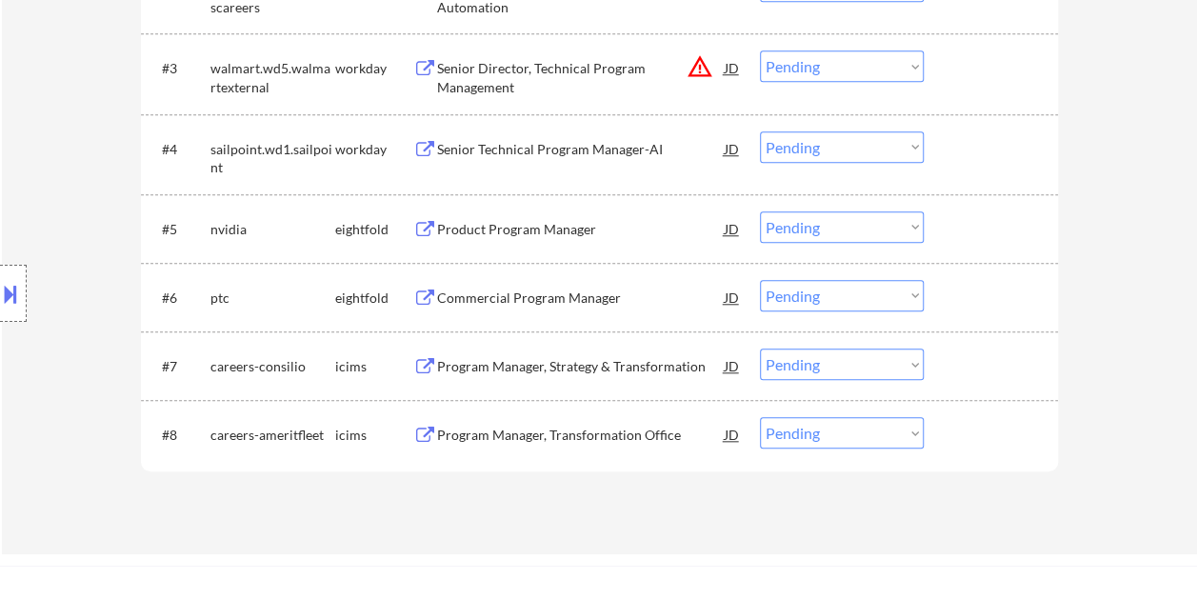
click at [981, 220] on div at bounding box center [994, 228] width 84 height 34
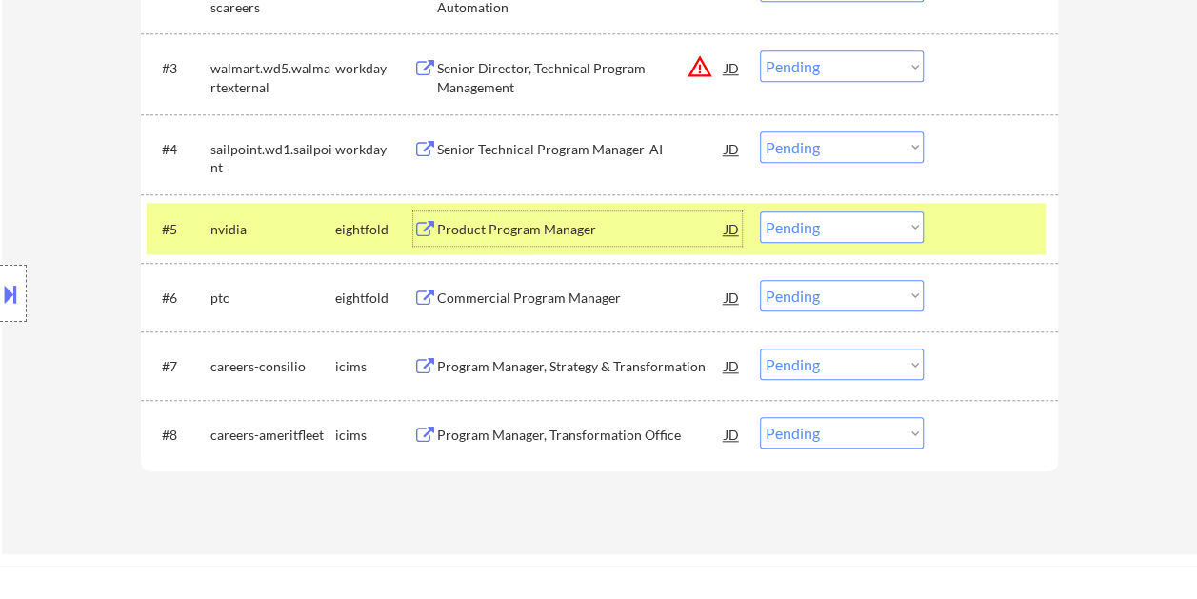
click at [556, 238] on div "Product Program Manager" at bounding box center [581, 229] width 288 height 19
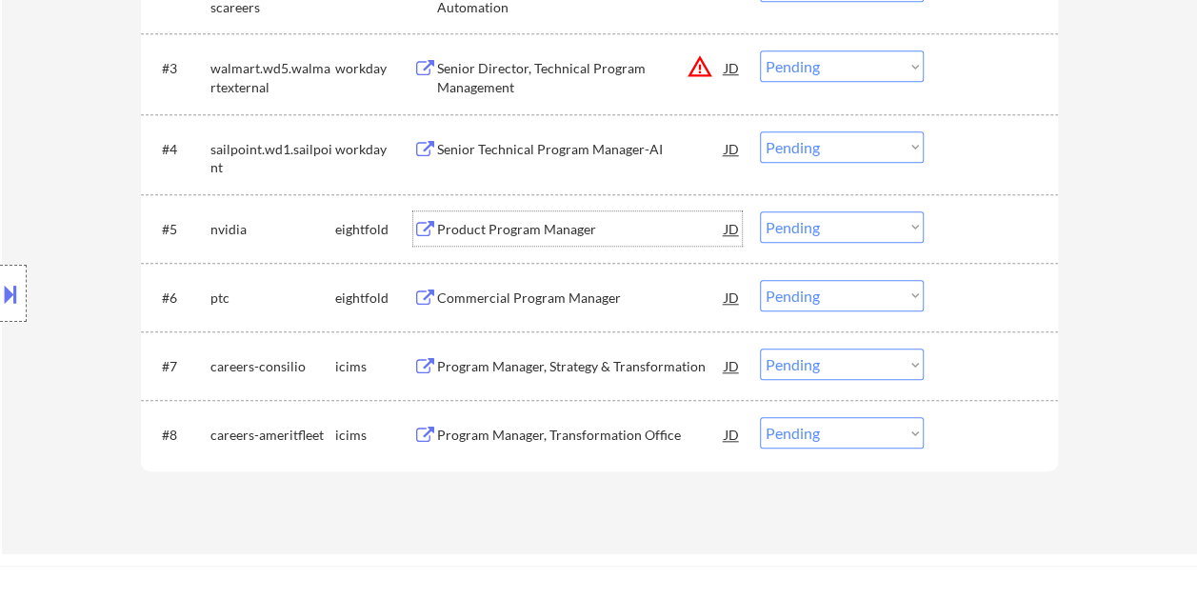
drag, startPoint x: 954, startPoint y: 236, endPoint x: 922, endPoint y: 234, distance: 32.4
click at [948, 236] on div "#5 nvidia eightfold Product Program Manager JD warning_amber Choose an option..…" at bounding box center [596, 228] width 899 height 51
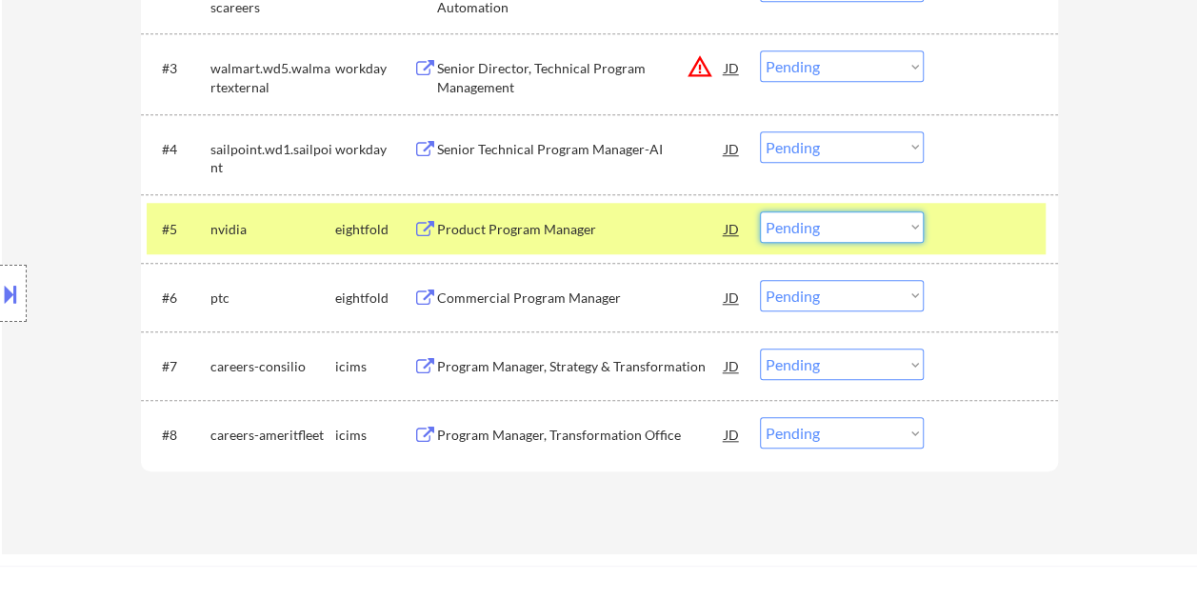
drag, startPoint x: 905, startPoint y: 231, endPoint x: 903, endPoint y: 240, distance: 9.7
click at [905, 231] on select "Choose an option... Pending Applied Excluded (Questions) Excluded (Expired) Exc…" at bounding box center [842, 226] width 164 height 31
click at [760, 211] on select "Choose an option... Pending Applied Excluded (Questions) Excluded (Expired) Exc…" at bounding box center [842, 226] width 164 height 31
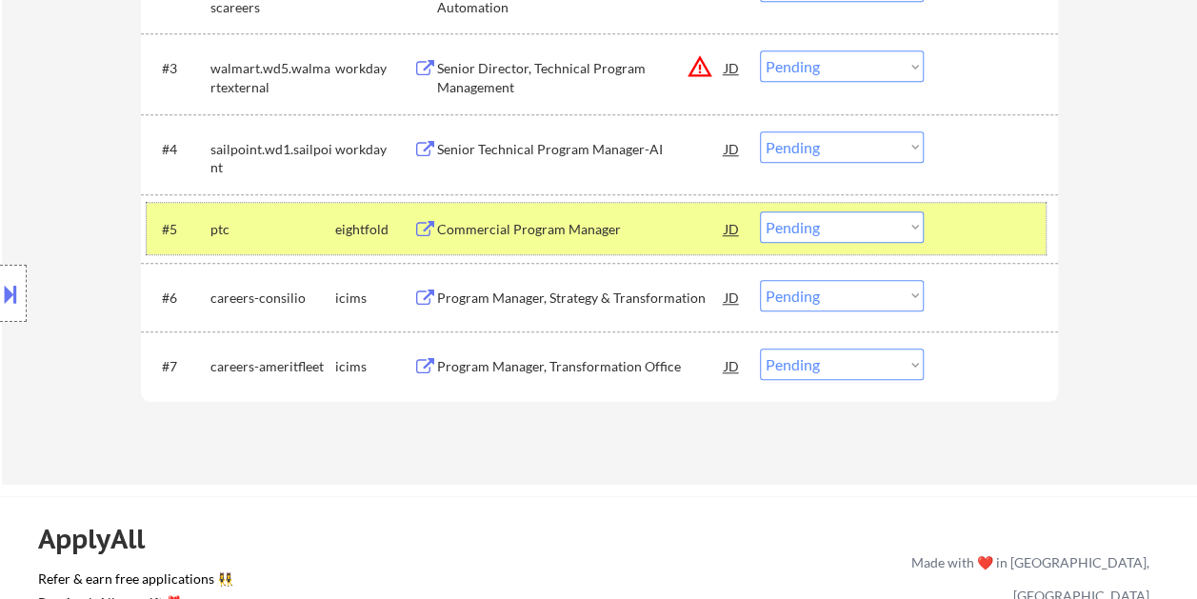
click at [956, 224] on div at bounding box center [994, 228] width 84 height 34
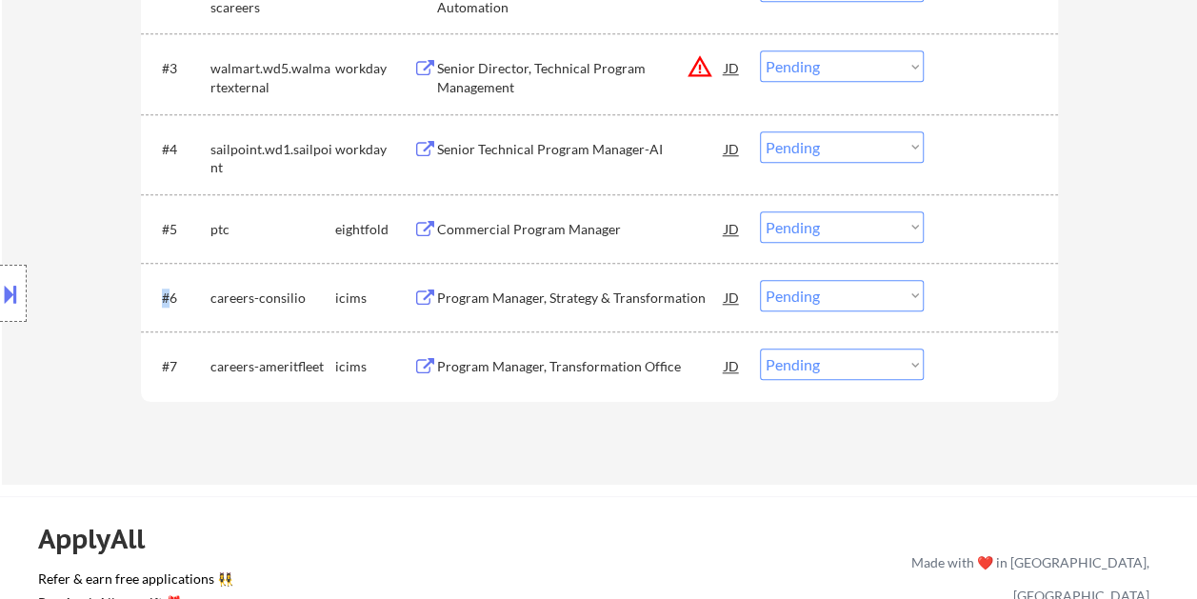
click at [958, 223] on div at bounding box center [994, 228] width 84 height 34
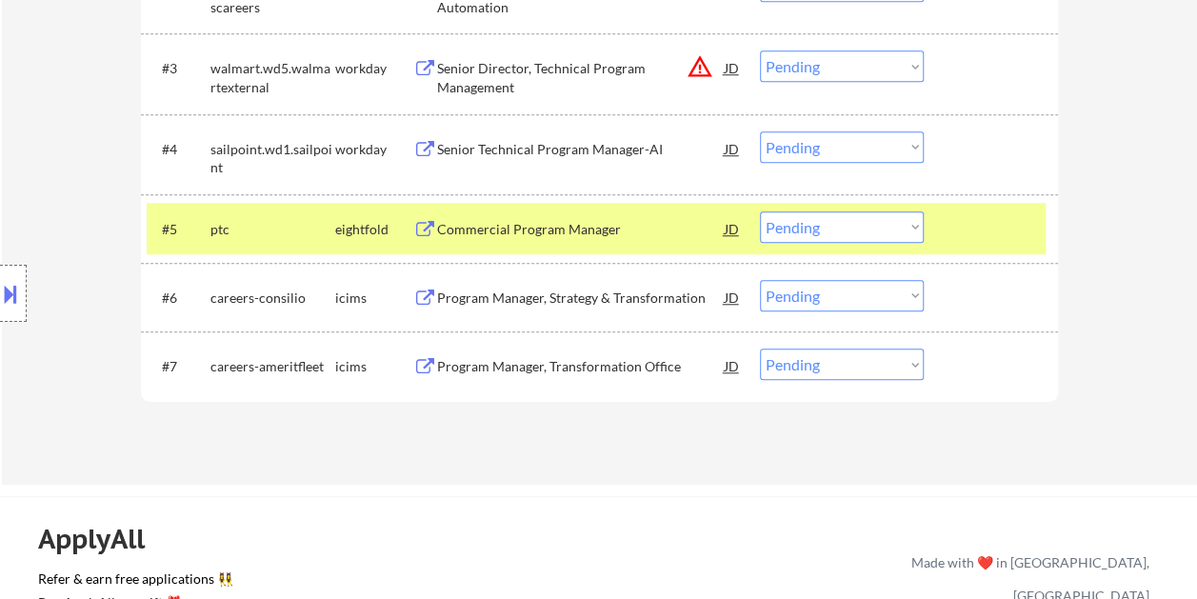
click at [524, 246] on div "#5 ptc eightfold Commercial Program Manager JD warning_amber Choose an option..…" at bounding box center [596, 228] width 899 height 51
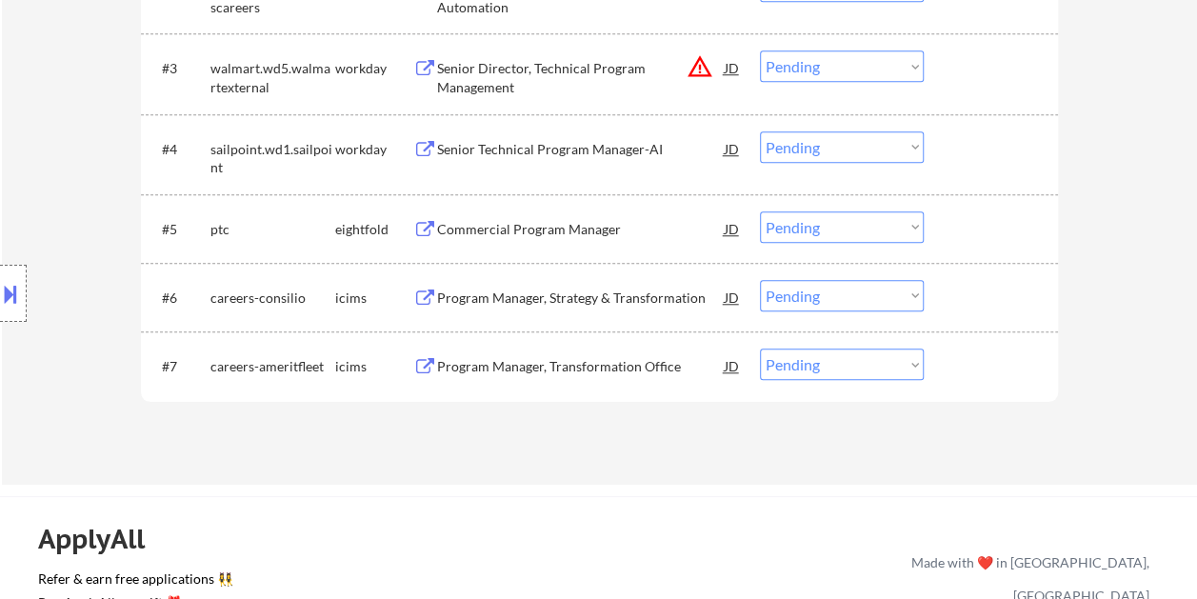
drag, startPoint x: 1009, startPoint y: 227, endPoint x: 996, endPoint y: 233, distance: 14.1
click at [1009, 227] on div at bounding box center [994, 228] width 84 height 34
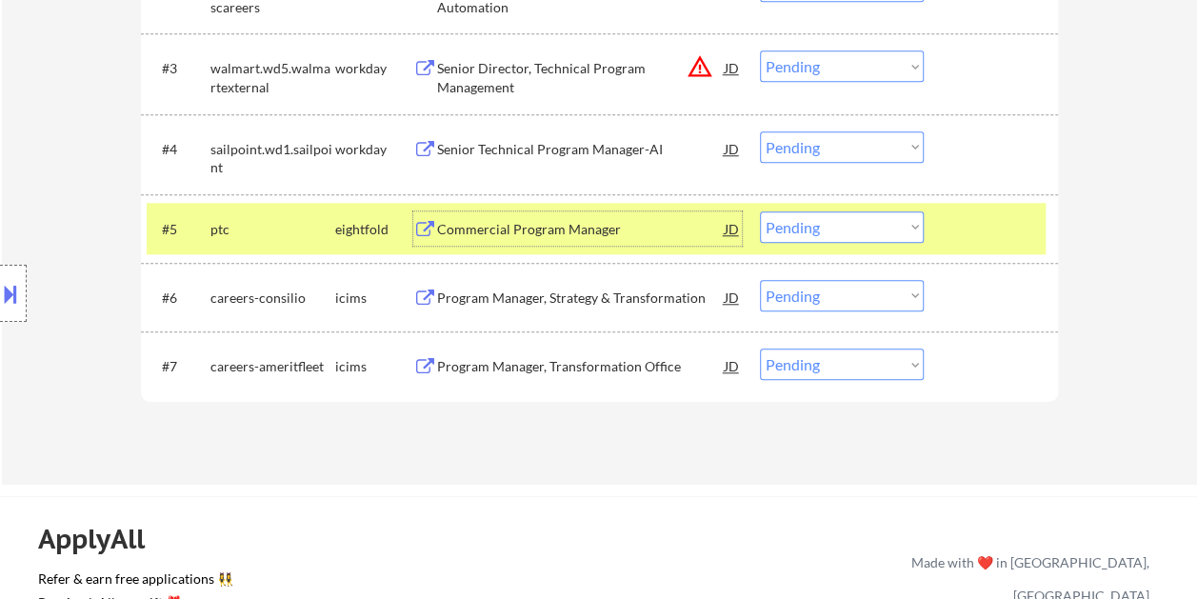
click at [581, 225] on div "Commercial Program Manager" at bounding box center [581, 229] width 288 height 19
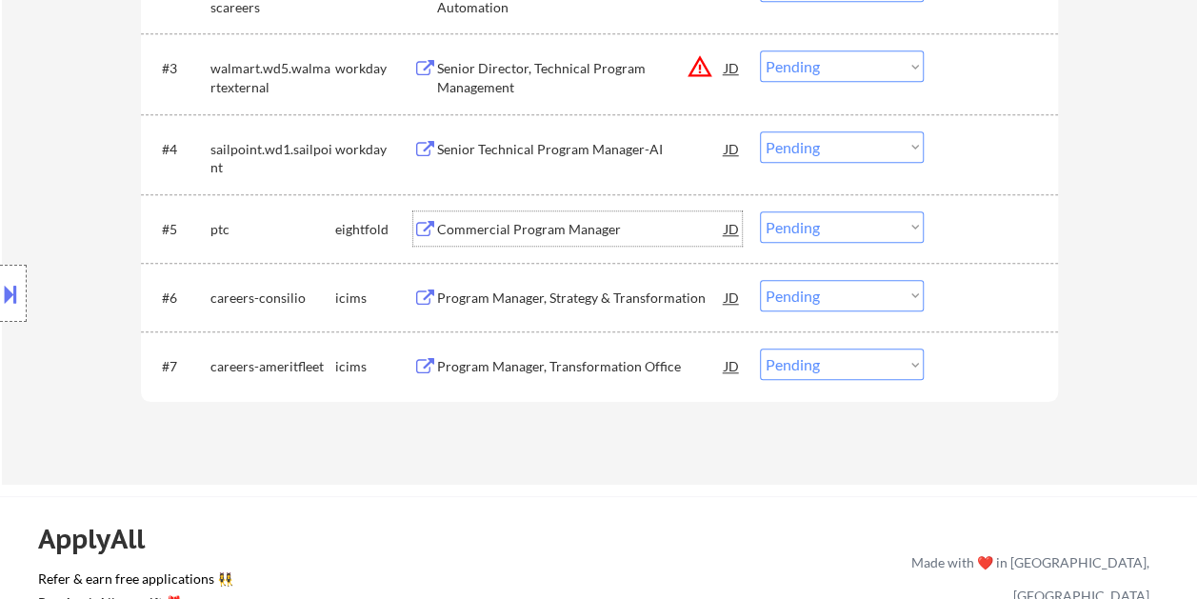
drag, startPoint x: 1007, startPoint y: 228, endPoint x: 901, endPoint y: 243, distance: 106.8
click at [1006, 227] on div at bounding box center [994, 228] width 84 height 34
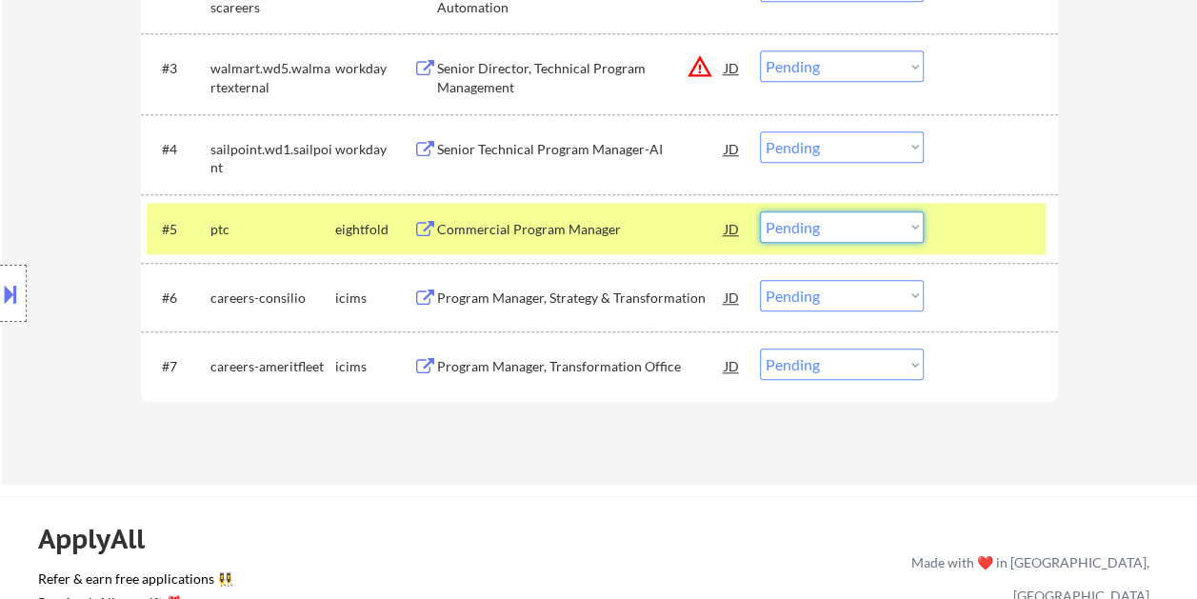
click at [844, 226] on select "Choose an option... Pending Applied Excluded (Questions) Excluded (Expired) Exc…" at bounding box center [842, 226] width 164 height 31
click at [760, 211] on select "Choose an option... Pending Applied Excluded (Questions) Excluded (Expired) Exc…" at bounding box center [842, 226] width 164 height 31
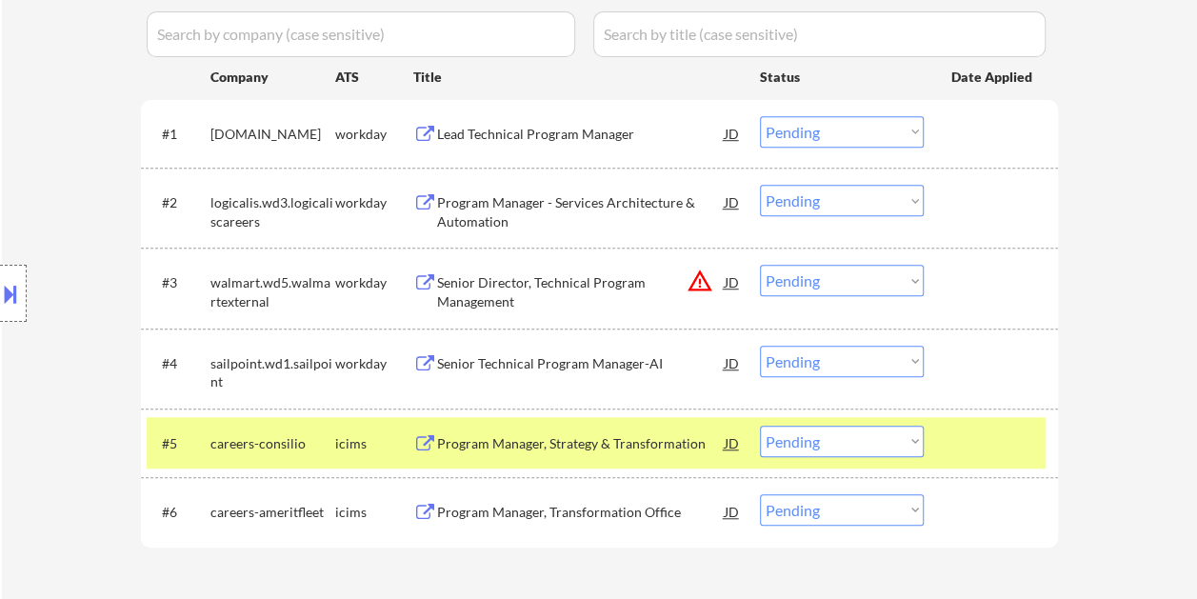
scroll to position [667, 0]
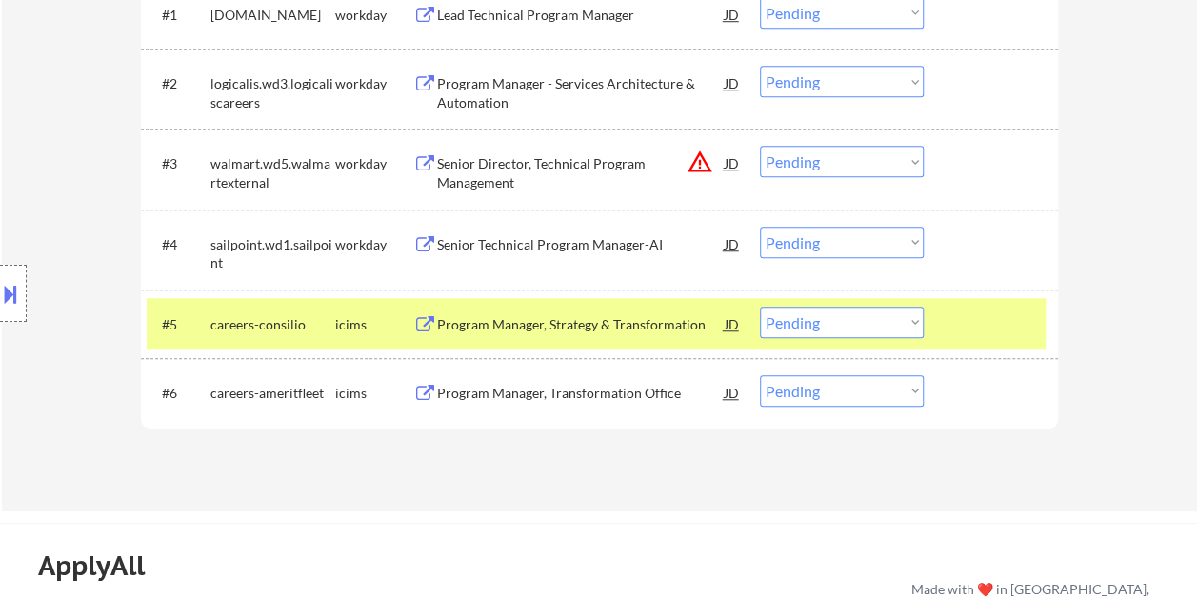
click at [976, 341] on div "#5 careers-consilio icims Program Manager, Strategy & Transformation JD warning…" at bounding box center [596, 323] width 899 height 51
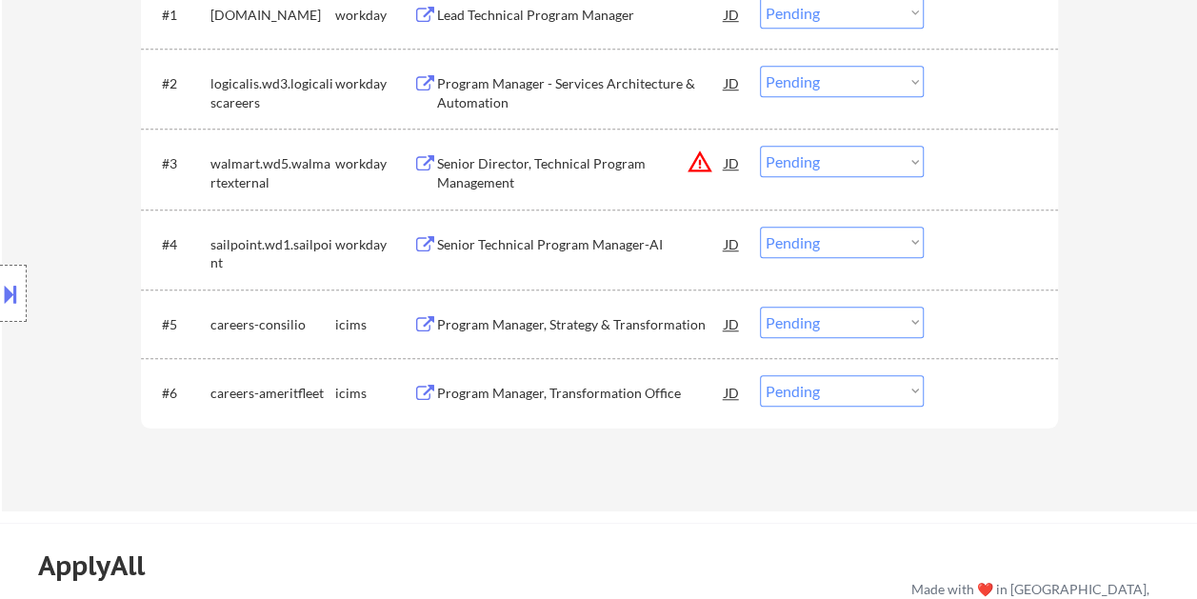
click at [976, 325] on div at bounding box center [994, 324] width 84 height 34
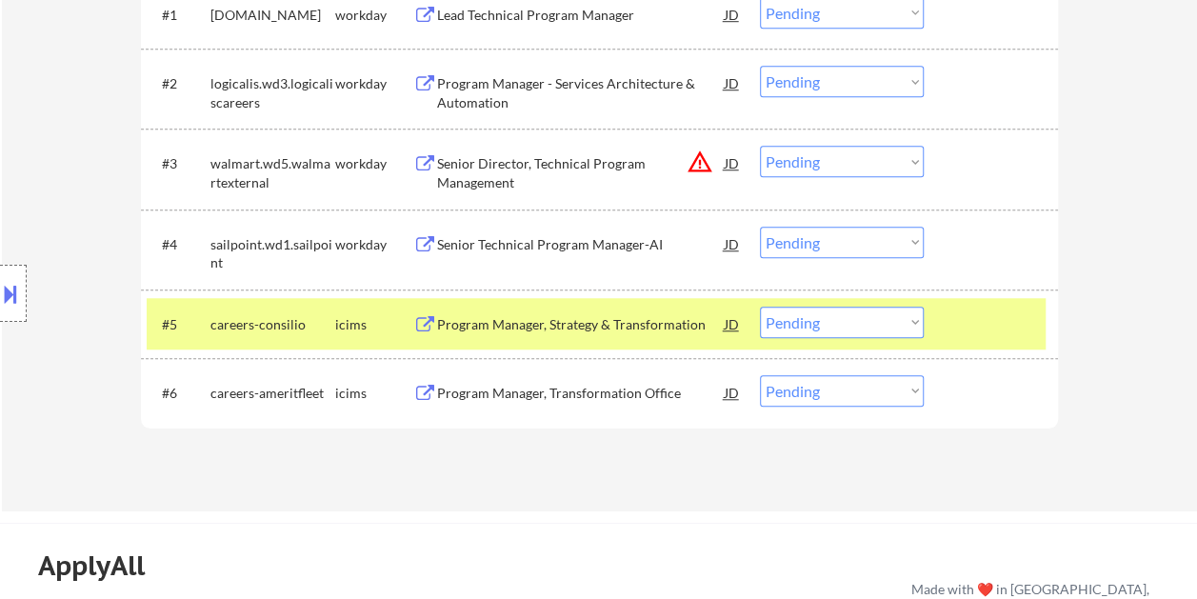
click at [642, 322] on div "Program Manager, Strategy & Transformation" at bounding box center [581, 324] width 288 height 19
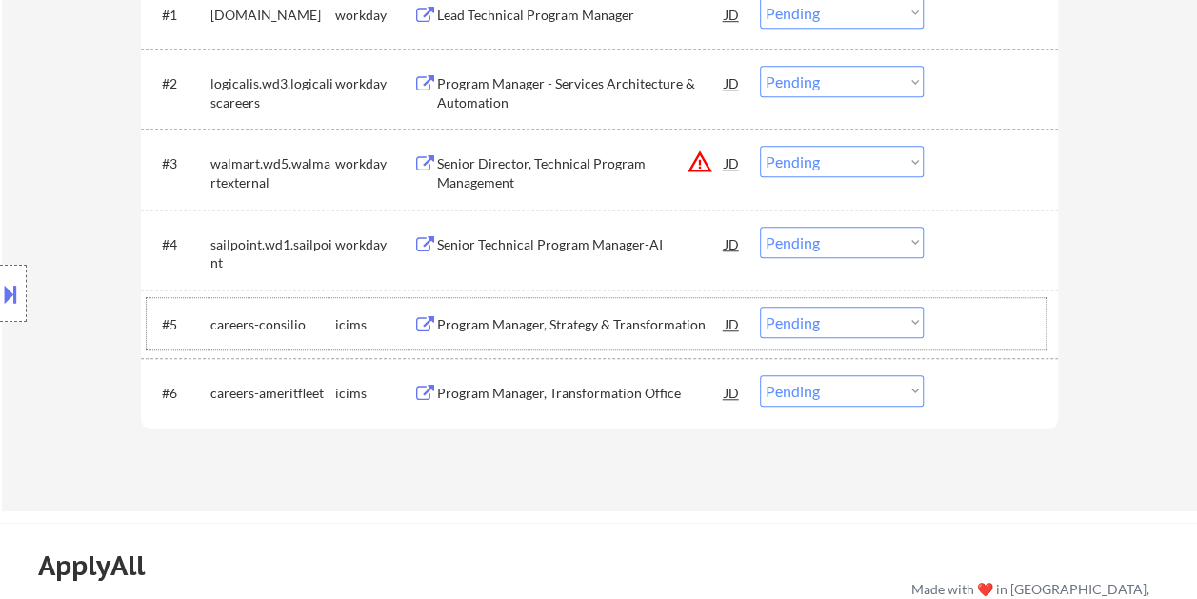
click at [941, 325] on div "#5 careers-consilio icims Program Manager, Strategy & Transformation JD warning…" at bounding box center [596, 323] width 899 height 51
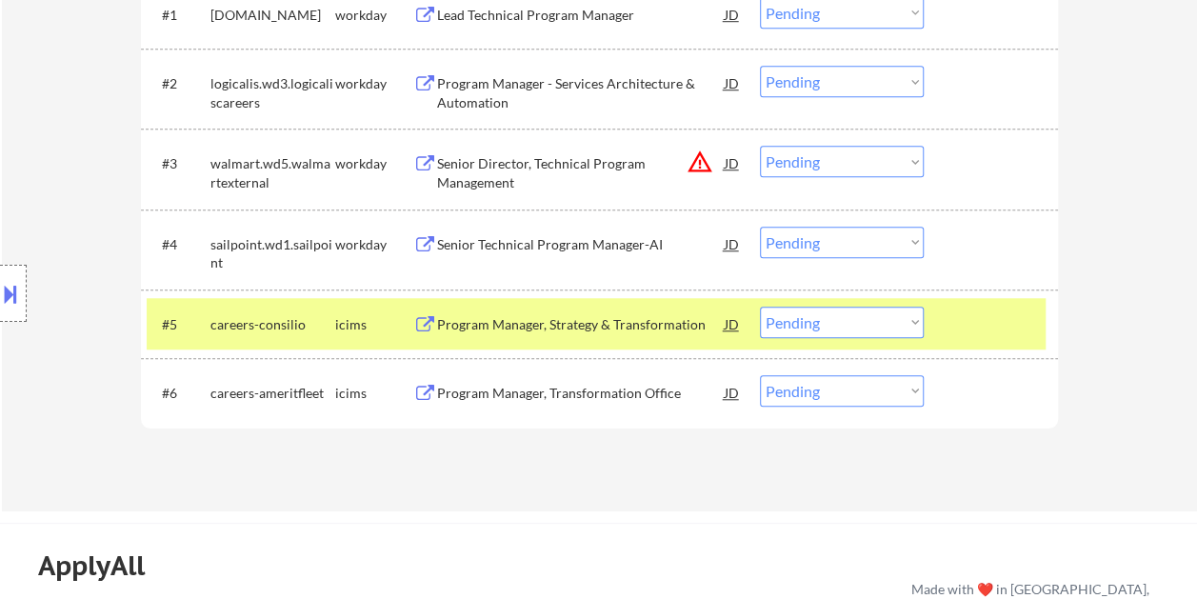
click at [914, 316] on select "Choose an option... Pending Applied Excluded (Questions) Excluded (Expired) Exc…" at bounding box center [842, 322] width 164 height 31
click at [760, 307] on select "Choose an option... Pending Applied Excluded (Questions) Excluded (Expired) Exc…" at bounding box center [842, 322] width 164 height 31
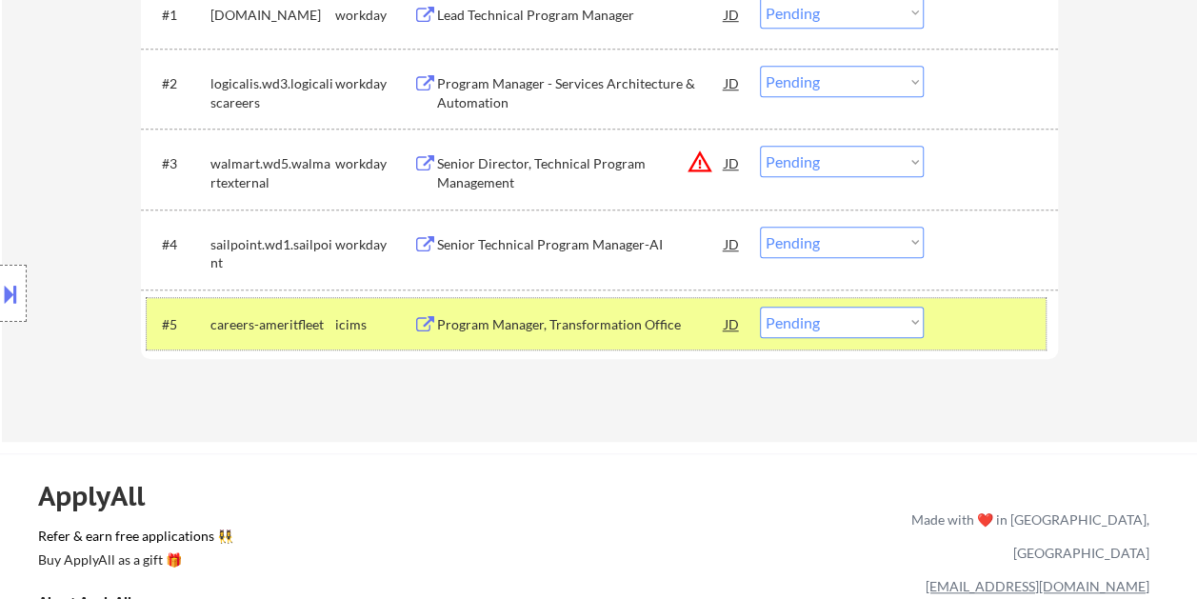
click at [994, 322] on div at bounding box center [994, 324] width 84 height 34
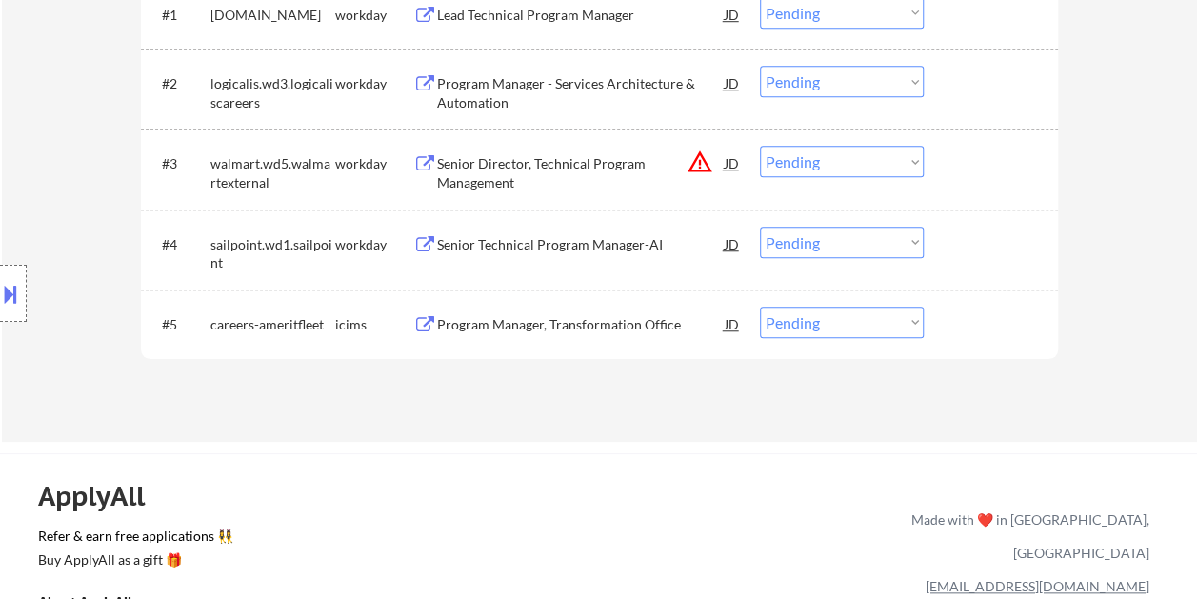
click at [970, 324] on div at bounding box center [994, 324] width 84 height 34
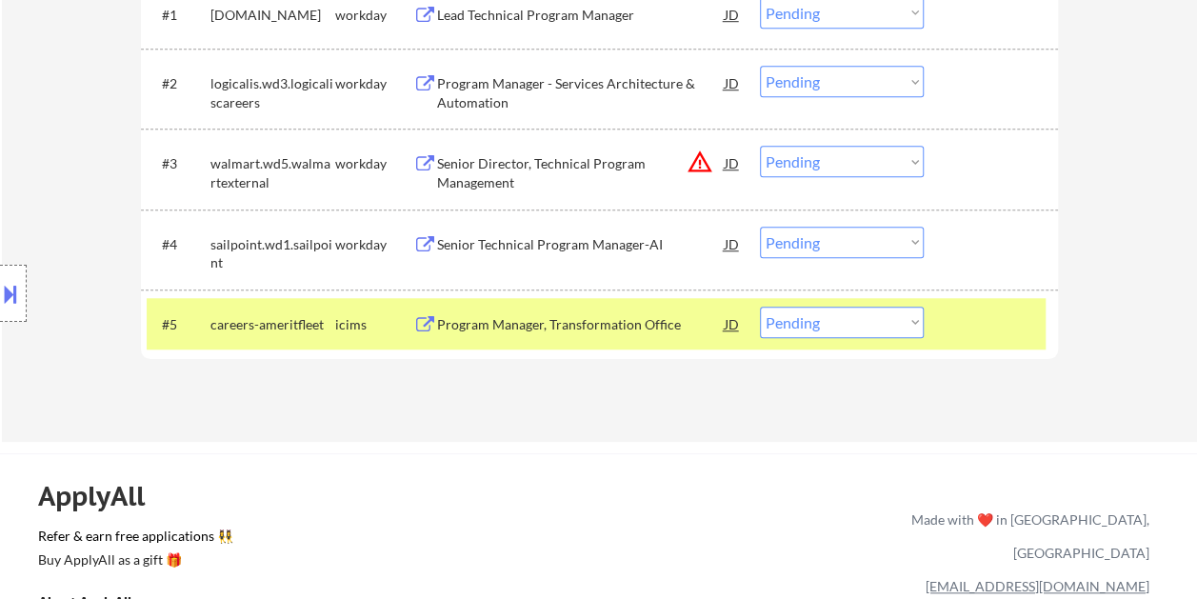
click at [539, 321] on div "Program Manager, Transformation Office" at bounding box center [581, 324] width 288 height 19
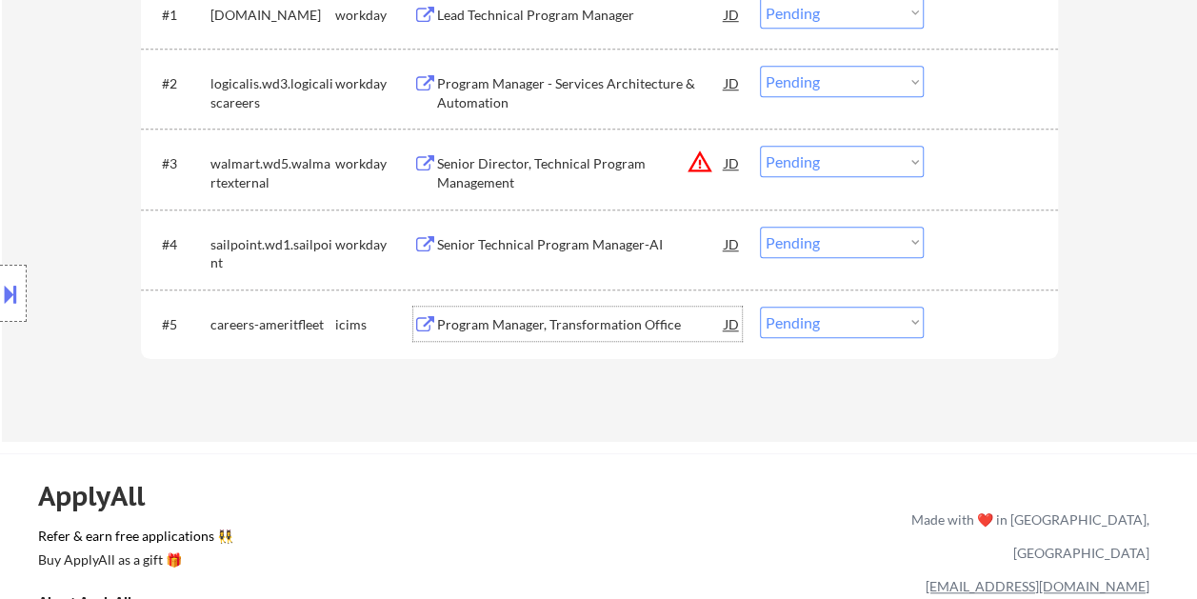
click at [975, 323] on div at bounding box center [994, 324] width 84 height 34
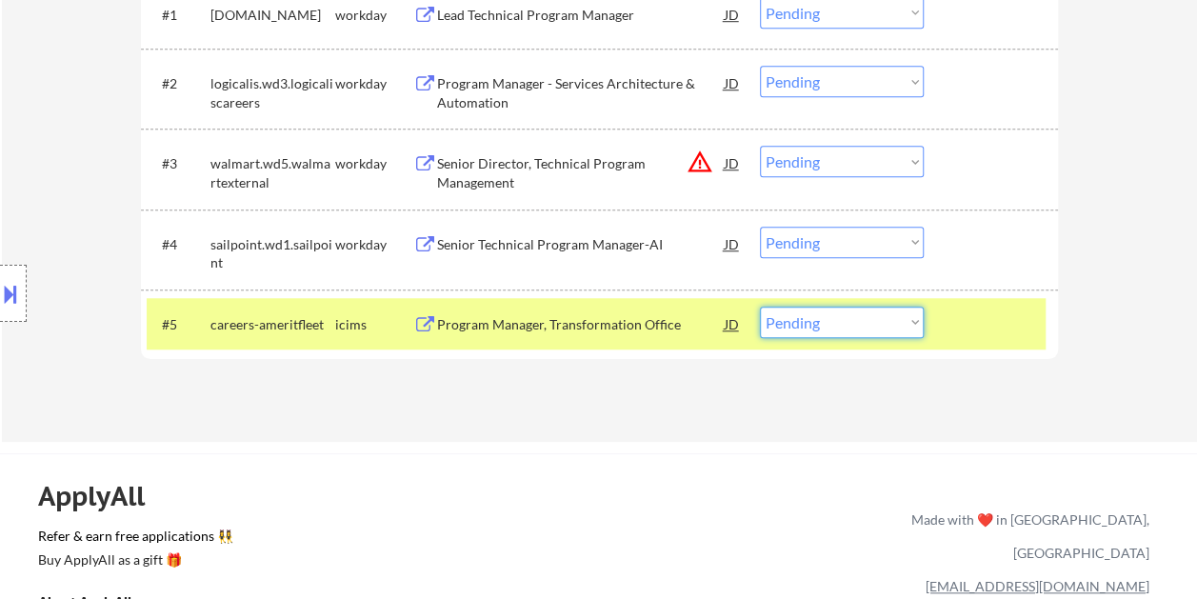
click at [908, 320] on select "Choose an option... Pending Applied Excluded (Questions) Excluded (Expired) Exc…" at bounding box center [842, 322] width 164 height 31
select select ""excluded__bad_match_""
click at [760, 307] on select "Choose an option... Pending Applied Excluded (Questions) Excluded (Expired) Exc…" at bounding box center [842, 322] width 164 height 31
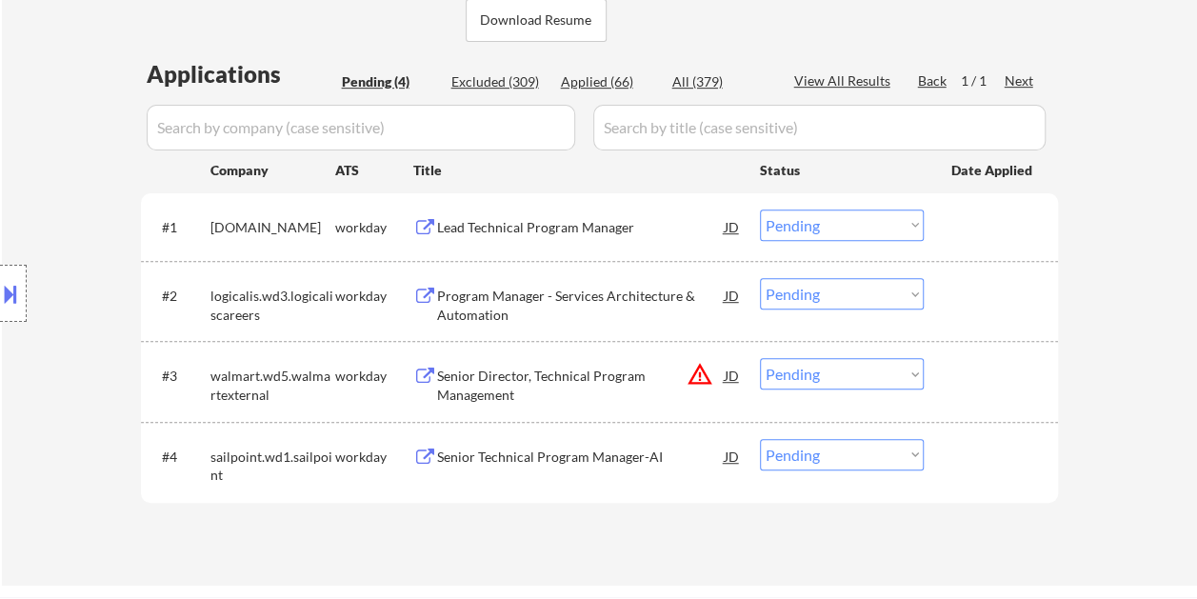
scroll to position [476, 0]
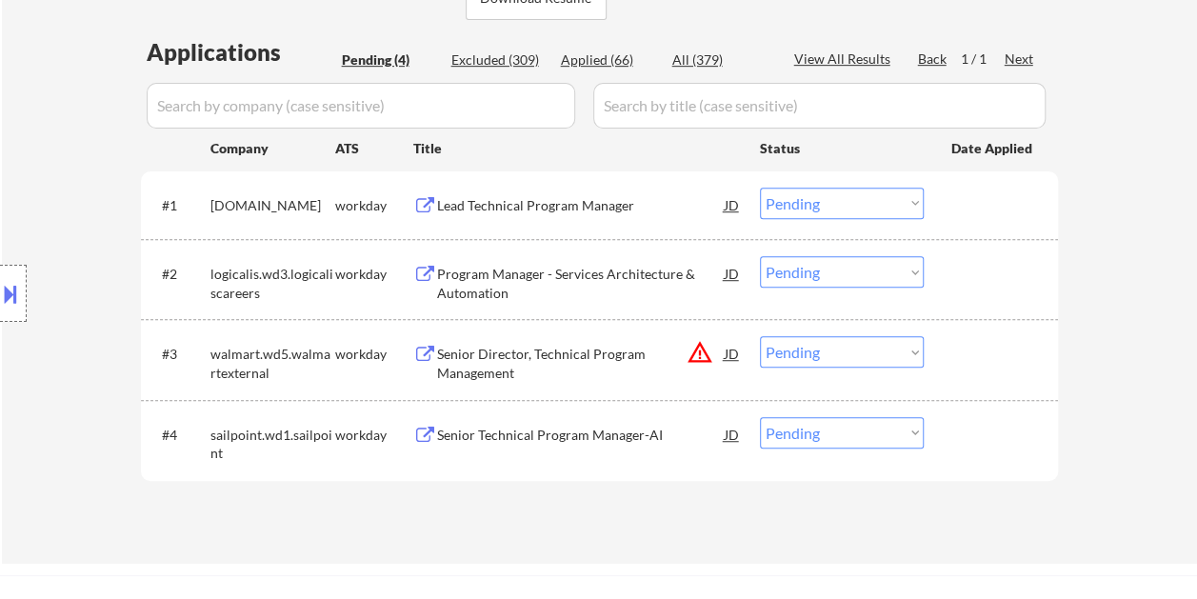
click at [939, 210] on div "#1 [DOMAIN_NAME] workday Lead Technical Program Manager [PERSON_NAME] an option…" at bounding box center [596, 204] width 899 height 51
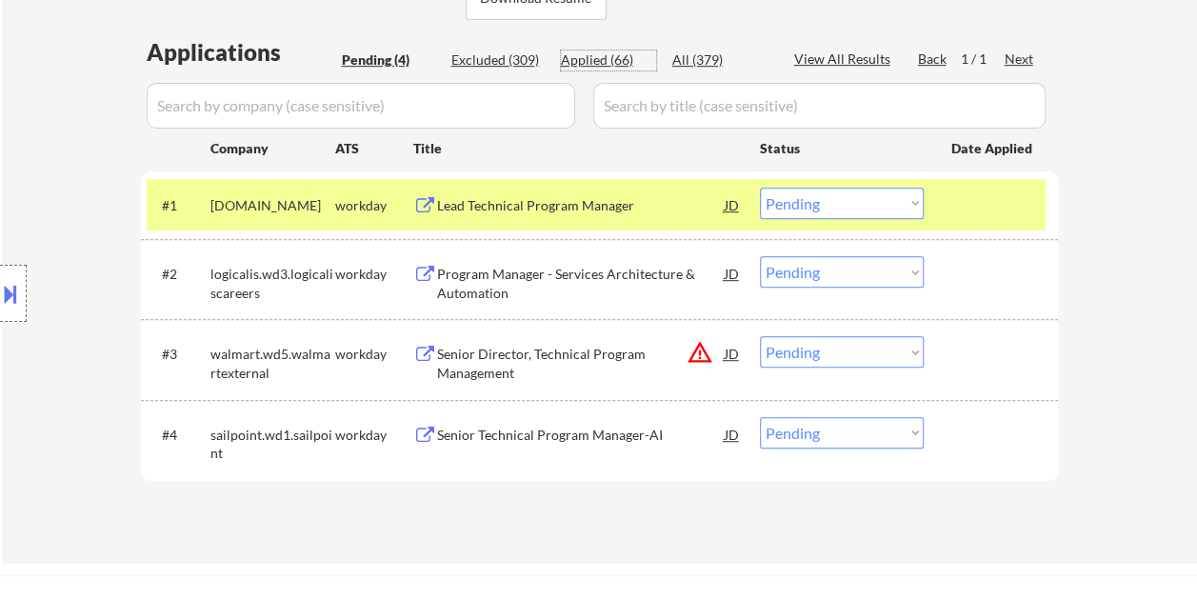
click at [615, 54] on div "Applied (66)" at bounding box center [608, 59] width 95 height 19
select select ""applied""
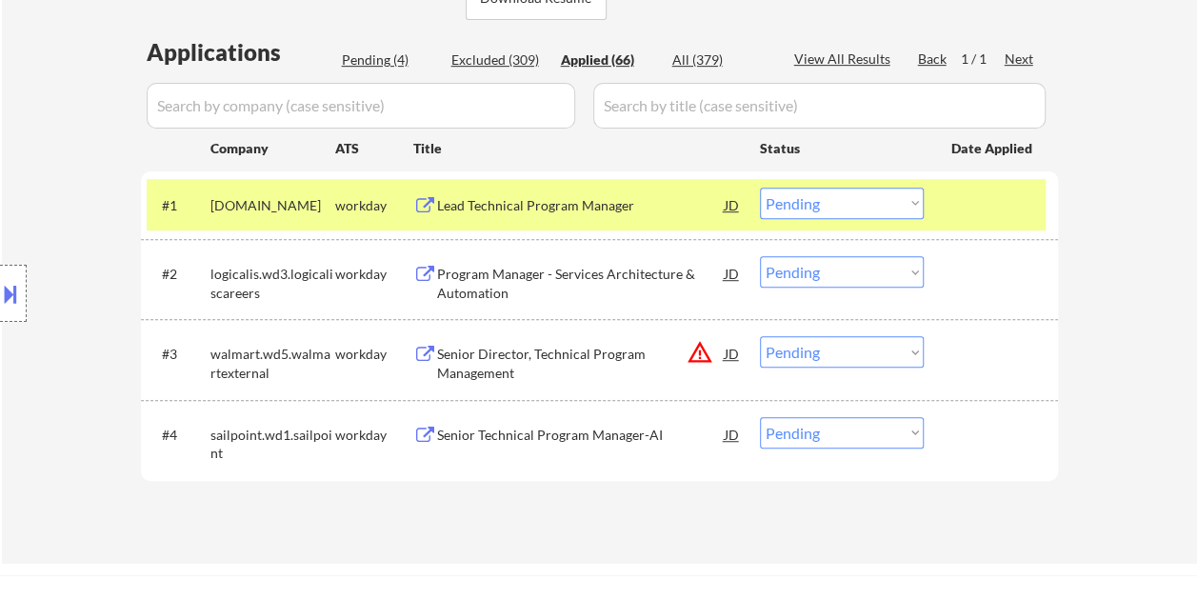
select select ""applied""
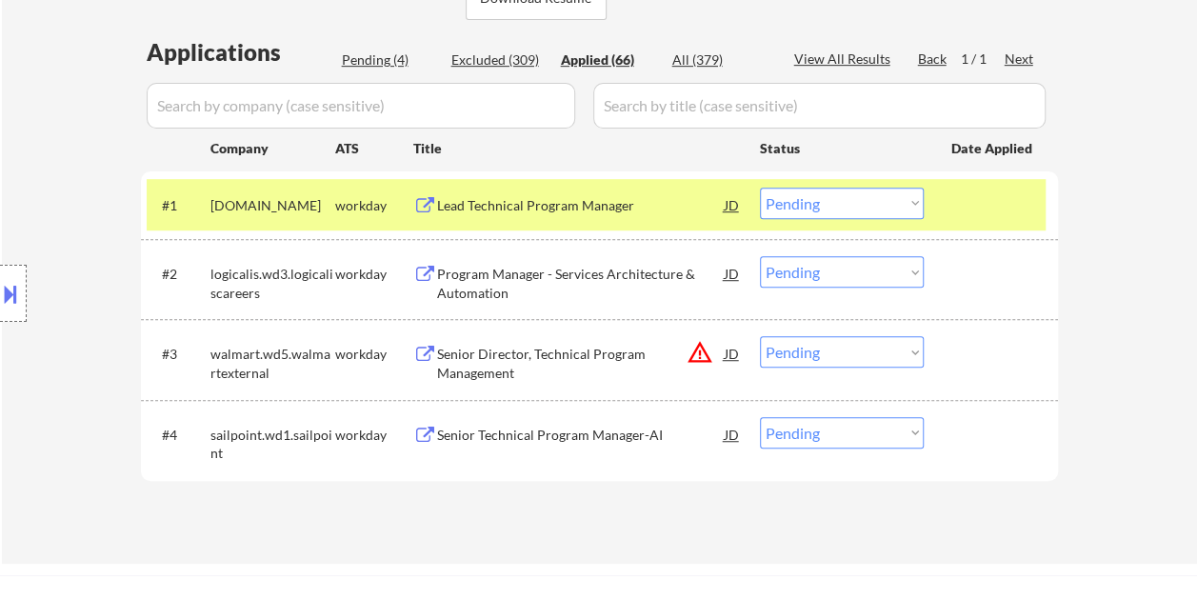
select select ""applied""
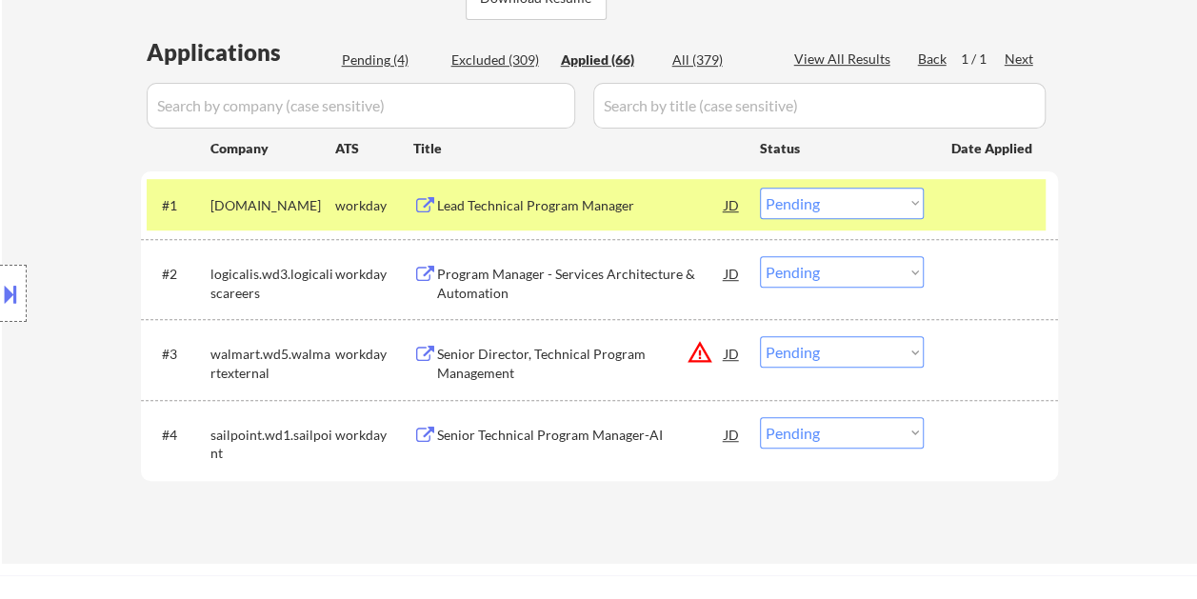
select select ""applied""
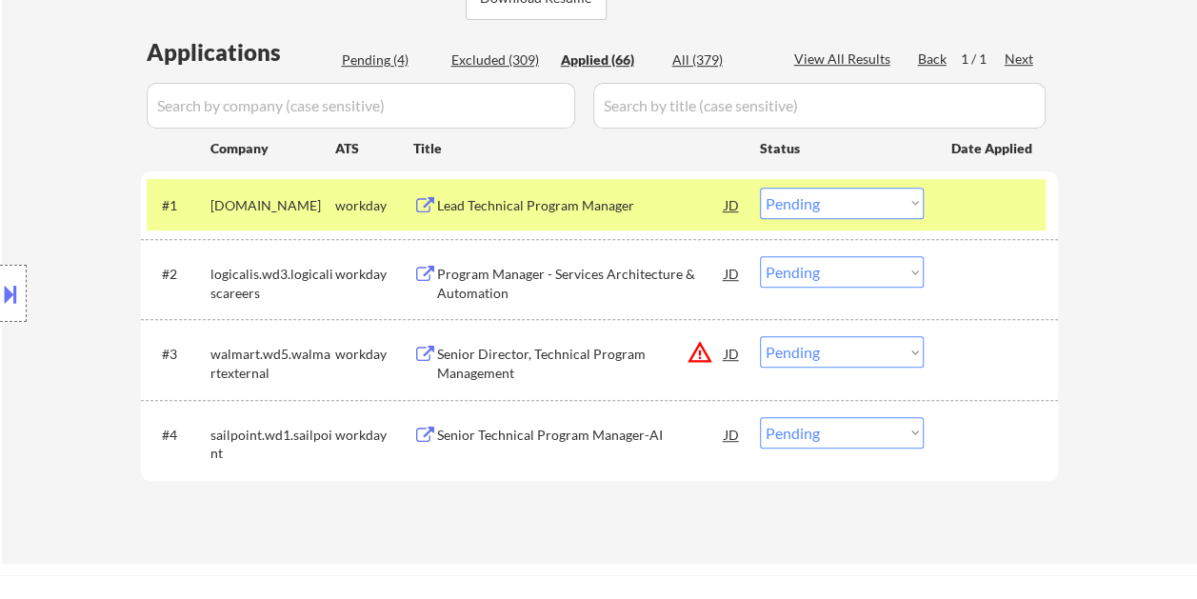
select select ""applied""
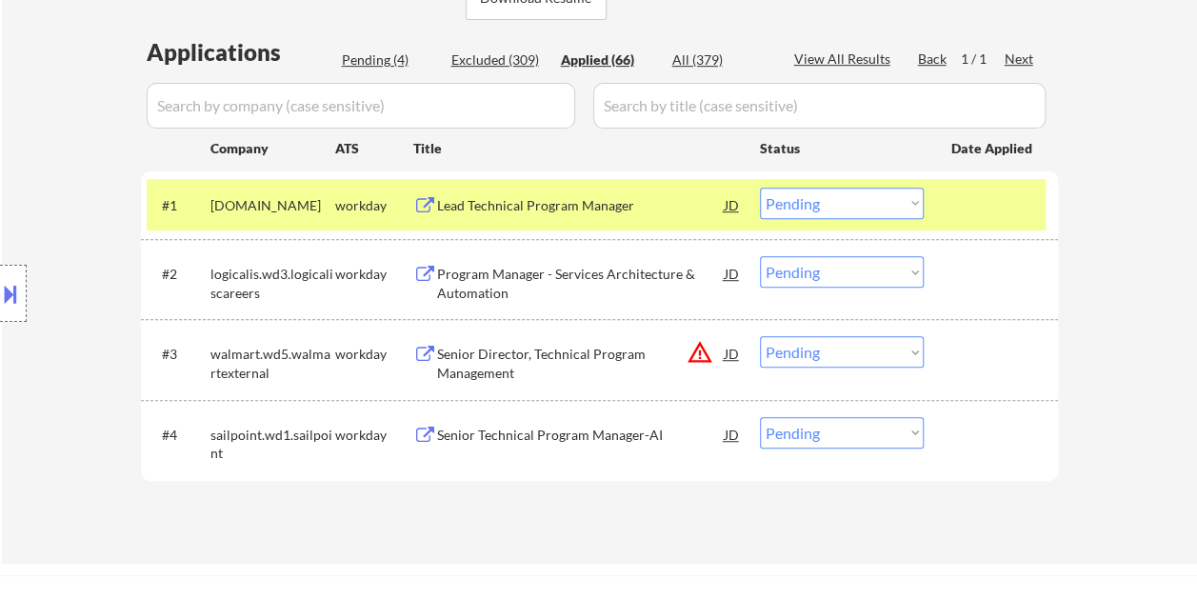
select select ""applied""
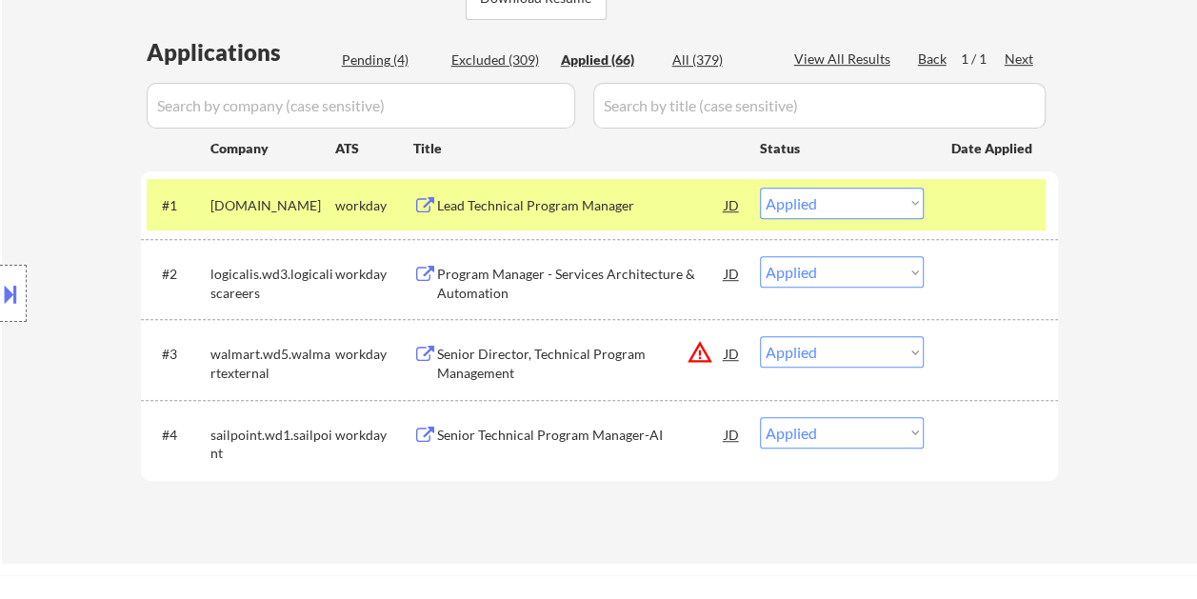
select select ""applied""
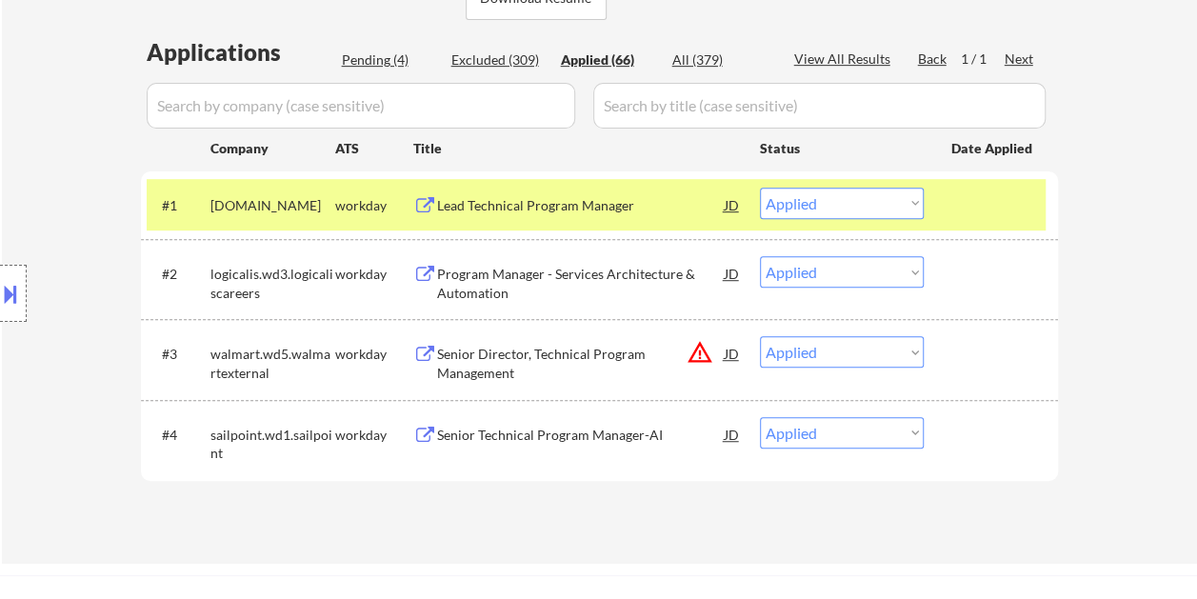
select select ""applied""
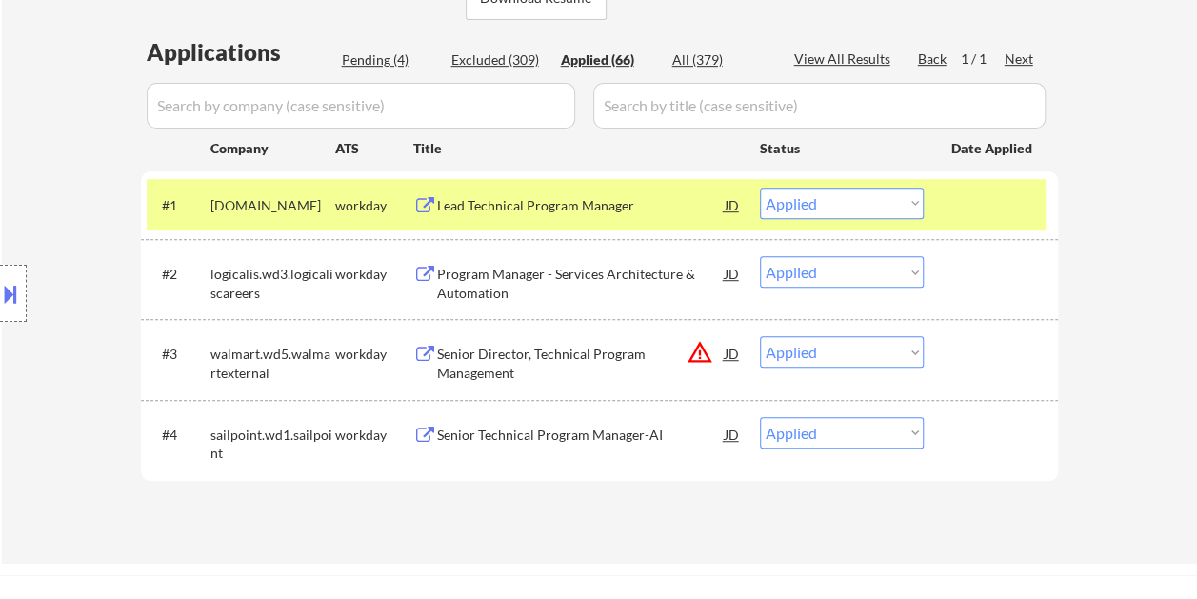
select select ""applied""
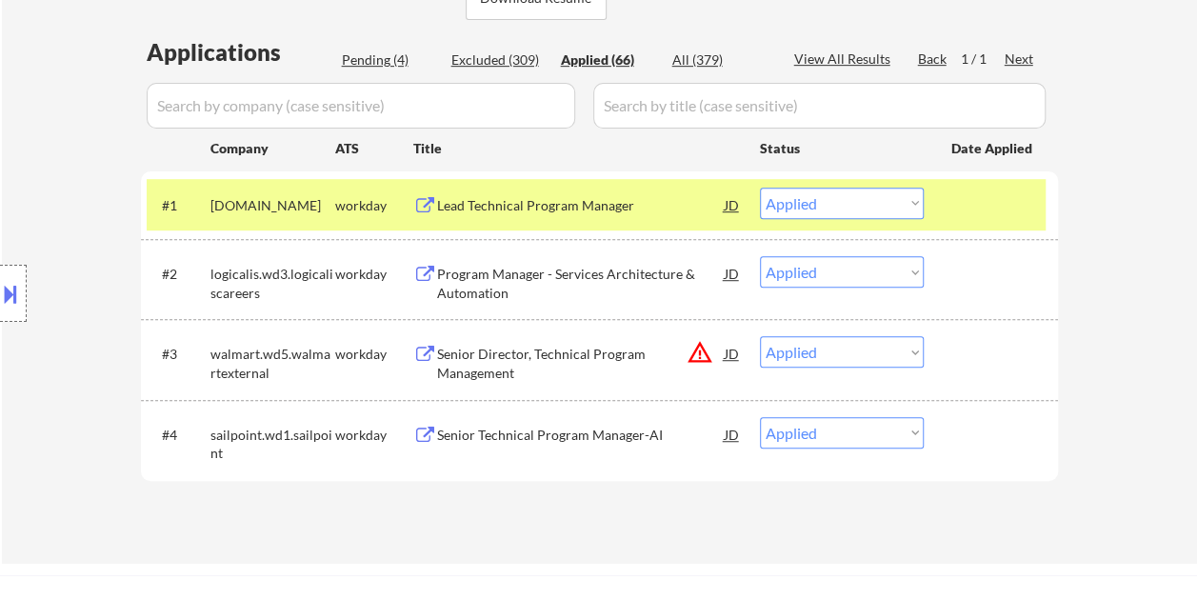
select select ""applied""
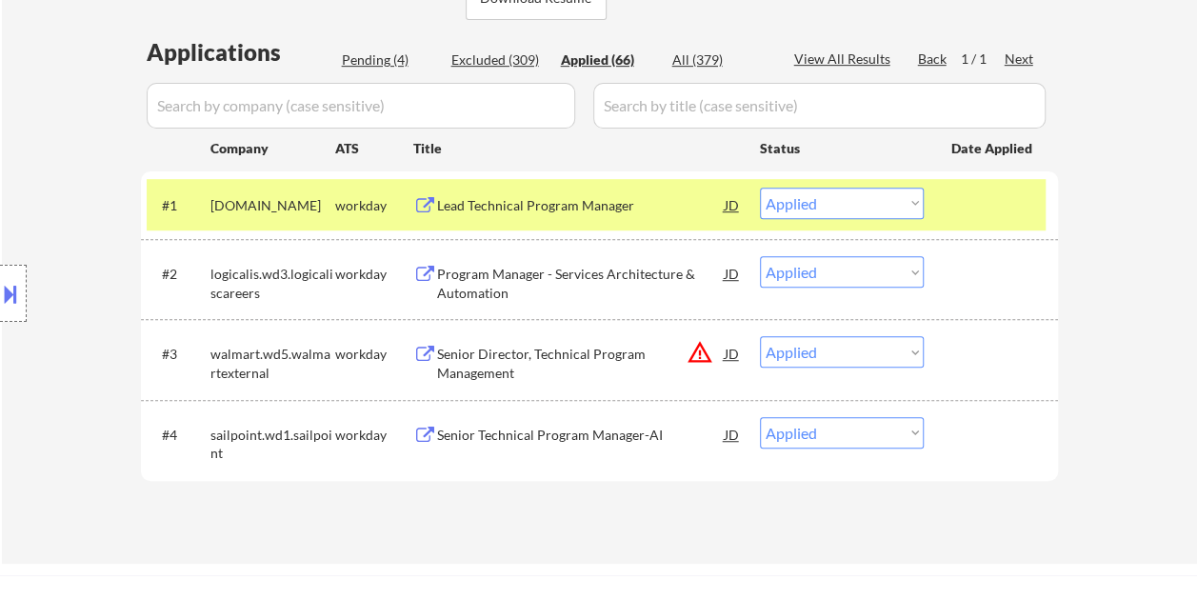
select select ""applied""
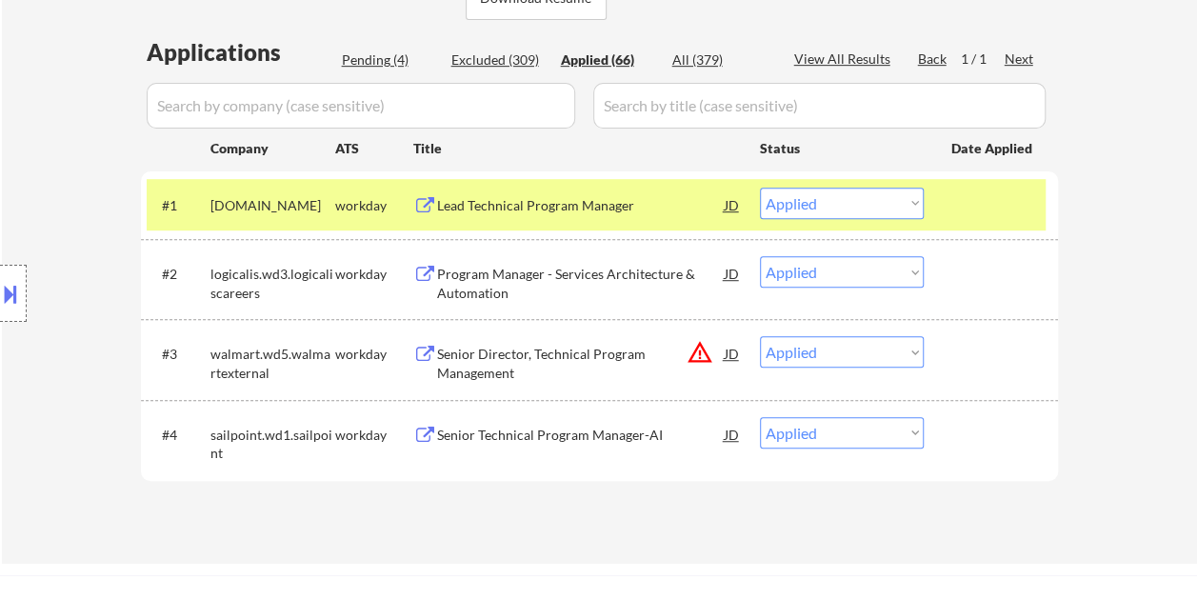
select select ""applied""
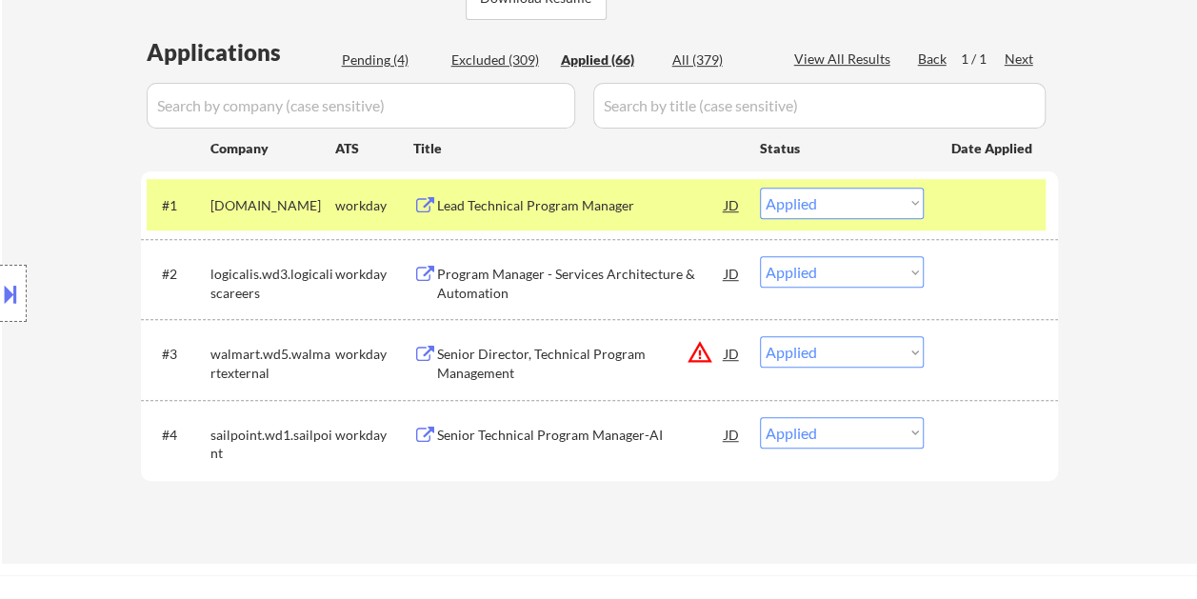
select select ""applied""
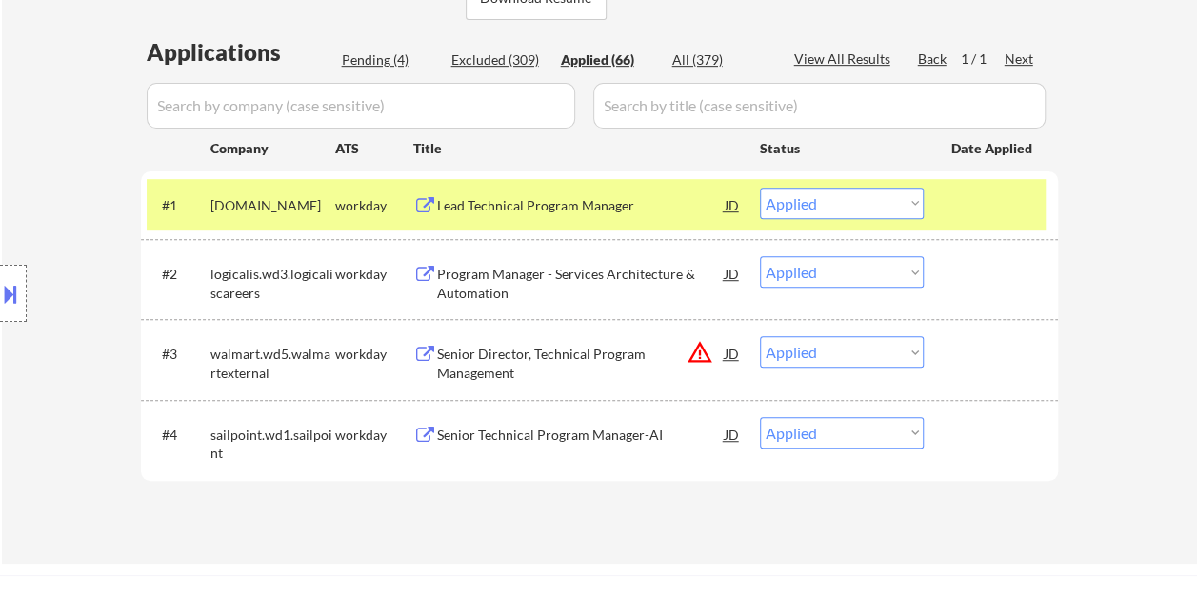
select select ""applied""
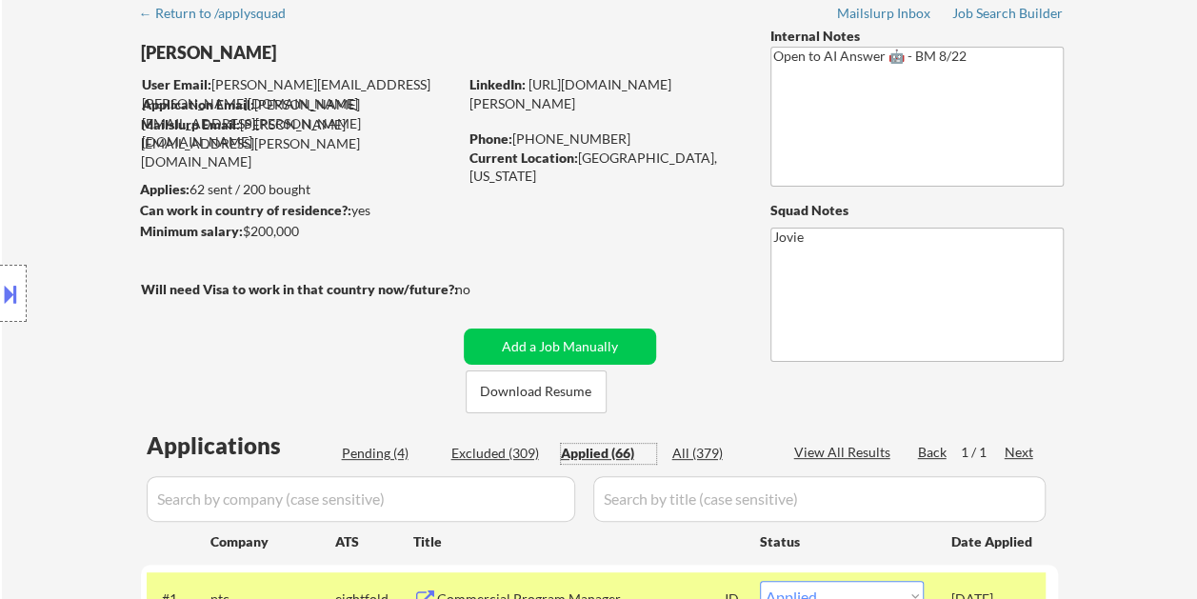
scroll to position [0, 0]
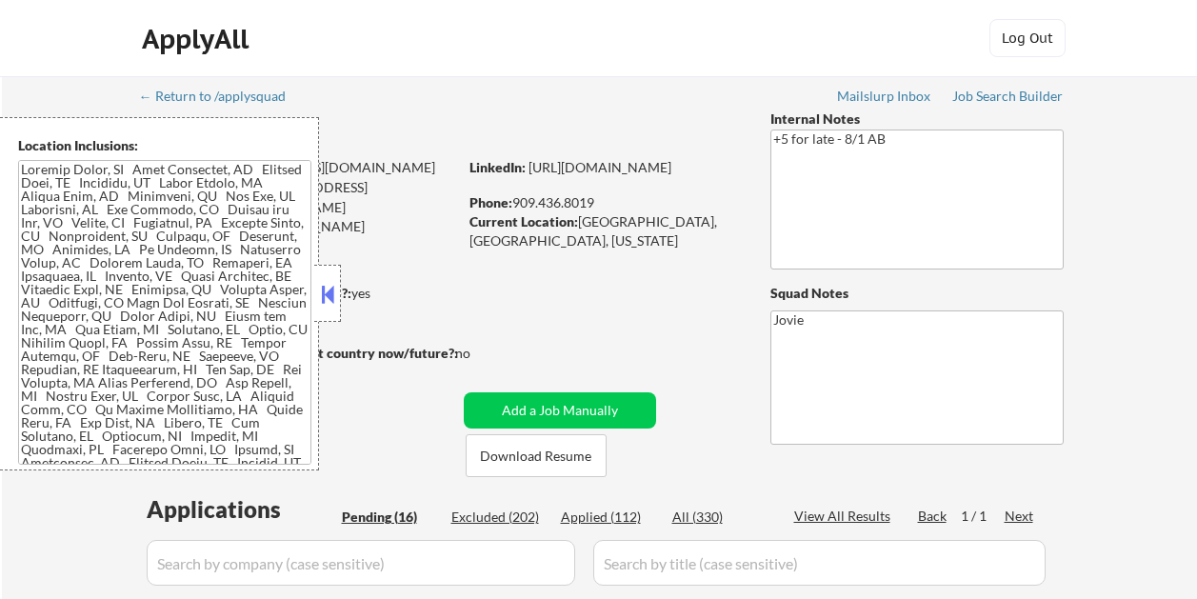
select select ""pending""
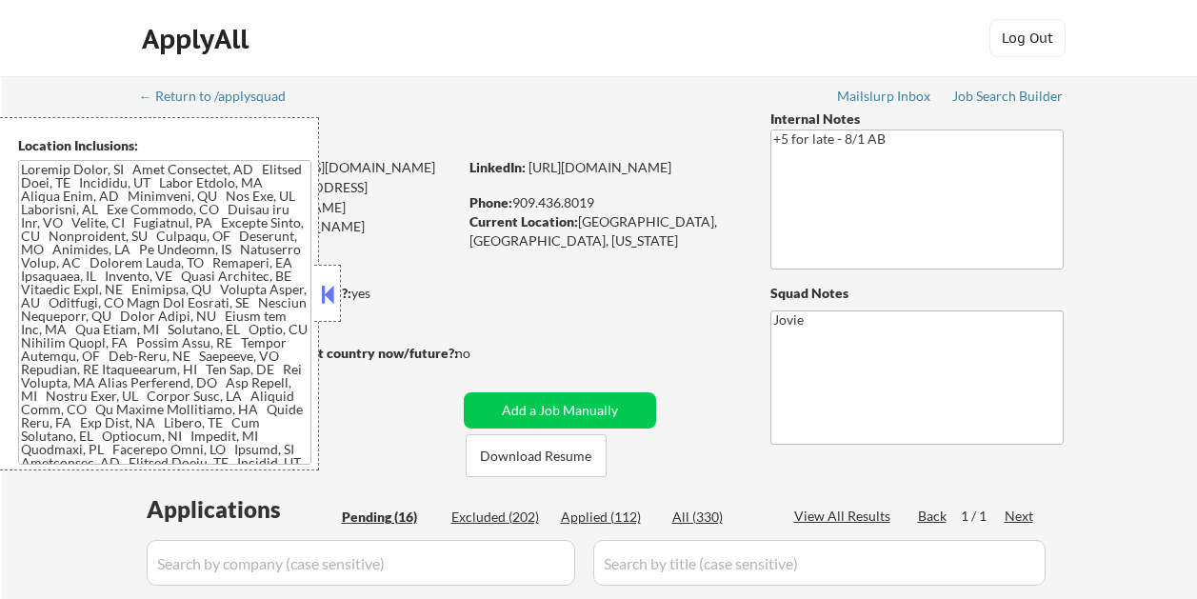
select select ""pending""
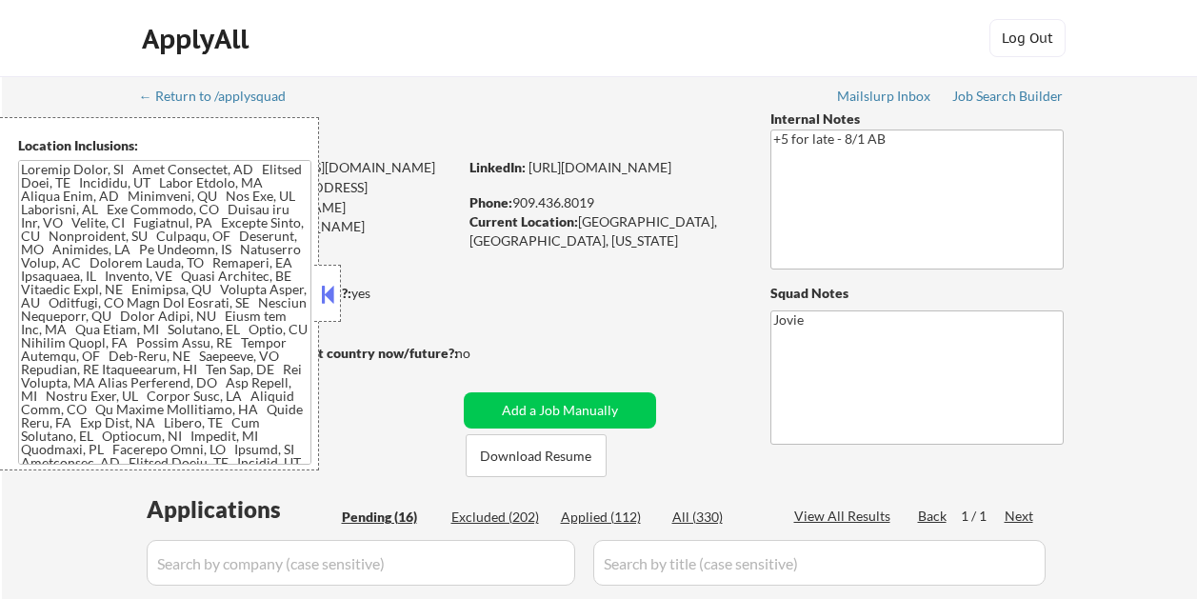
select select ""pending""
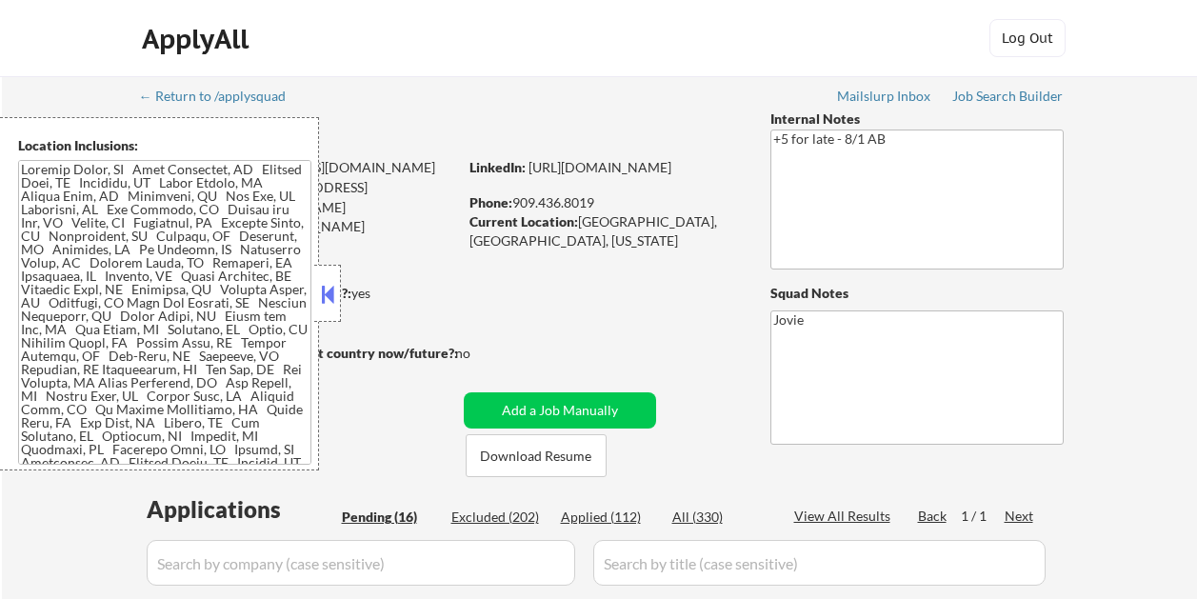
select select ""pending""
click at [339, 295] on div at bounding box center [327, 293] width 27 height 57
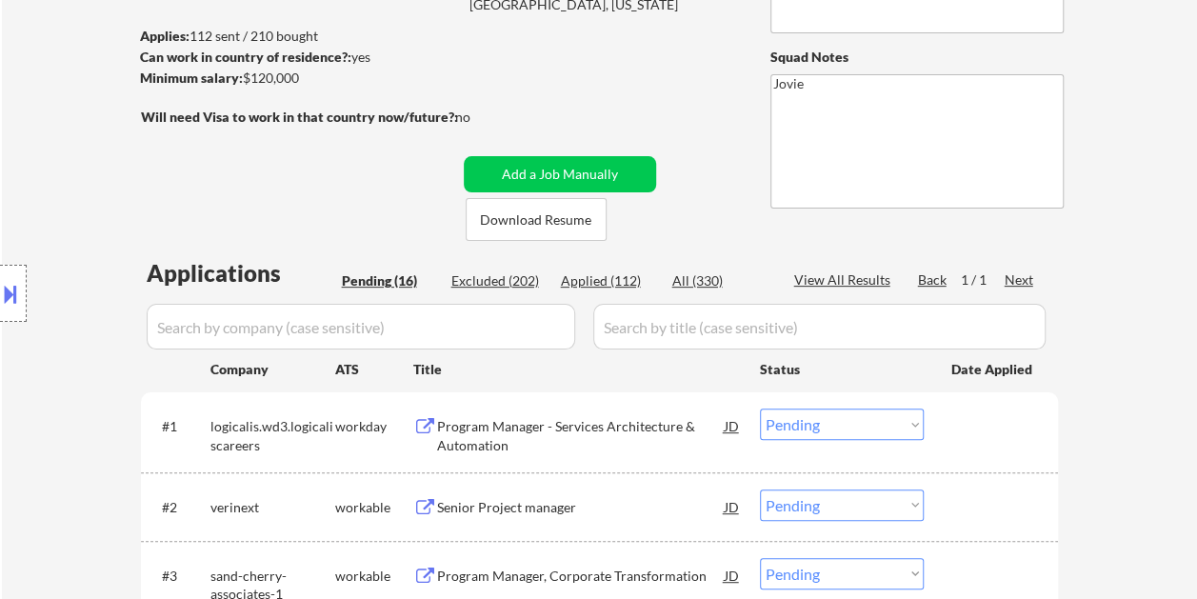
scroll to position [95, 0]
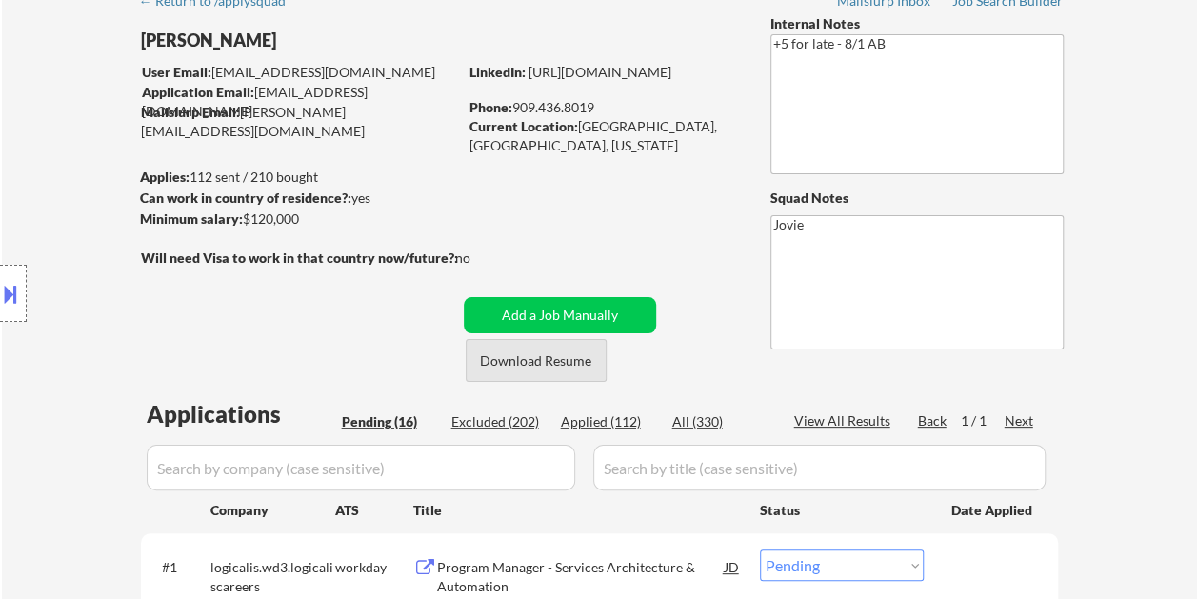
click at [536, 357] on button "Download Resume" at bounding box center [536, 360] width 141 height 43
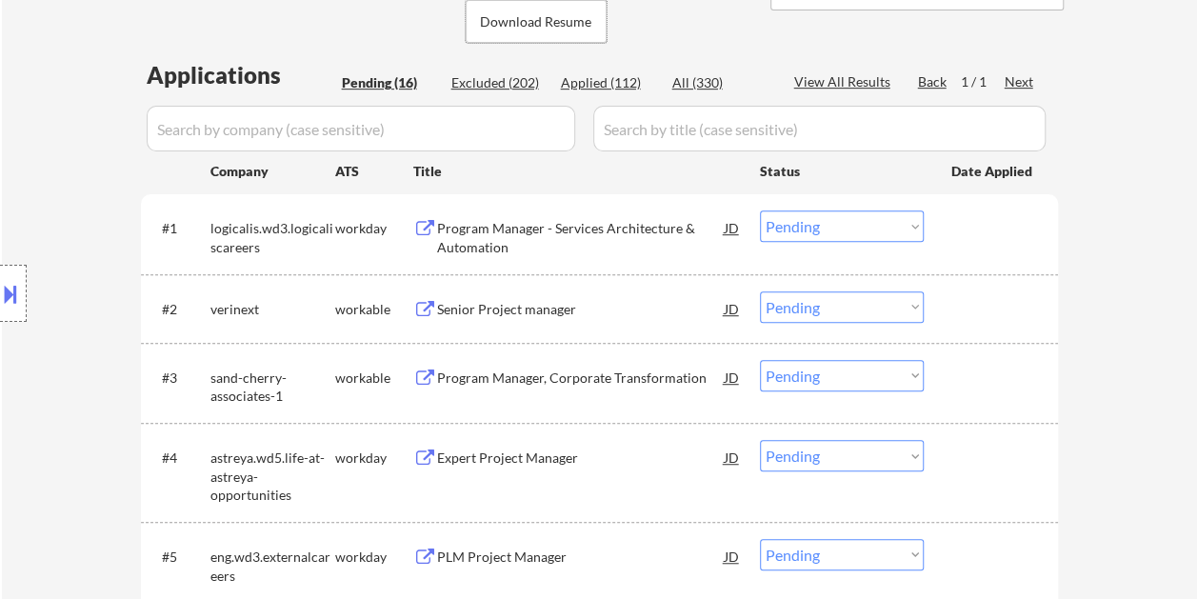
scroll to position [476, 0]
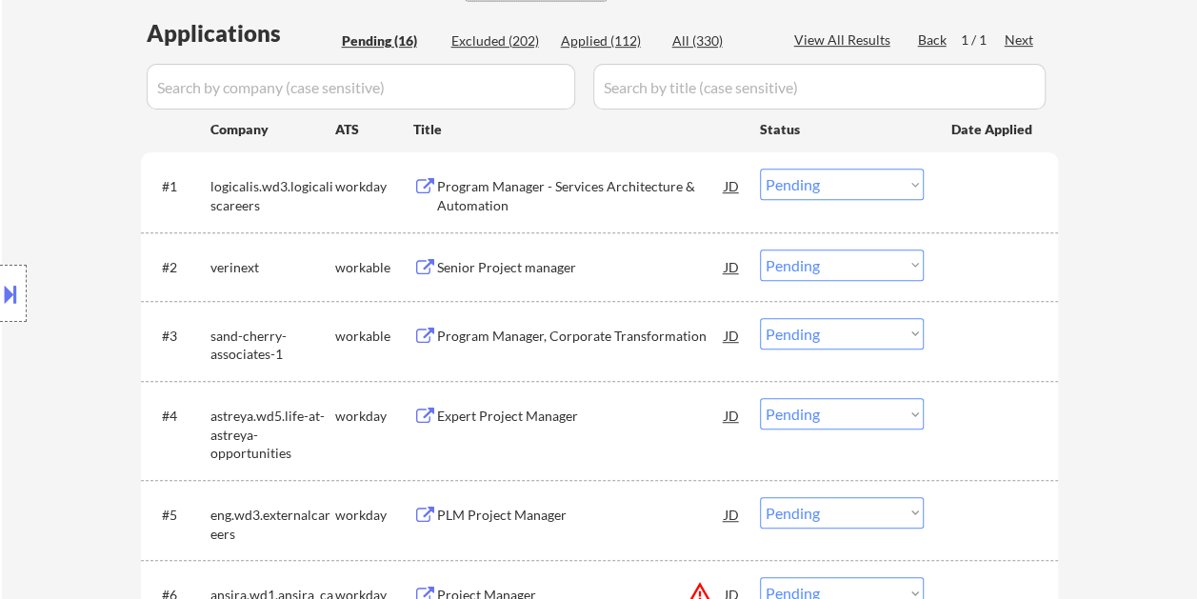
click at [972, 271] on div at bounding box center [994, 267] width 84 height 34
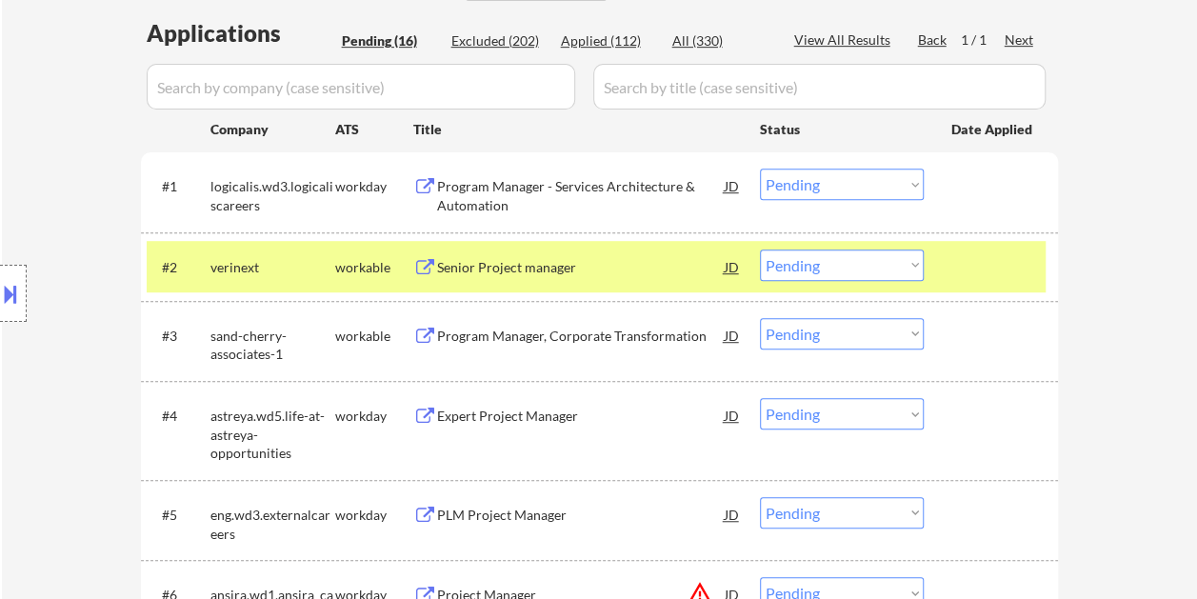
click at [650, 256] on div "Senior Project manager" at bounding box center [581, 267] width 288 height 34
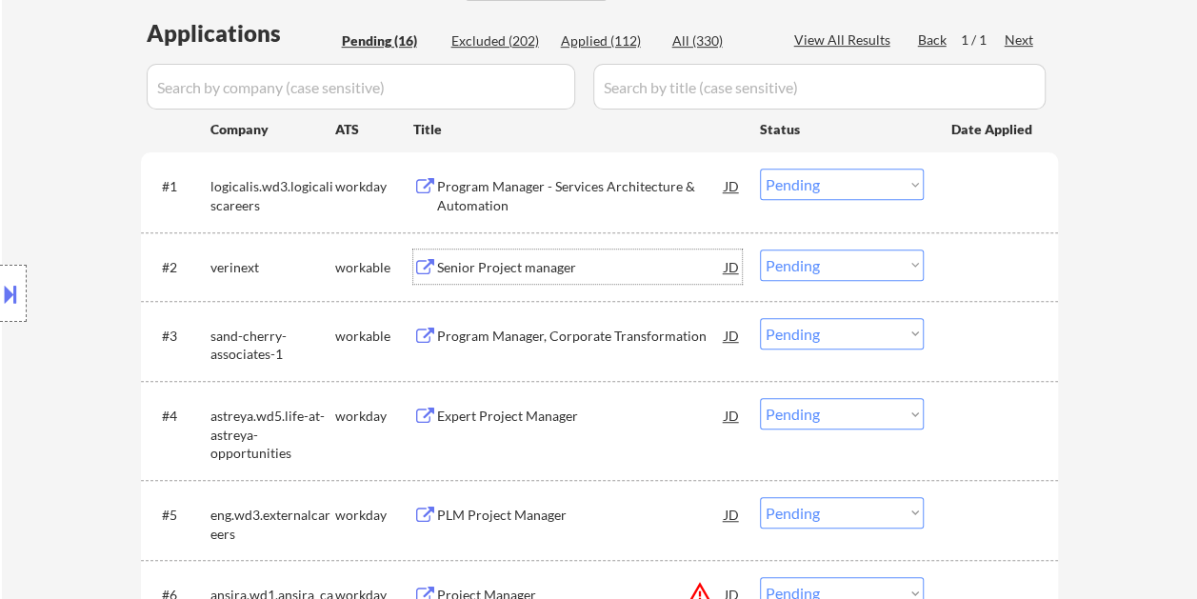
click at [943, 261] on div "#2 verinext workable Senior Project manager JD Choose an option... Pending Appl…" at bounding box center [596, 266] width 899 height 51
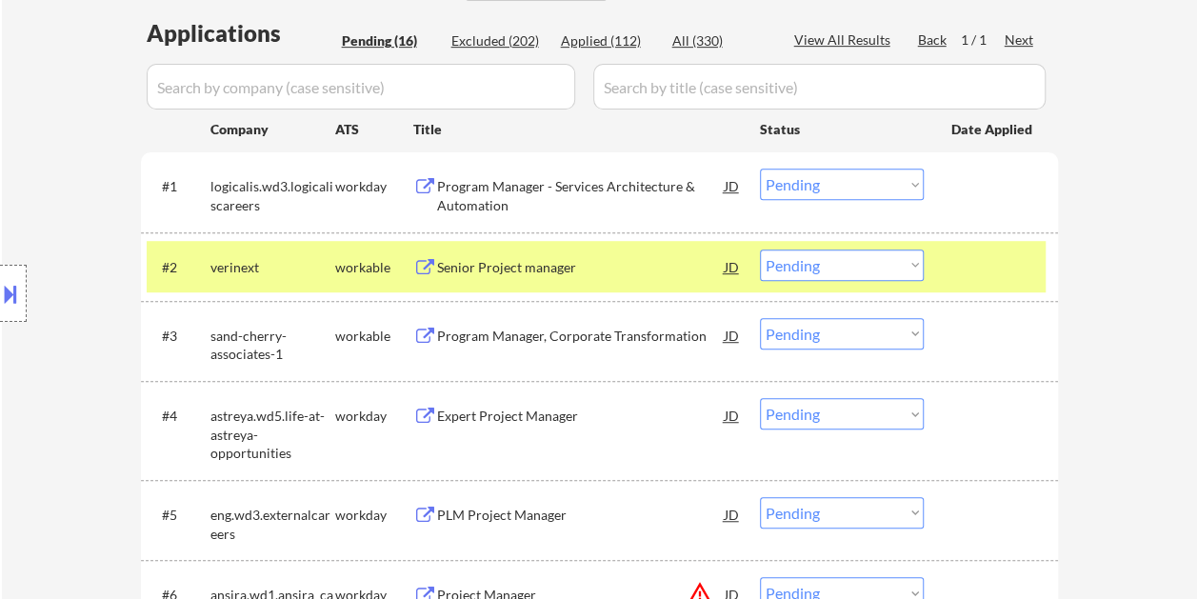
click at [918, 265] on select "Choose an option... Pending Applied Excluded (Questions) Excluded (Expired) Exc…" at bounding box center [842, 265] width 164 height 31
click at [760, 250] on select "Choose an option... Pending Applied Excluded (Questions) Excluded (Expired) Exc…" at bounding box center [842, 265] width 164 height 31
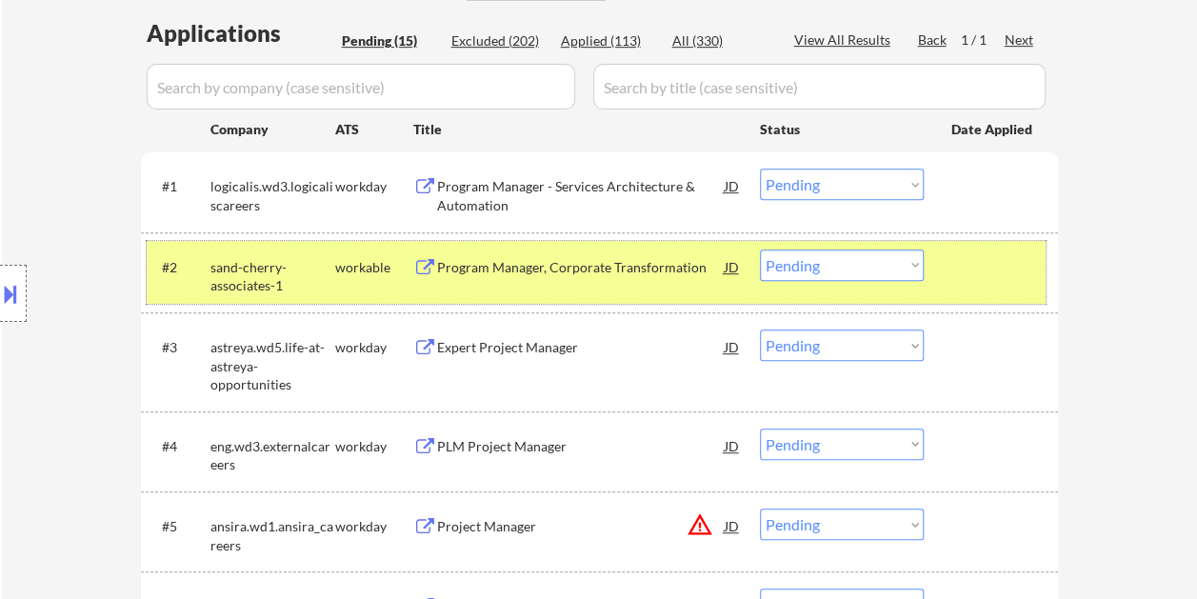
click at [959, 272] on div at bounding box center [994, 267] width 84 height 34
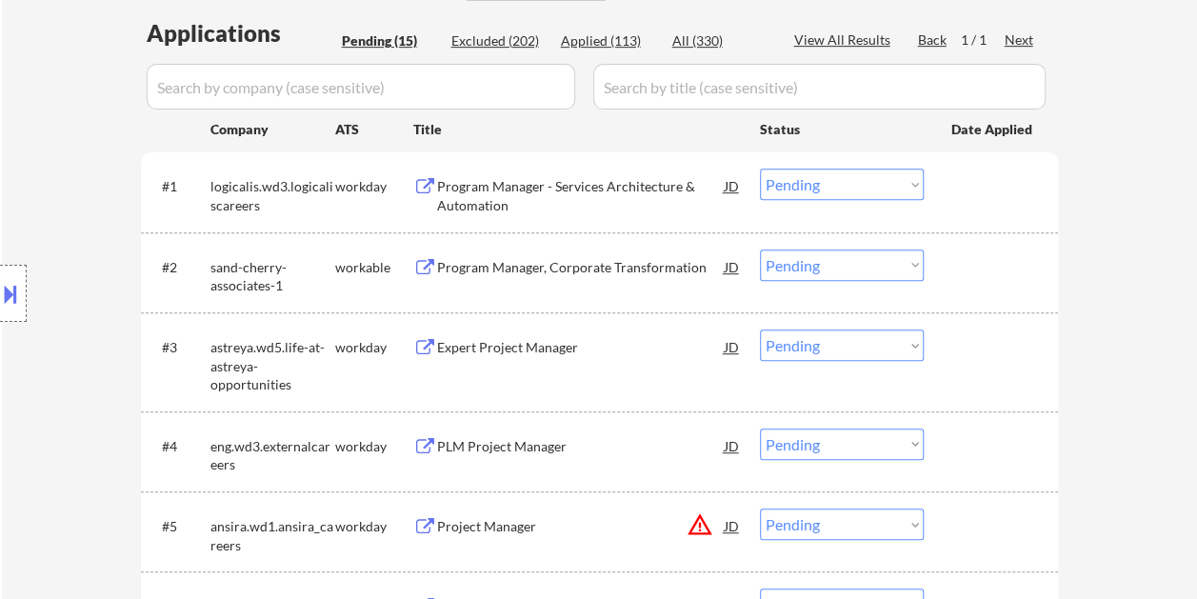
click at [962, 269] on div at bounding box center [994, 267] width 84 height 34
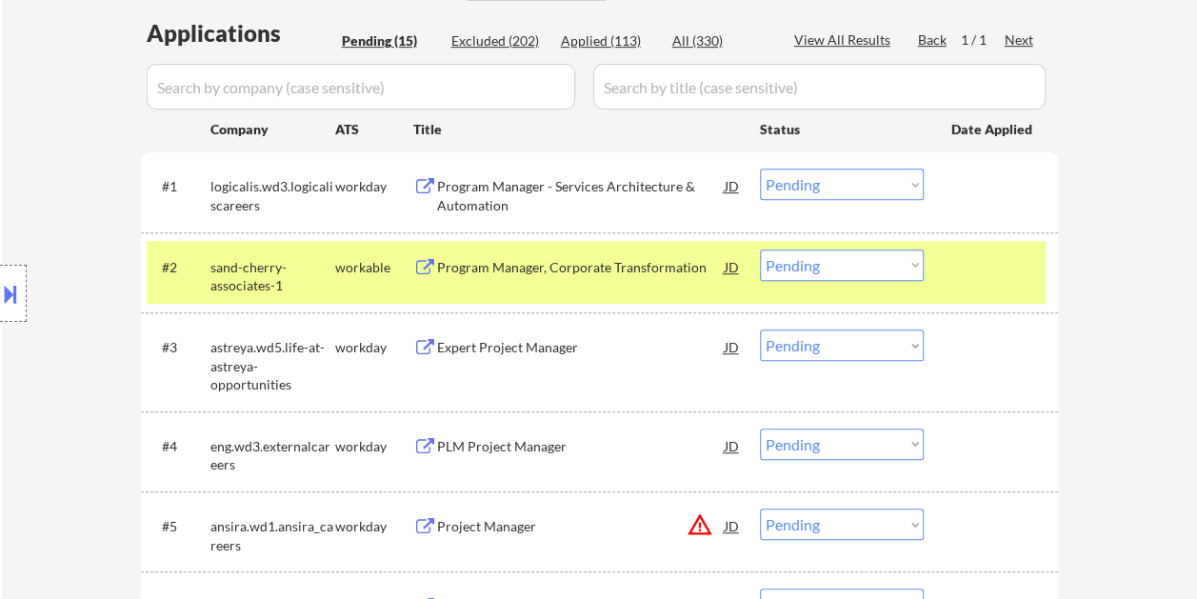
click at [573, 271] on div "Program Manager, Corporate Transformation" at bounding box center [581, 267] width 288 height 19
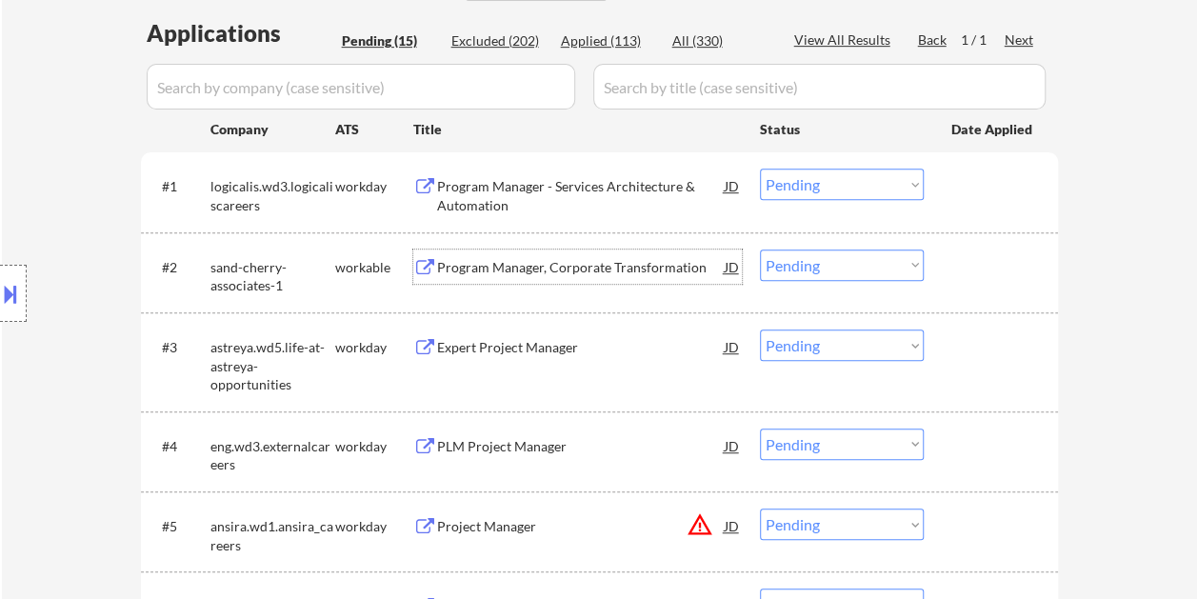
click at [945, 271] on div "#2 sand-cherry-associates-1 workable Program Manager, Corporate Transformation …" at bounding box center [596, 272] width 899 height 63
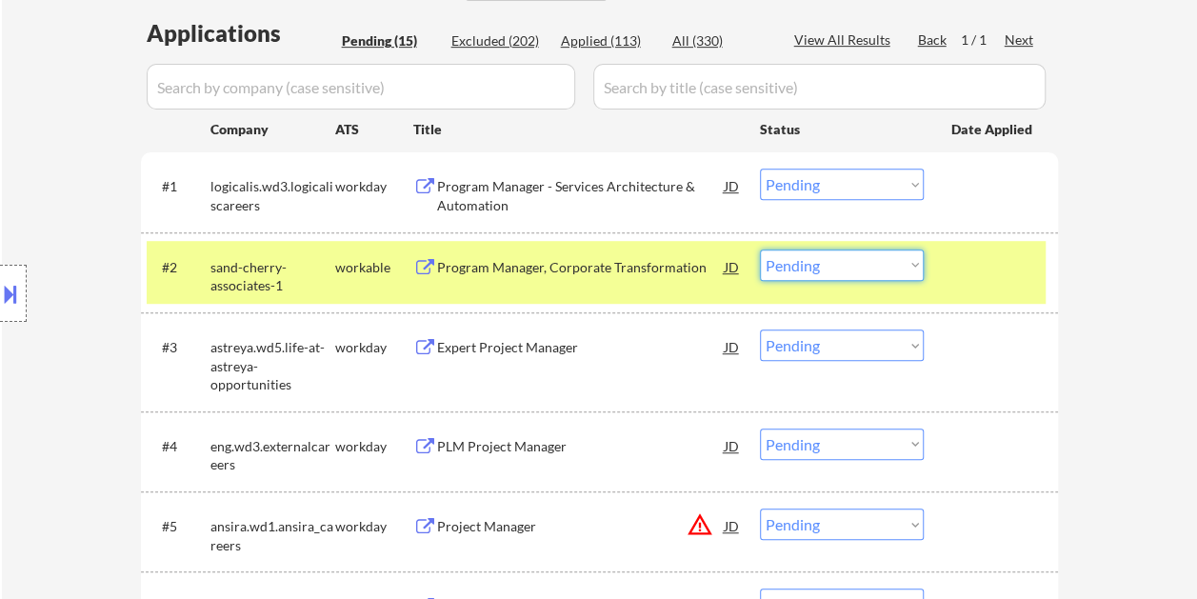
click at [909, 268] on select "Choose an option... Pending Applied Excluded (Questions) Excluded (Expired) Exc…" at bounding box center [842, 265] width 164 height 31
click at [760, 250] on select "Choose an option... Pending Applied Excluded (Questions) Excluded (Expired) Exc…" at bounding box center [842, 265] width 164 height 31
select select ""pending""
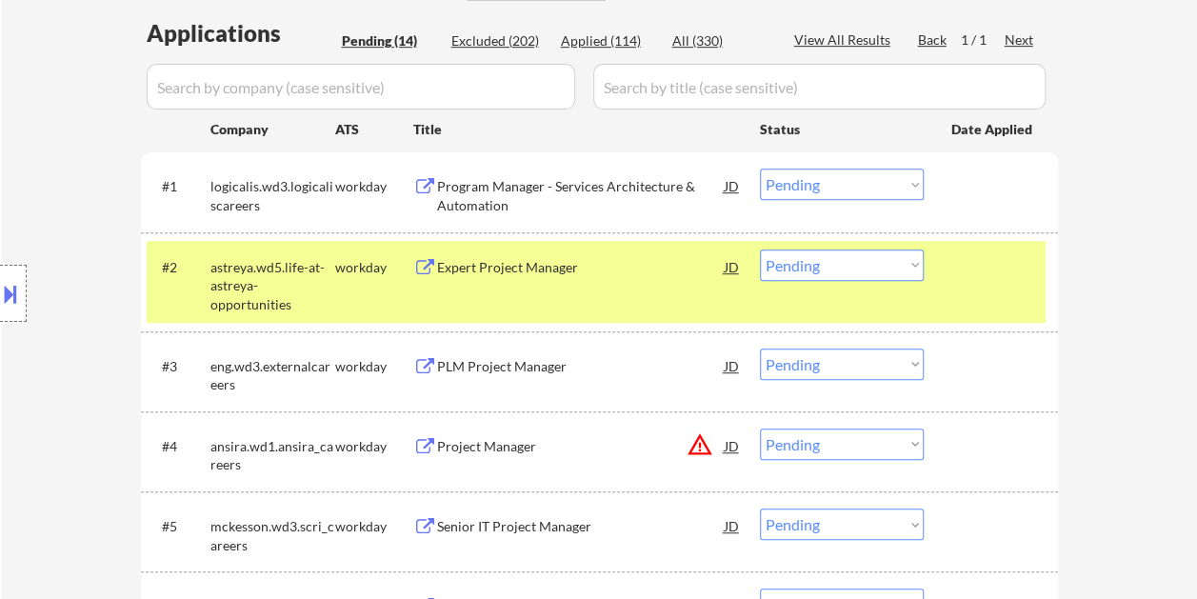
click at [977, 293] on div "#2 astreya.wd5.life-at-astreya-opportunities workday Expert Project Manager JD …" at bounding box center [596, 282] width 899 height 82
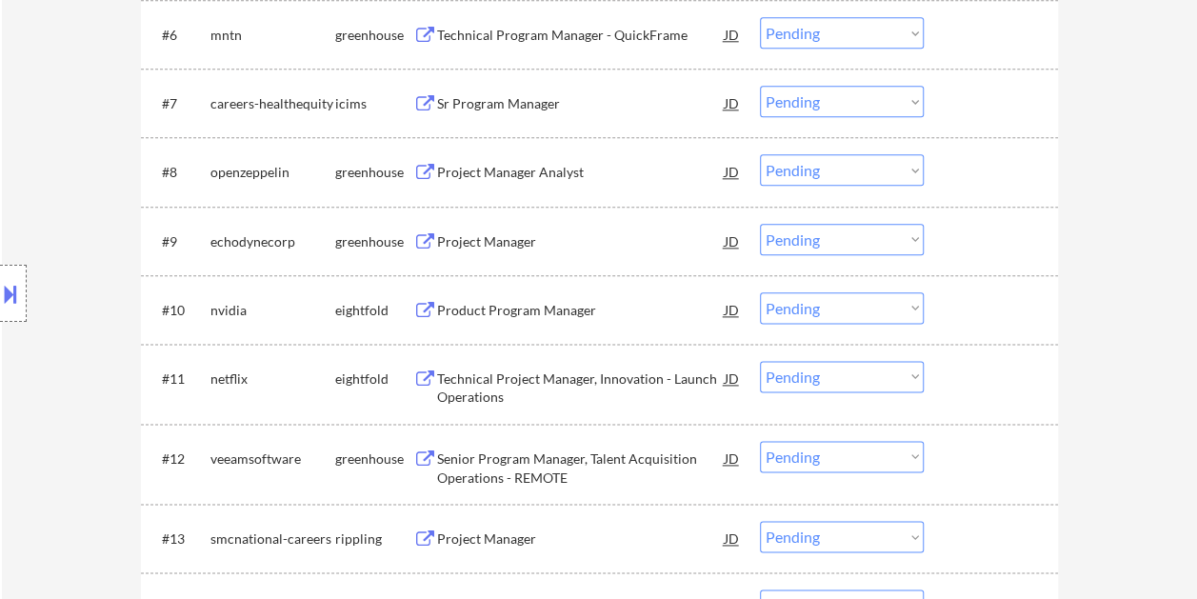
scroll to position [857, 0]
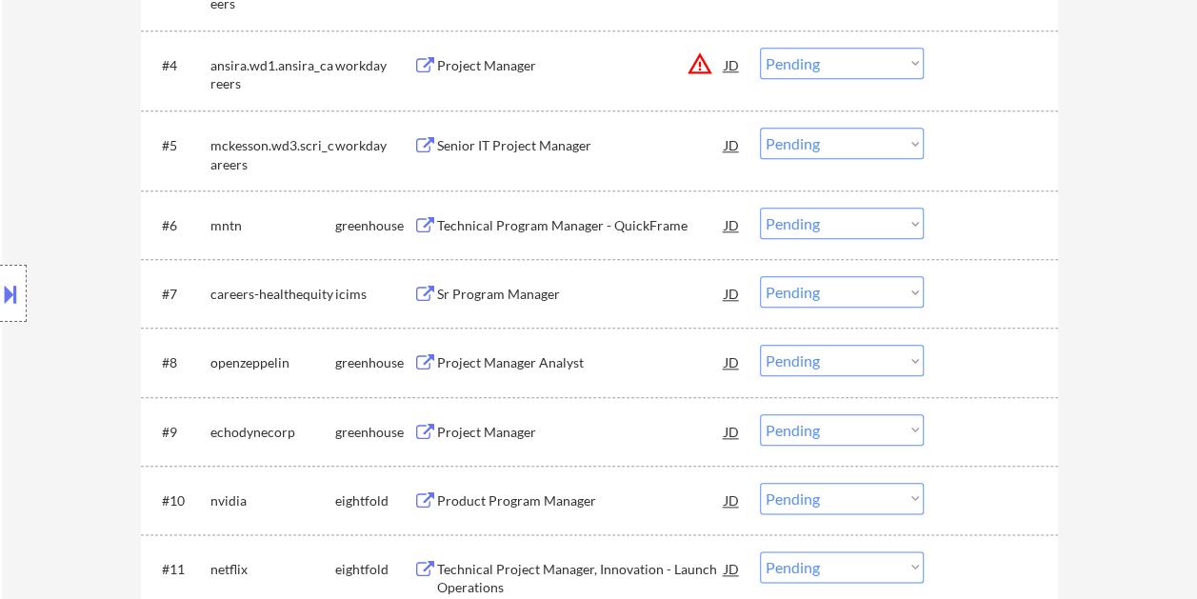
click at [973, 232] on div at bounding box center [994, 225] width 84 height 34
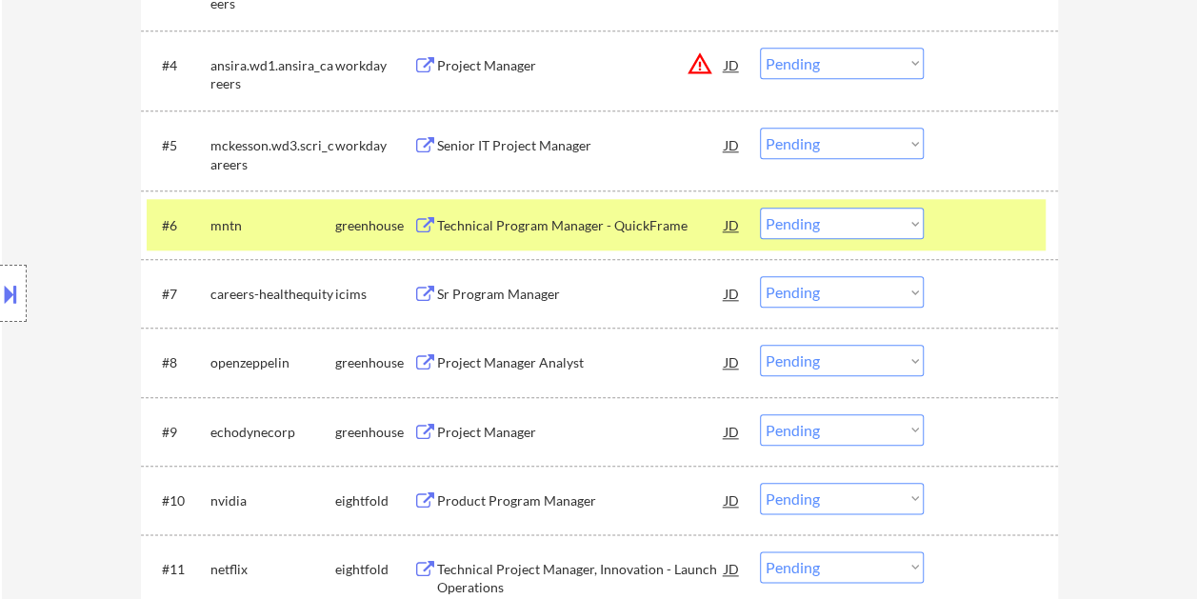
click at [661, 214] on div "Technical Program Manager - QuickFrame" at bounding box center [581, 225] width 288 height 34
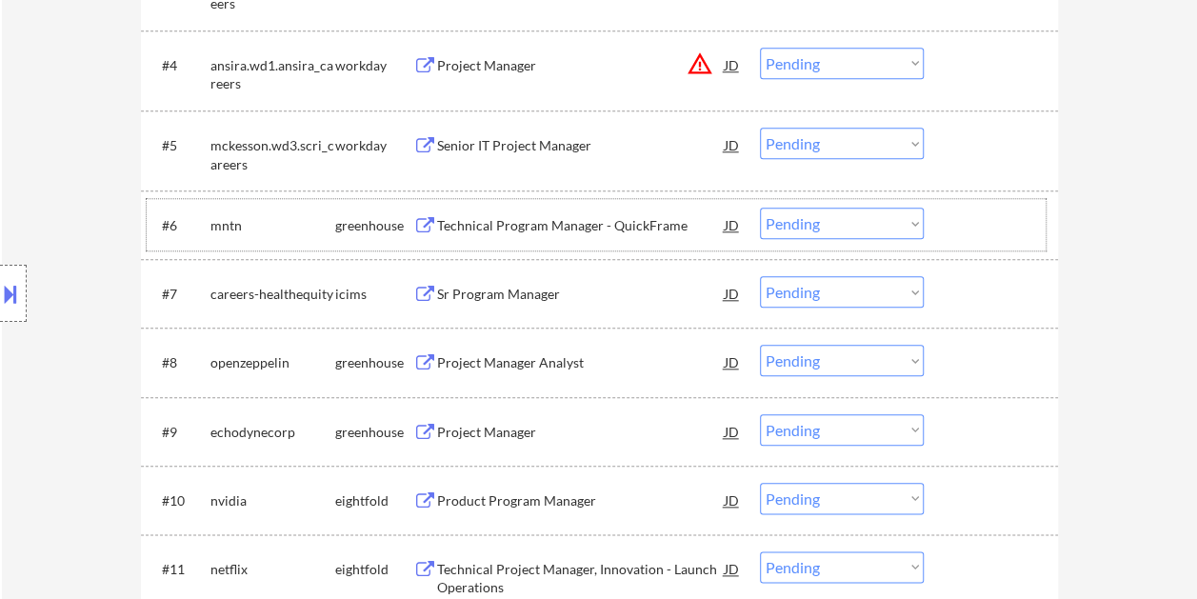
click at [944, 227] on div "#6 mntn greenhouse Technical Program Manager - QuickFrame JD warning_amber Choo…" at bounding box center [596, 224] width 899 height 51
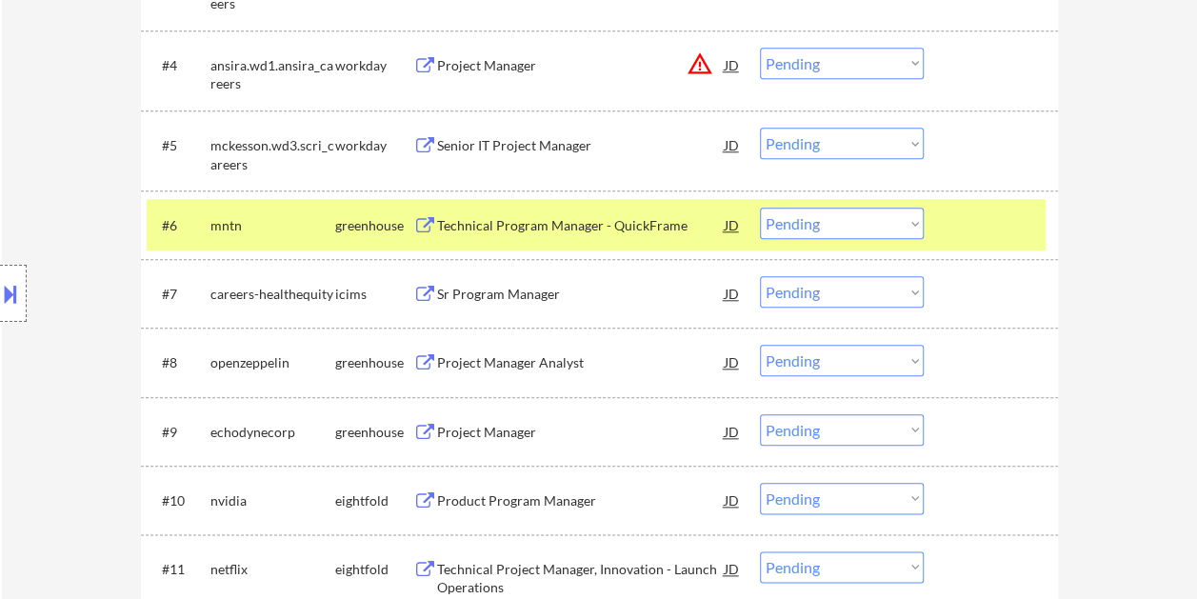
click at [912, 231] on select "Choose an option... Pending Applied Excluded (Questions) Excluded (Expired) Exc…" at bounding box center [842, 223] width 164 height 31
click at [760, 208] on select "Choose an option... Pending Applied Excluded (Questions) Excluded (Expired) Exc…" at bounding box center [842, 223] width 164 height 31
select select ""pending""
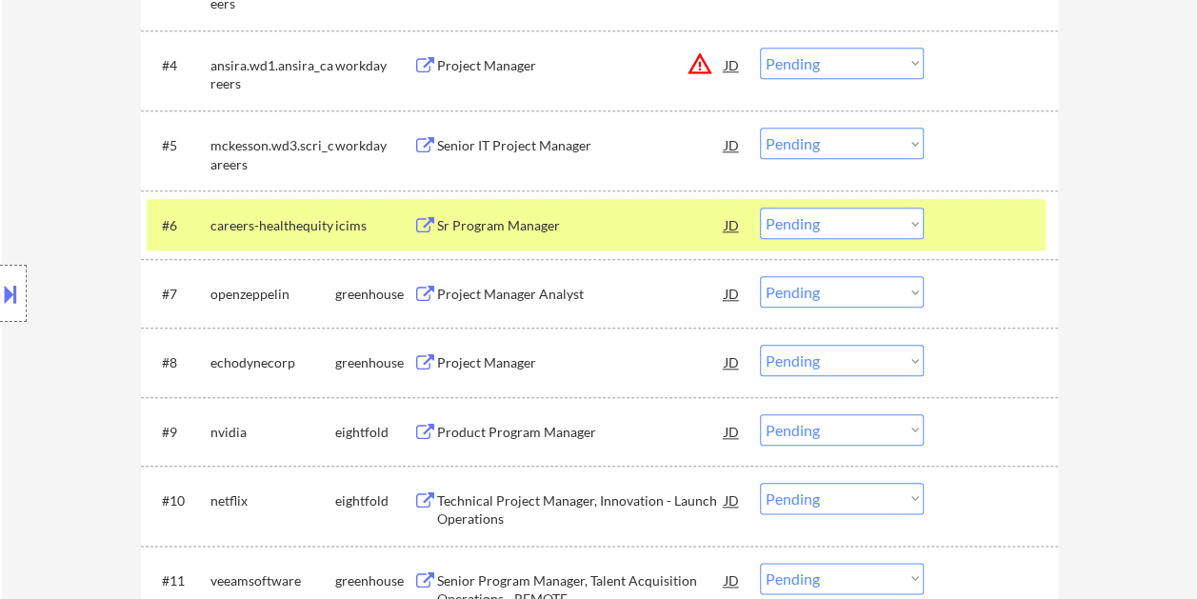
click at [991, 196] on div "#6 careers-healthequity icims Sr Program Manager JD warning_amber Choose an opt…" at bounding box center [599, 224] width 917 height 69
click at [975, 227] on div at bounding box center [994, 225] width 84 height 34
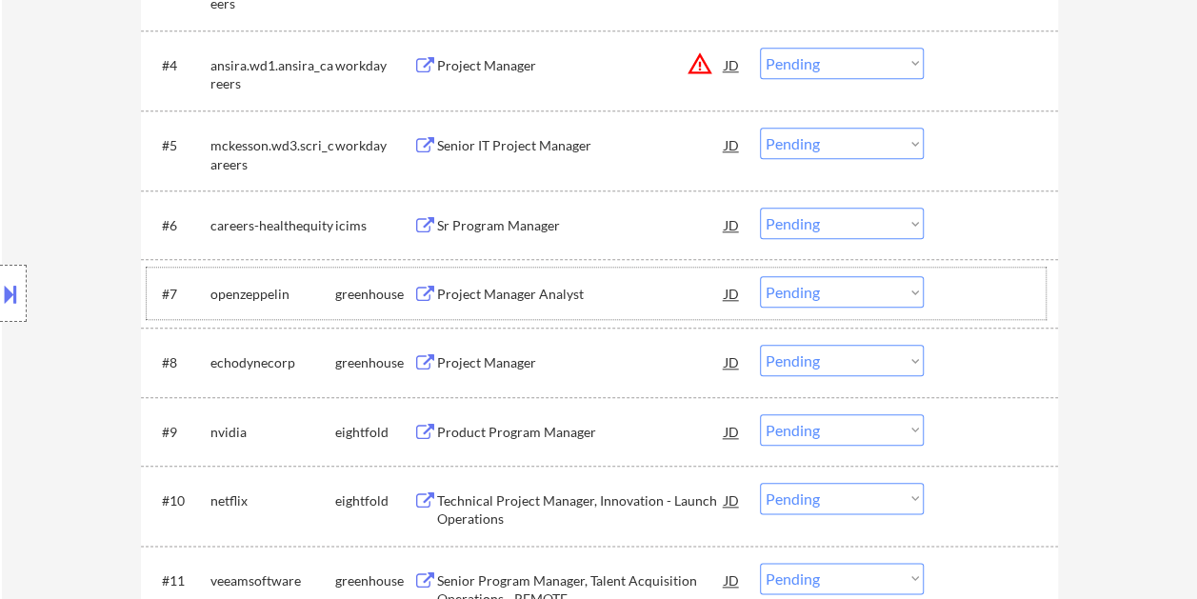
click at [962, 294] on div at bounding box center [994, 293] width 84 height 34
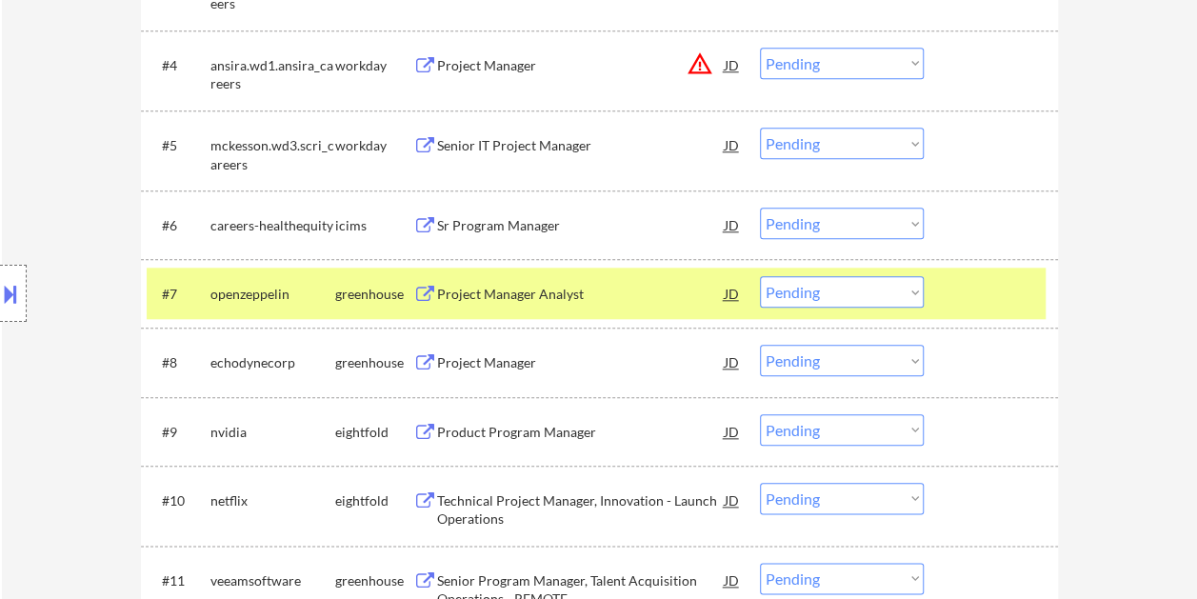
click at [543, 293] on div "Project Manager Analyst" at bounding box center [581, 294] width 288 height 19
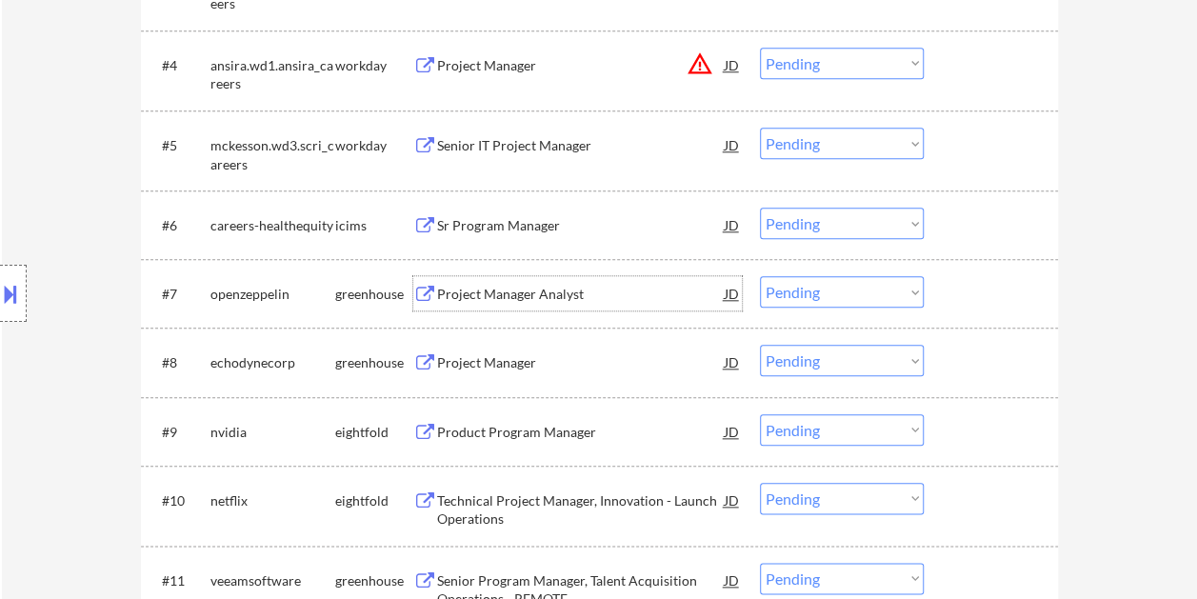
click at [956, 307] on div at bounding box center [994, 293] width 84 height 34
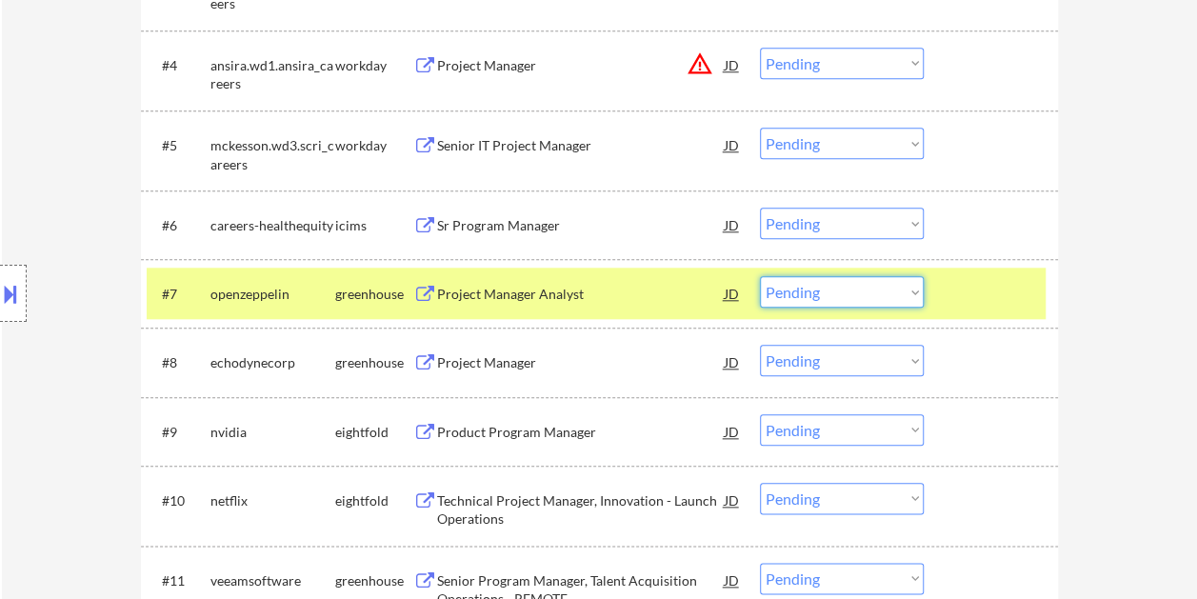
click at [878, 295] on select "Choose an option... Pending Applied Excluded (Questions) Excluded (Expired) Exc…" at bounding box center [842, 291] width 164 height 31
click at [760, 276] on select "Choose an option... Pending Applied Excluded (Questions) Excluded (Expired) Exc…" at bounding box center [842, 291] width 164 height 31
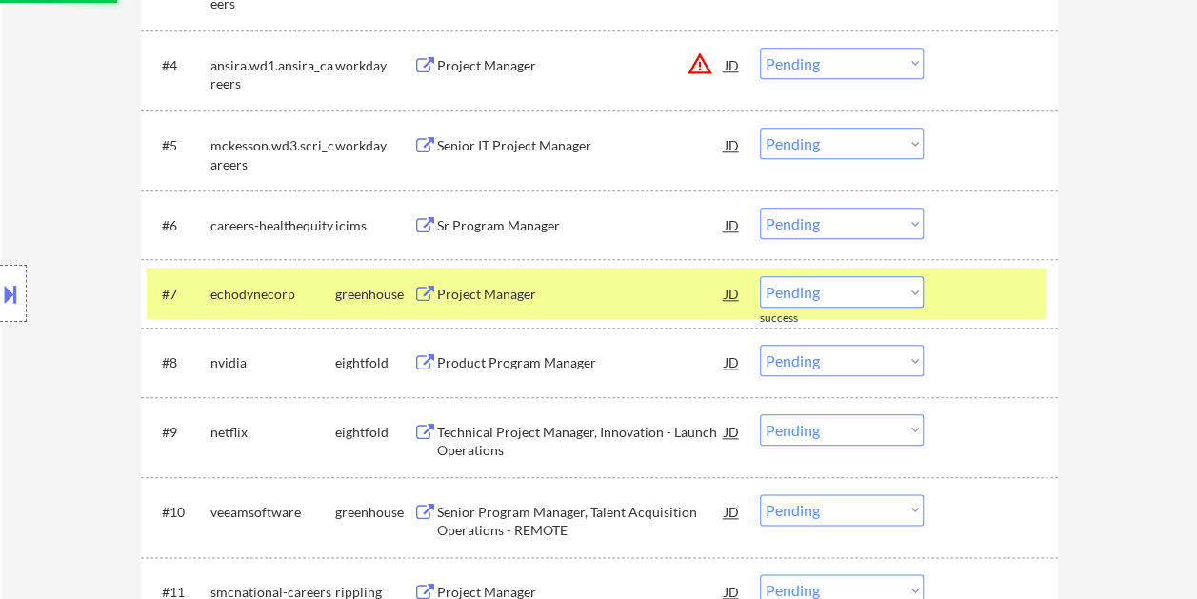
click at [945, 290] on div "#7 echodynecorp greenhouse Project Manager JD Choose an option... Pending Appli…" at bounding box center [596, 293] width 899 height 51
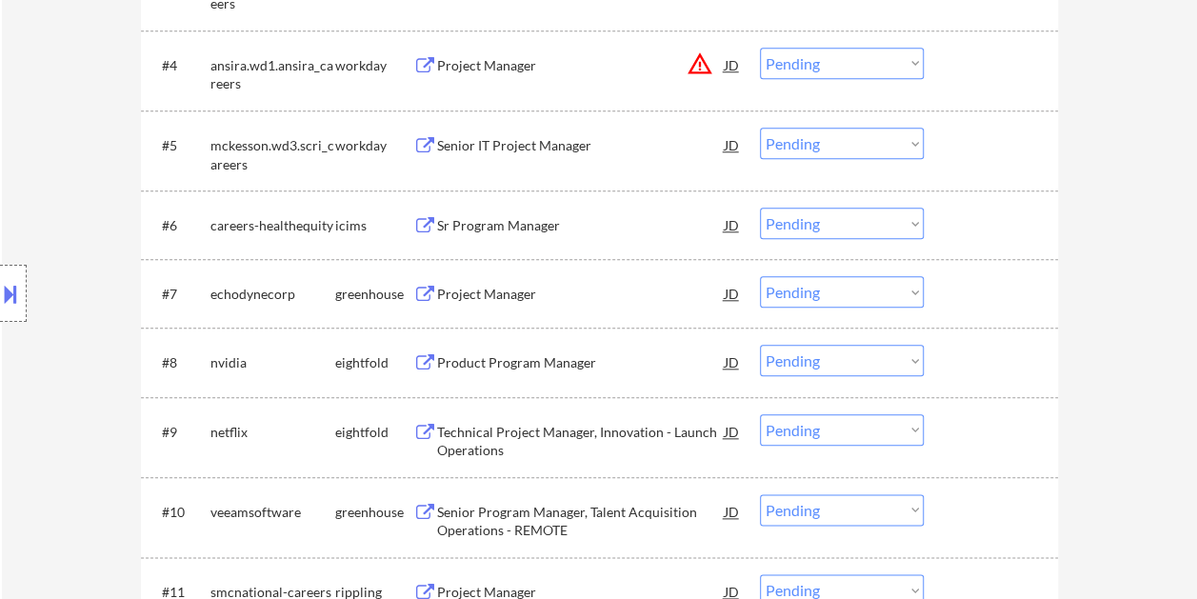
click at [985, 282] on div at bounding box center [994, 293] width 84 height 34
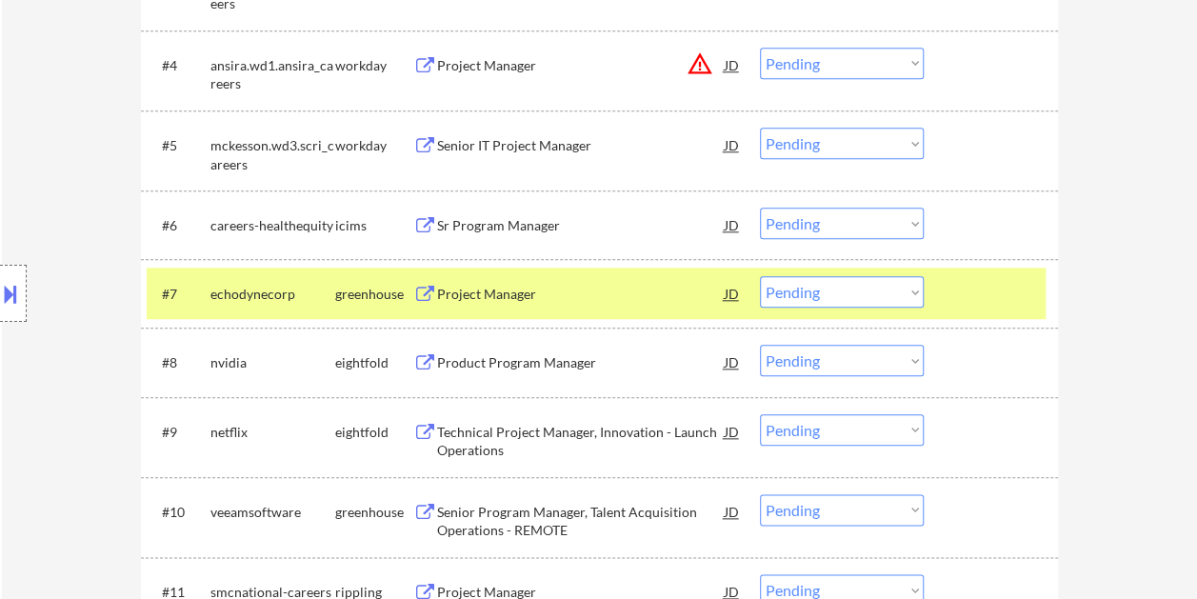
click at [591, 288] on div "Project Manager" at bounding box center [581, 294] width 288 height 19
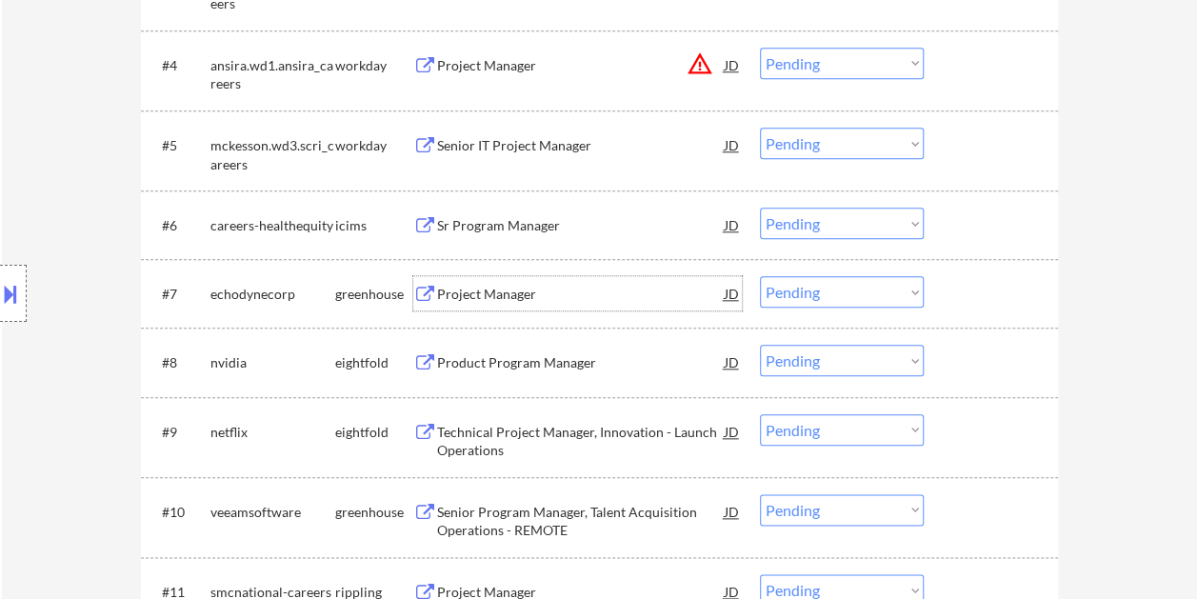
click at [943, 296] on div "#7 echodynecorp greenhouse Project Manager JD Choose an option... Pending Appli…" at bounding box center [596, 293] width 899 height 51
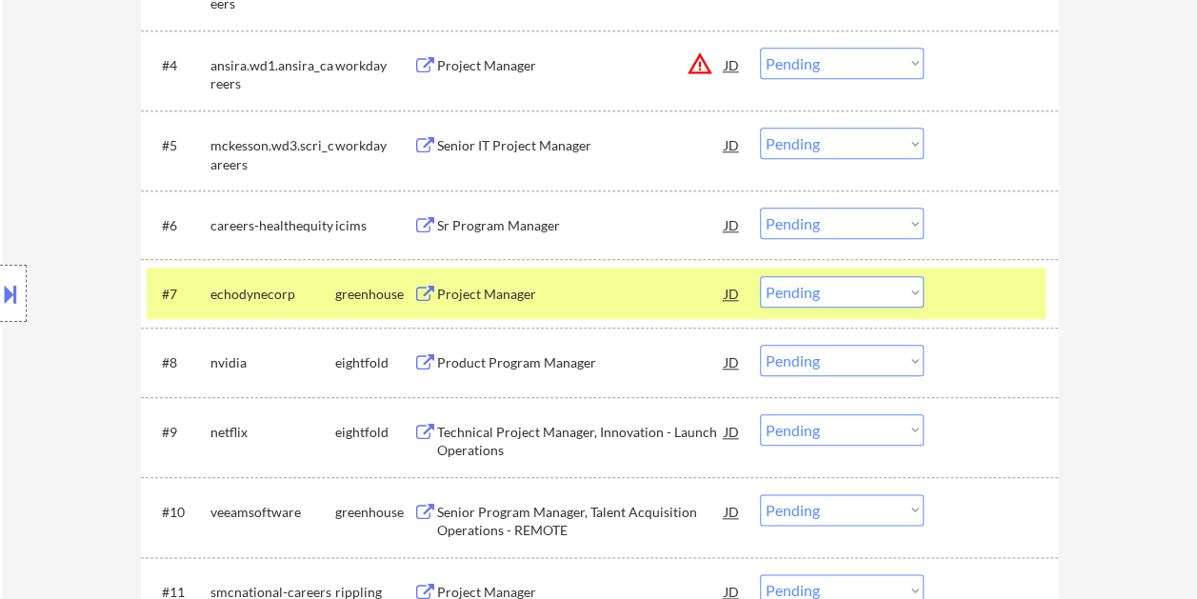
click at [912, 292] on select "Choose an option... Pending Applied Excluded (Questions) Excluded (Expired) Exc…" at bounding box center [842, 291] width 164 height 31
click at [760, 276] on select "Choose an option... Pending Applied Excluded (Questions) Excluded (Expired) Exc…" at bounding box center [842, 291] width 164 height 31
select select ""pending""
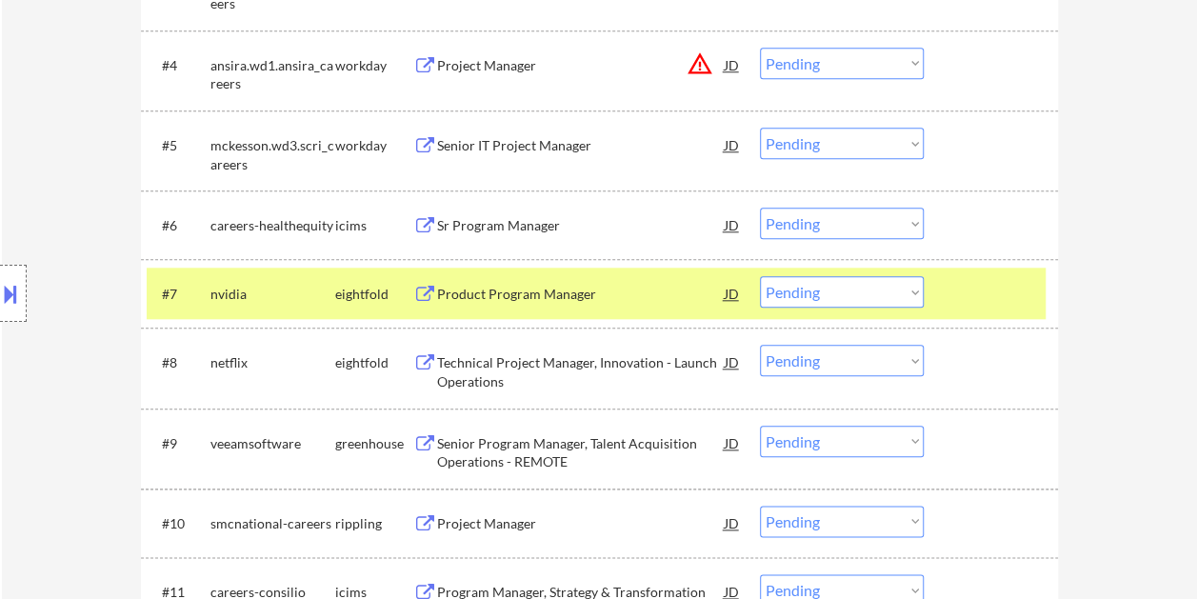
click at [961, 289] on div at bounding box center [994, 293] width 84 height 34
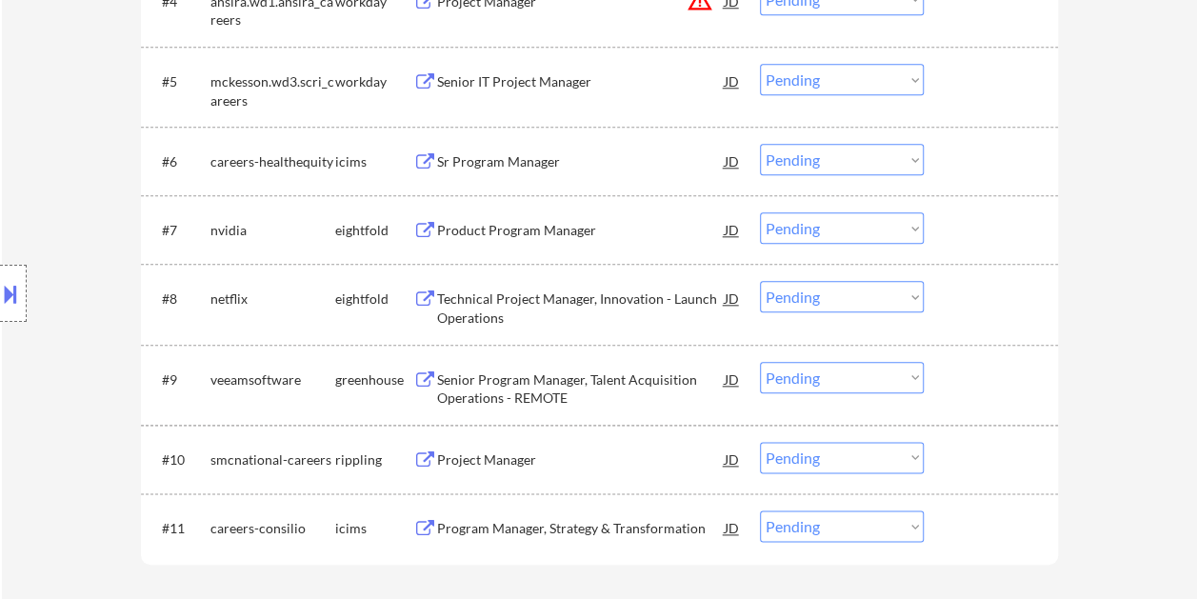
scroll to position [1048, 0]
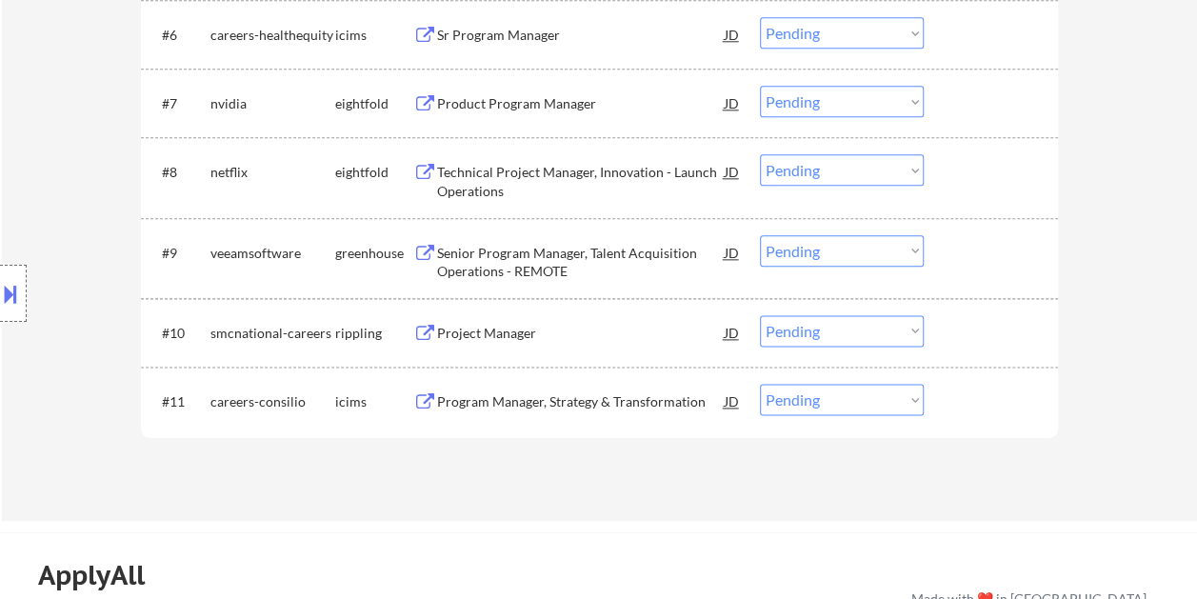
click at [962, 242] on div at bounding box center [994, 252] width 84 height 34
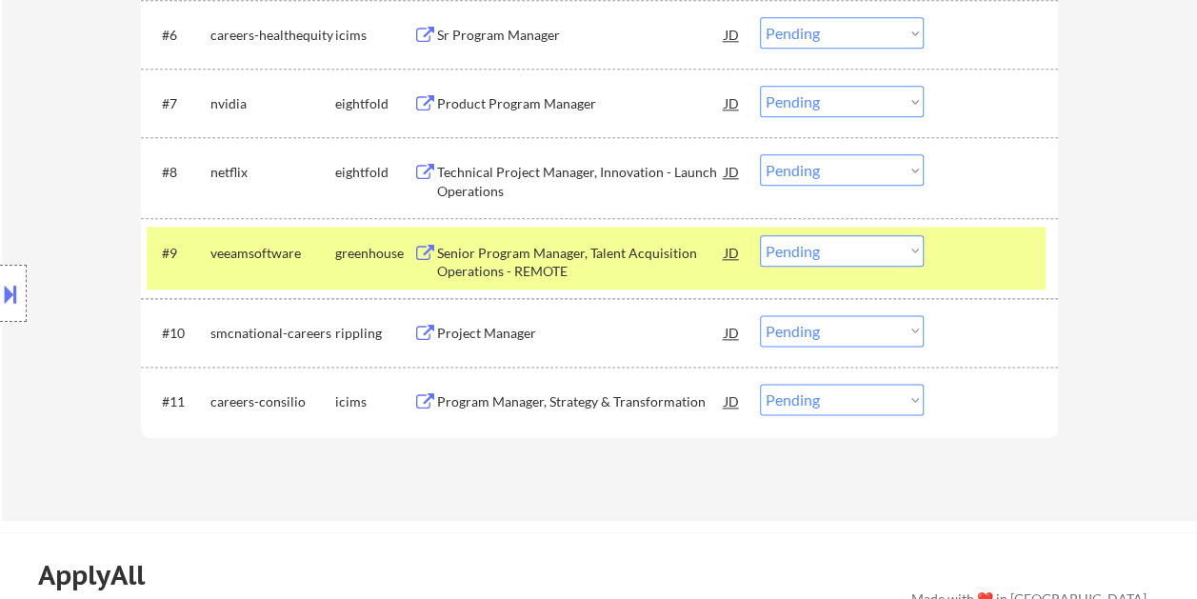
click at [584, 253] on div "Senior Program Manager, Talent Acquisition Operations - REMOTE" at bounding box center [581, 262] width 288 height 37
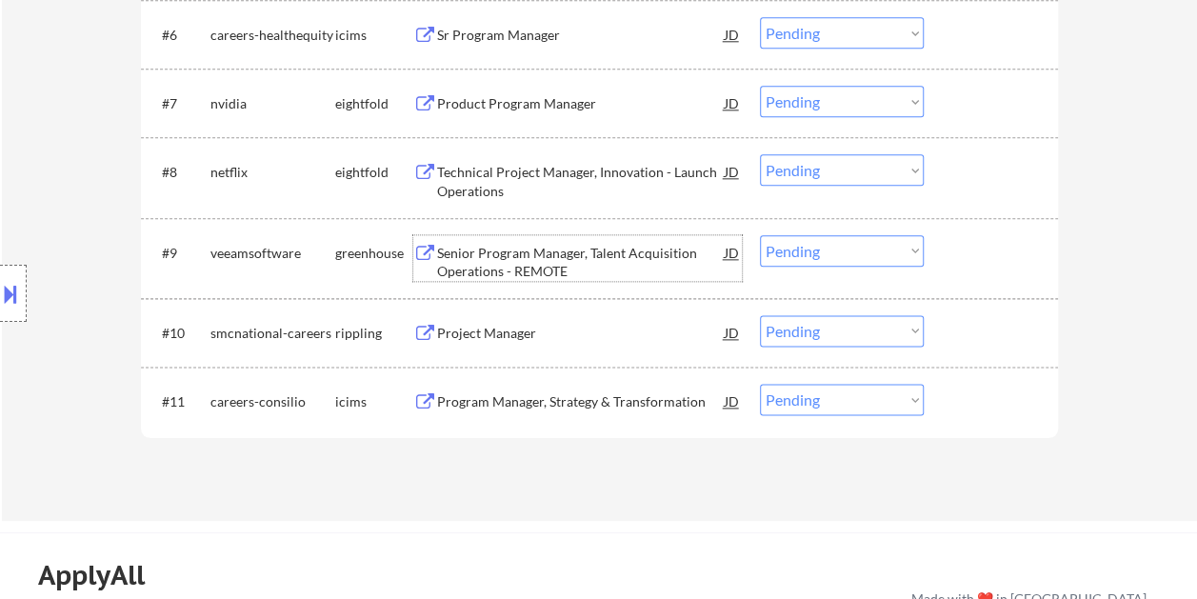
click at [972, 257] on div at bounding box center [994, 252] width 84 height 34
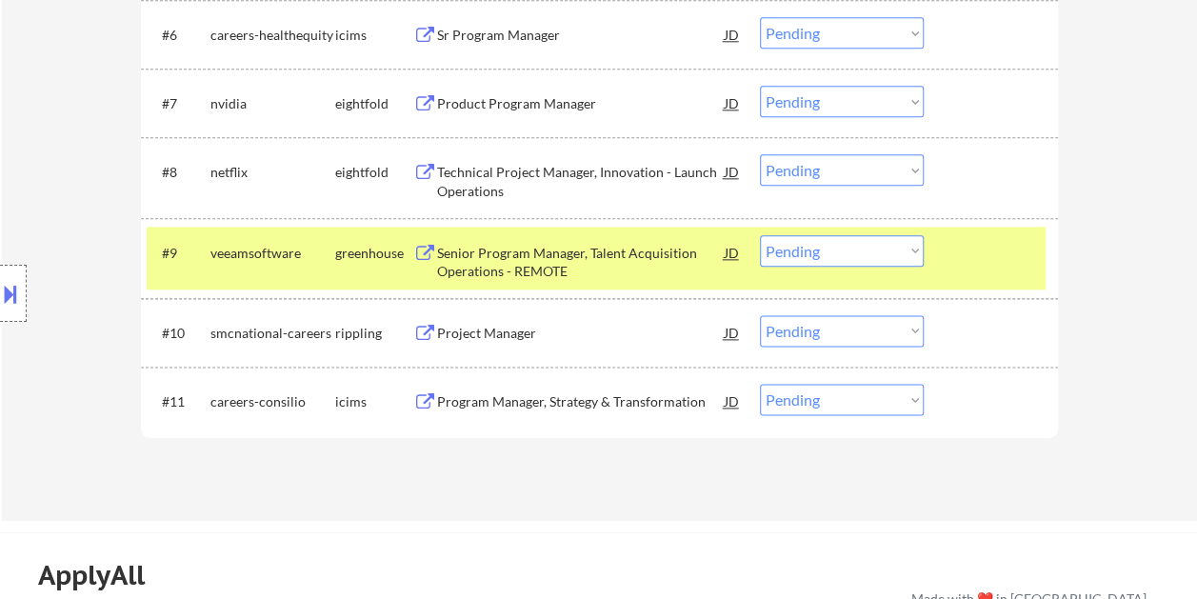
click at [923, 255] on div "#9 veeamsoftware greenhouse Senior Program Manager, Talent Acquisition Operatio…" at bounding box center [596, 258] width 899 height 63
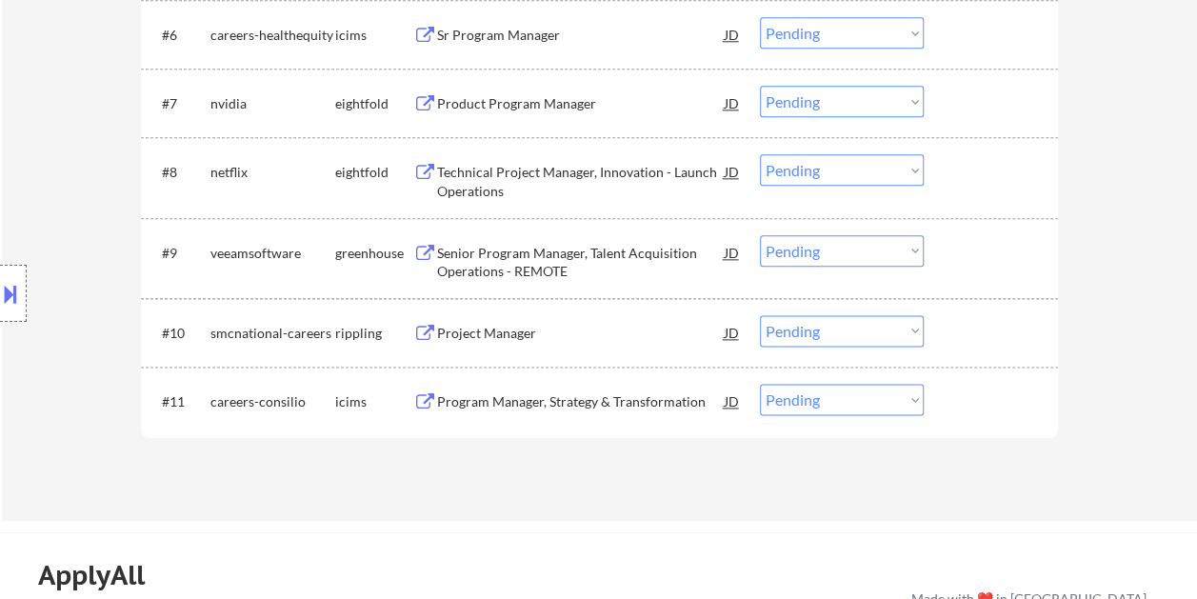
drag, startPoint x: 980, startPoint y: 255, endPoint x: 962, endPoint y: 257, distance: 18.2
click at [977, 255] on div at bounding box center [994, 252] width 84 height 34
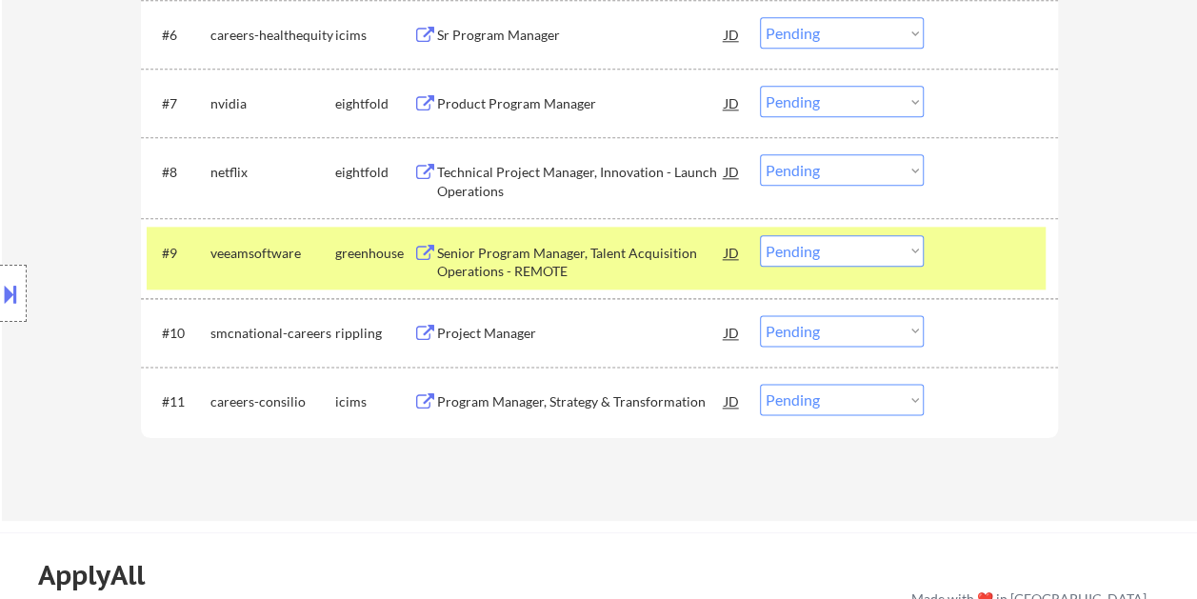
click at [903, 253] on select "Choose an option... Pending Applied Excluded (Questions) Excluded (Expired) Exc…" at bounding box center [842, 250] width 164 height 31
click at [760, 235] on select "Choose an option... Pending Applied Excluded (Questions) Excluded (Expired) Exc…" at bounding box center [842, 250] width 164 height 31
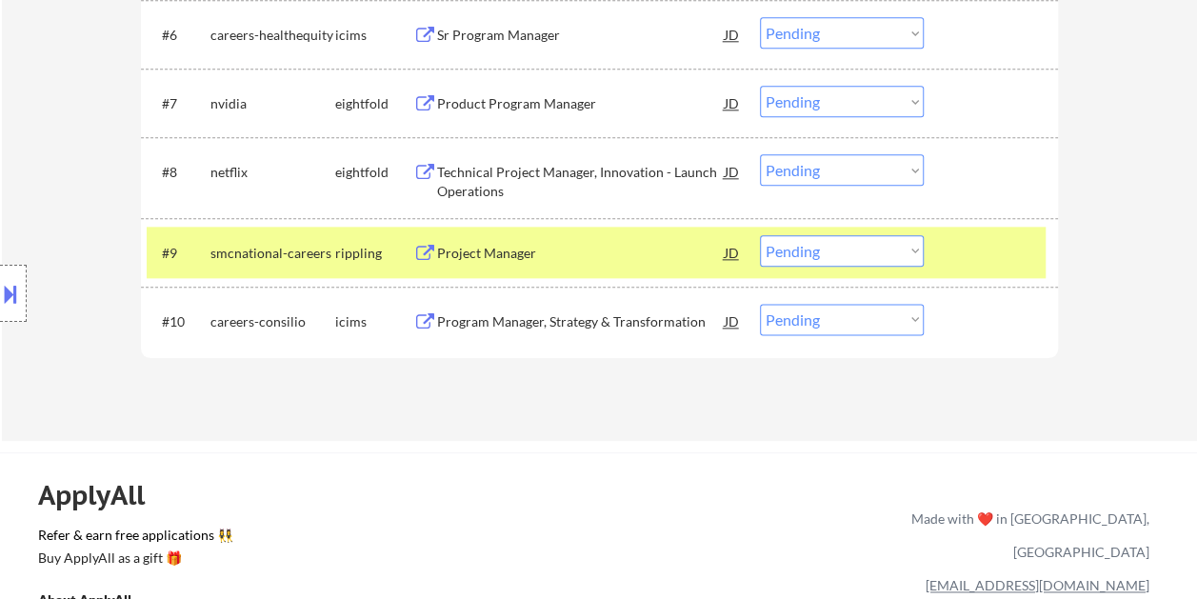
click at [963, 239] on div at bounding box center [994, 252] width 84 height 34
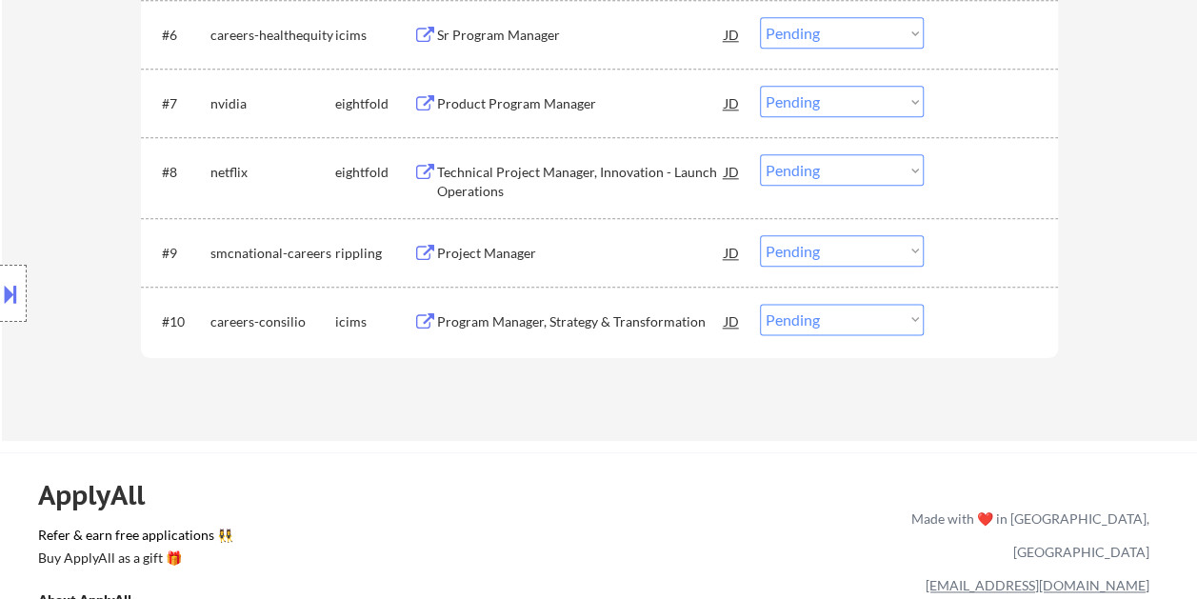
click at [990, 251] on div at bounding box center [994, 252] width 84 height 34
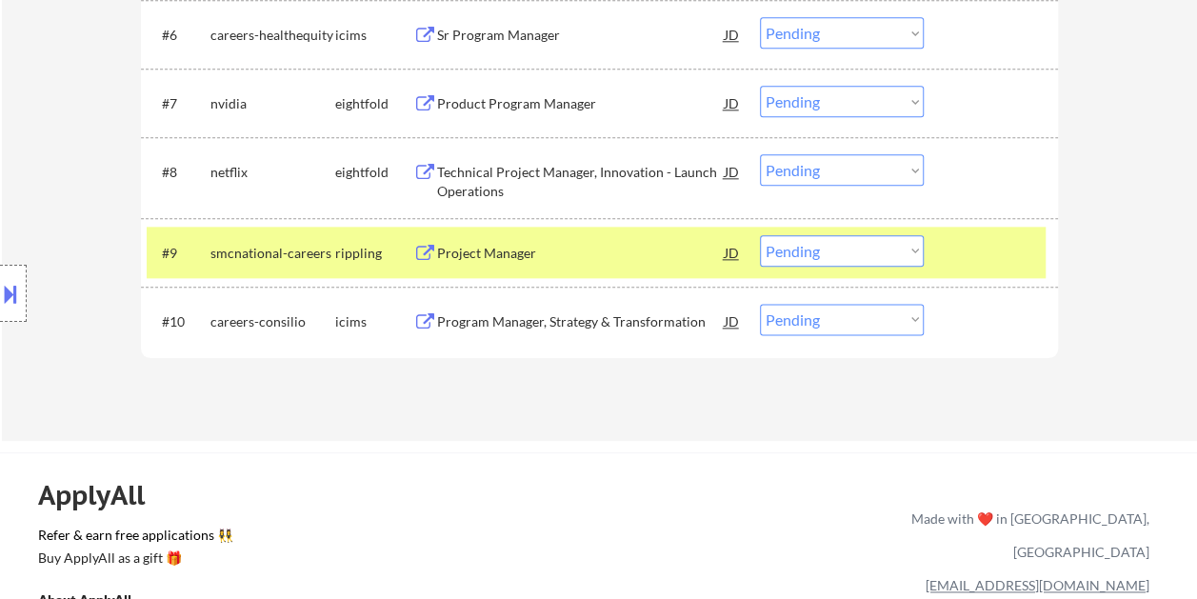
click at [606, 261] on div "Project Manager" at bounding box center [581, 253] width 288 height 19
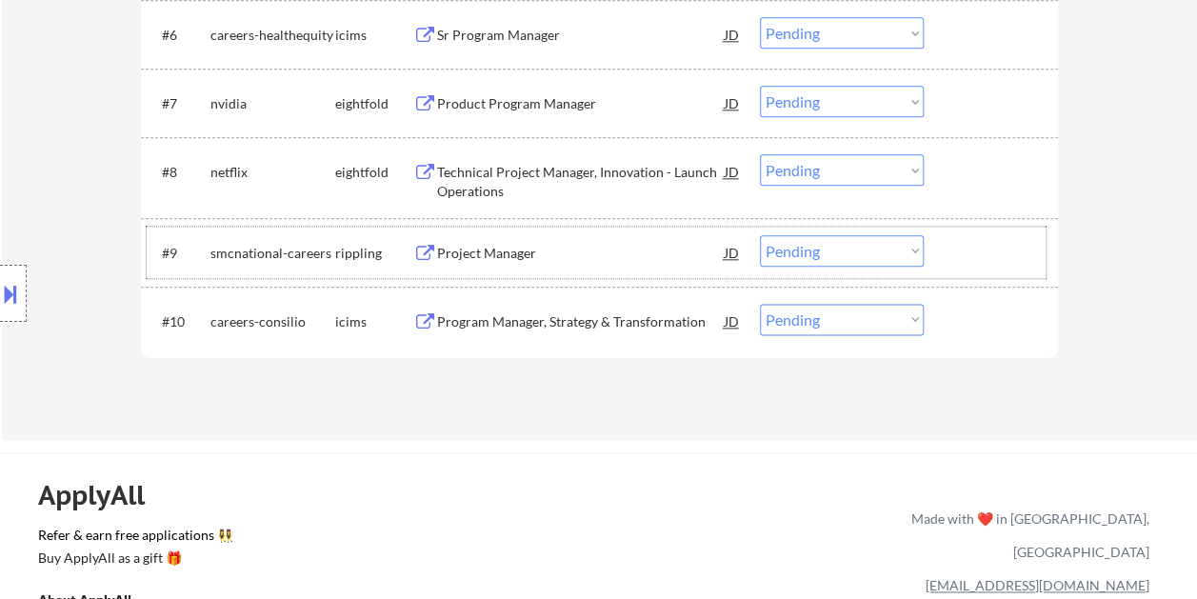
click at [965, 261] on div at bounding box center [994, 252] width 84 height 34
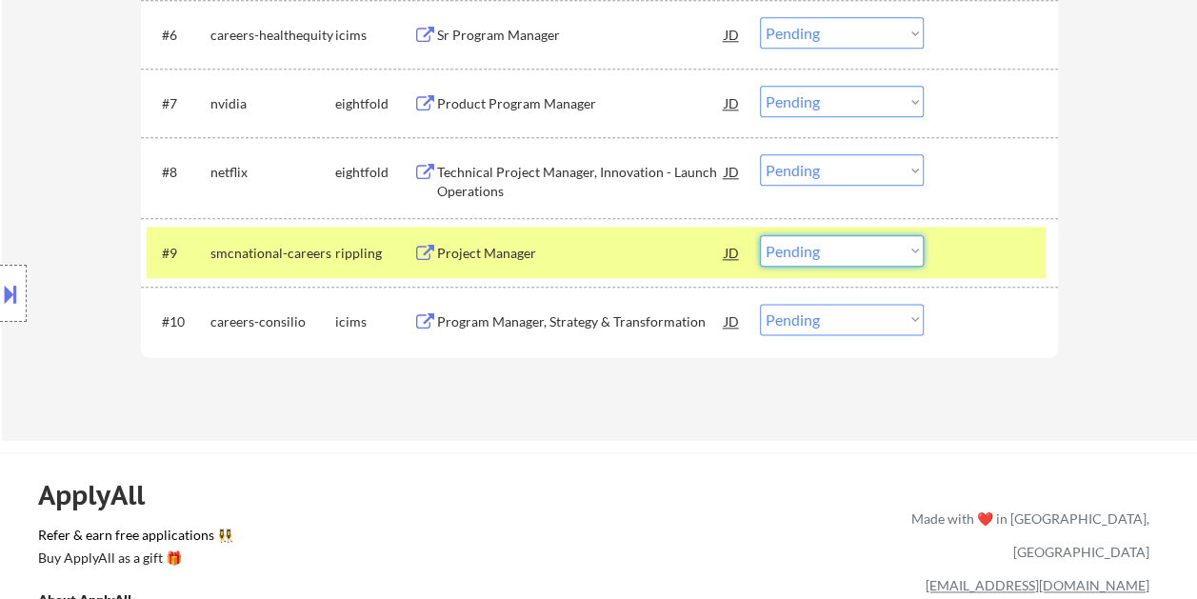
click at [919, 257] on select "Choose an option... Pending Applied Excluded (Questions) Excluded (Expired) Exc…" at bounding box center [842, 250] width 164 height 31
click at [760, 235] on select "Choose an option... Pending Applied Excluded (Questions) Excluded (Expired) Exc…" at bounding box center [842, 250] width 164 height 31
select select ""pending""
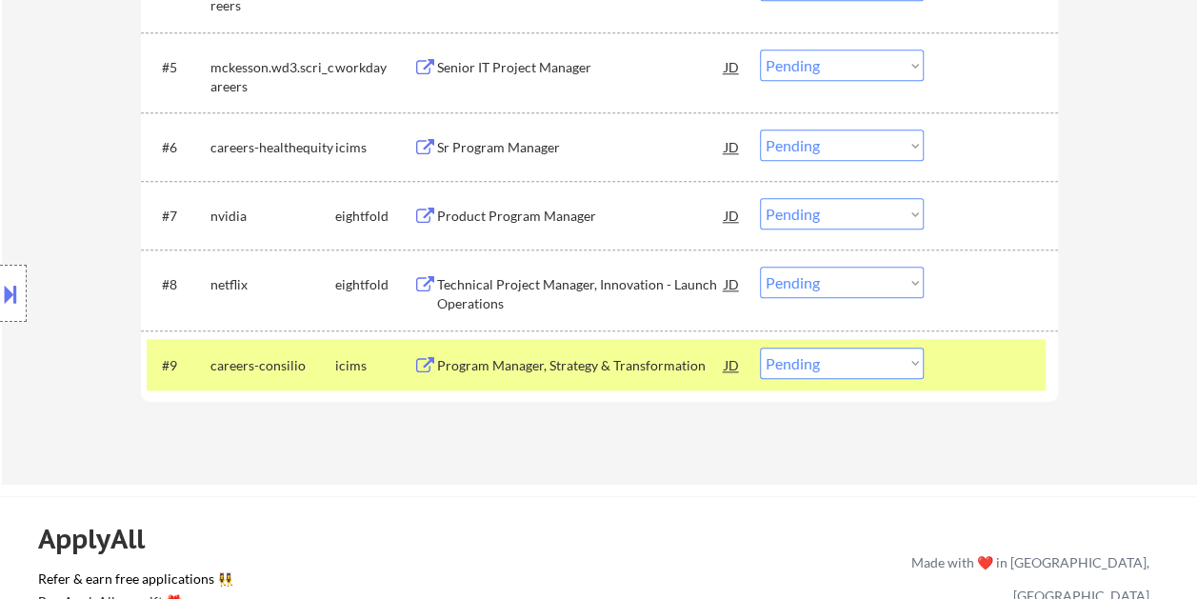
scroll to position [952, 0]
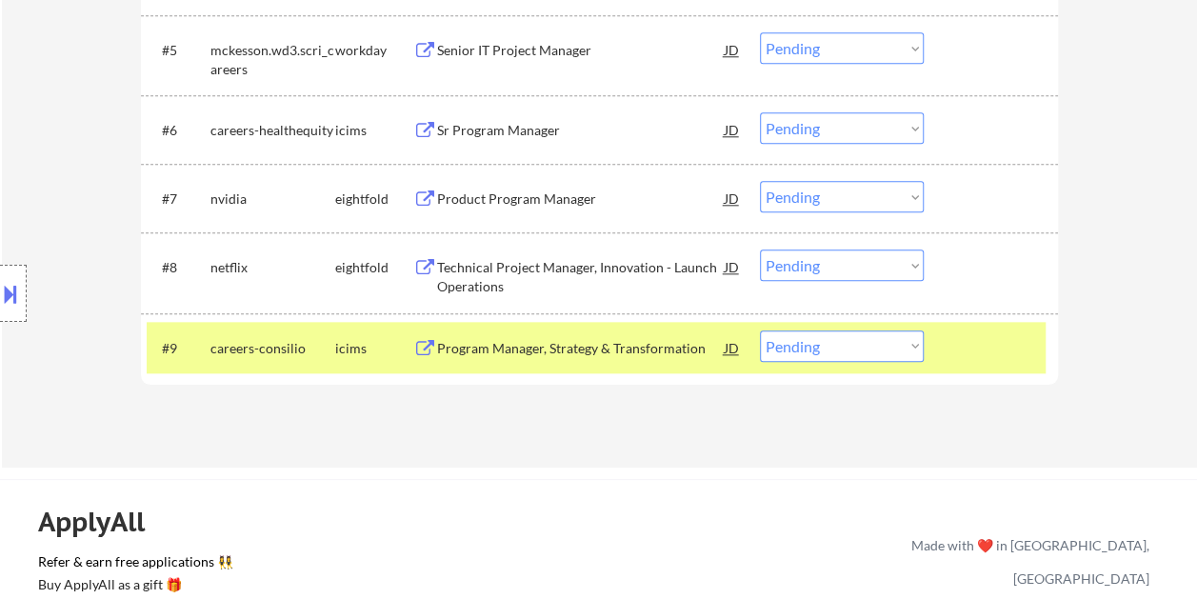
click at [968, 336] on div at bounding box center [994, 348] width 84 height 34
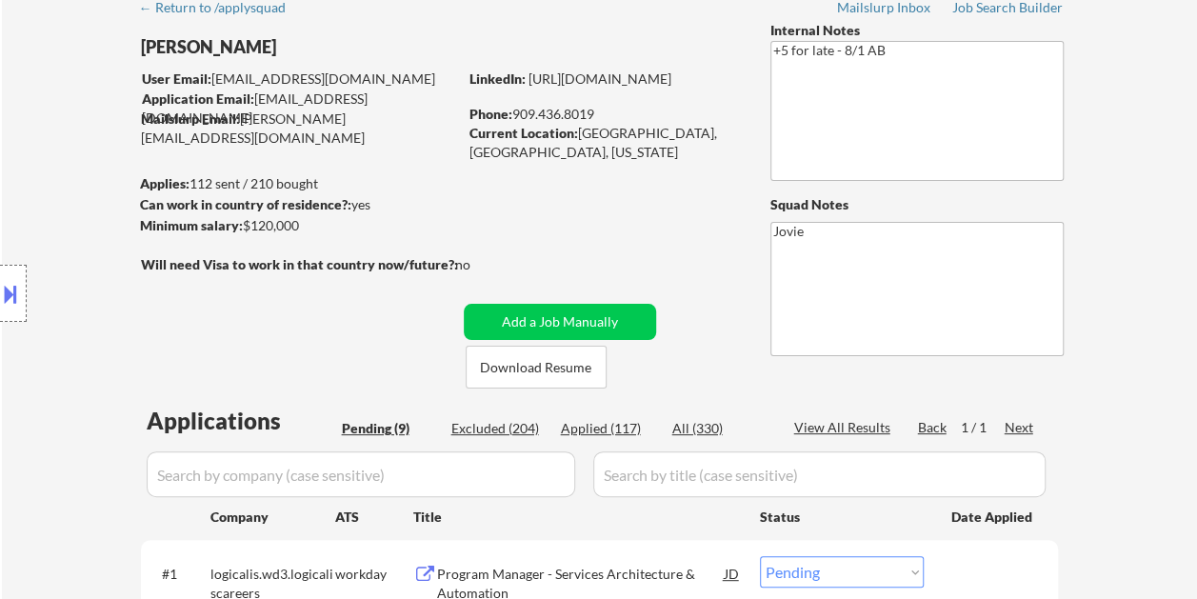
scroll to position [95, 0]
